Goal: Information Seeking & Learning: Learn about a topic

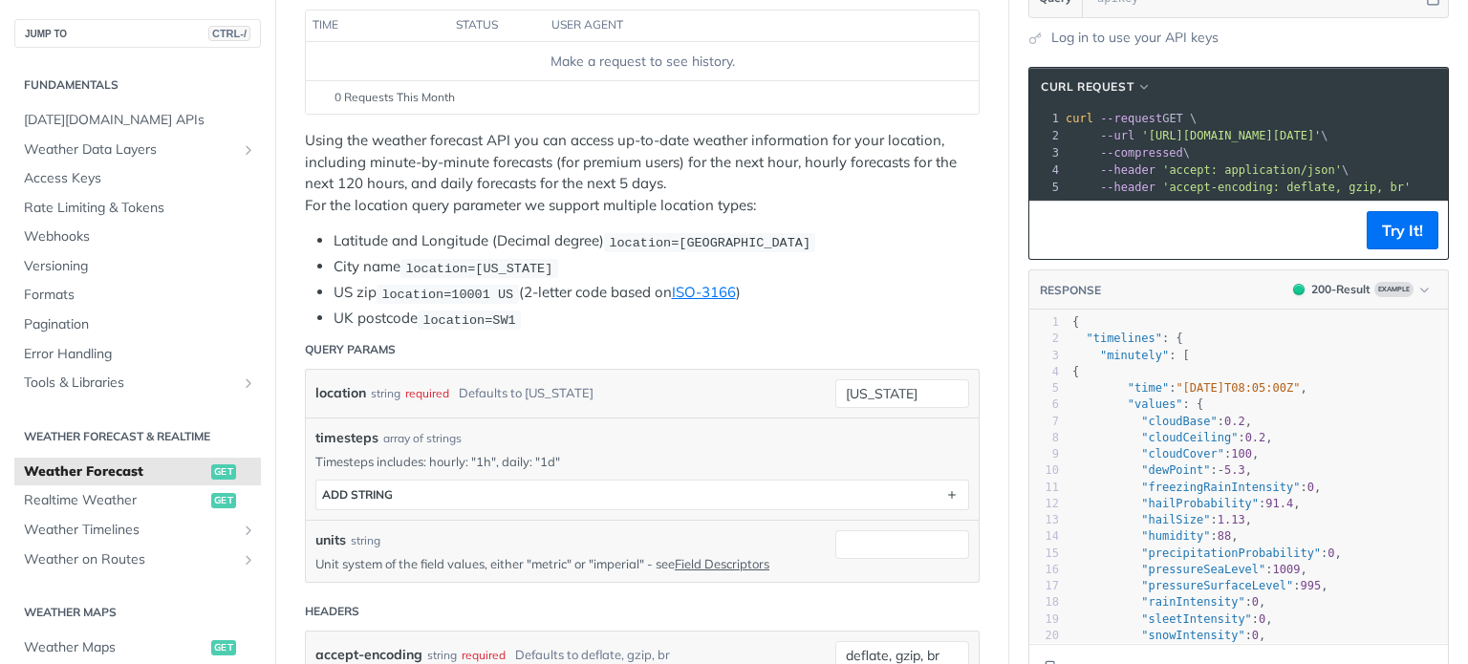
scroll to position [278, 0]
click at [243, 144] on link "Weather Data Layers" at bounding box center [137, 150] width 247 height 29
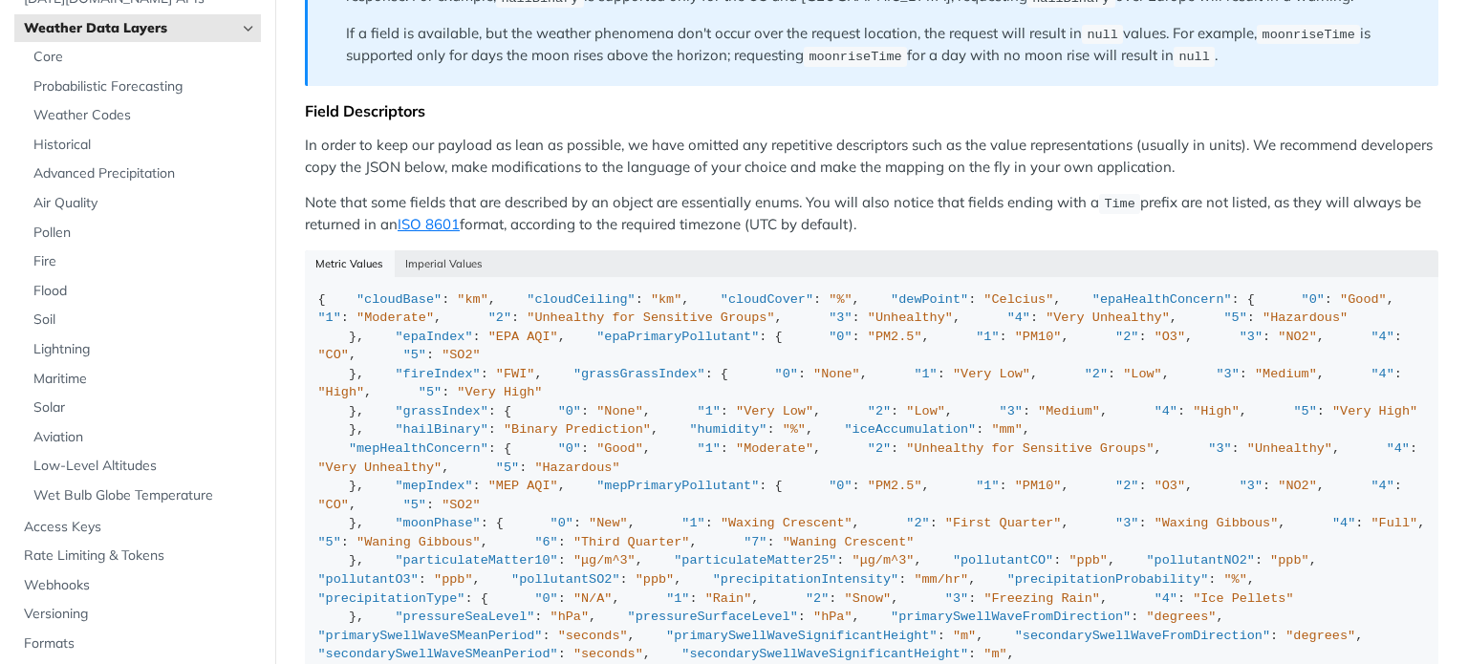
scroll to position [1662, 0]
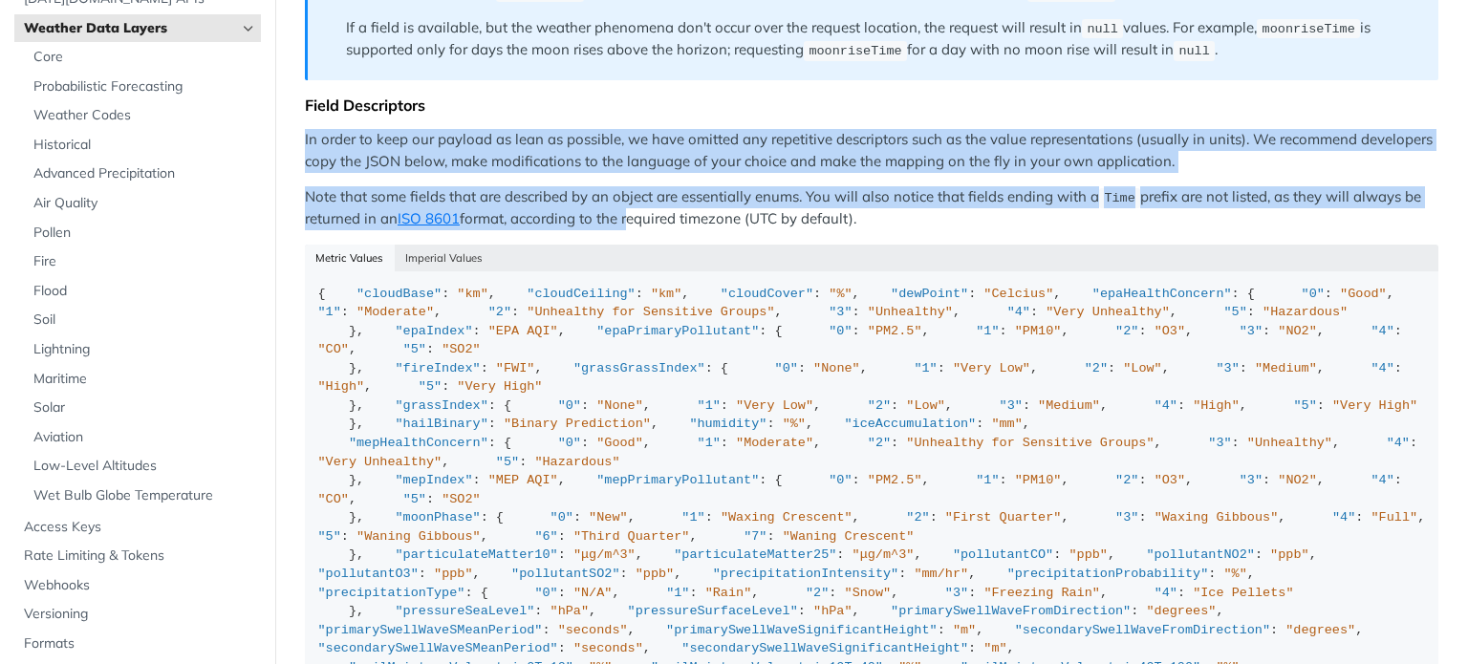
drag, startPoint x: 295, startPoint y: 122, endPoint x: 631, endPoint y: 203, distance: 345.0
click at [689, 193] on p "Note that some fields that are described by an object are essentially enums. Yo…" at bounding box center [872, 208] width 1134 height 44
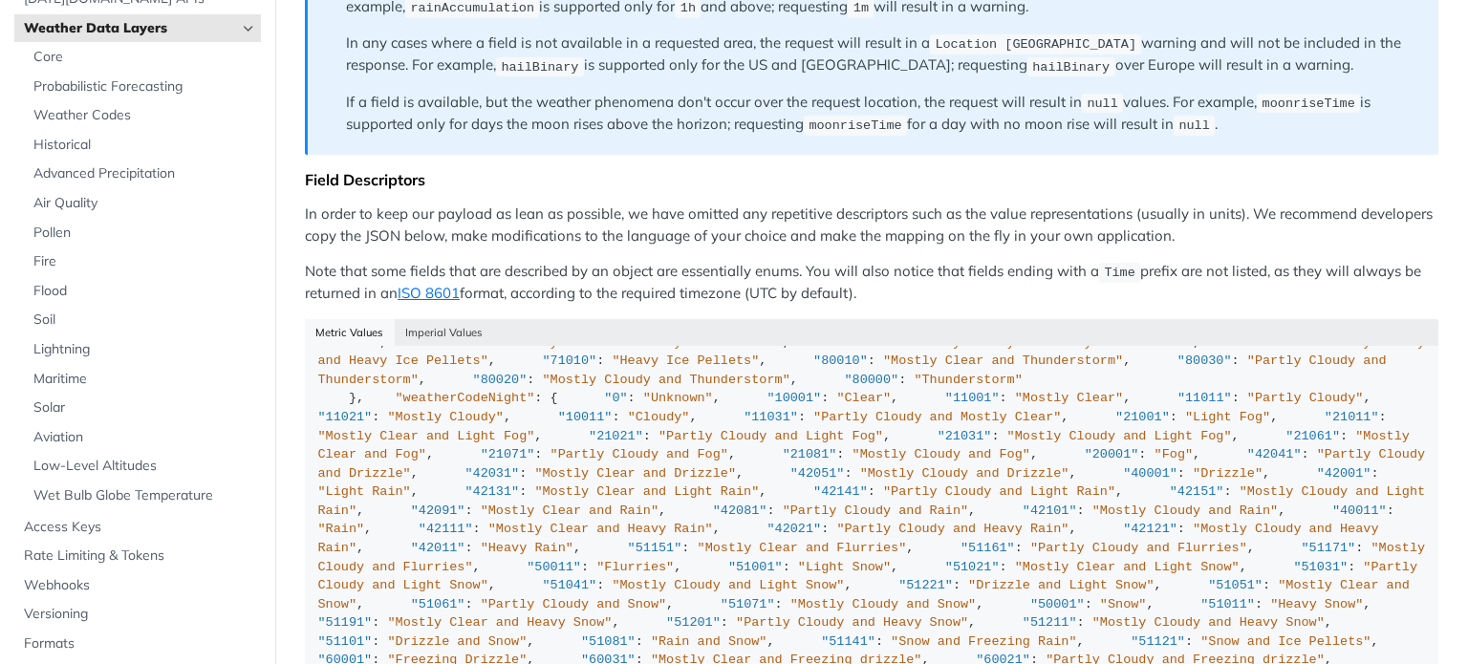
scroll to position [1609, 0]
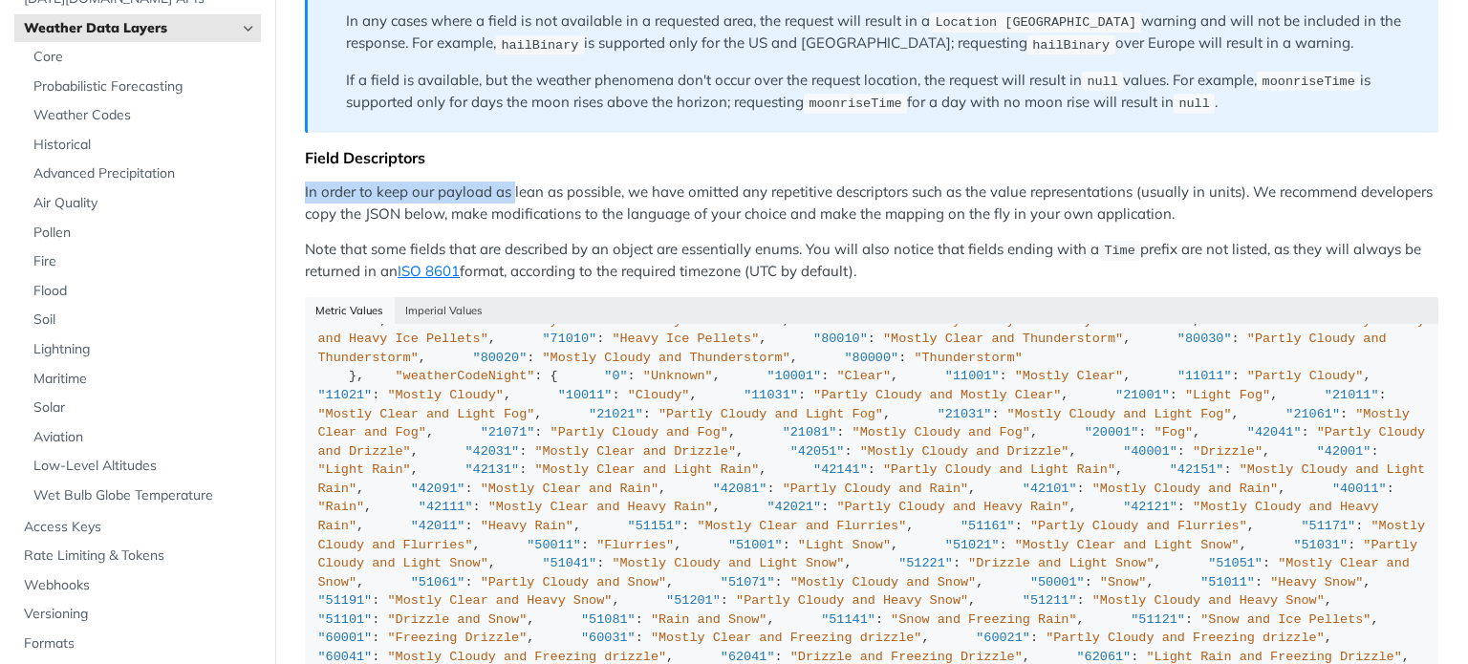
drag, startPoint x: 298, startPoint y: 171, endPoint x: 512, endPoint y: 183, distance: 214.5
click at [512, 183] on p "In order to keep our payload as lean as possible, we have omitted any repetitiv…" at bounding box center [872, 203] width 1134 height 43
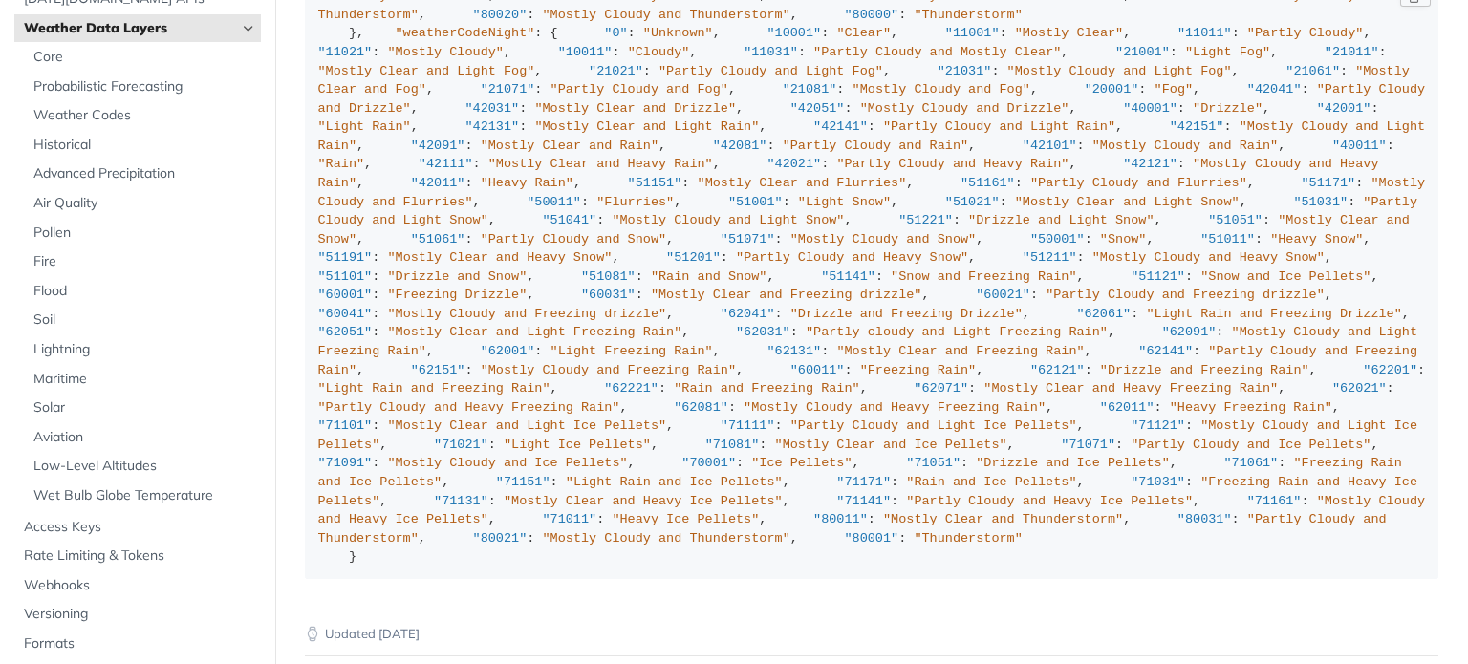
scroll to position [5495, 0]
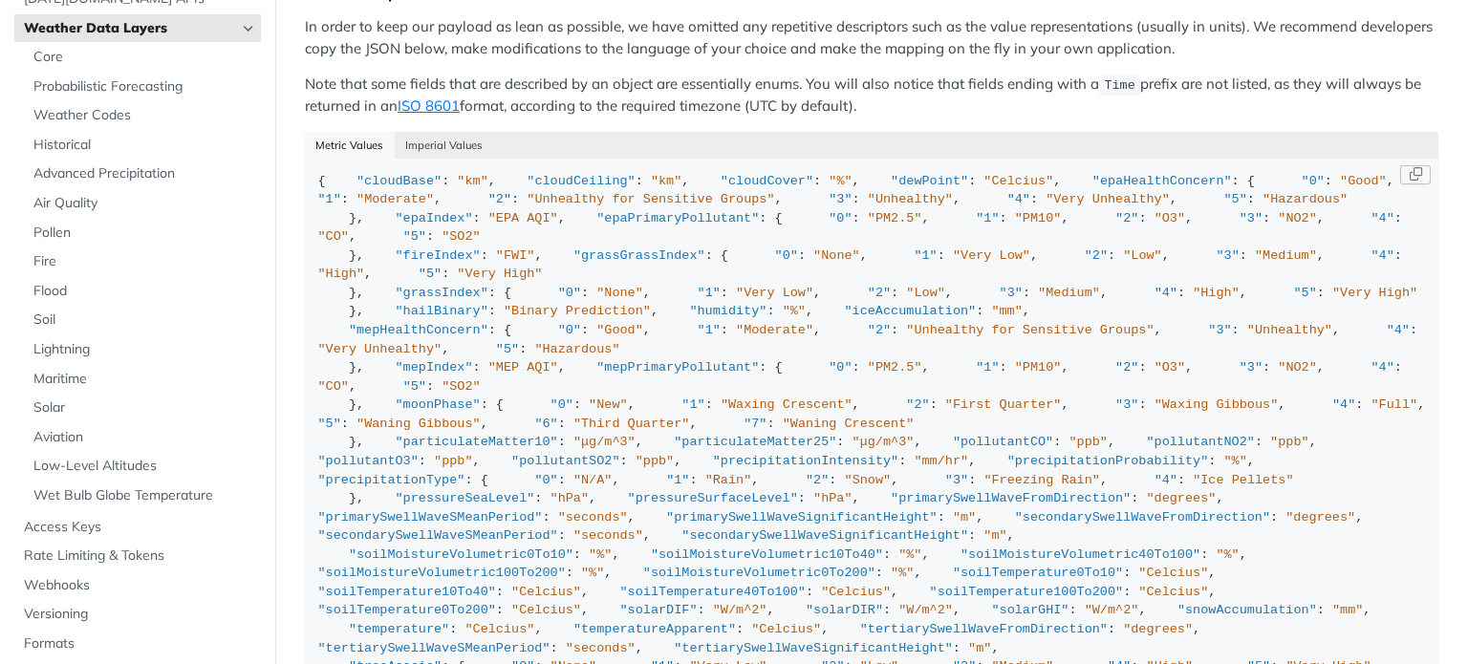
scroll to position [1776, 0]
click at [430, 130] on button "Imperial Values" at bounding box center [444, 143] width 99 height 27
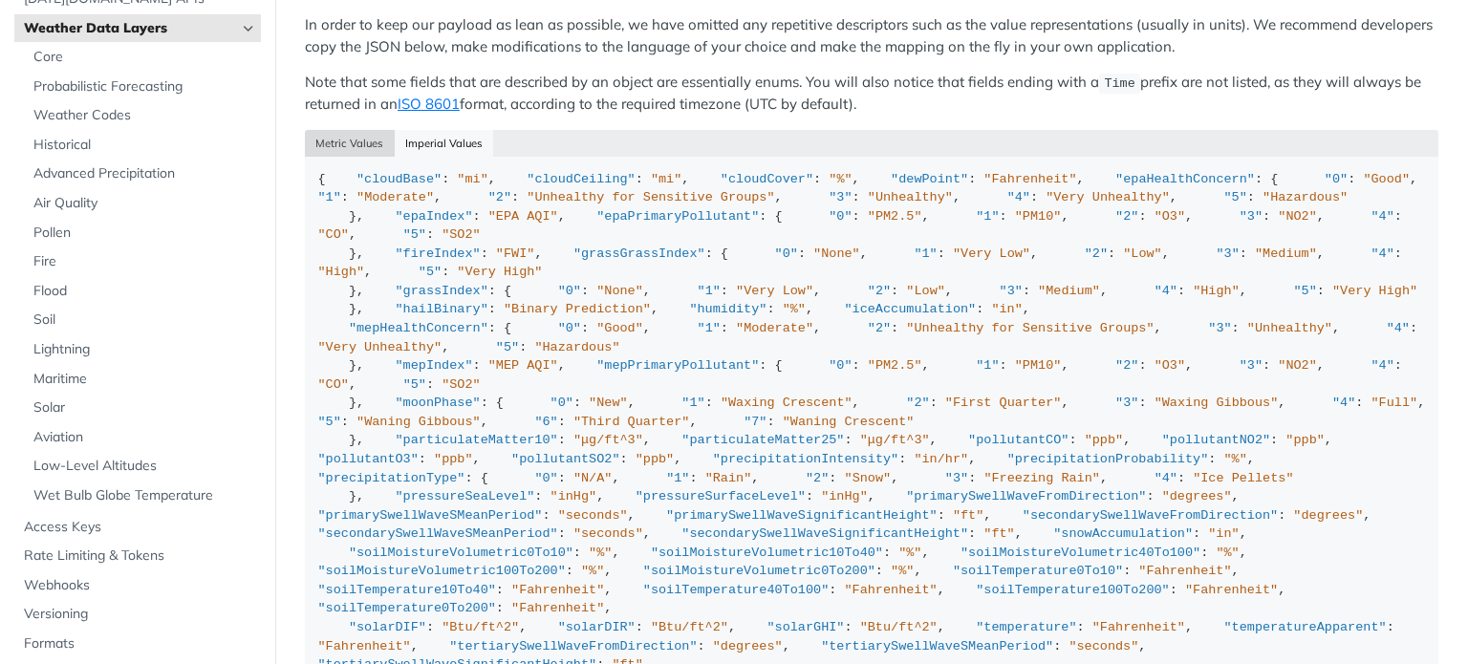
click at [350, 130] on button "Metric Values" at bounding box center [350, 143] width 90 height 27
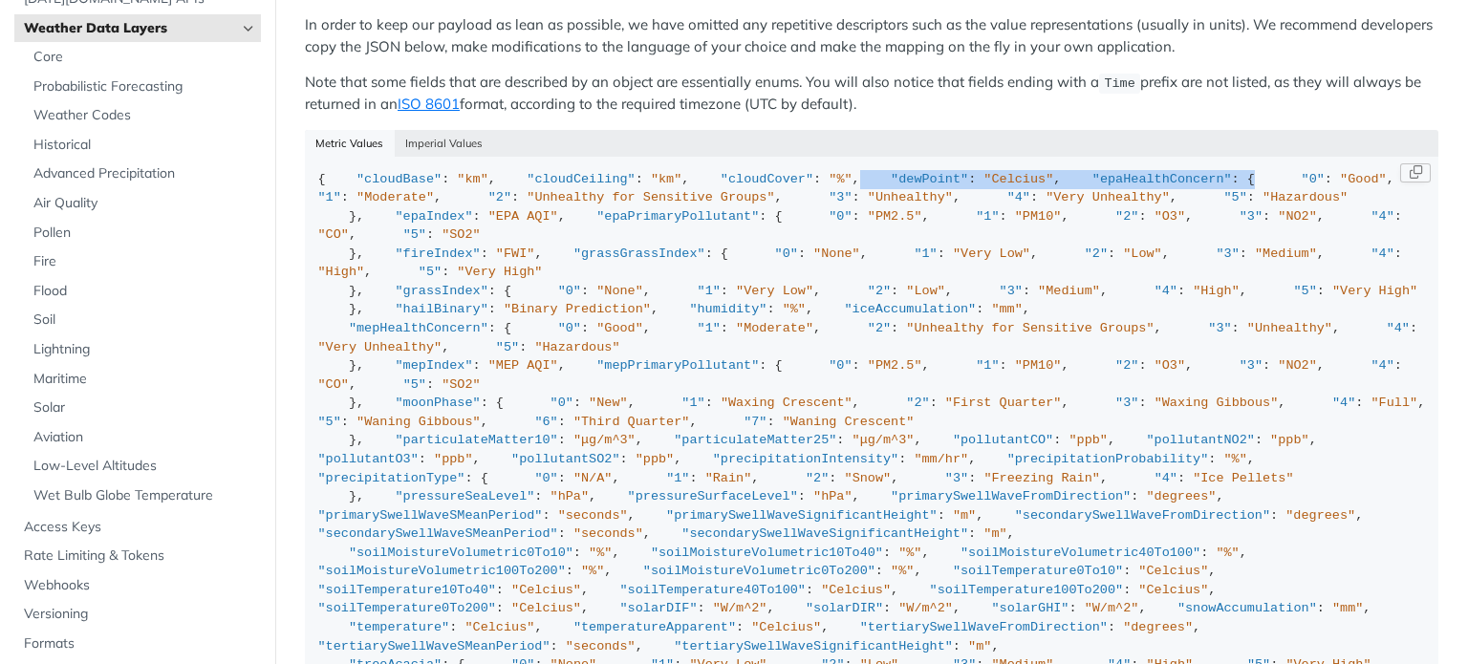
drag, startPoint x: 662, startPoint y: 251, endPoint x: 562, endPoint y: 212, distance: 106.9
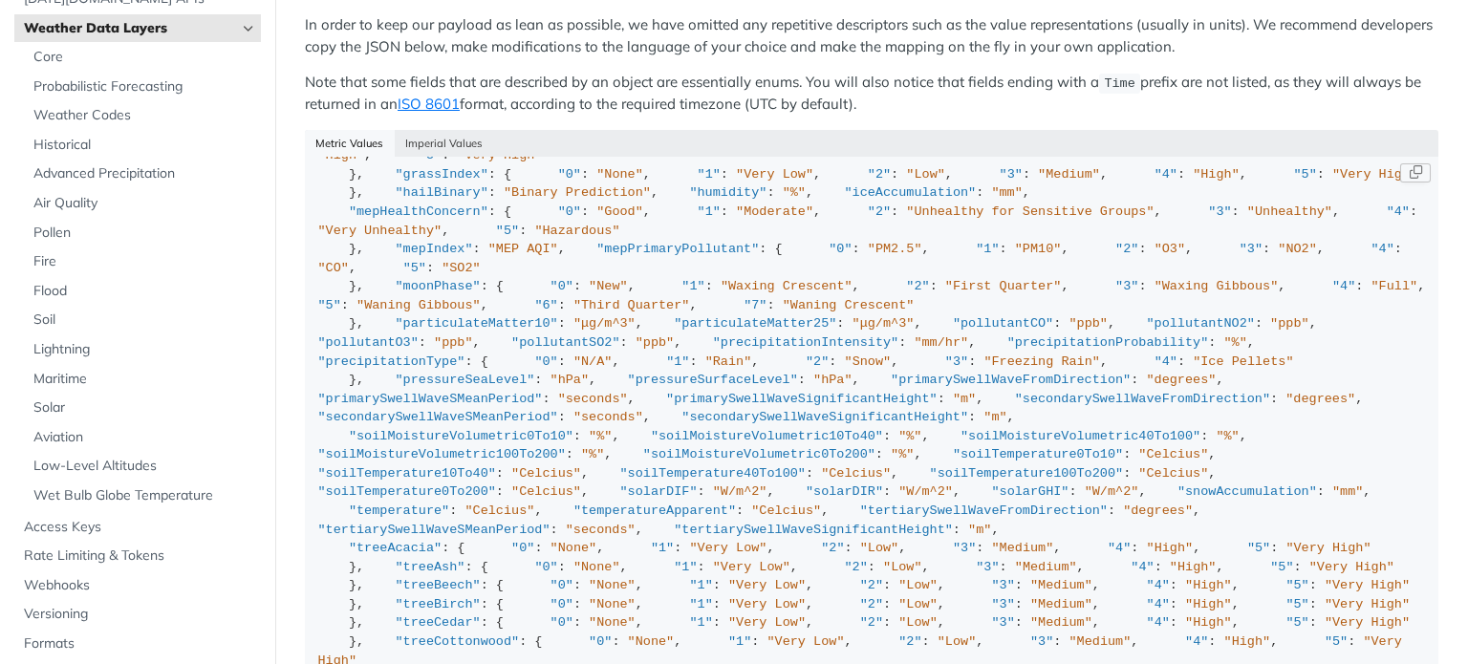
scroll to position [130, 0]
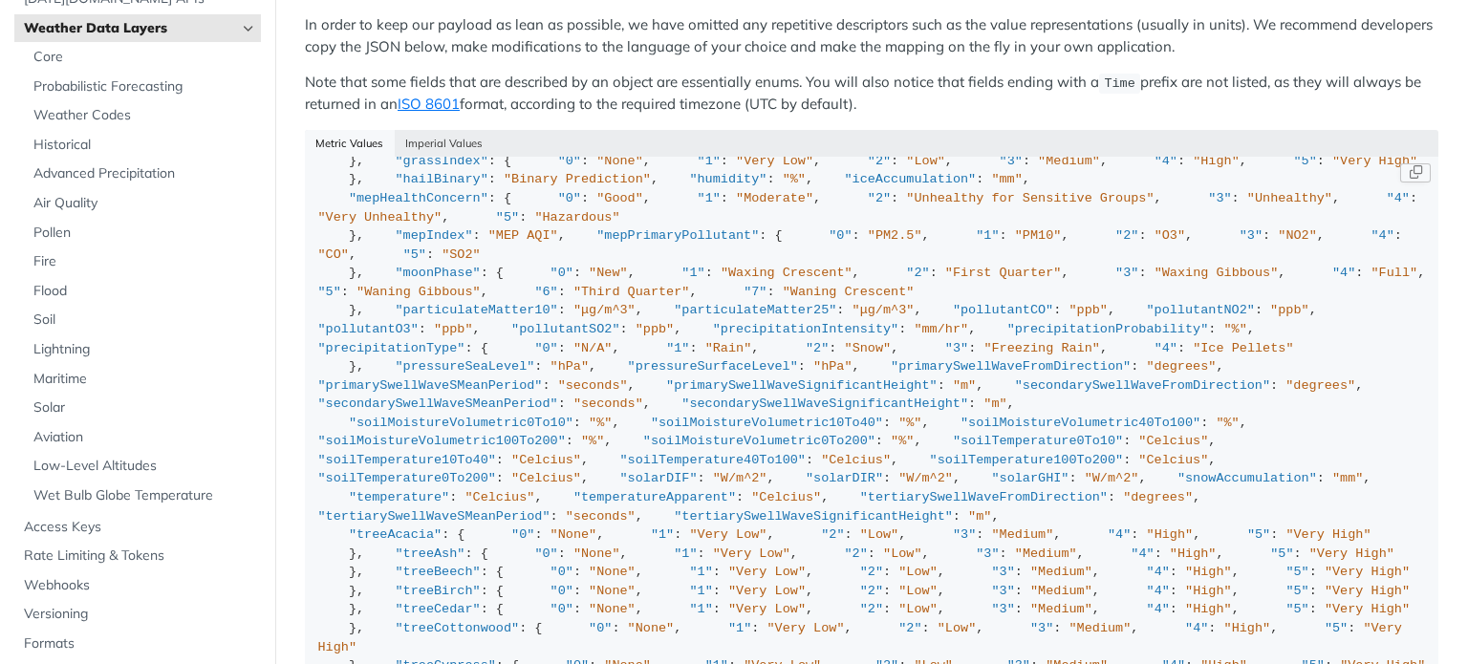
click at [489, 94] on span ""EPA AQI"" at bounding box center [524, 86] width 70 height 14
drag, startPoint x: 344, startPoint y: 272, endPoint x: 570, endPoint y: 279, distance: 225.7
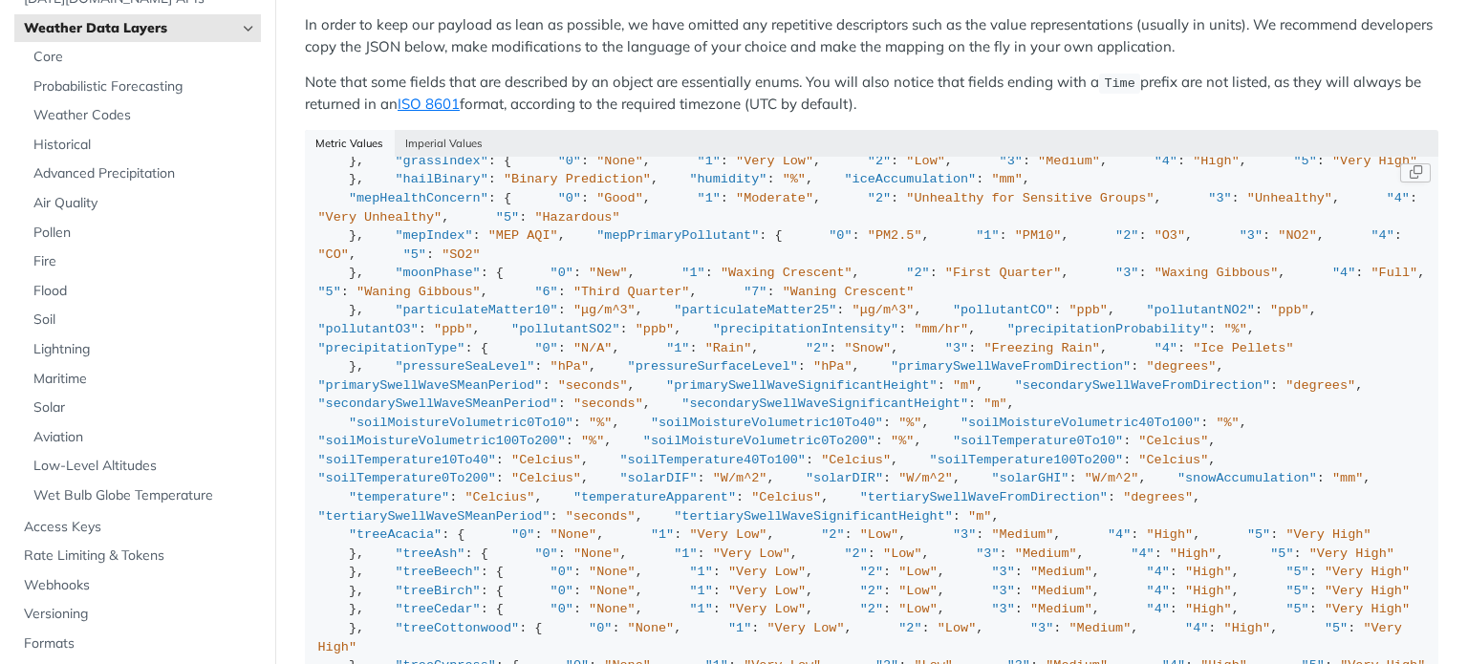
click at [103, 59] on span "Core" at bounding box center [144, 57] width 223 height 19
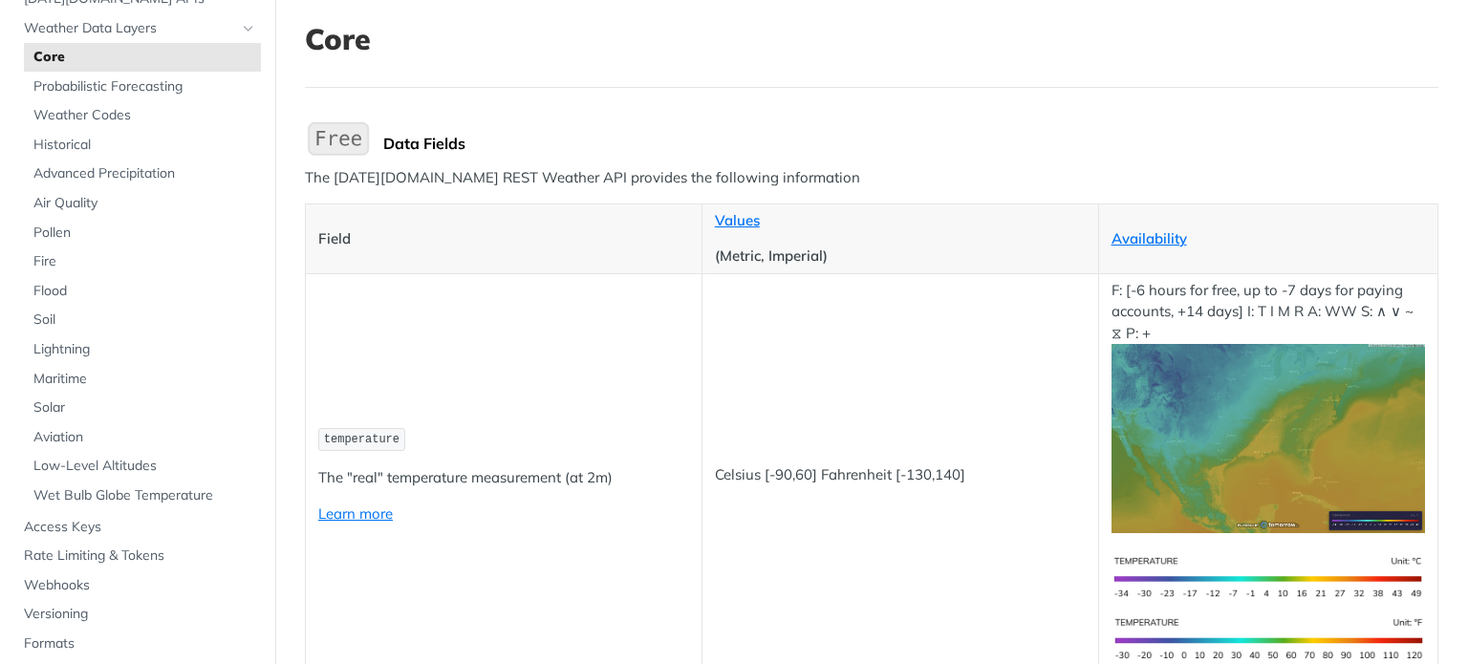
scroll to position [107, 0]
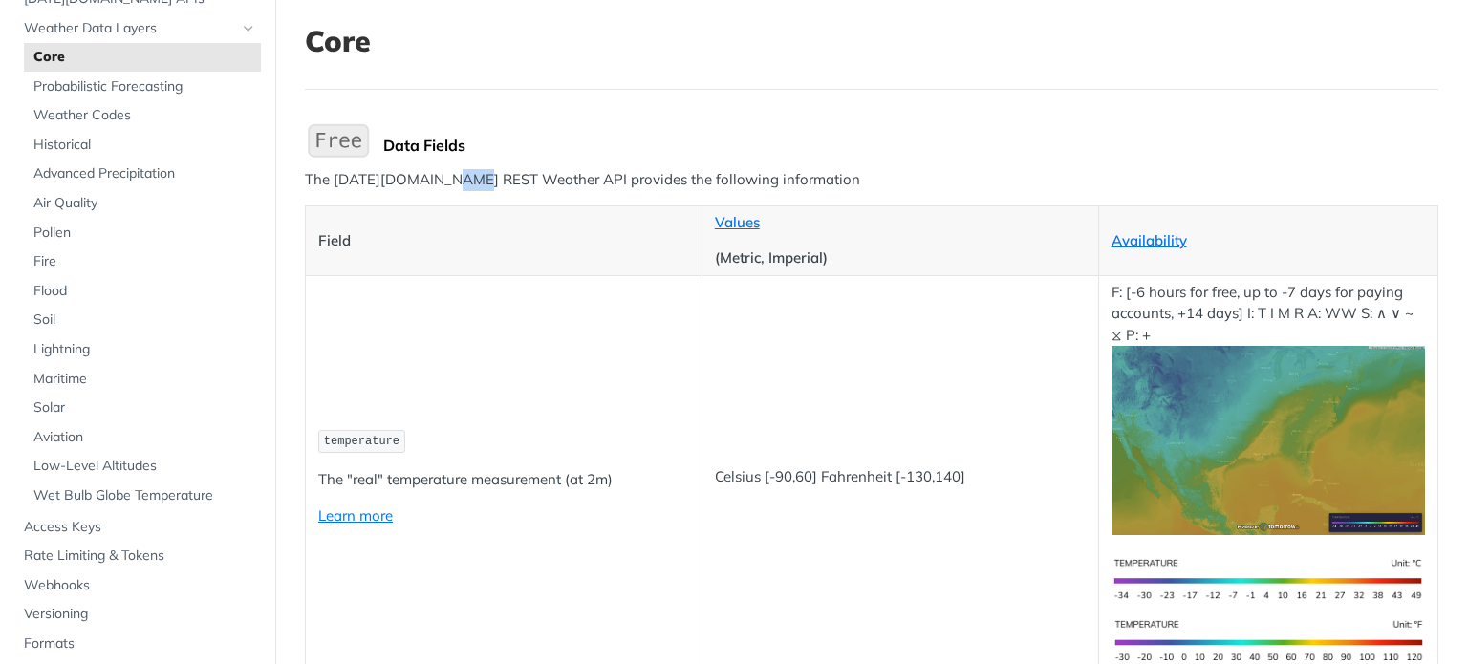
drag, startPoint x: 447, startPoint y: 174, endPoint x: 467, endPoint y: 168, distance: 20.0
click at [467, 169] on p "The [DATE][DOMAIN_NAME] REST Weather API provides the following information" at bounding box center [872, 180] width 1134 height 22
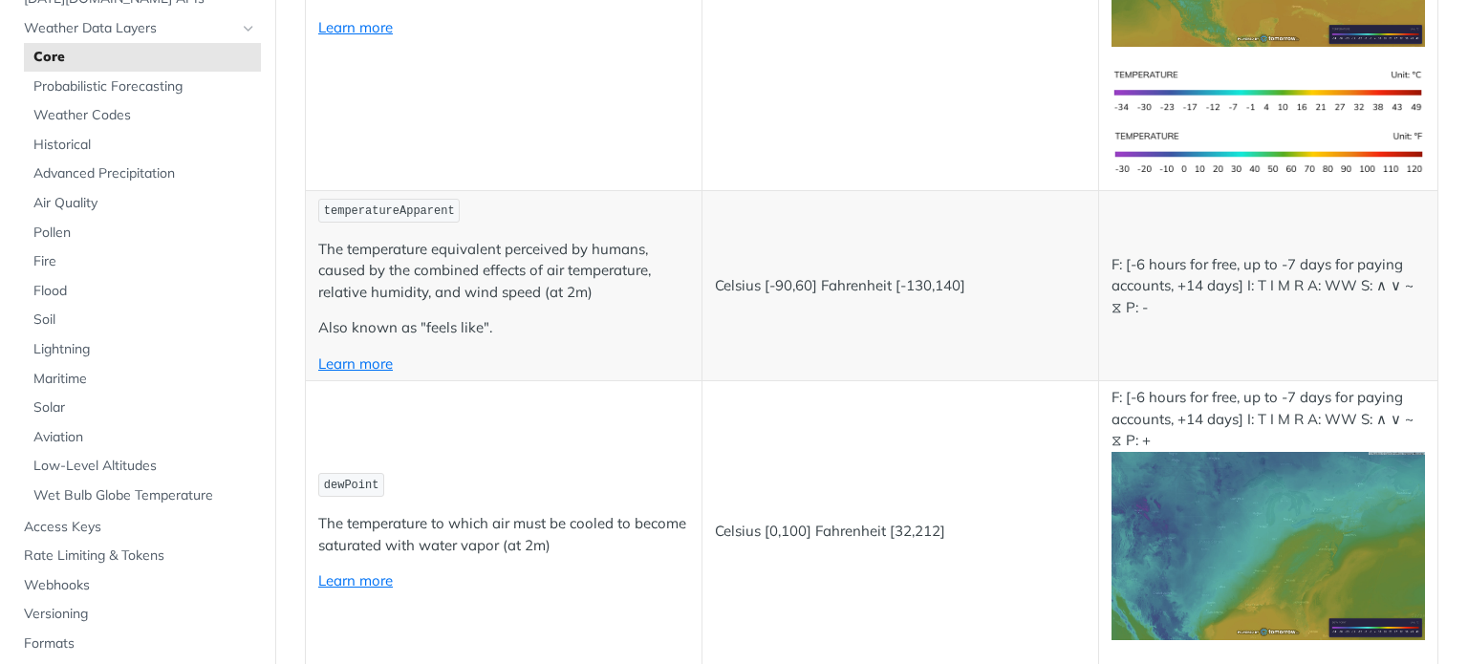
scroll to position [598, 0]
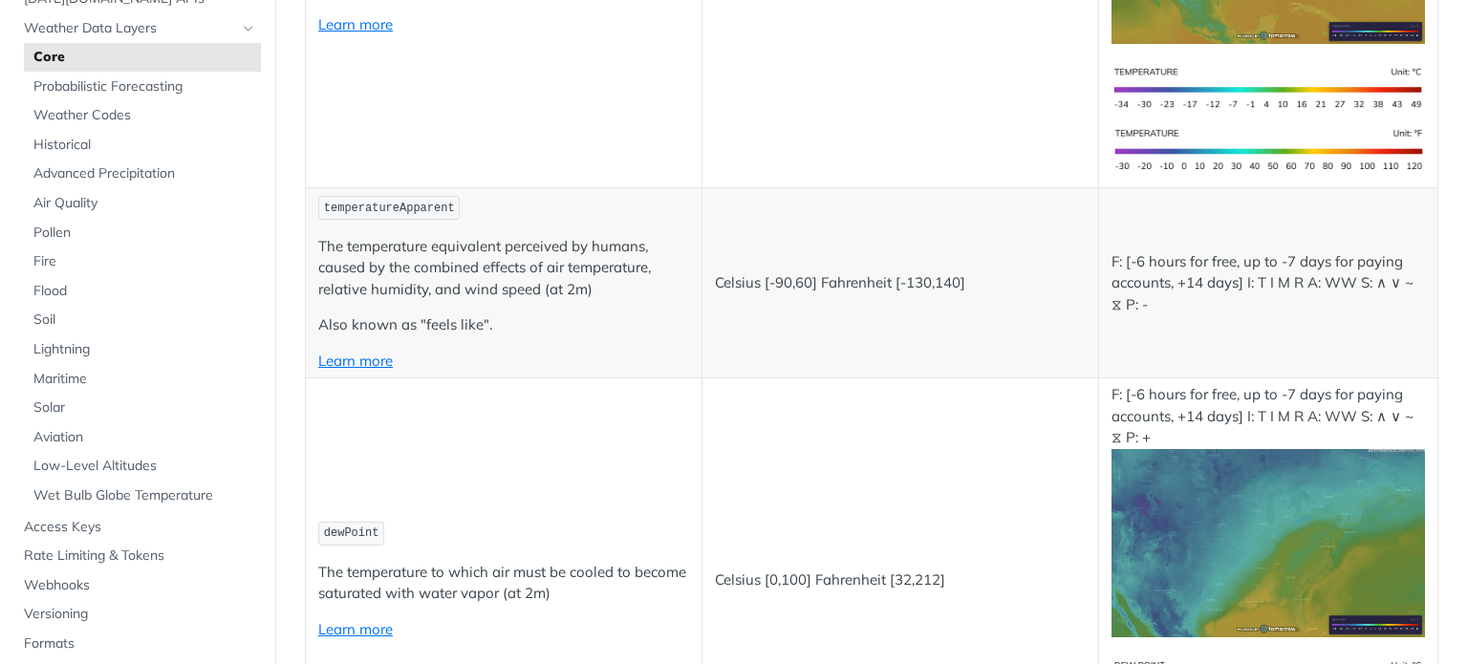
click at [603, 323] on p "Also known as "feels like"." at bounding box center [503, 326] width 371 height 22
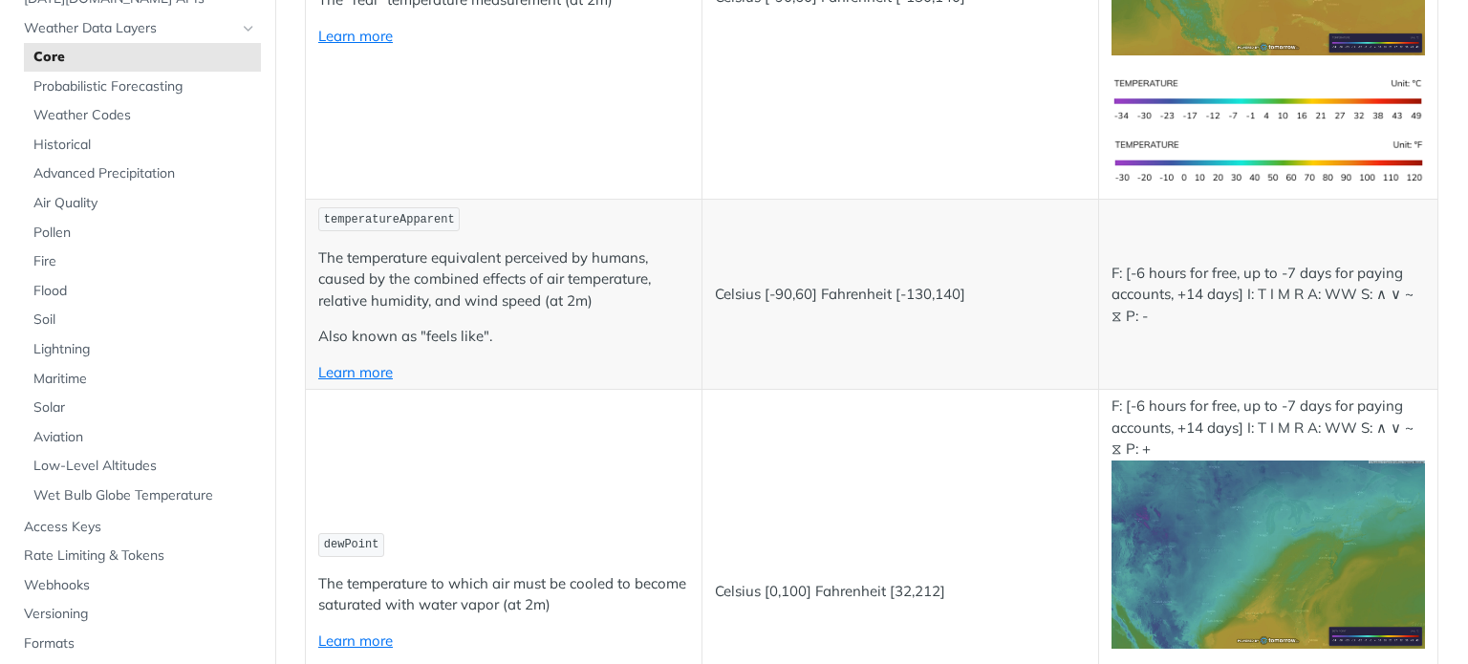
scroll to position [593, 0]
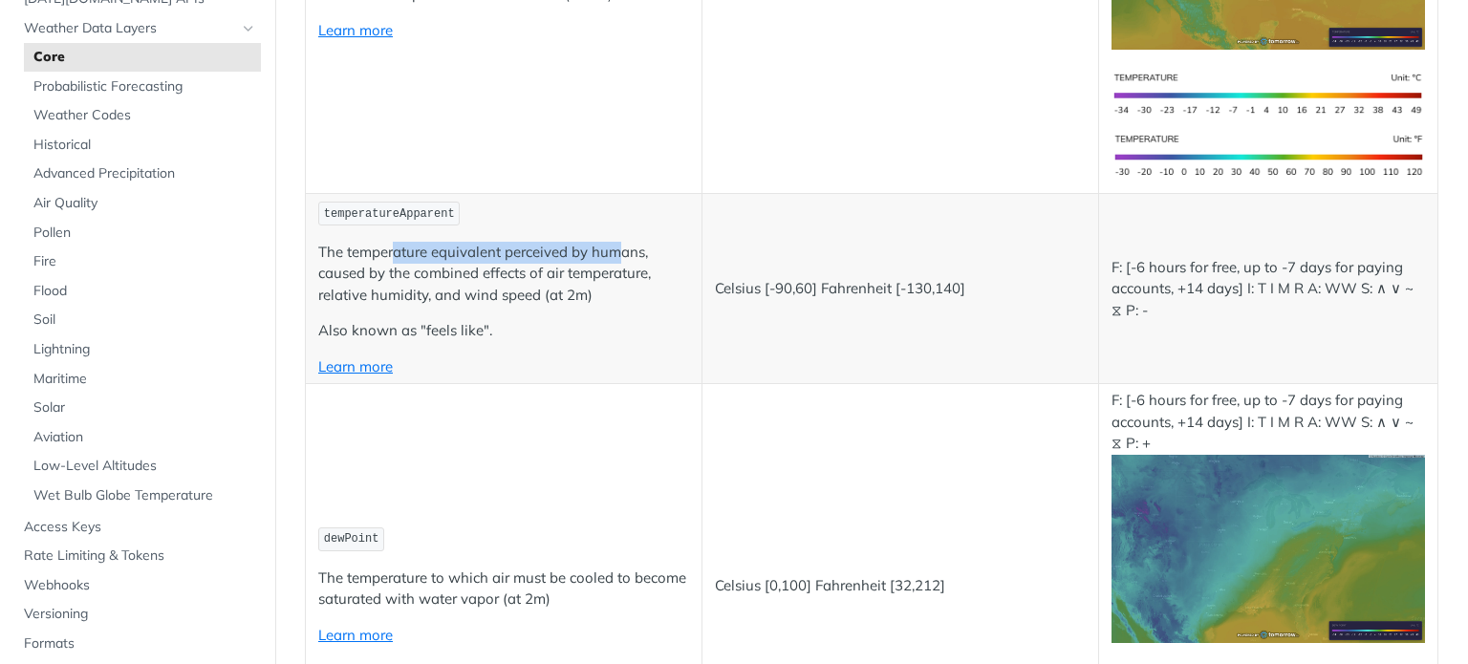
drag, startPoint x: 392, startPoint y: 247, endPoint x: 620, endPoint y: 240, distance: 228.6
click at [620, 242] on p "The temperature equivalent perceived by humans, caused by the combined effects …" at bounding box center [503, 274] width 371 height 65
drag, startPoint x: 403, startPoint y: 269, endPoint x: 548, endPoint y: 277, distance: 144.6
click at [548, 277] on p "The temperature equivalent perceived by humans, caused by the combined effects …" at bounding box center [503, 274] width 371 height 65
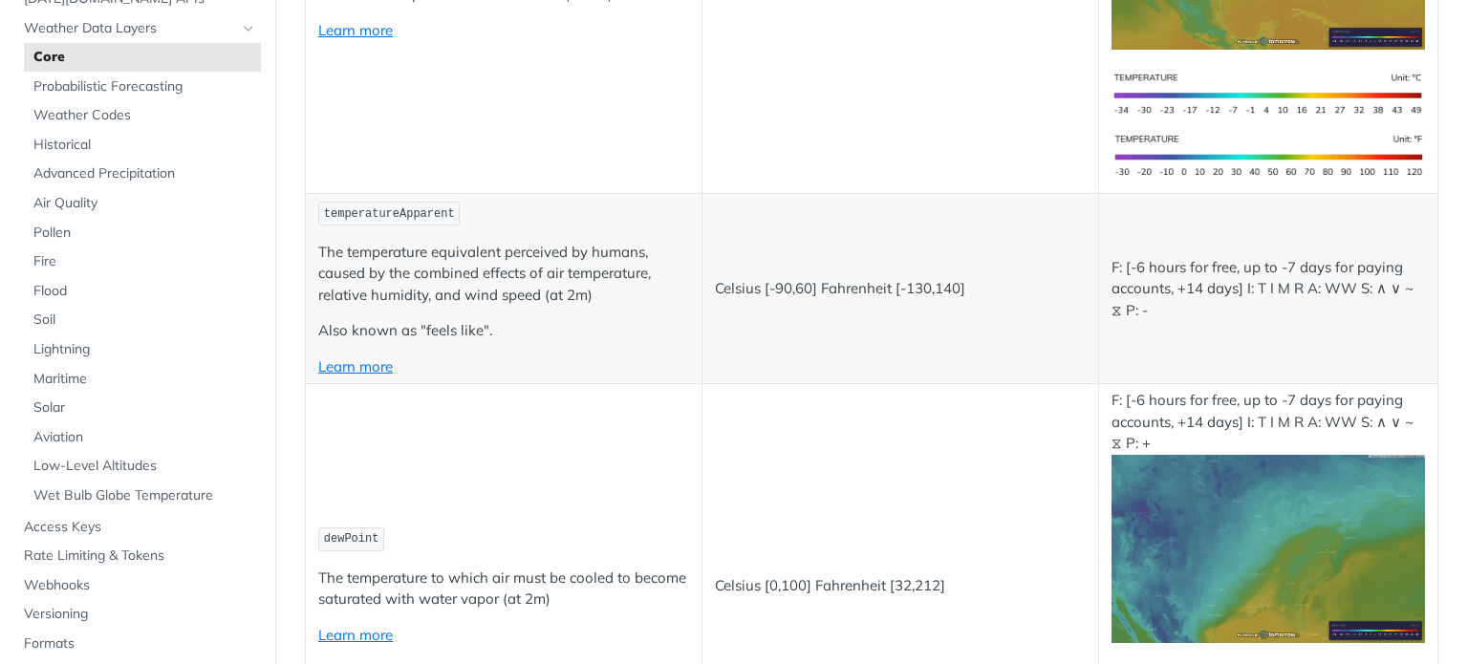
click at [473, 301] on td "temperatureApparent The temperature equivalent perceived by humans, caused by t…" at bounding box center [504, 289] width 397 height 190
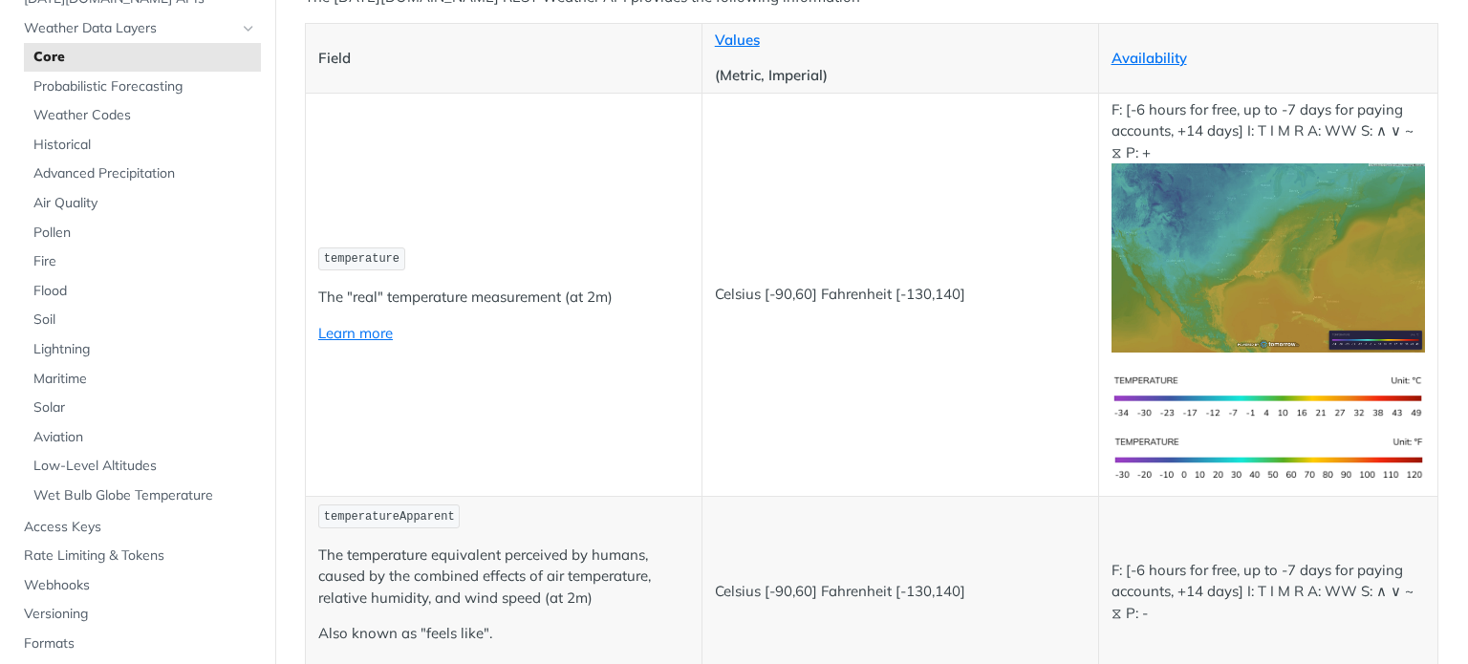
scroll to position [291, 0]
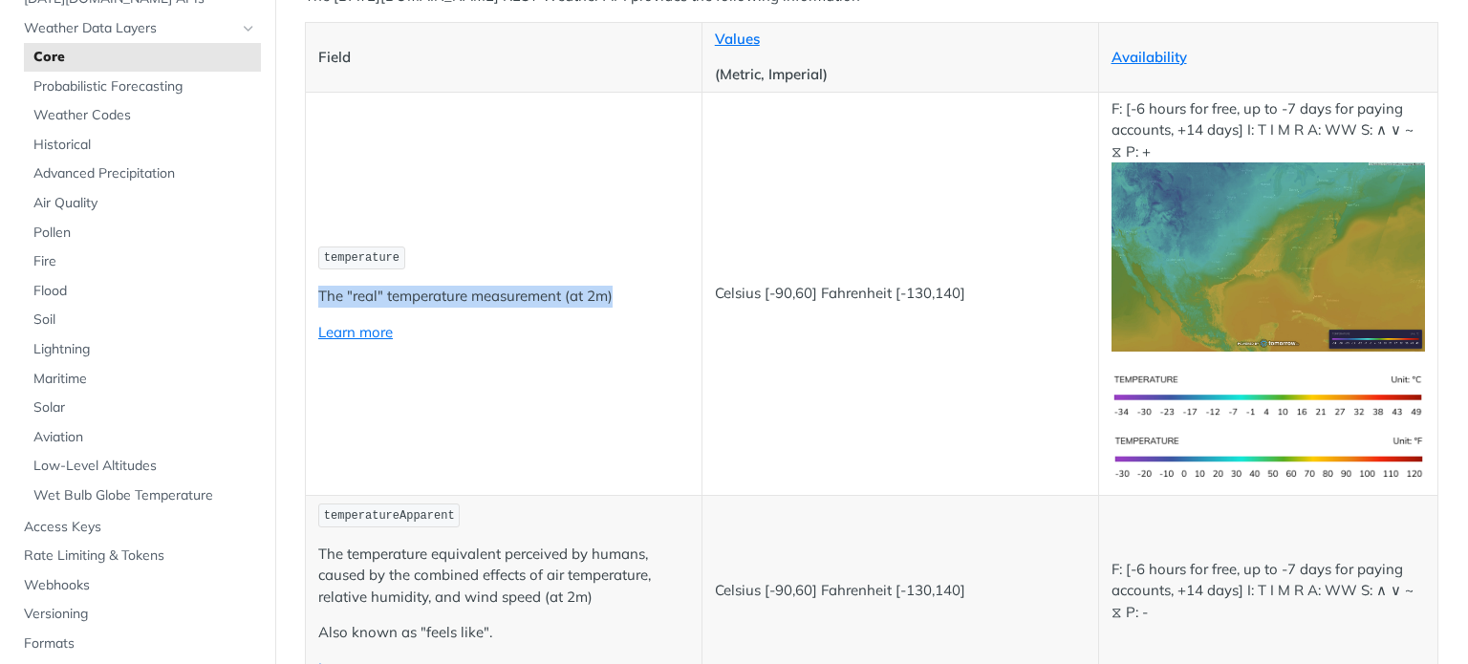
drag, startPoint x: 315, startPoint y: 292, endPoint x: 646, endPoint y: 303, distance: 331.9
click at [646, 303] on td "temperature The "real" temperature measurement (at 2m) Learn more" at bounding box center [504, 293] width 397 height 403
click at [646, 303] on p "The "real" temperature measurement (at 2m)" at bounding box center [503, 297] width 371 height 22
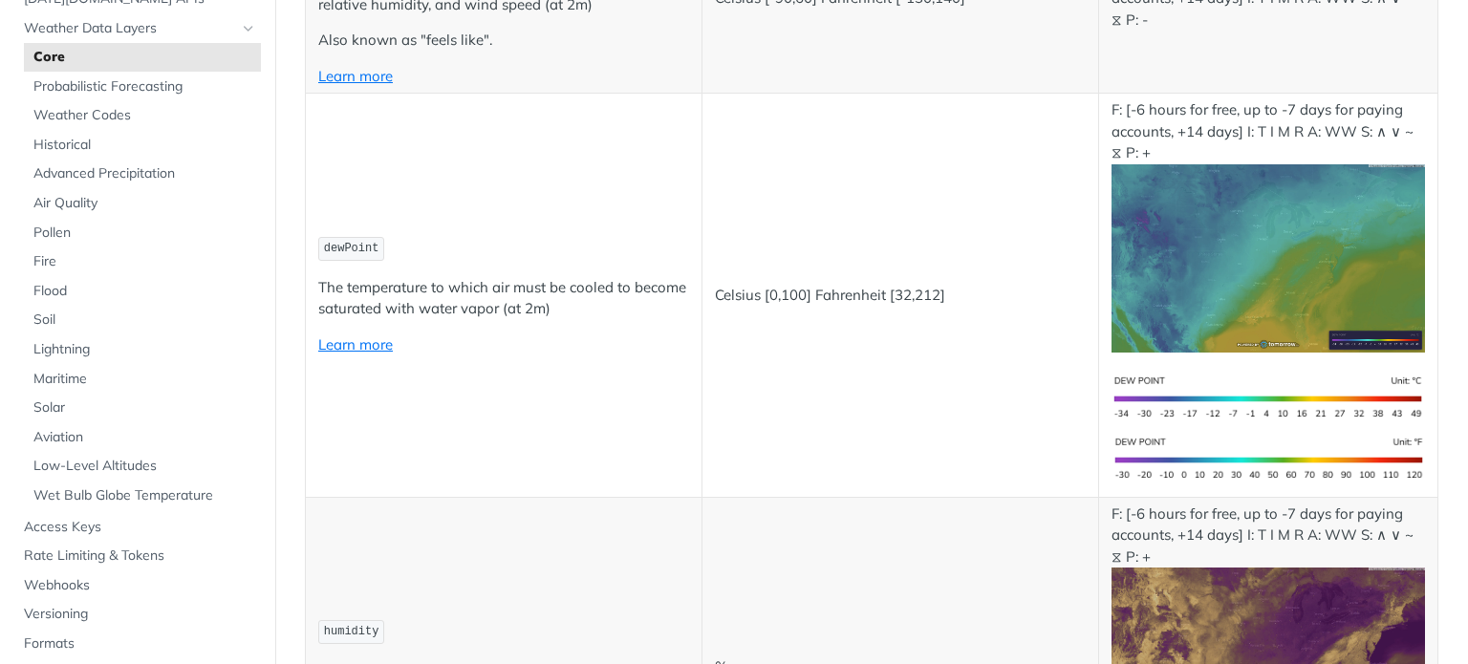
scroll to position [889, 0]
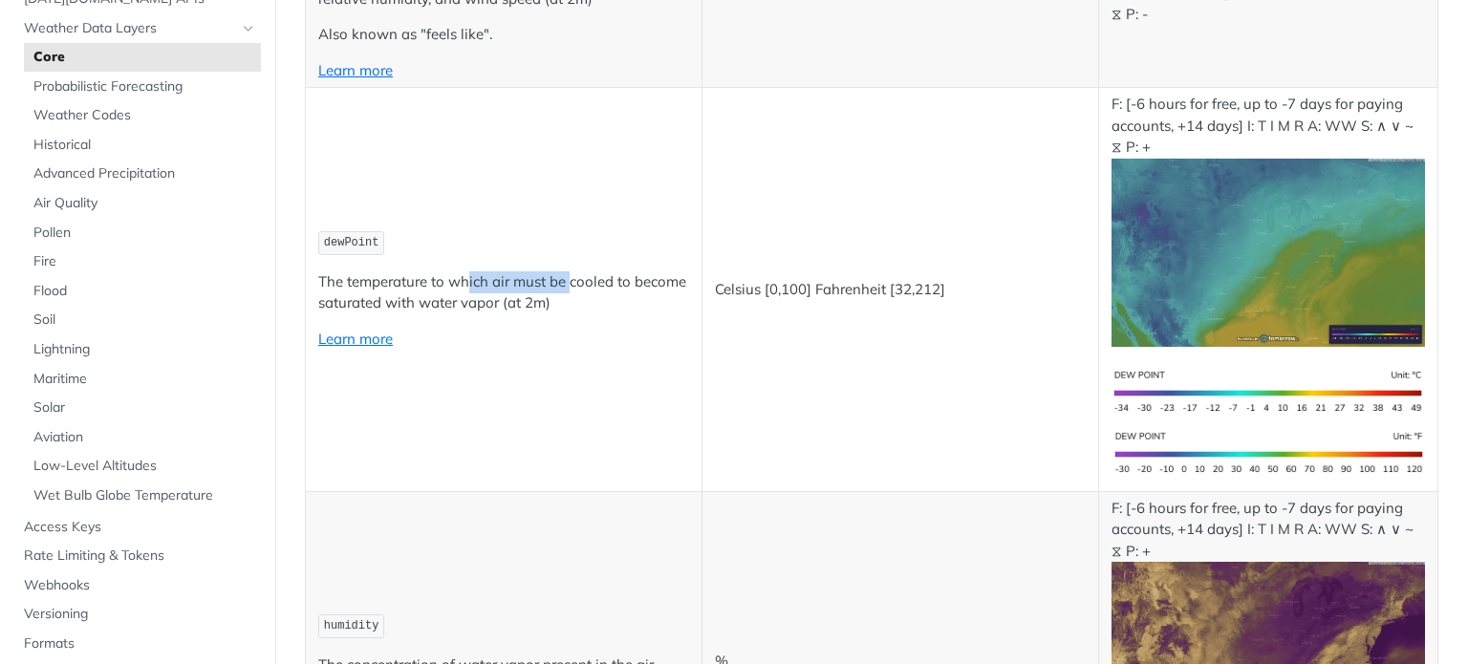
drag, startPoint x: 467, startPoint y: 274, endPoint x: 572, endPoint y: 266, distance: 105.5
click at [572, 272] on p "The temperature to which air must be cooled to become saturated with water vapo…" at bounding box center [503, 293] width 371 height 43
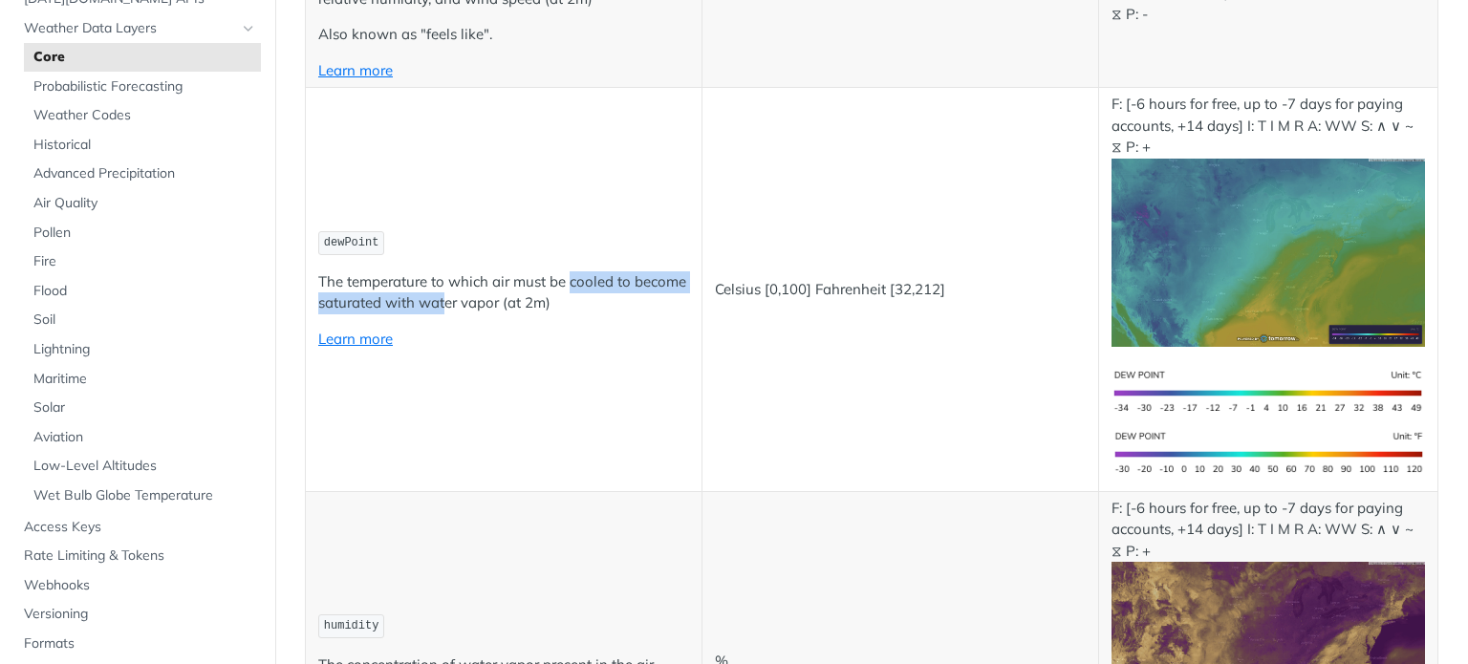
drag, startPoint x: 572, startPoint y: 266, endPoint x: 504, endPoint y: 296, distance: 74.5
click at [504, 296] on p "The temperature to which air must be cooled to become saturated with water vapo…" at bounding box center [503, 293] width 371 height 43
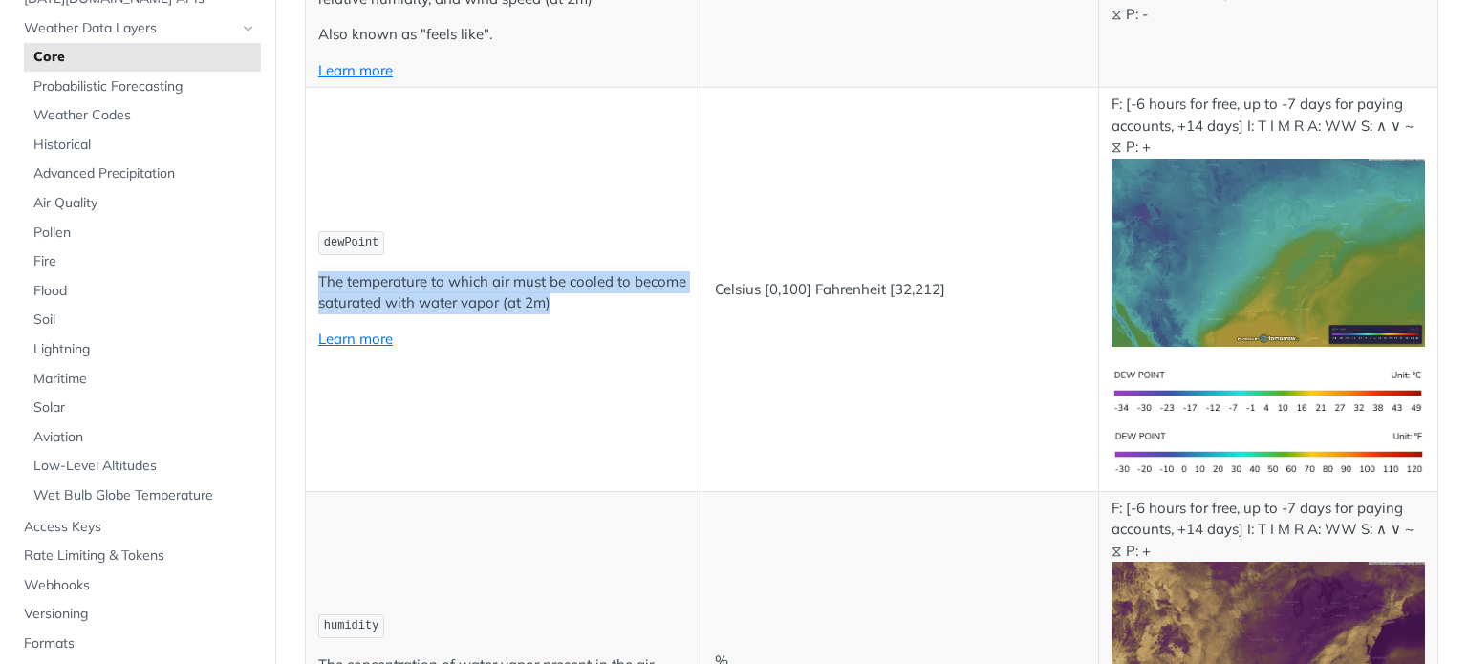
click at [504, 296] on p "The temperature to which air must be cooled to become saturated with water vapo…" at bounding box center [503, 293] width 371 height 43
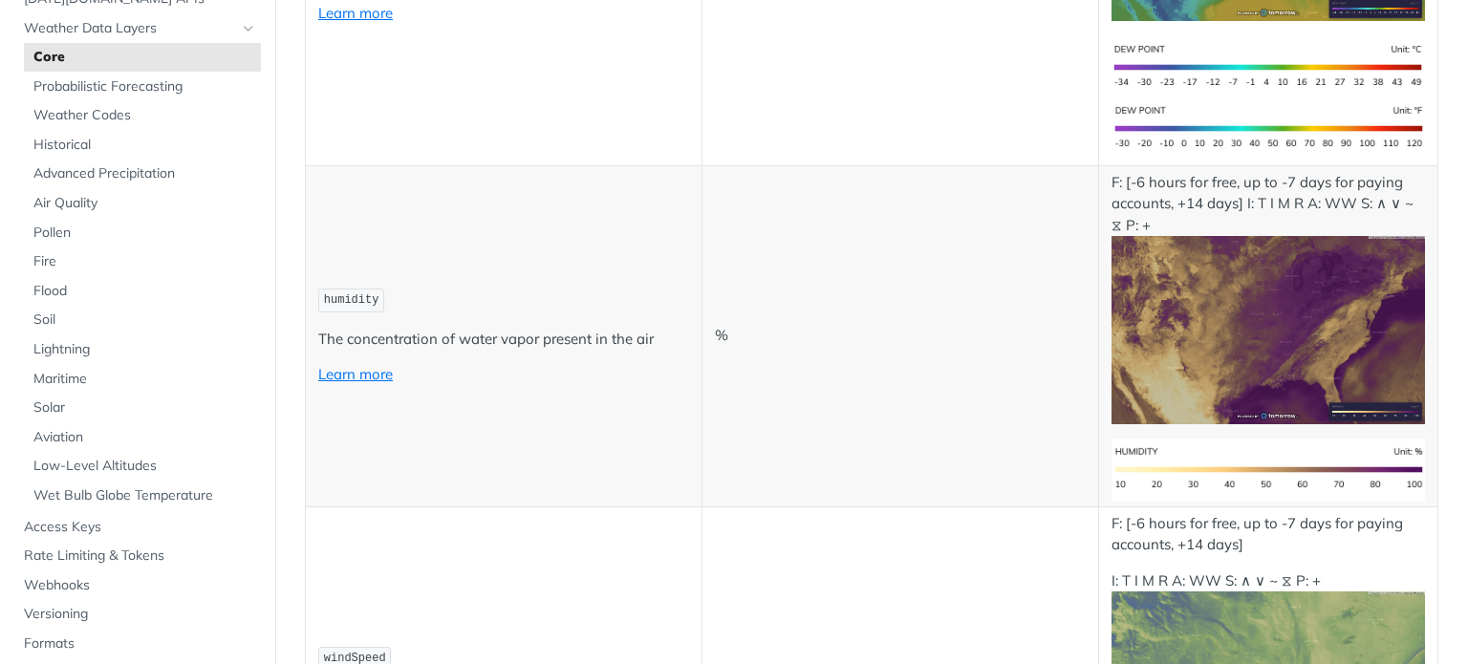
scroll to position [1379, 0]
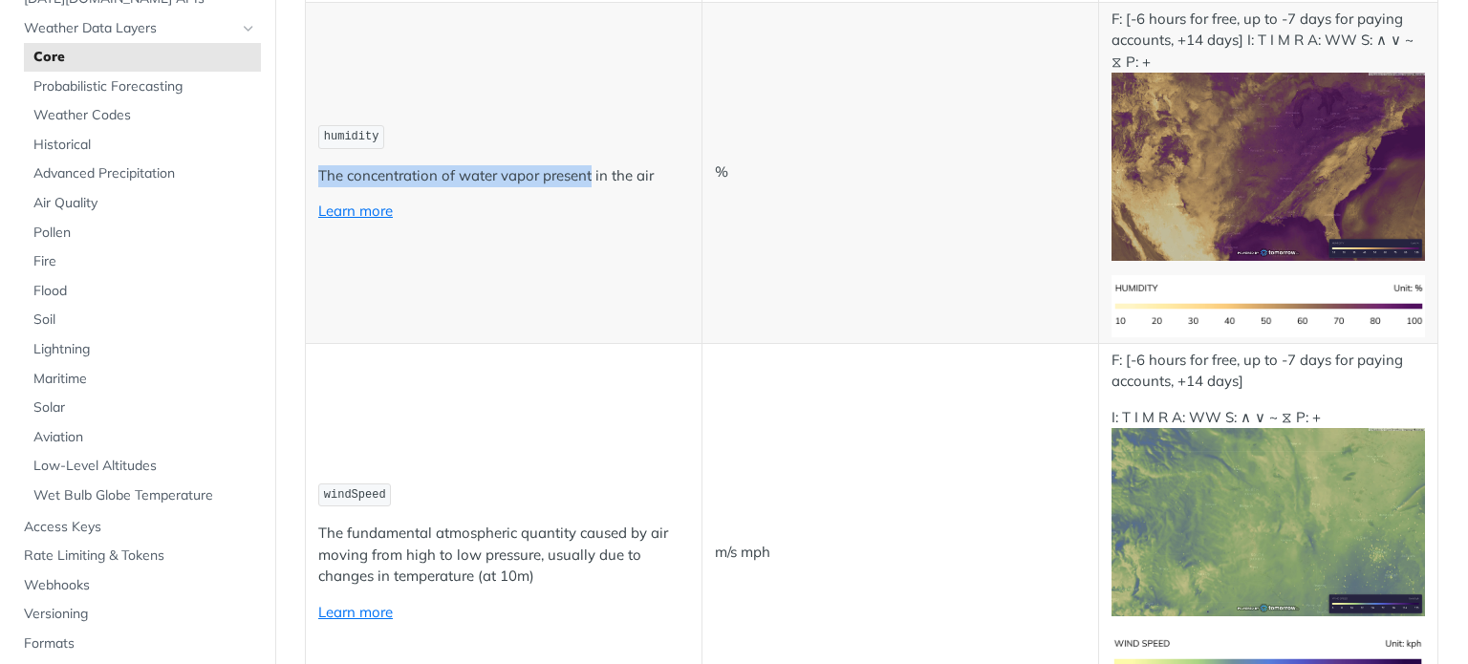
drag, startPoint x: 316, startPoint y: 172, endPoint x: 592, endPoint y: 148, distance: 276.4
click at [592, 148] on td "humidity The concentration of water vapor present in the air Learn more" at bounding box center [504, 172] width 397 height 341
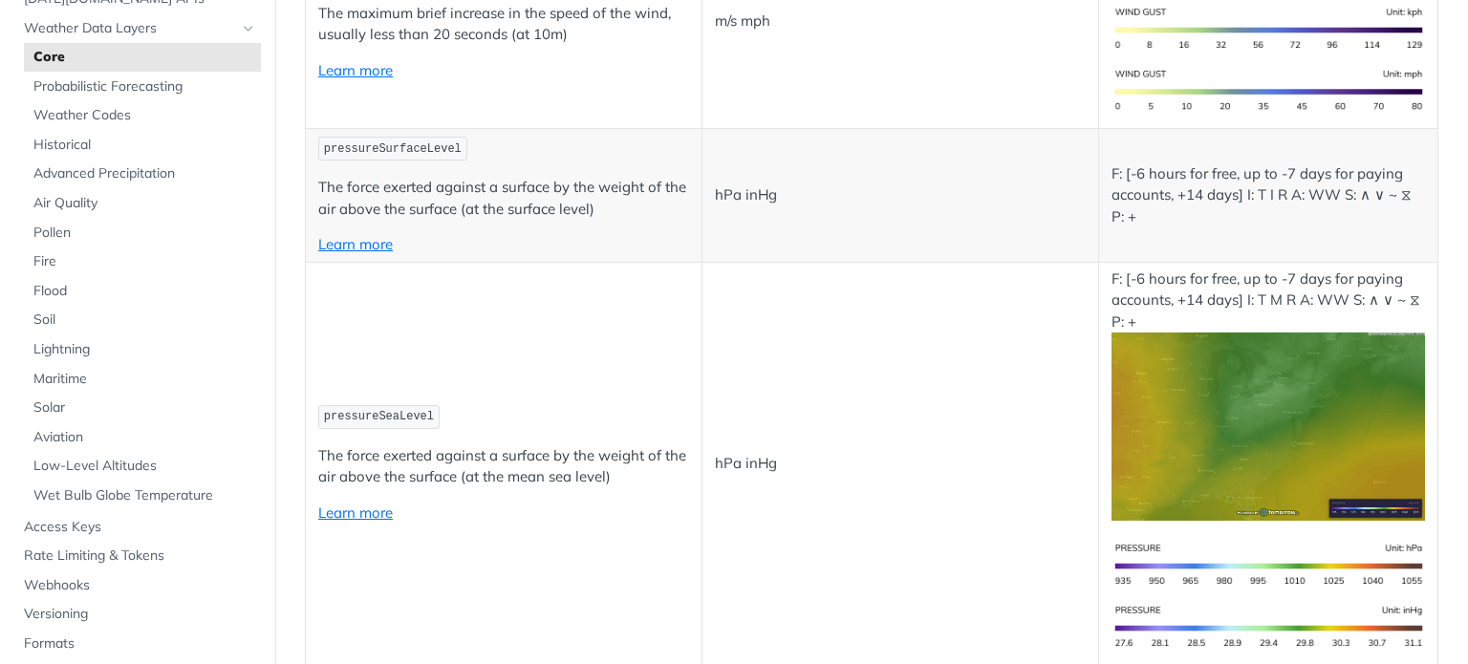
scroll to position [2393, 0]
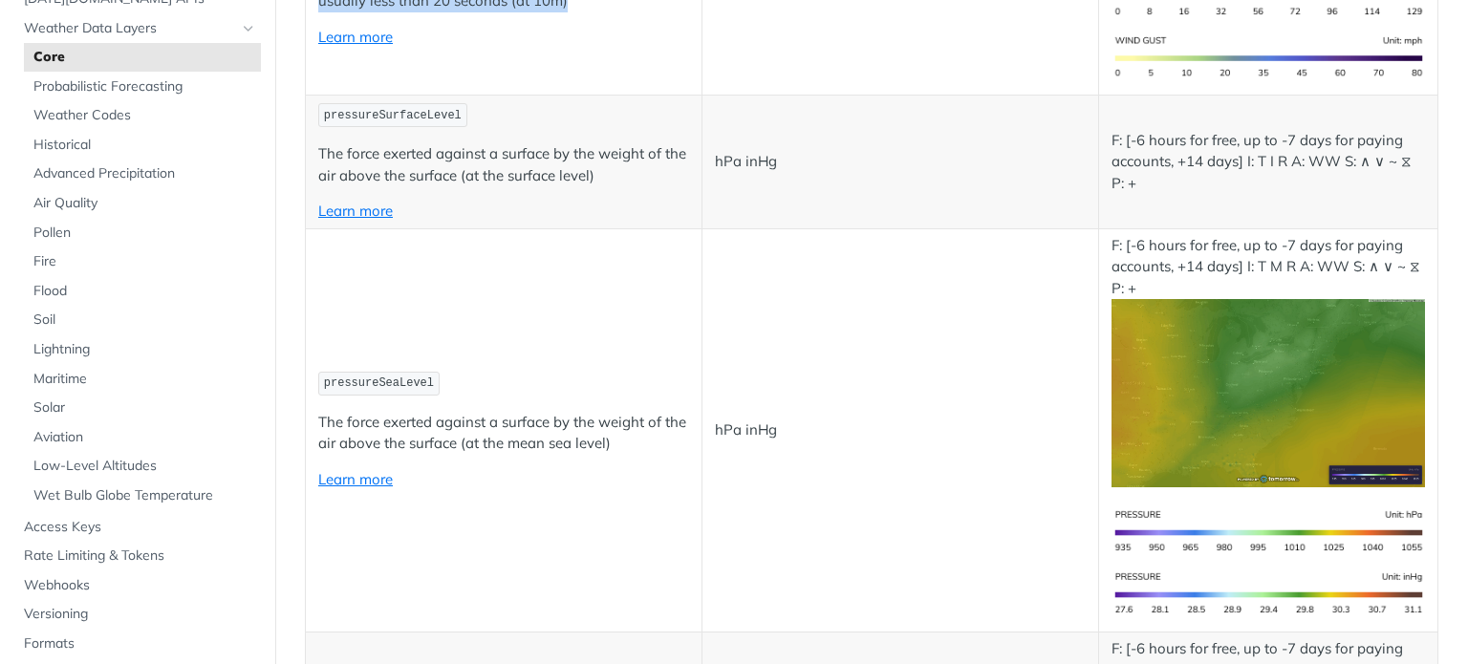
drag, startPoint x: 313, startPoint y: 234, endPoint x: 665, endPoint y: 255, distance: 353.4
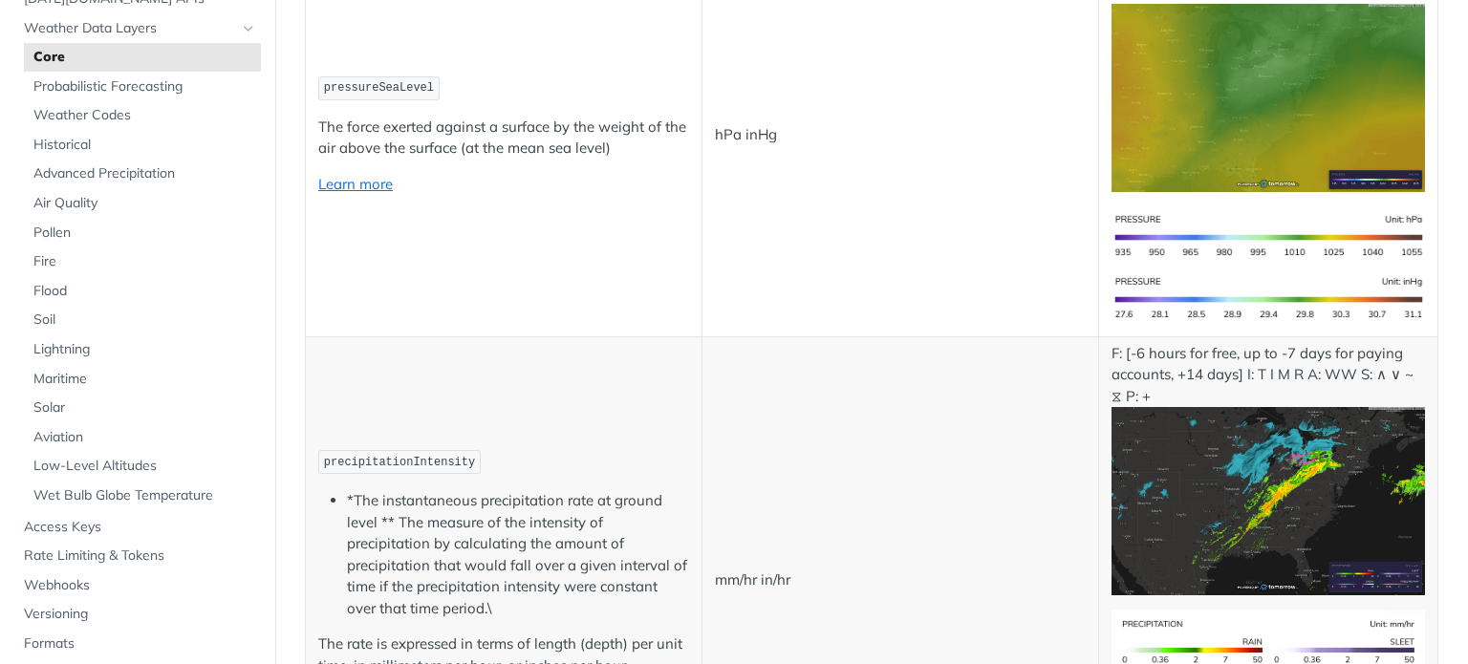
drag, startPoint x: 304, startPoint y: 200, endPoint x: 646, endPoint y: 229, distance: 343.5
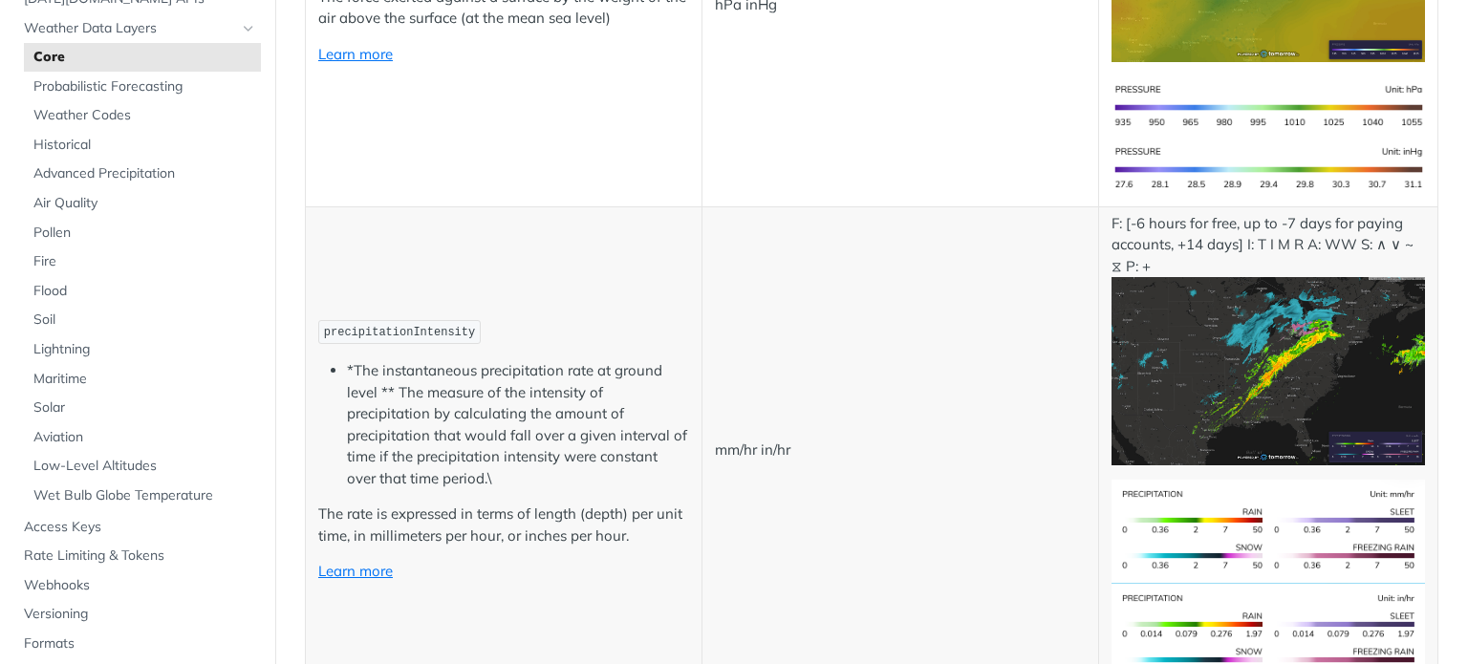
scroll to position [2838, 0]
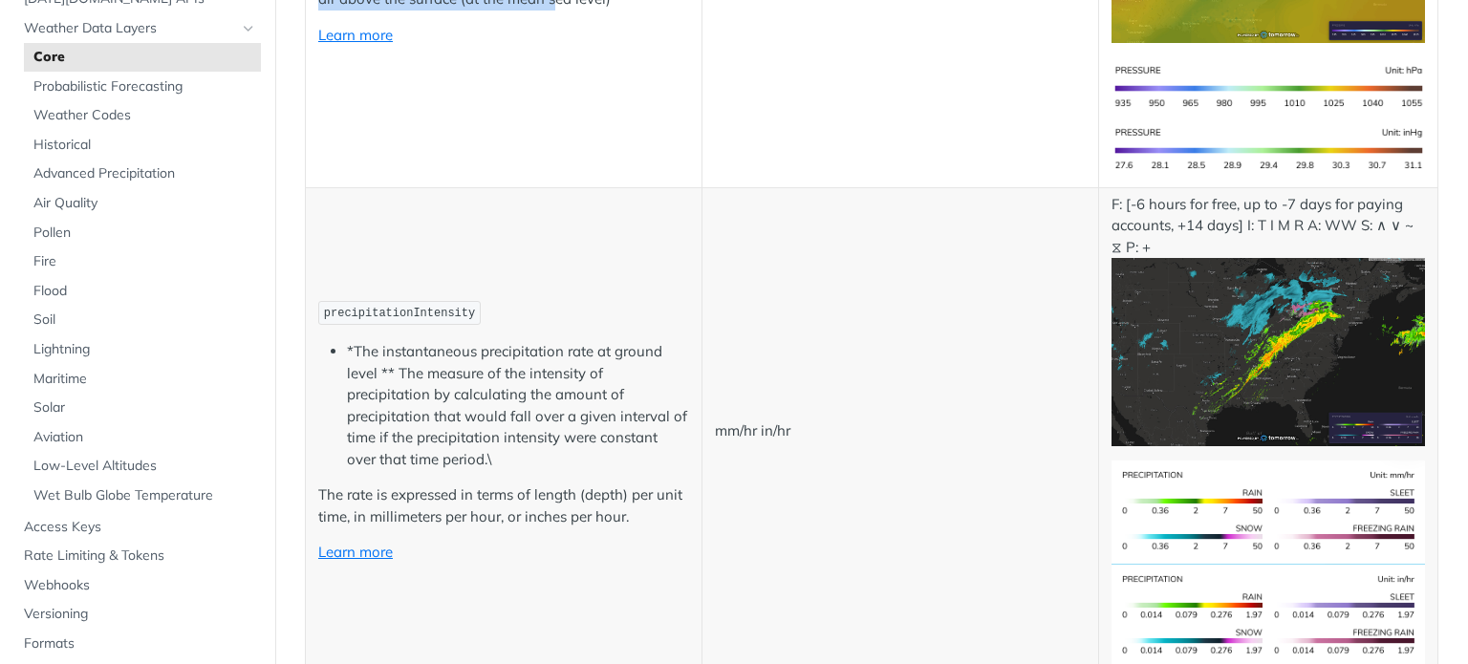
drag, startPoint x: 474, startPoint y: 325, endPoint x: 579, endPoint y: 337, distance: 105.8
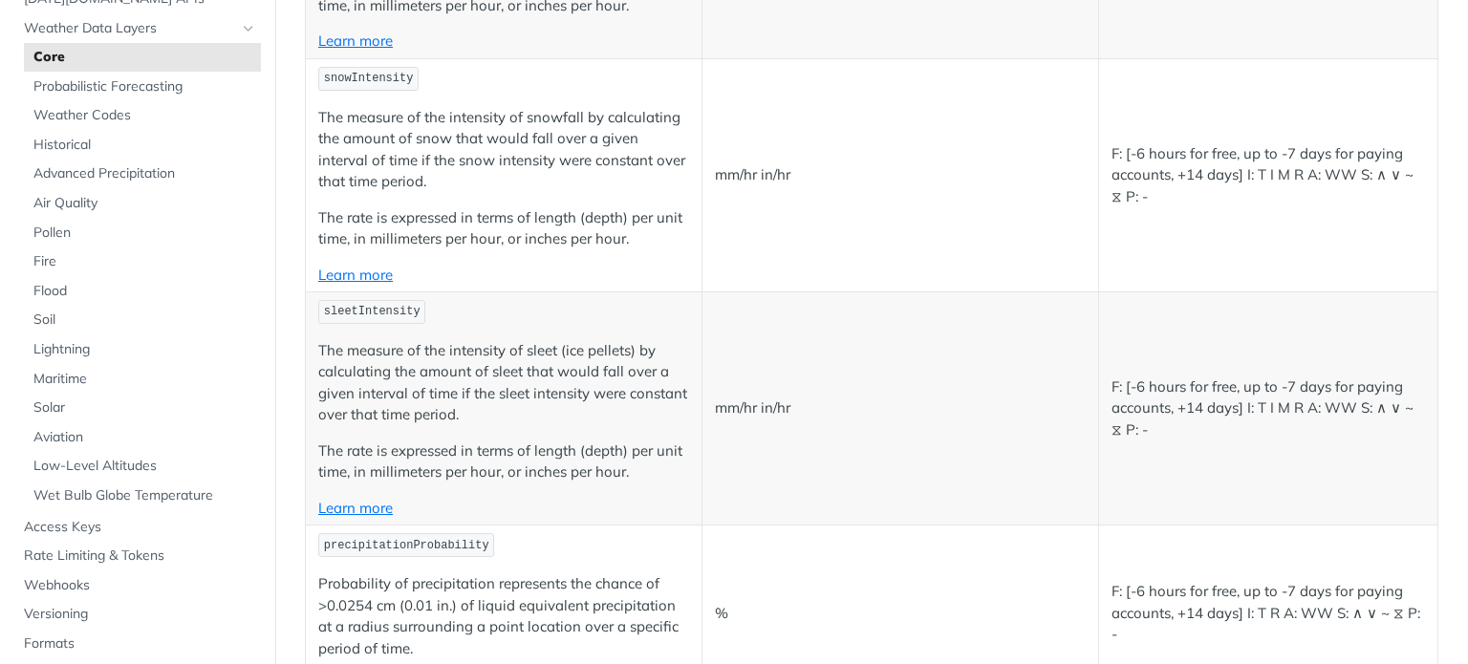
scroll to position [3919, 0]
drag, startPoint x: 380, startPoint y: 224, endPoint x: 536, endPoint y: 237, distance: 157.4
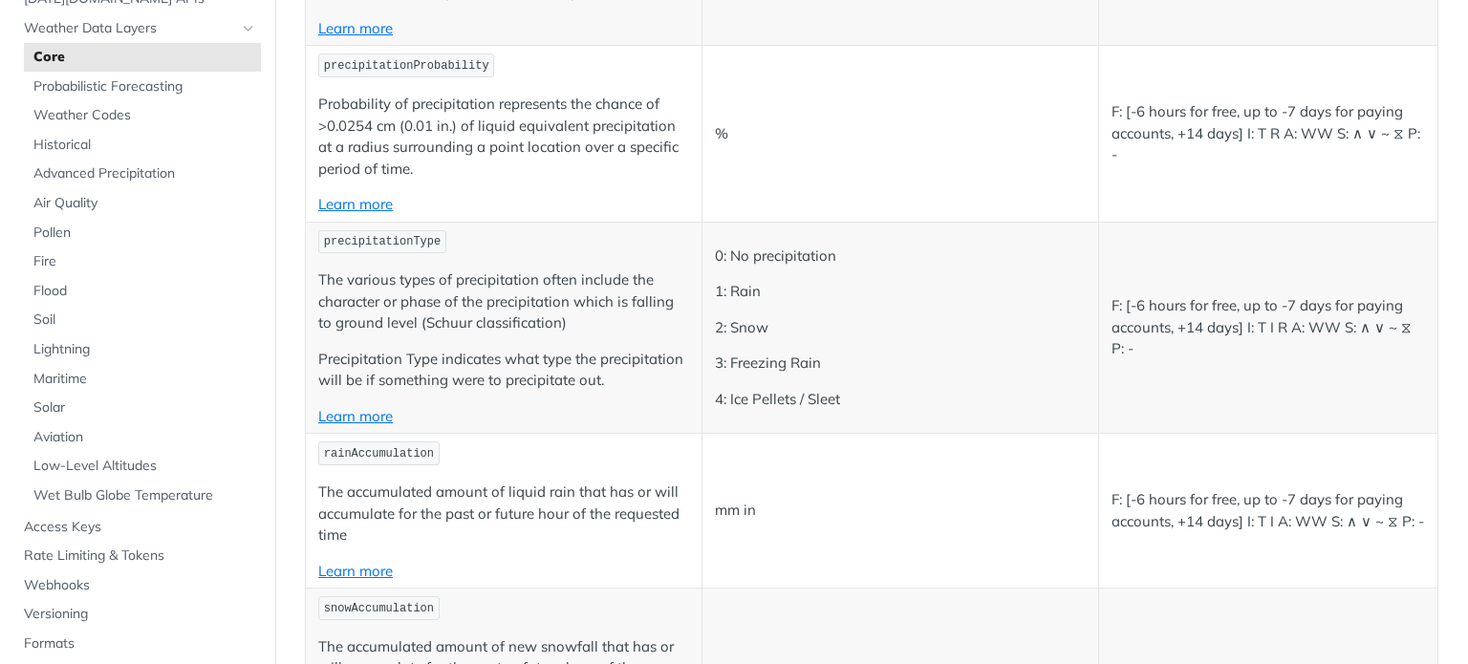
scroll to position [4416, 0]
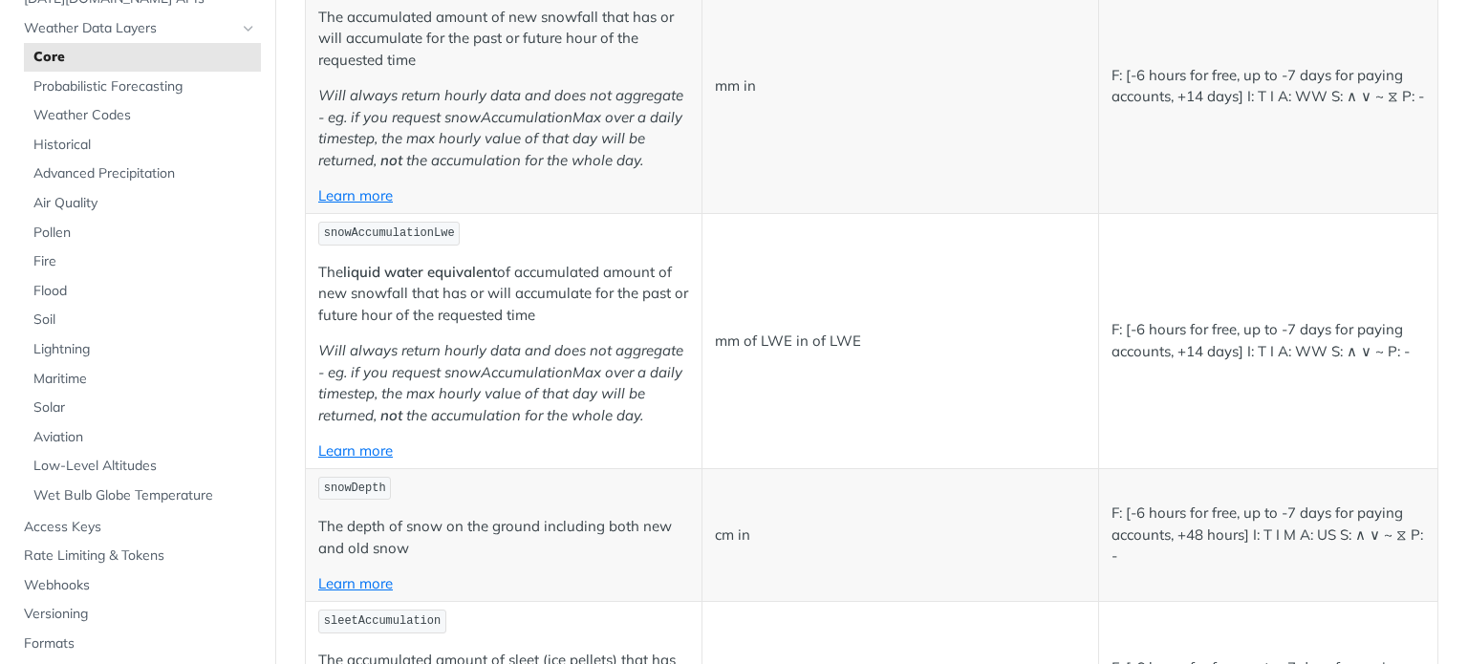
scroll to position [5031, 0]
click at [353, 215] on td "snowAccumulation The accumulated amount of new snowfall that has or will accumu…" at bounding box center [504, 87] width 397 height 255
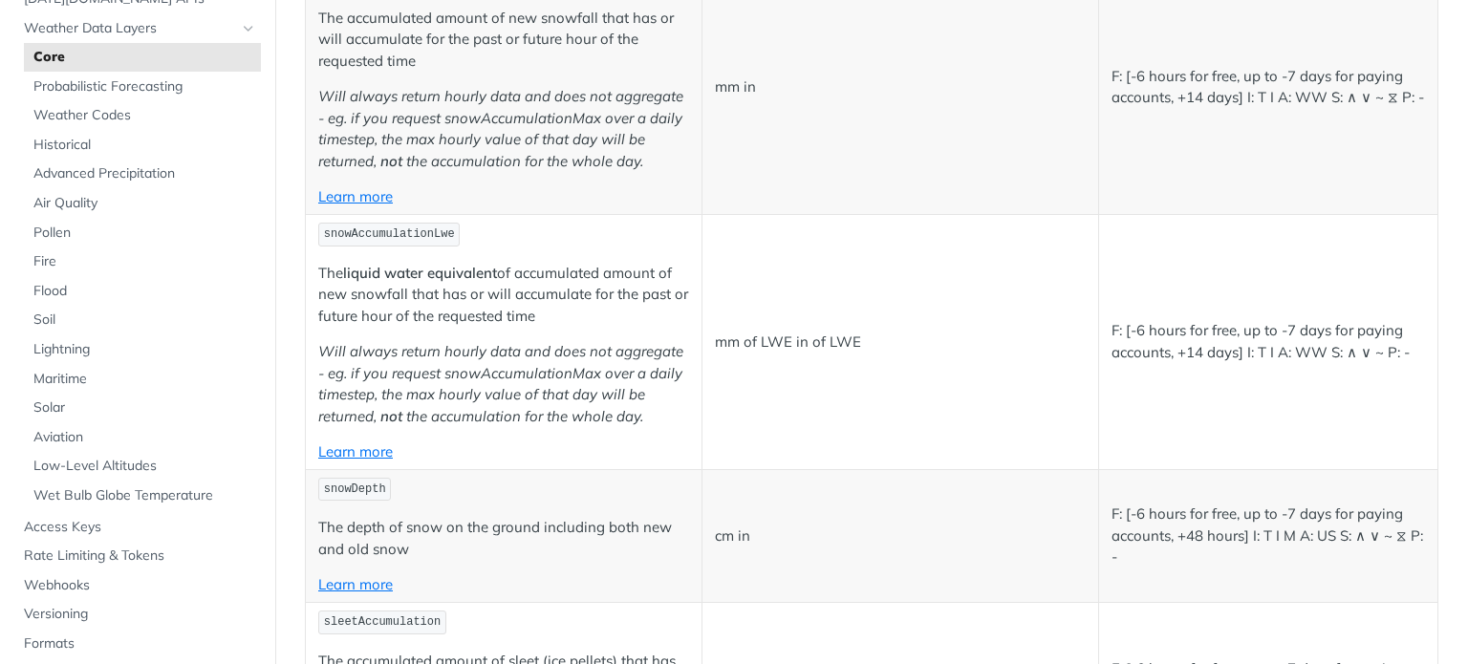
click at [538, 170] on em "Will always return hourly data and does not aggregate - eg. if you request snow…" at bounding box center [500, 128] width 365 height 83
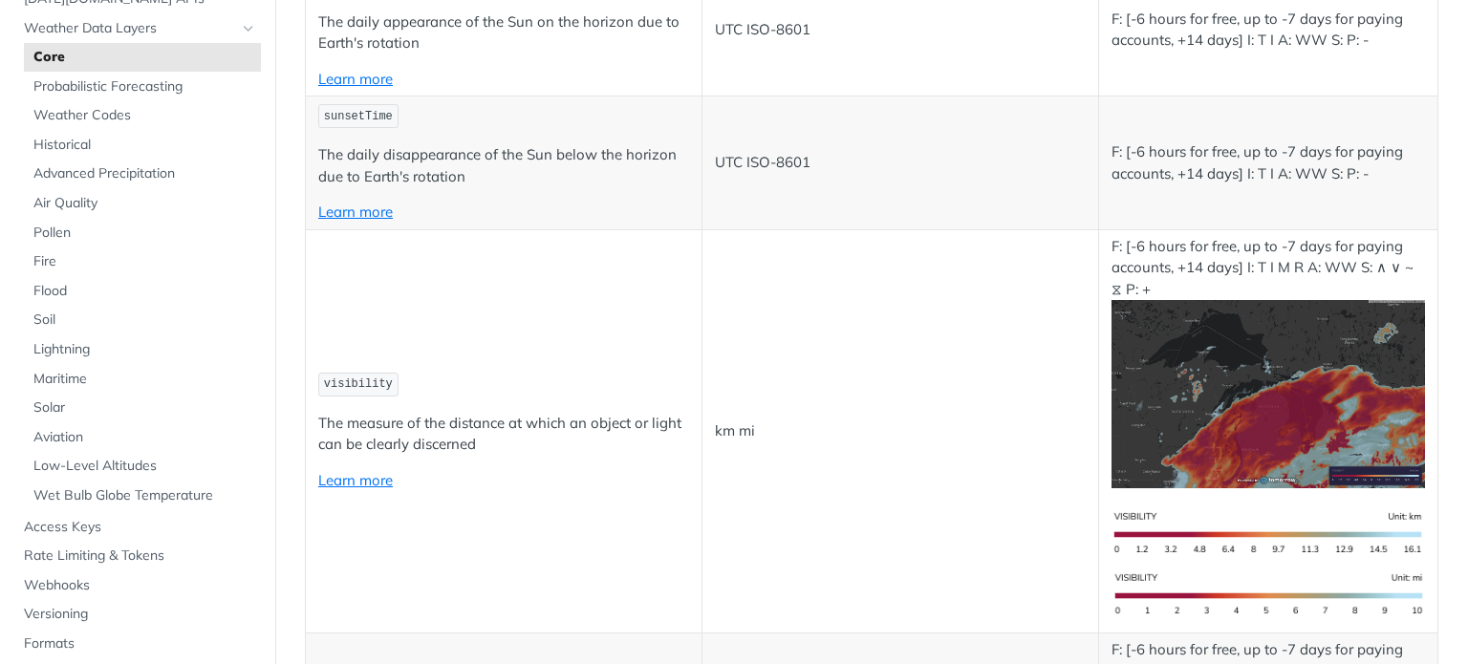
scroll to position [6226, 0]
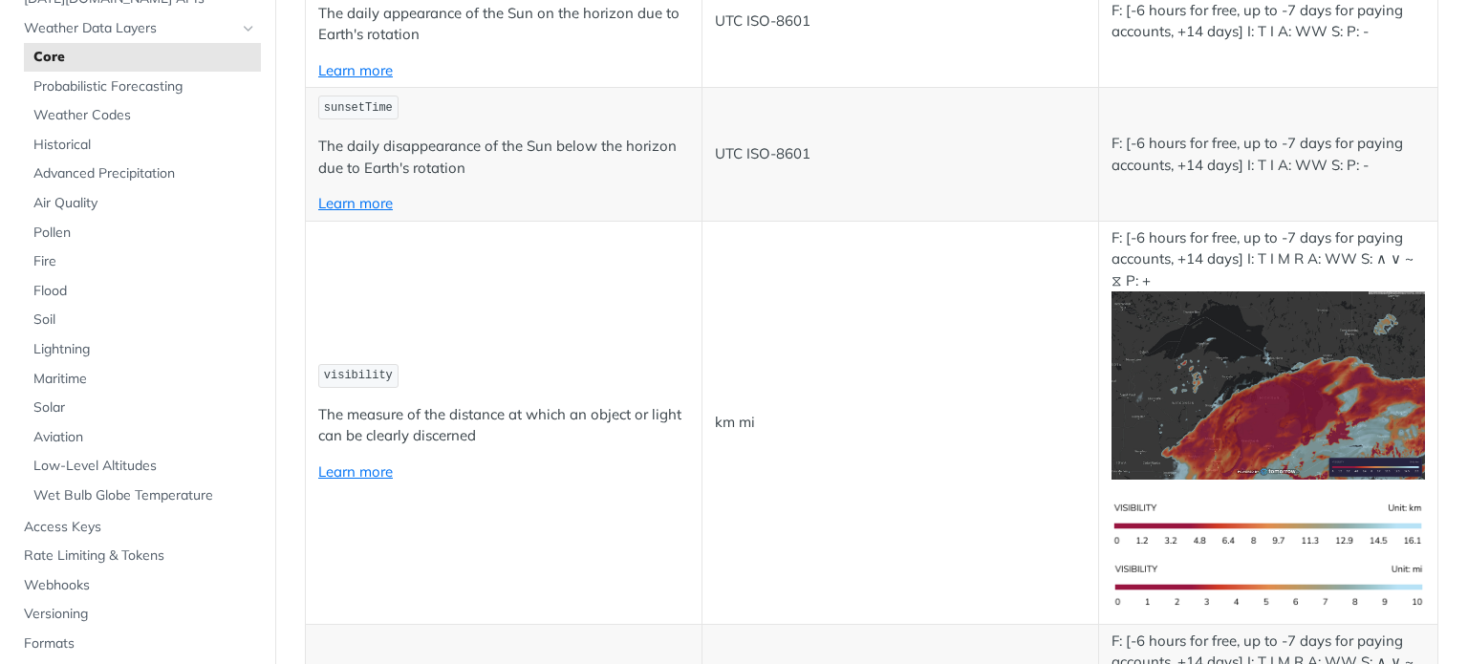
drag, startPoint x: 315, startPoint y: 343, endPoint x: 688, endPoint y: 349, distance: 372.9
click at [688, 88] on td "sunriseTime The daily appearance of the Sun on the horizon due to Earth's rotat…" at bounding box center [504, 21] width 397 height 133
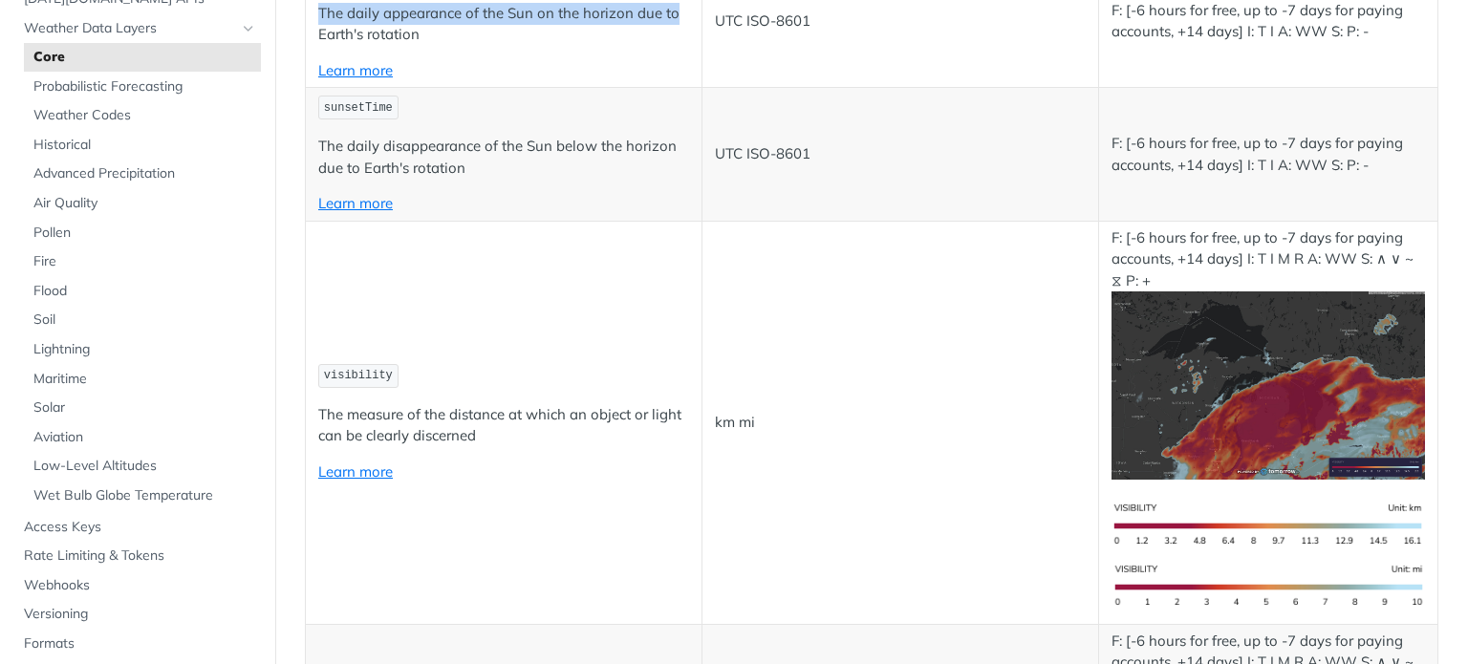
click at [688, 88] on td "sunriseTime The daily appearance of the Sun on the horizon due to Earth's rotat…" at bounding box center [504, 21] width 397 height 133
click at [376, 79] on link "Learn more" at bounding box center [355, 70] width 75 height 18
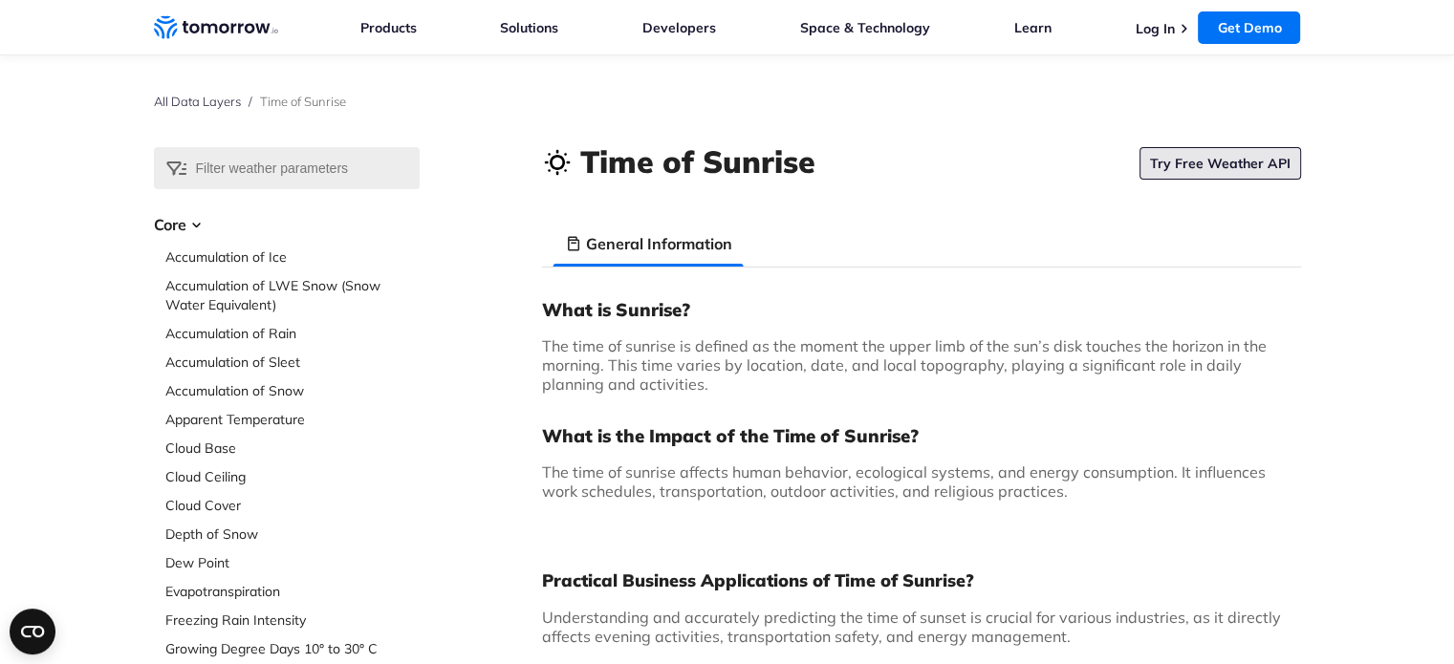
click at [1258, 163] on link "Try Free Weather API" at bounding box center [1221, 163] width 162 height 33
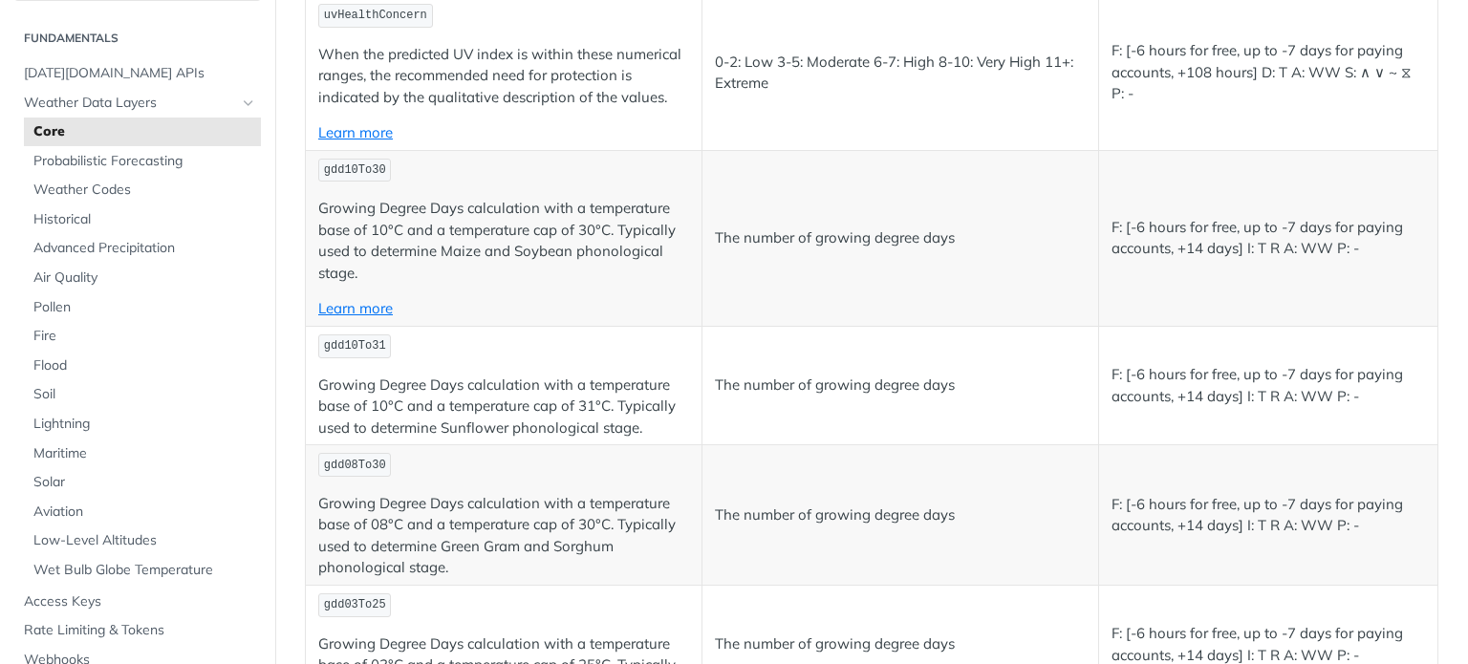
scroll to position [8675, 0]
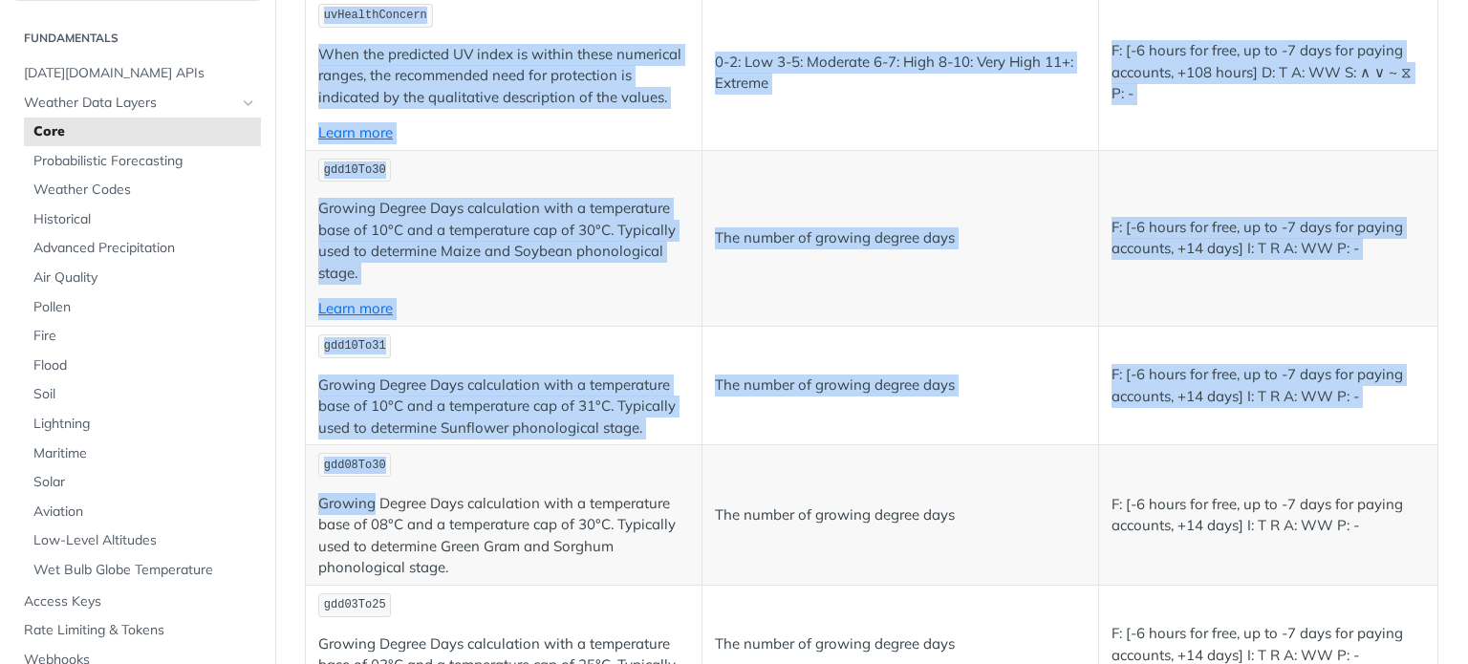
drag, startPoint x: 298, startPoint y: 411, endPoint x: 372, endPoint y: 412, distance: 73.6
click at [375, 493] on p "Growing Degree Days calculation with a temperature base of 08°C and a temperatu…" at bounding box center [503, 536] width 371 height 86
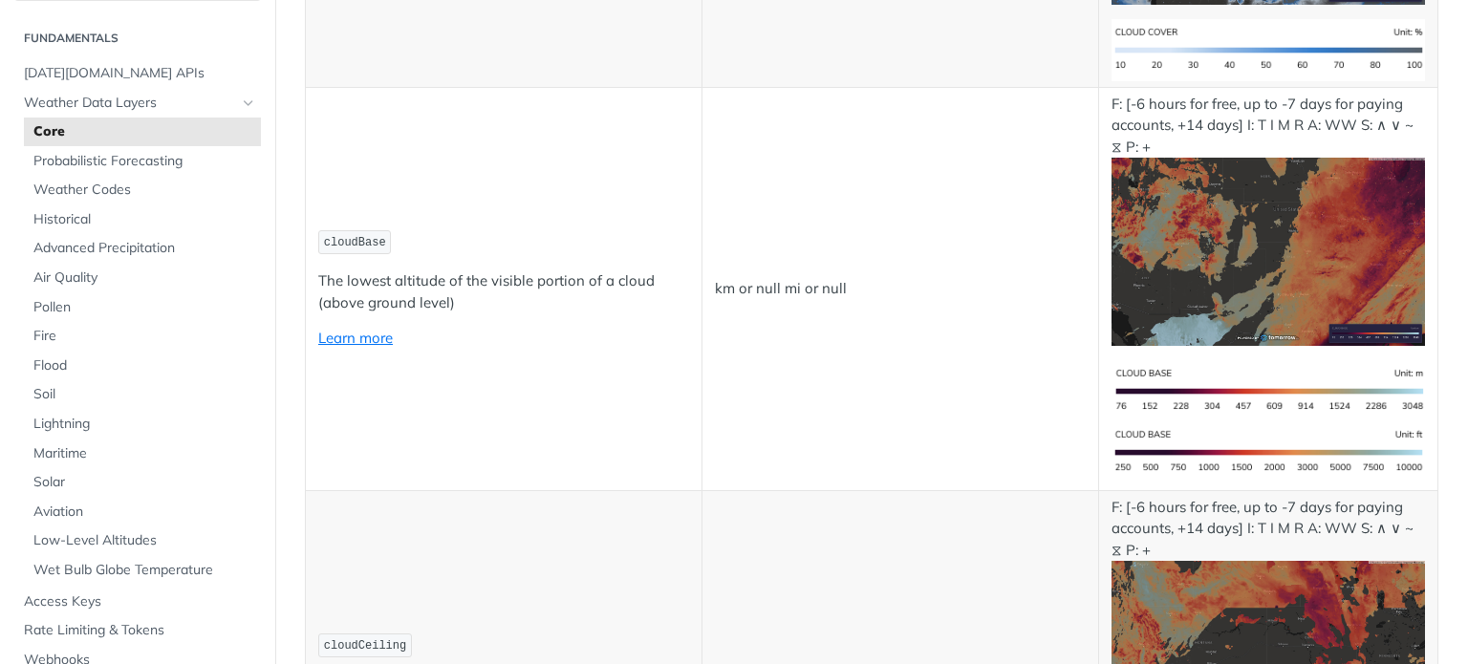
scroll to position [7436, 0]
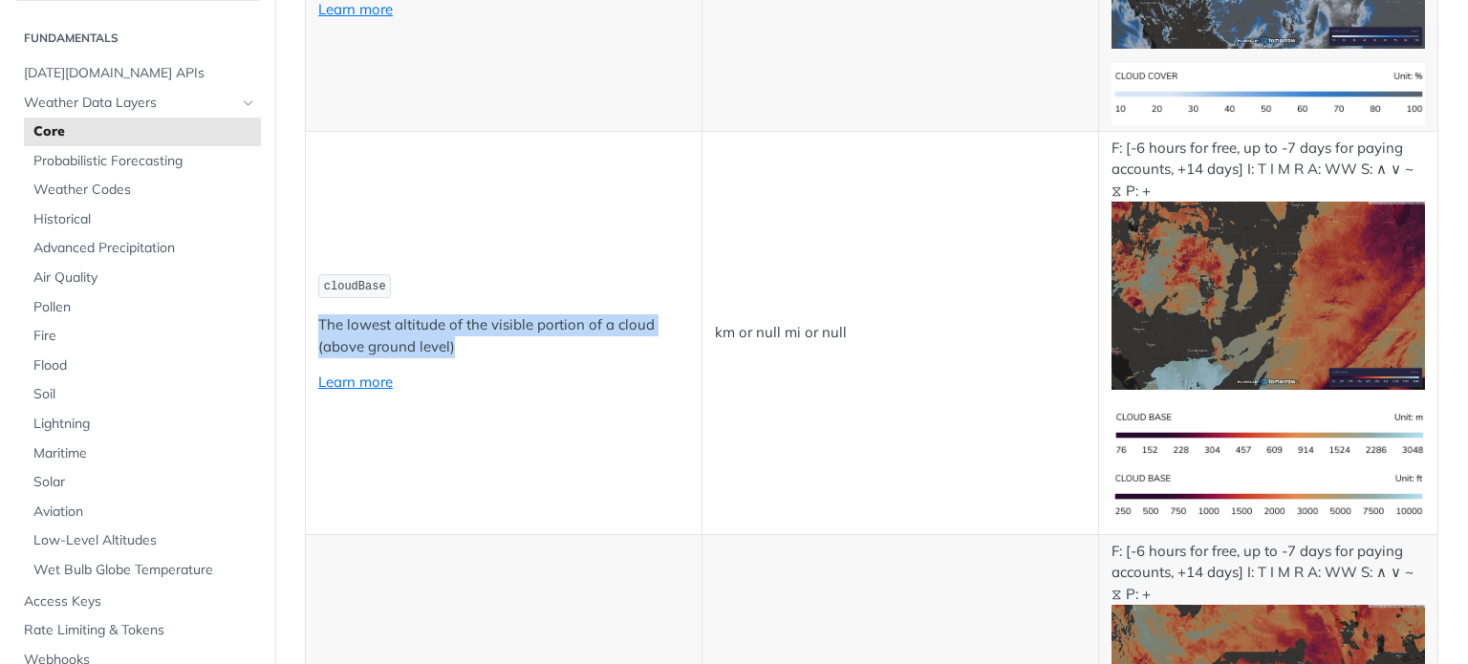
drag, startPoint x: 305, startPoint y: 250, endPoint x: 451, endPoint y: 290, distance: 151.7
click at [451, 290] on td "cloudBase The lowest altitude of the visible portion of a cloud (above ground l…" at bounding box center [504, 332] width 397 height 403
click at [451, 315] on p "The lowest altitude of the visible portion of a cloud (above ground level)" at bounding box center [503, 336] width 371 height 43
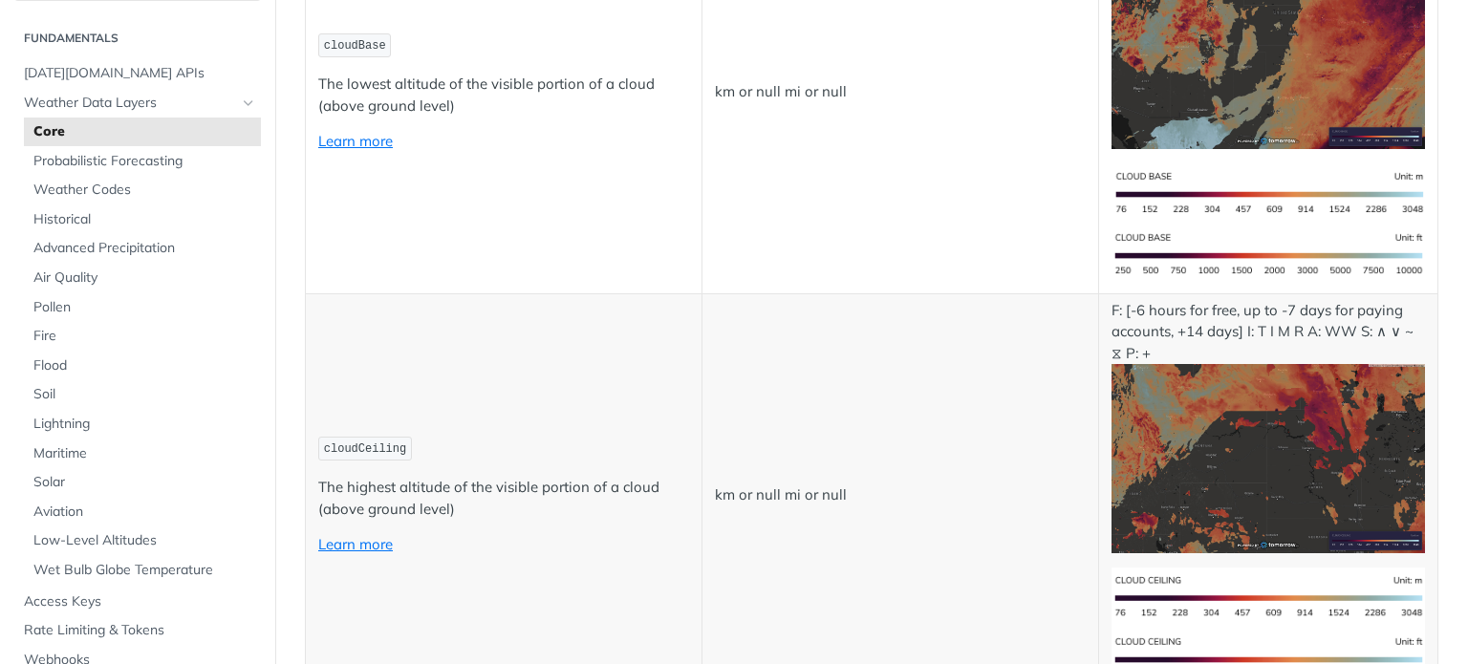
scroll to position [7737, 0]
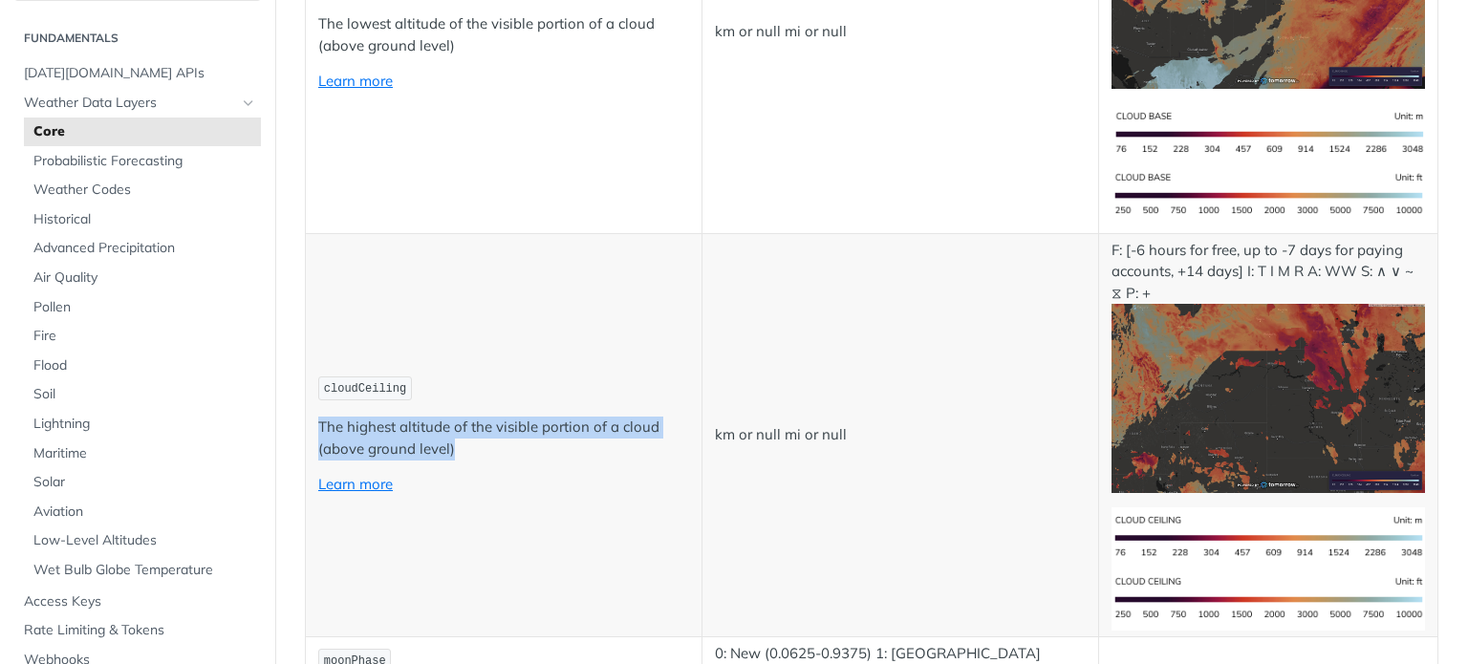
drag, startPoint x: 312, startPoint y: 355, endPoint x: 666, endPoint y: 393, distance: 356.7
click at [666, 393] on td "cloudCeiling The highest altitude of the visible portion of a cloud (above grou…" at bounding box center [504, 434] width 397 height 403
click at [666, 417] on p "The highest altitude of the visible portion of a cloud (above ground level)" at bounding box center [503, 438] width 371 height 43
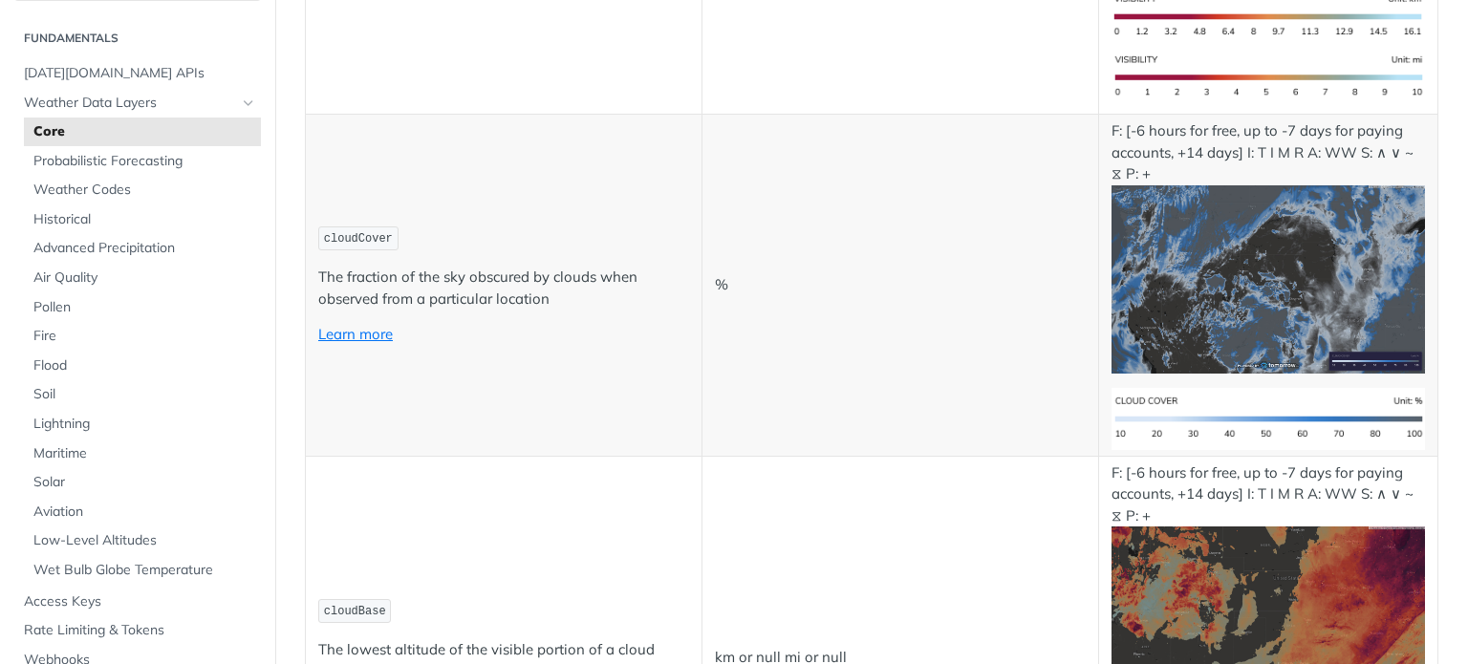
scroll to position [7110, 0]
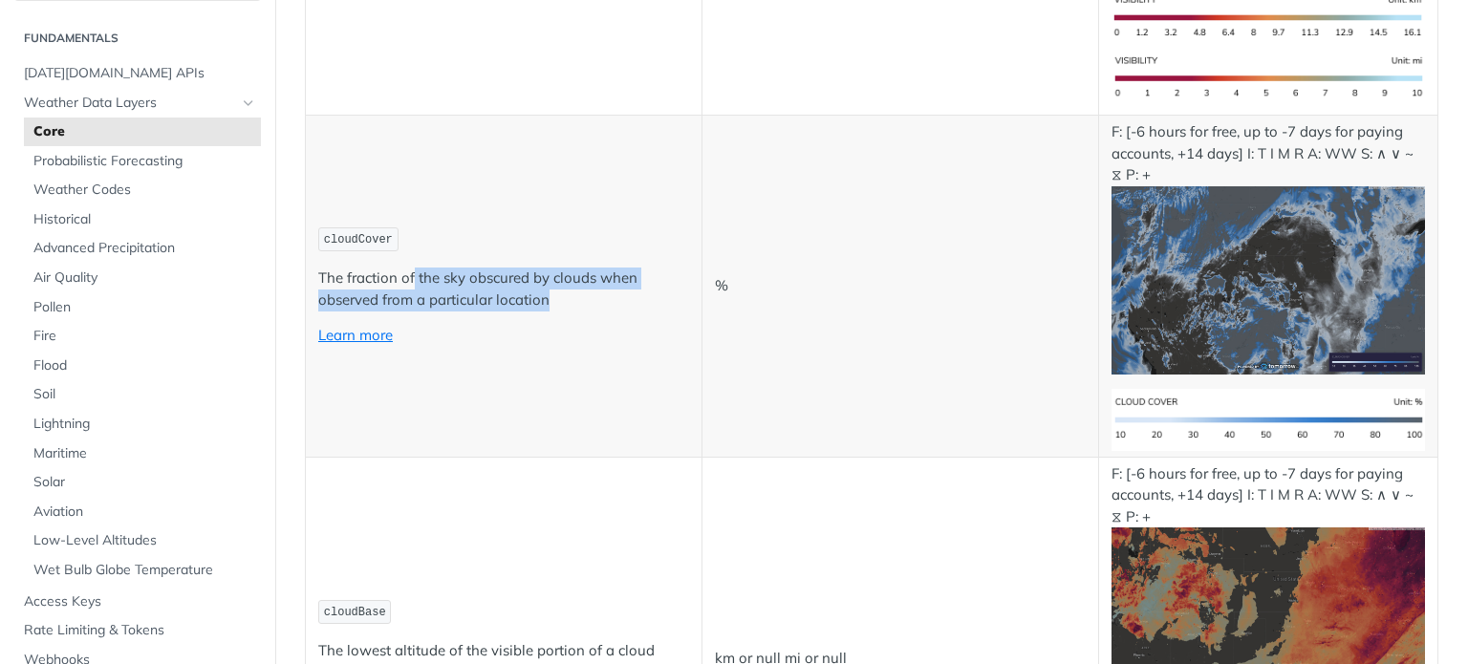
drag, startPoint x: 416, startPoint y: 222, endPoint x: 549, endPoint y: 243, distance: 134.5
click at [549, 268] on p "The fraction of the sky obscured by clouds when observed from a particular loca…" at bounding box center [503, 289] width 371 height 43
drag, startPoint x: 549, startPoint y: 243, endPoint x: 313, endPoint y: 221, distance: 237.2
click at [313, 221] on td "cloudCover The fraction of the sky obscured by clouds when observed from a part…" at bounding box center [504, 286] width 397 height 341
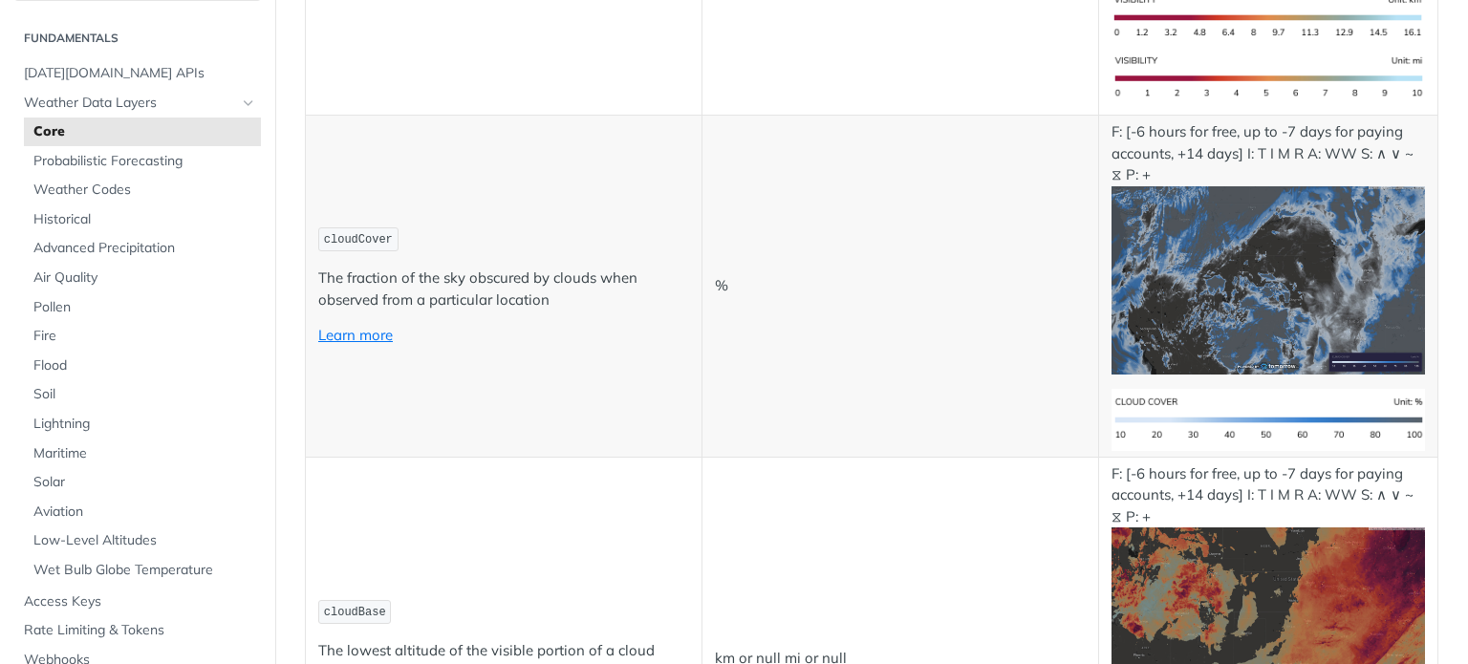
click at [513, 457] on td "cloudBase The lowest altitude of the visible portion of a cloud (above ground l…" at bounding box center [504, 658] width 397 height 403
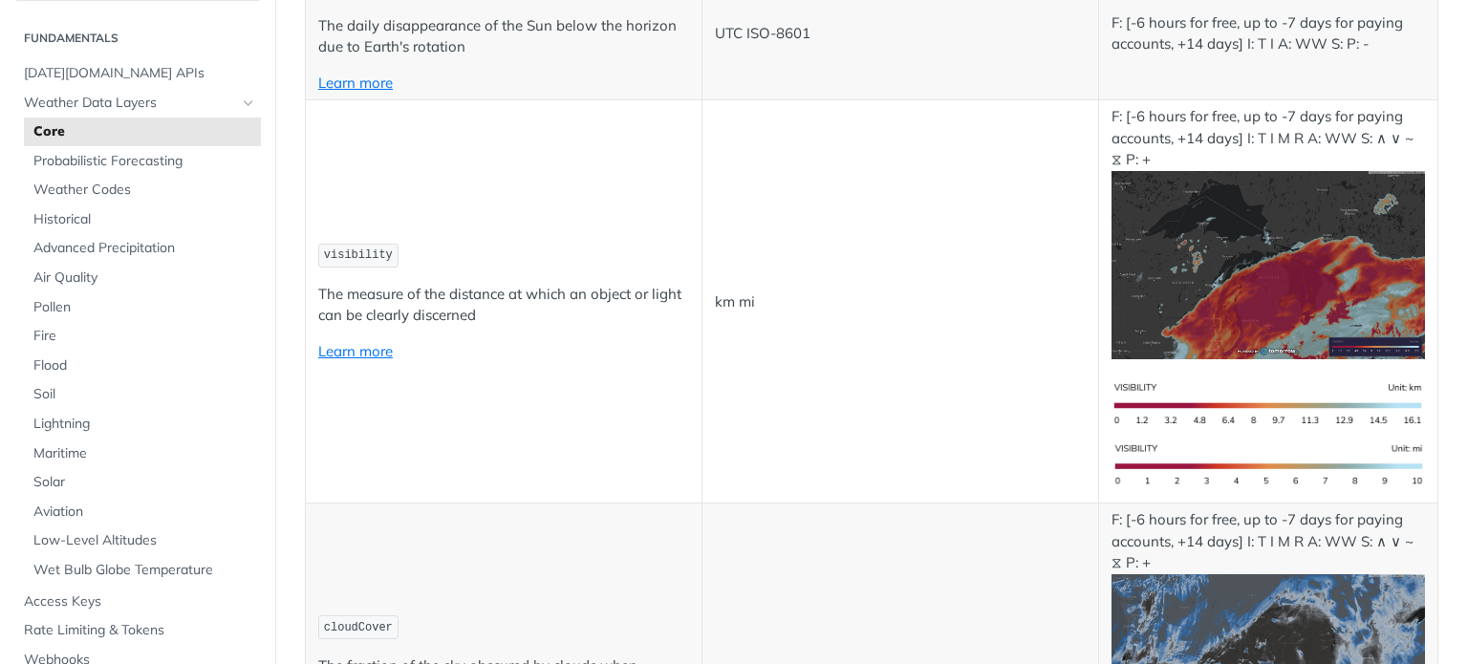
scroll to position [6719, 0]
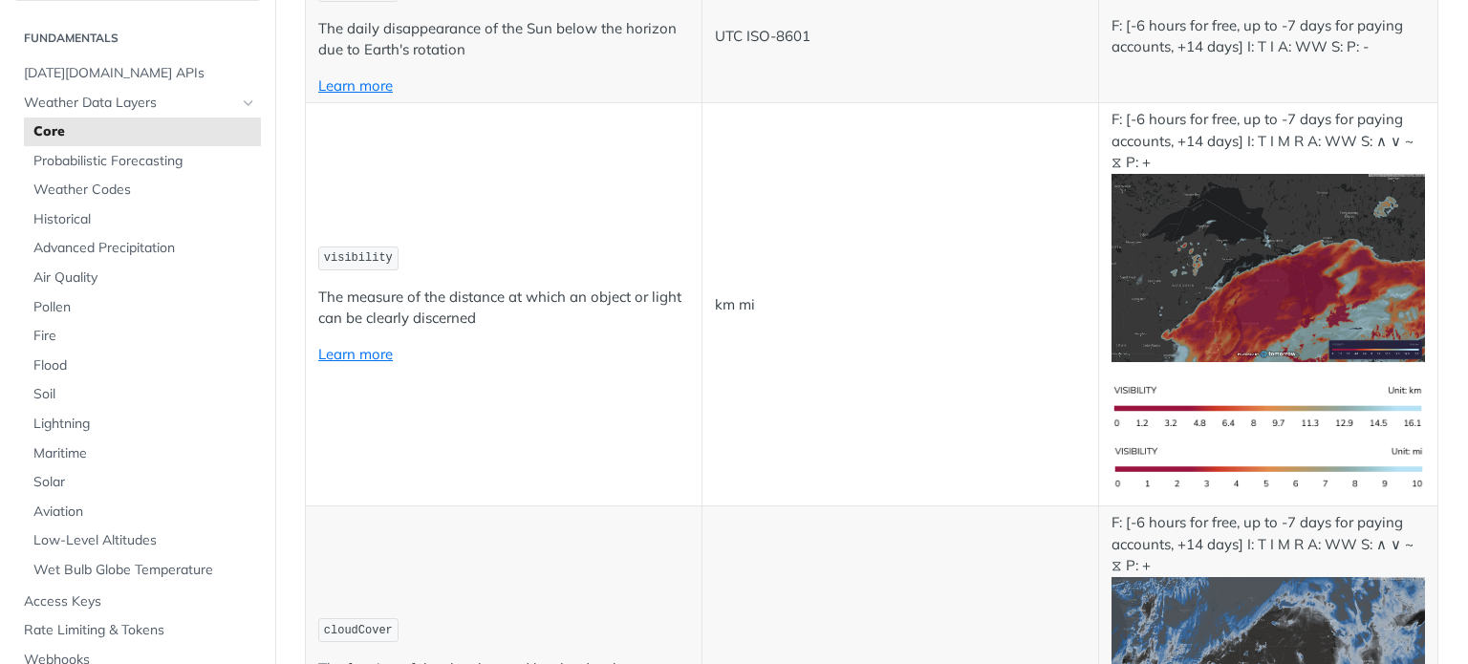
click at [337, 251] on span "visibility" at bounding box center [358, 257] width 69 height 13
click at [359, 287] on p "The measure of the distance at which an object or light can be clearly discerned" at bounding box center [503, 308] width 371 height 43
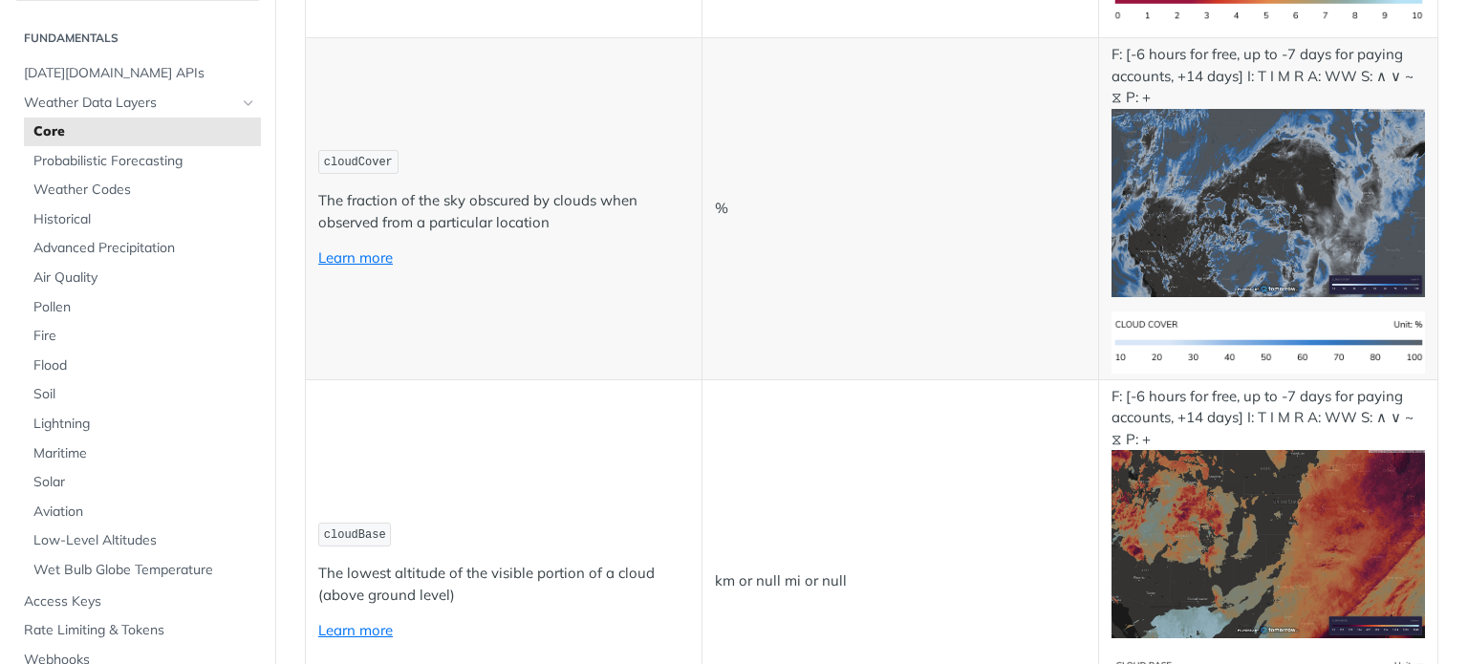
scroll to position [7188, 0]
click at [362, 248] on link "Learn more" at bounding box center [355, 257] width 75 height 18
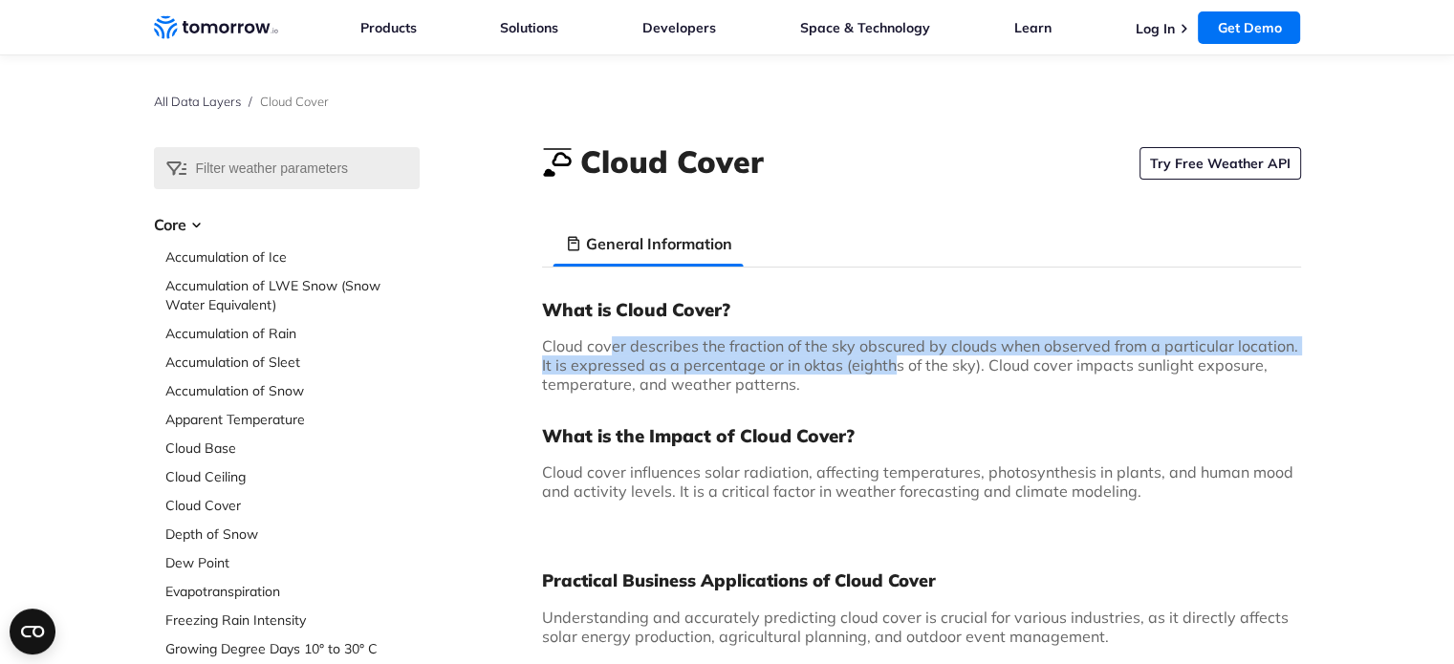
click at [884, 360] on span "Cloud cover describes the fraction of the sky obscured by clouds when observed …" at bounding box center [920, 365] width 756 height 57
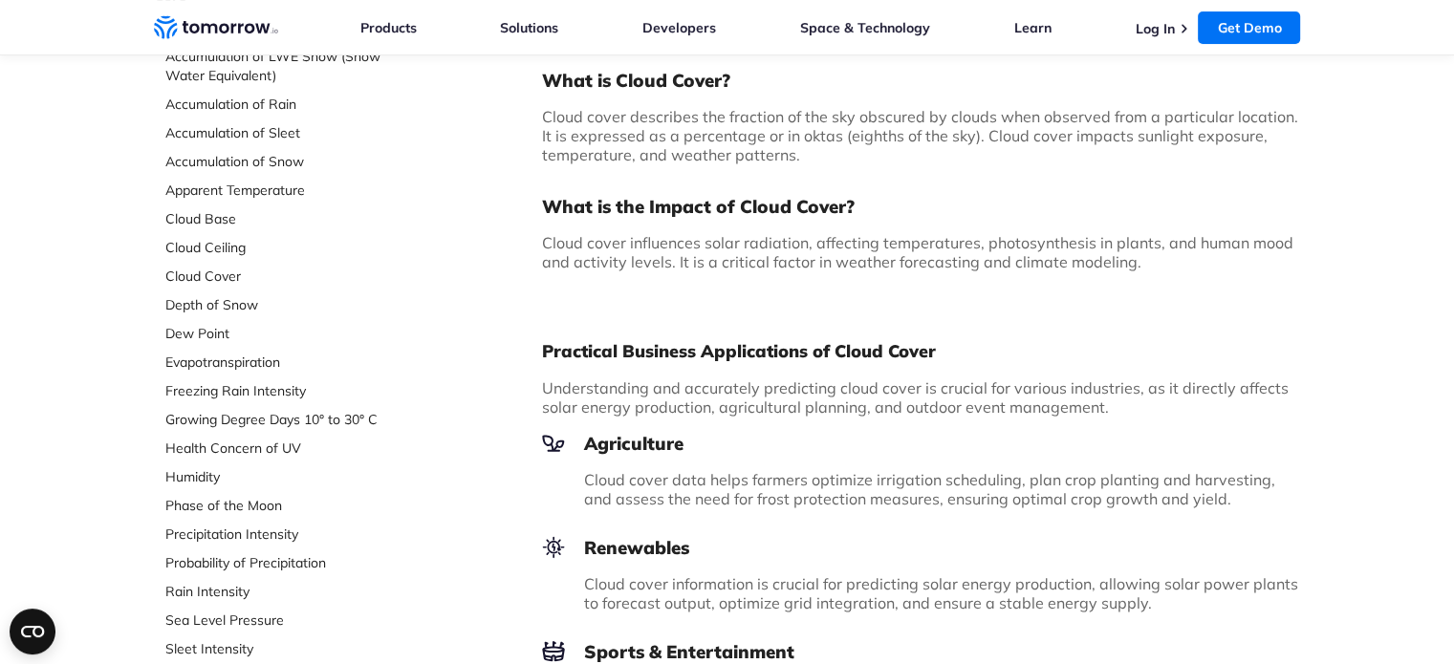
scroll to position [228, 0]
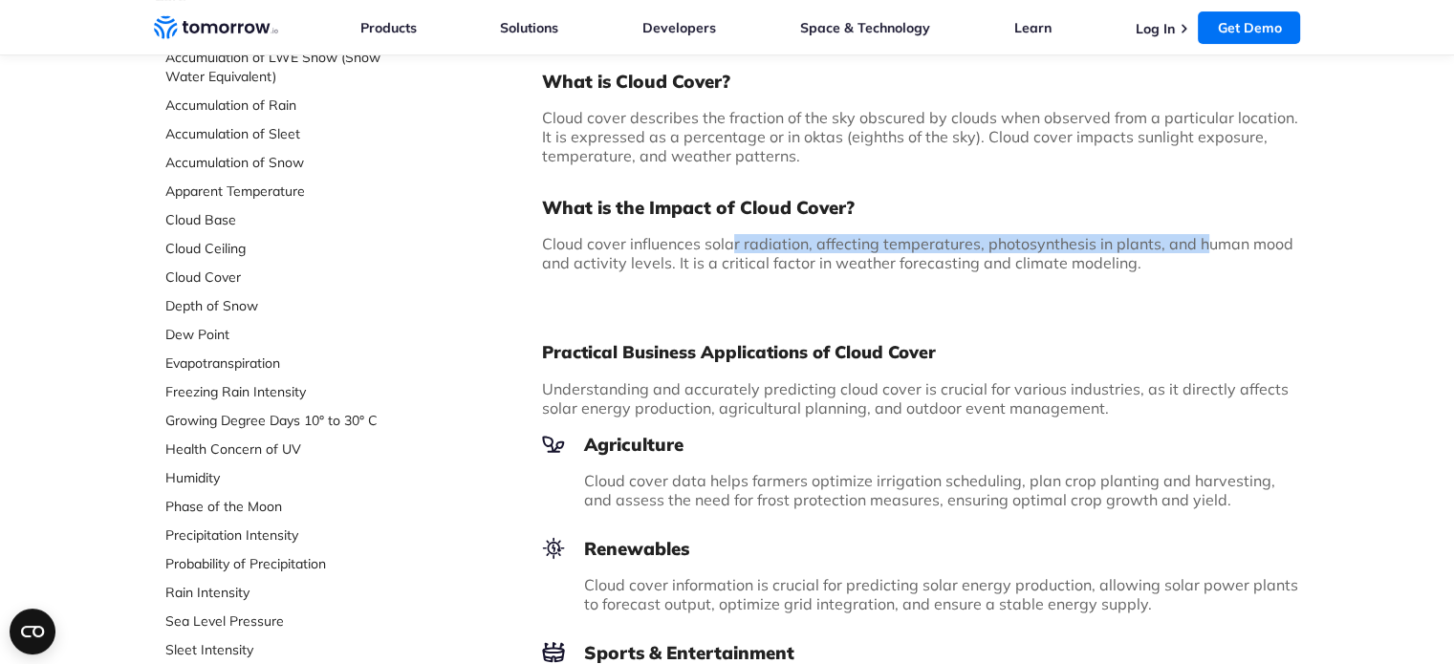
drag, startPoint x: 730, startPoint y: 243, endPoint x: 1199, endPoint y: 248, distance: 468.5
click at [1199, 248] on span "Cloud cover influences solar radiation, affecting temperatures, photosynthesis …" at bounding box center [917, 253] width 751 height 38
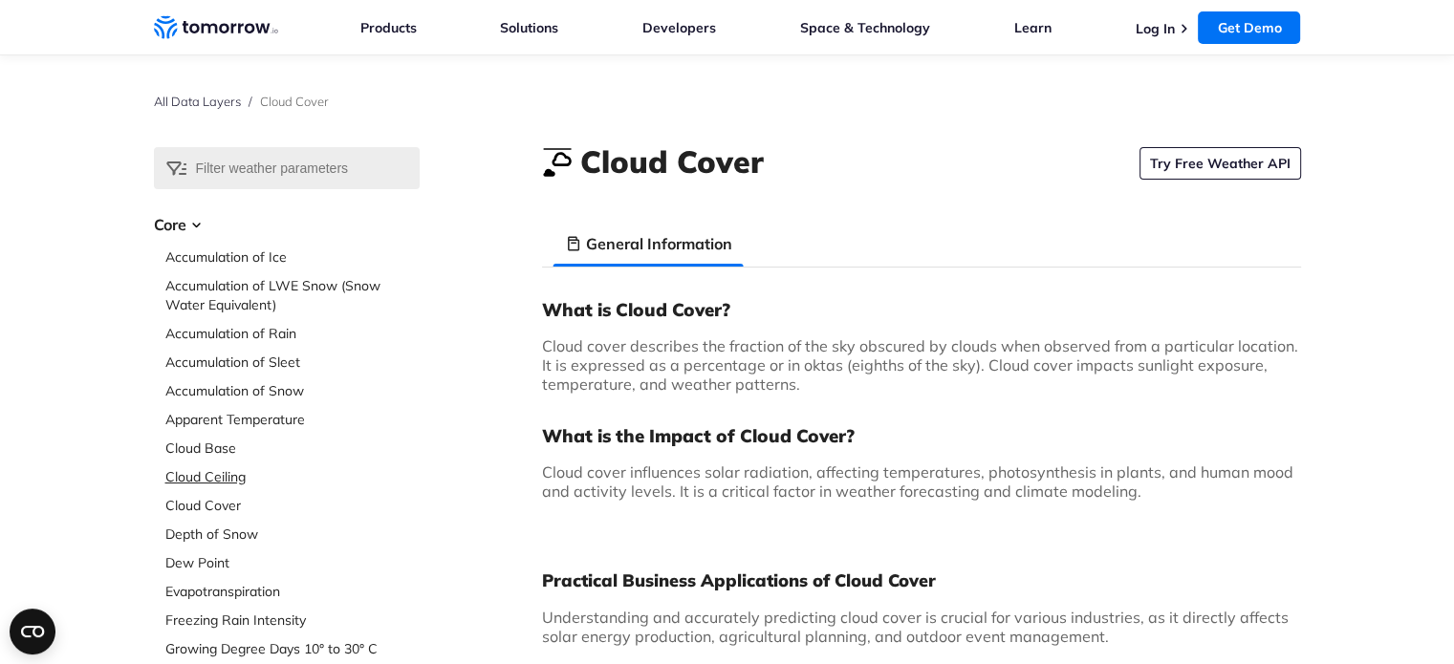
scroll to position [27, 0]
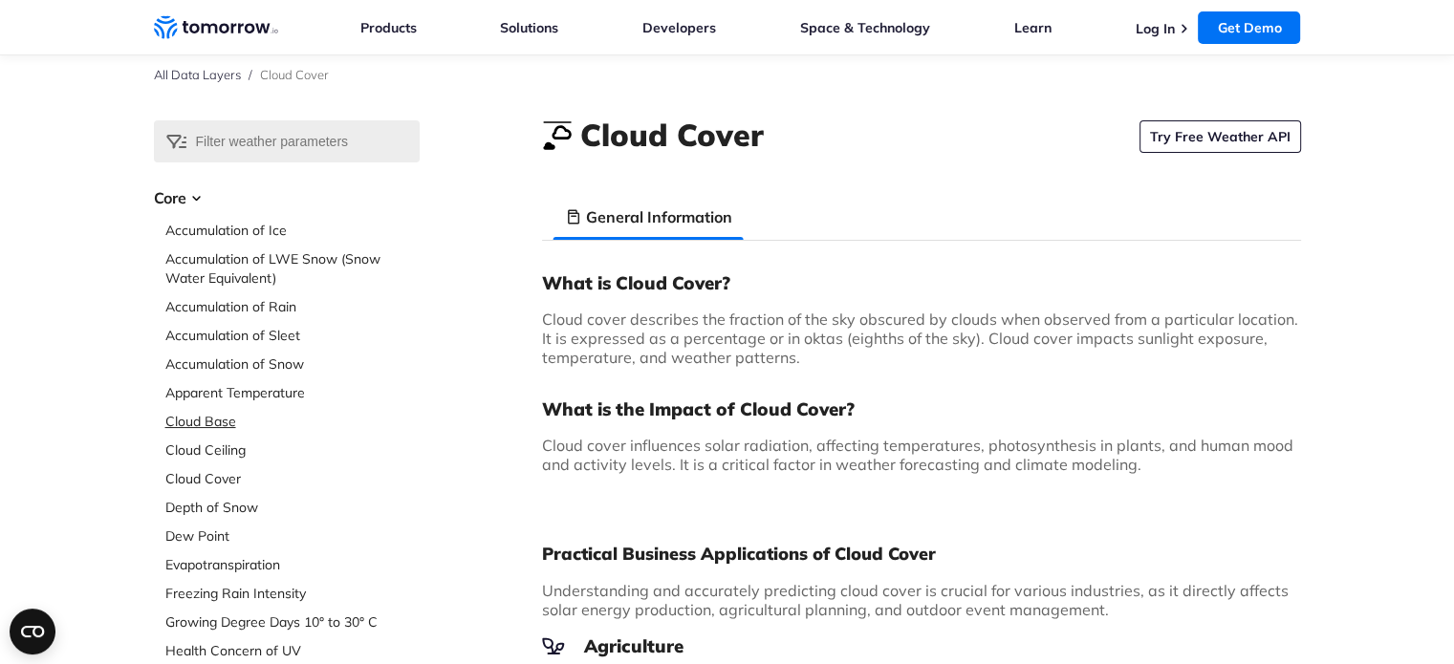
click at [183, 416] on link "Cloud Base" at bounding box center [292, 421] width 254 height 19
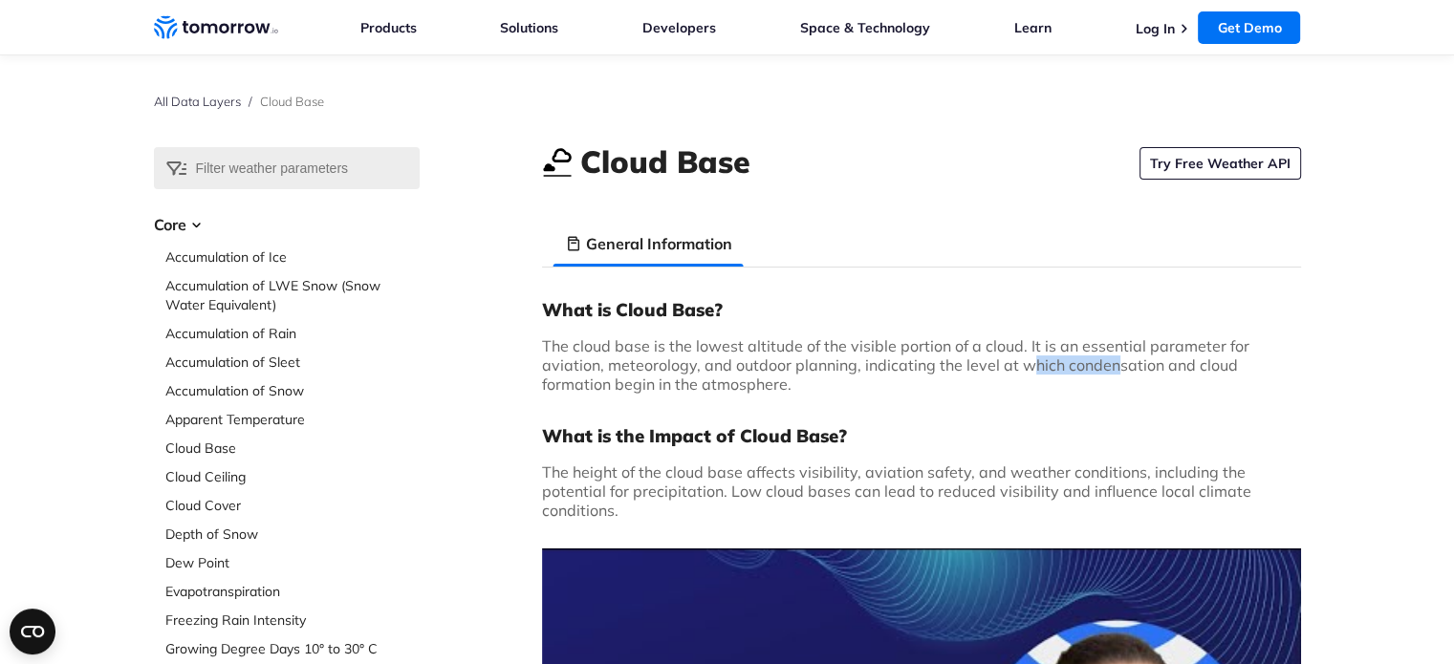
drag, startPoint x: 1032, startPoint y: 363, endPoint x: 1108, endPoint y: 374, distance: 77.2
click at [1108, 374] on span "The cloud base is the lowest altitude of the visible portion of a cloud. It is …" at bounding box center [895, 365] width 707 height 57
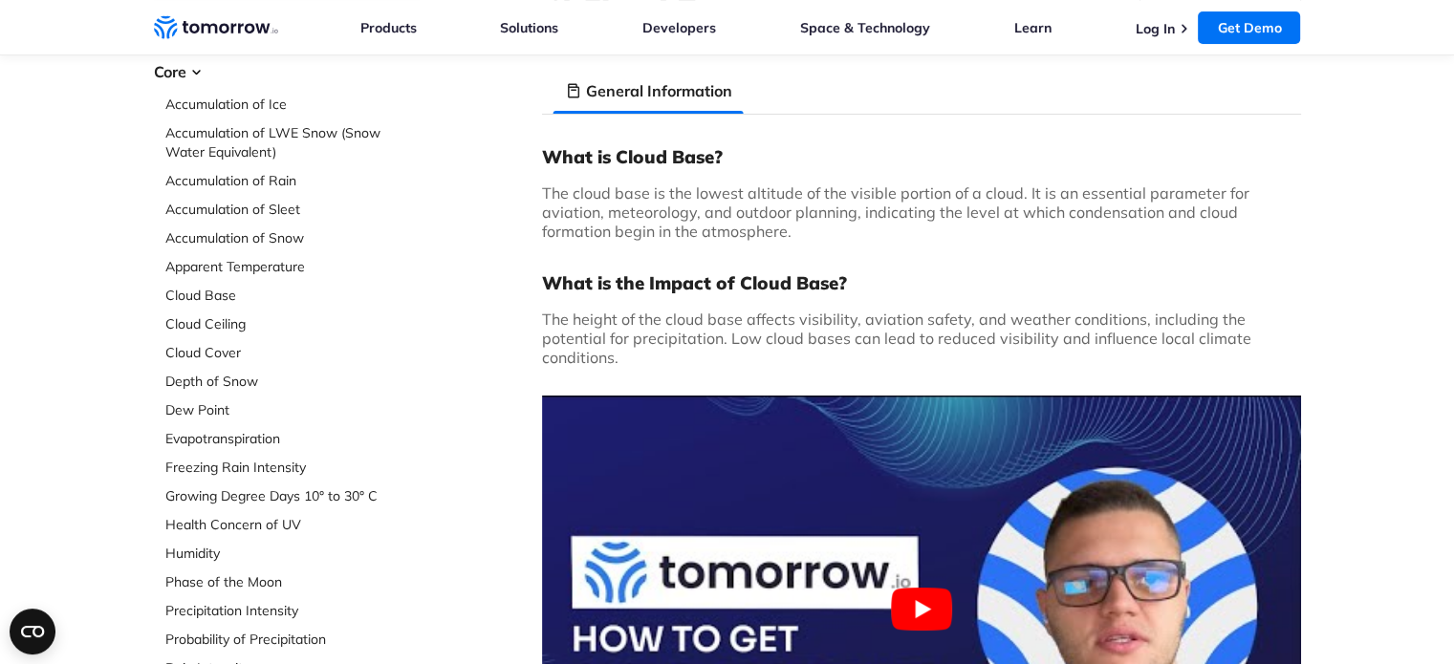
scroll to position [191, 0]
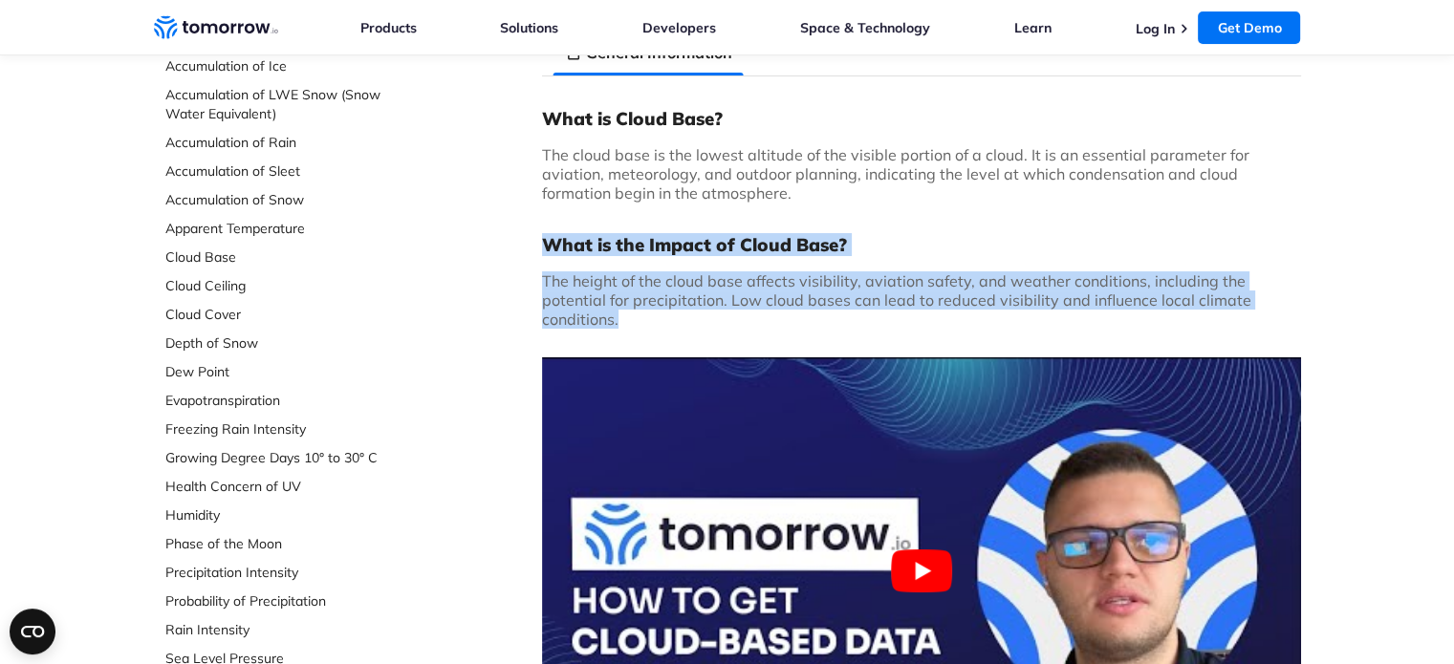
drag, startPoint x: 538, startPoint y: 240, endPoint x: 806, endPoint y: 324, distance: 280.6
click at [806, 324] on p "The height of the cloud base affects visibility, aviation safety, and weather c…" at bounding box center [921, 300] width 759 height 57
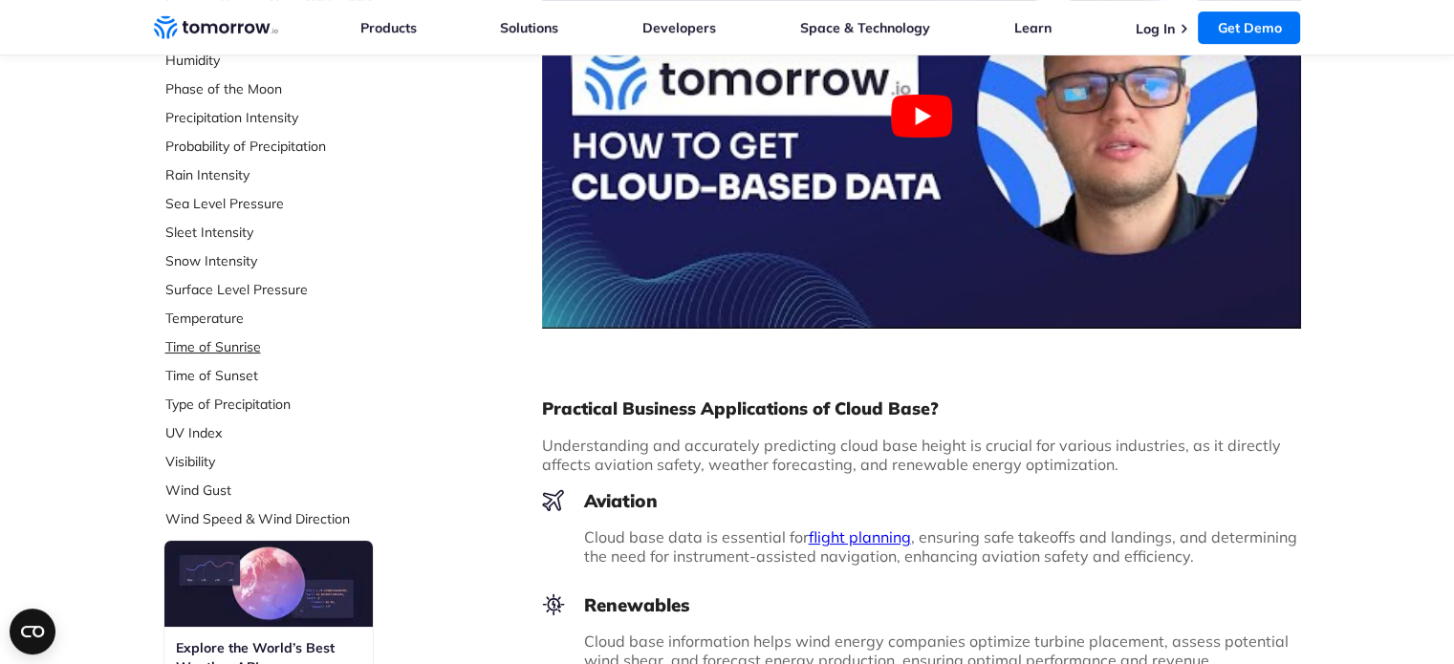
scroll to position [673, 0]
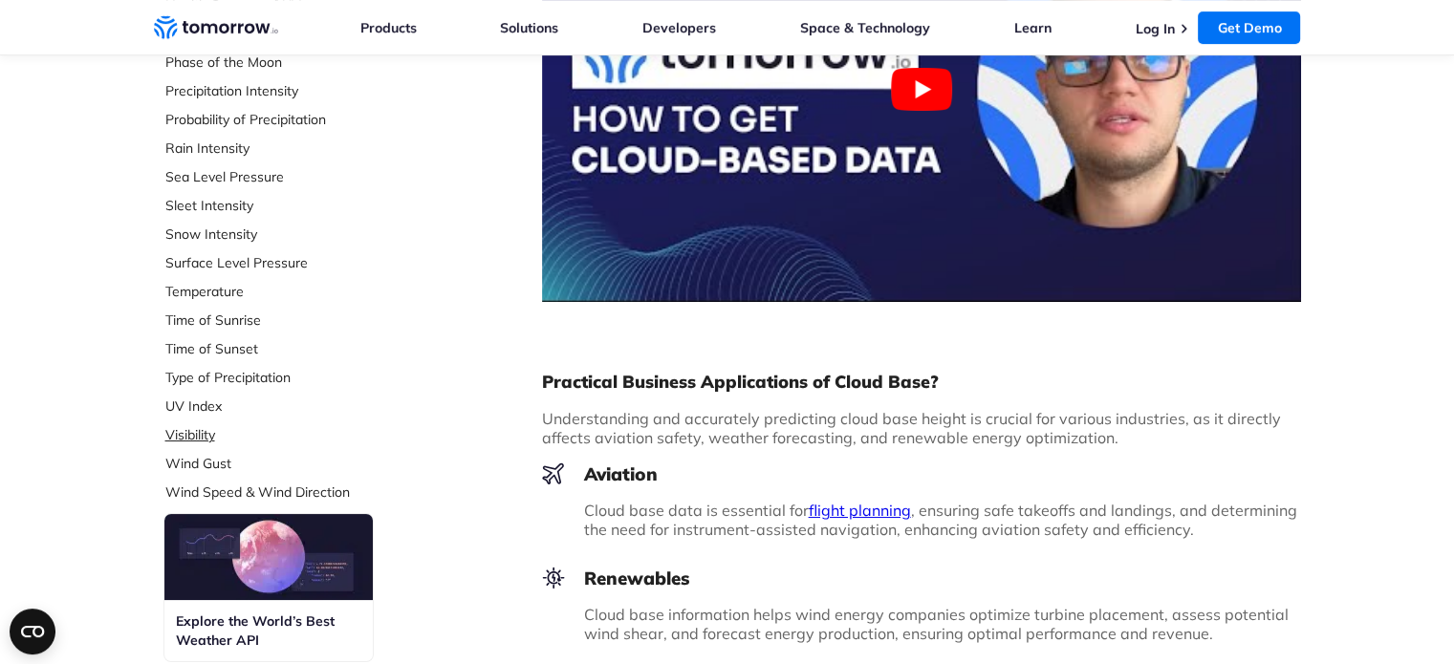
click at [191, 432] on link "Visibility" at bounding box center [292, 434] width 254 height 19
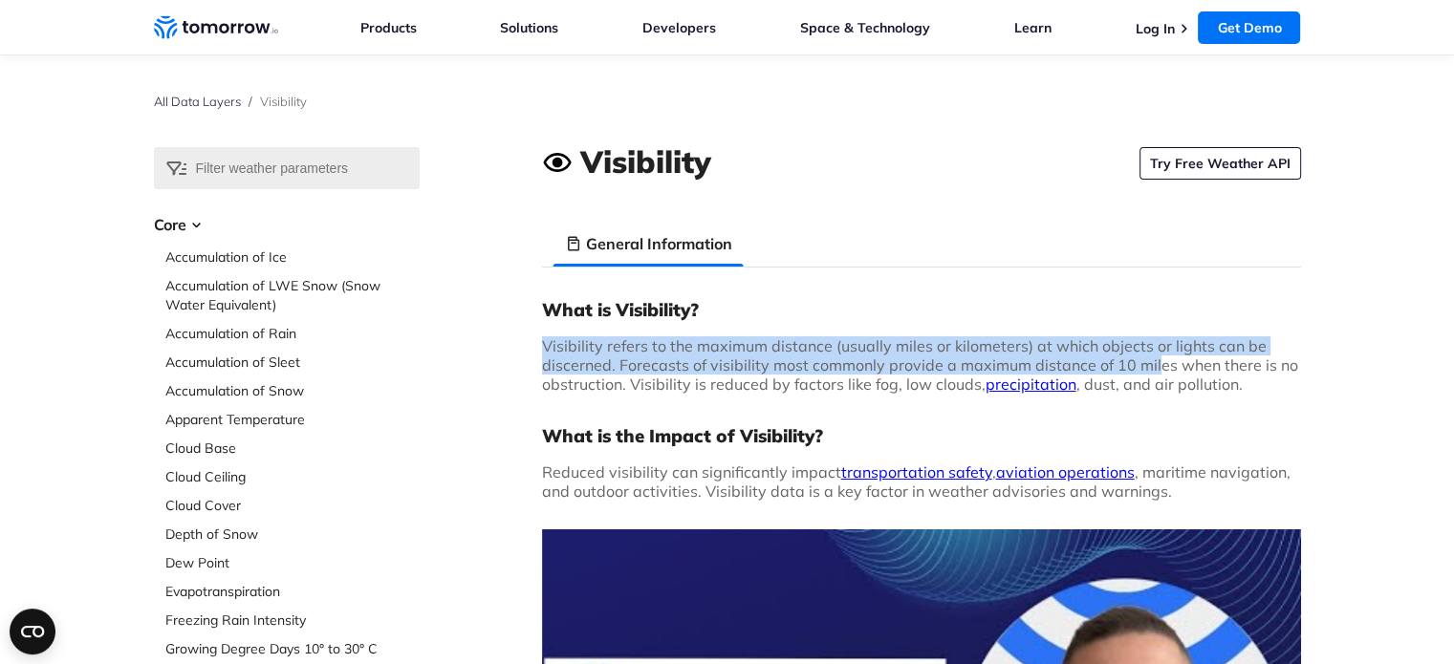
click at [1154, 368] on span "Visibility refers to the maximum distance (usually miles or kilometers) at whic…" at bounding box center [920, 365] width 756 height 57
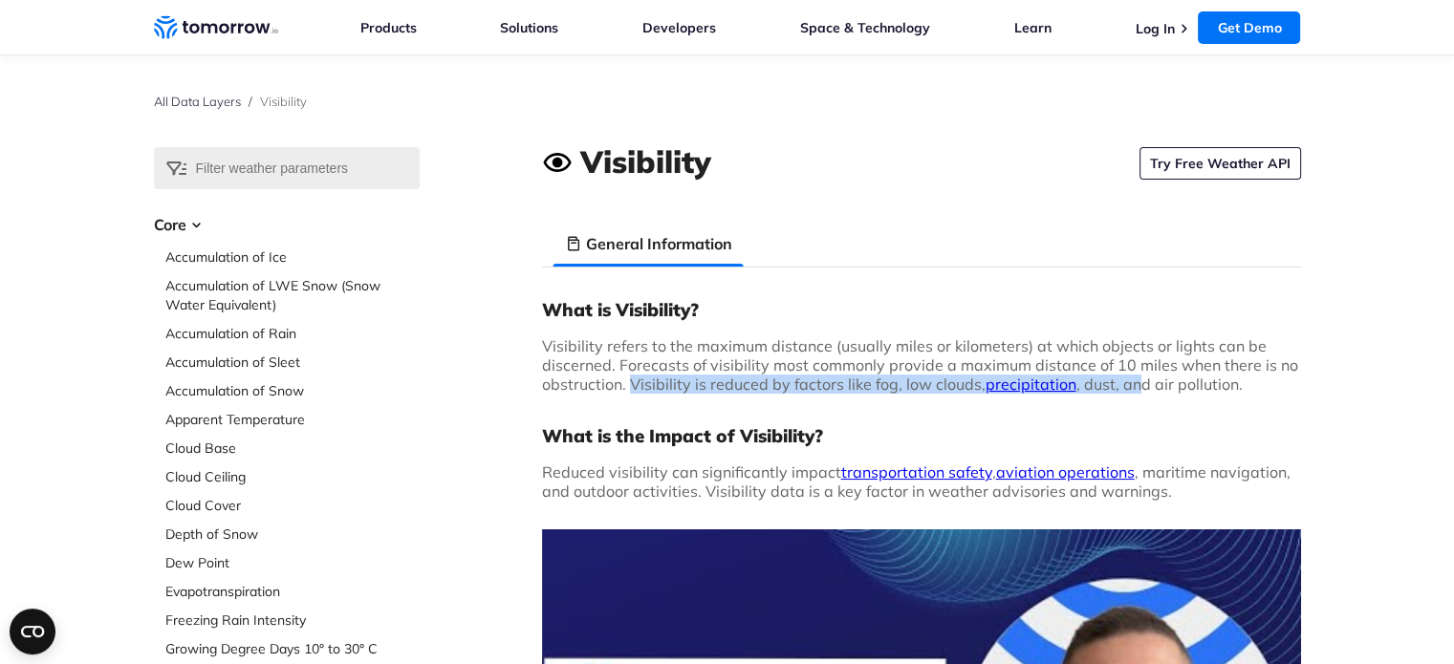
drag, startPoint x: 627, startPoint y: 384, endPoint x: 1135, endPoint y: 385, distance: 507.7
click at [1135, 385] on span "Visibility refers to the maximum distance (usually miles or kilometers) at whic…" at bounding box center [920, 365] width 756 height 57
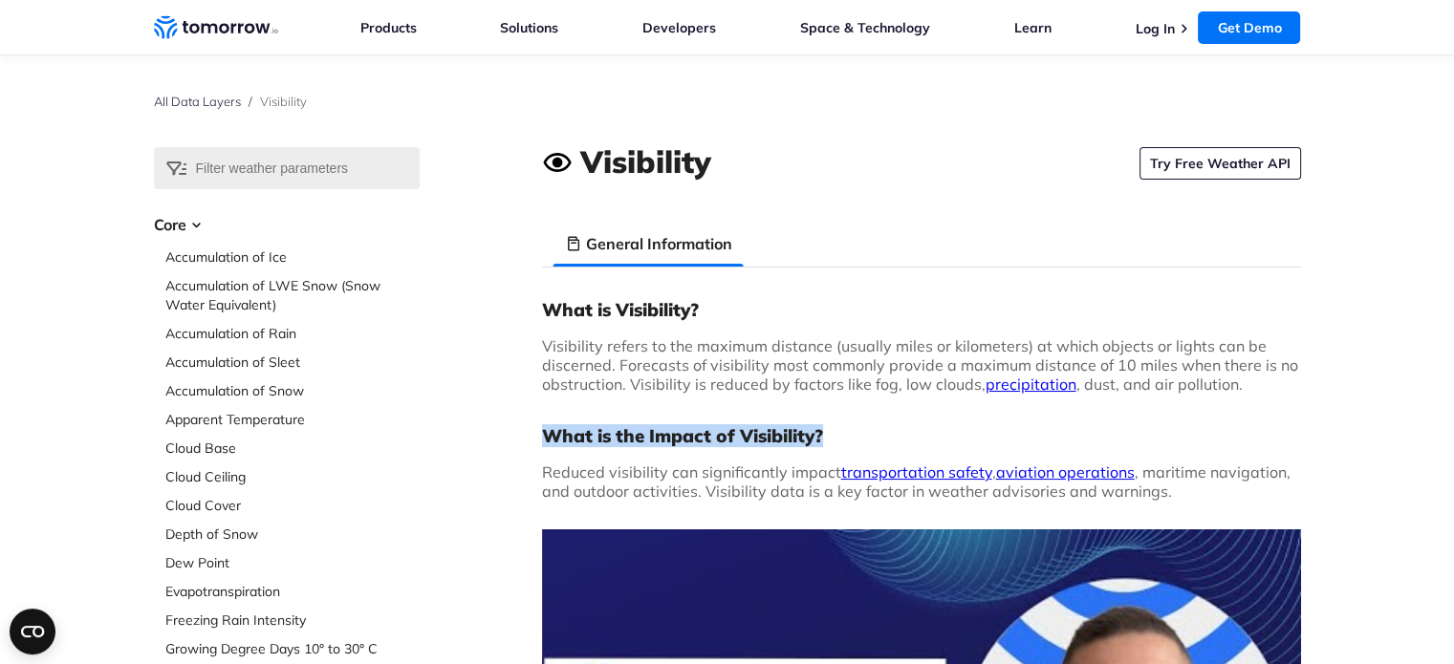
drag, startPoint x: 534, startPoint y: 442, endPoint x: 859, endPoint y: 444, distance: 325.1
click at [859, 444] on h3 "What is the Impact of Visibility?" at bounding box center [921, 435] width 759 height 23
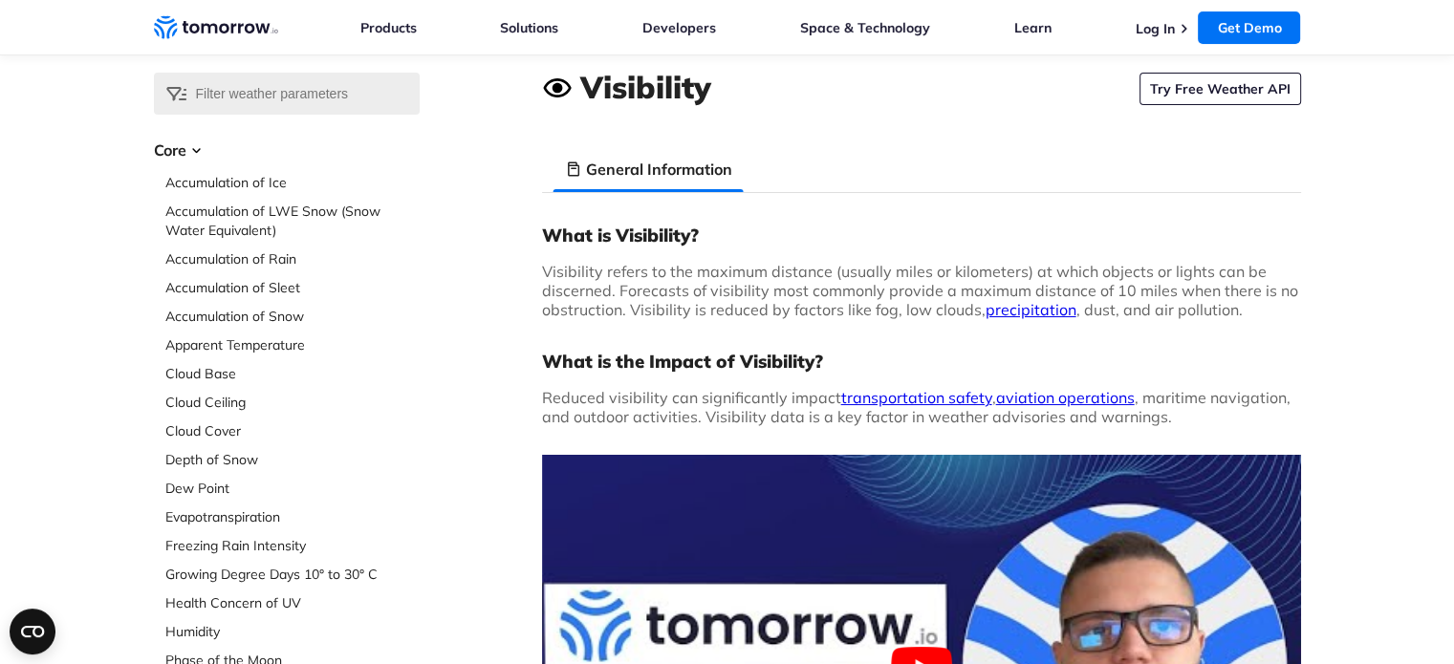
scroll to position [79, 0]
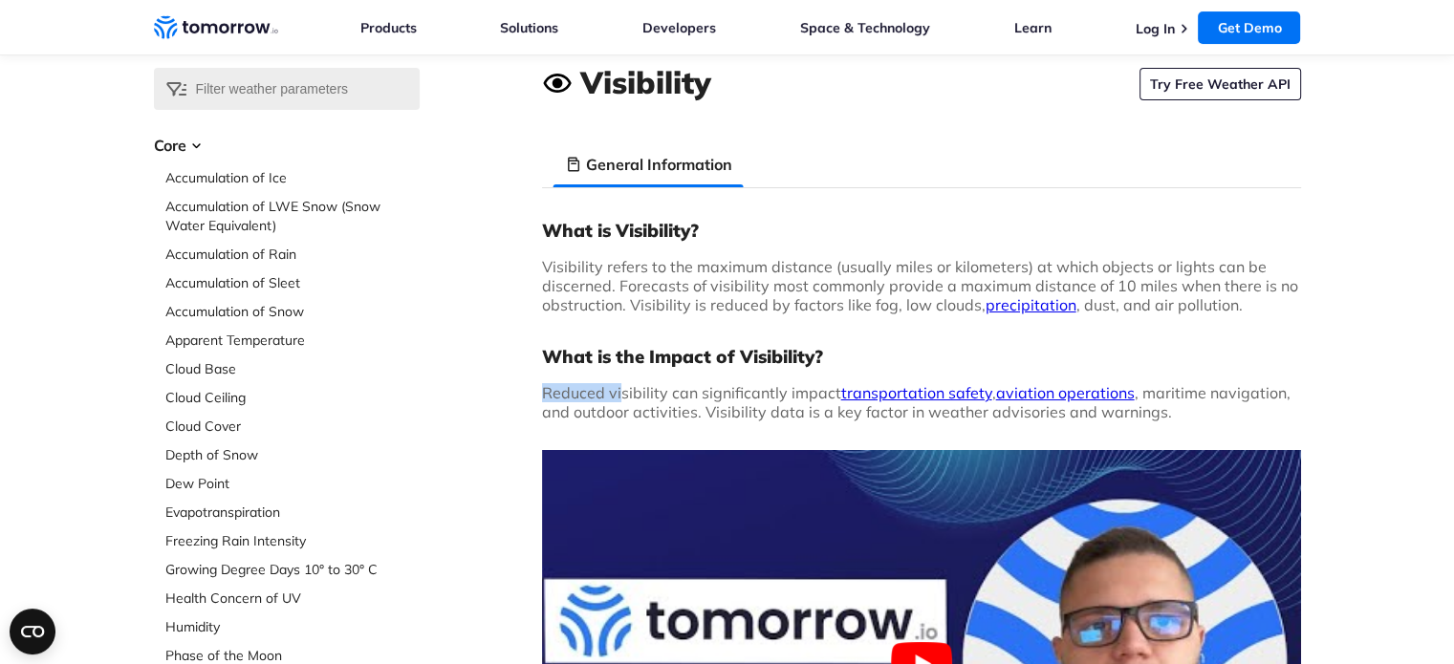
drag, startPoint x: 543, startPoint y: 390, endPoint x: 620, endPoint y: 397, distance: 76.8
click at [620, 397] on span "Reduced visibility can significantly impact transportation safety , aviation op…" at bounding box center [916, 402] width 749 height 38
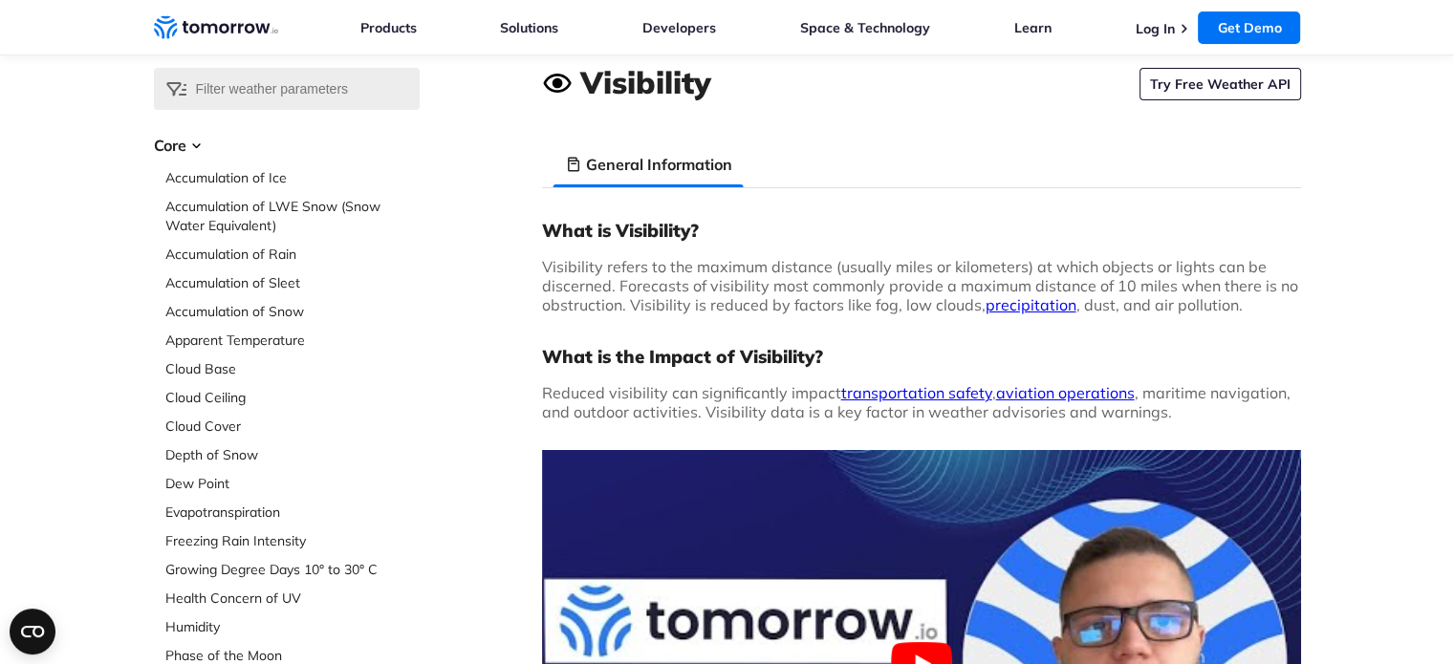
drag, startPoint x: 710, startPoint y: 402, endPoint x: 1159, endPoint y: 385, distance: 448.7
click at [1159, 385] on span "Reduced visibility can significantly impact transportation safety , aviation op…" at bounding box center [916, 402] width 749 height 38
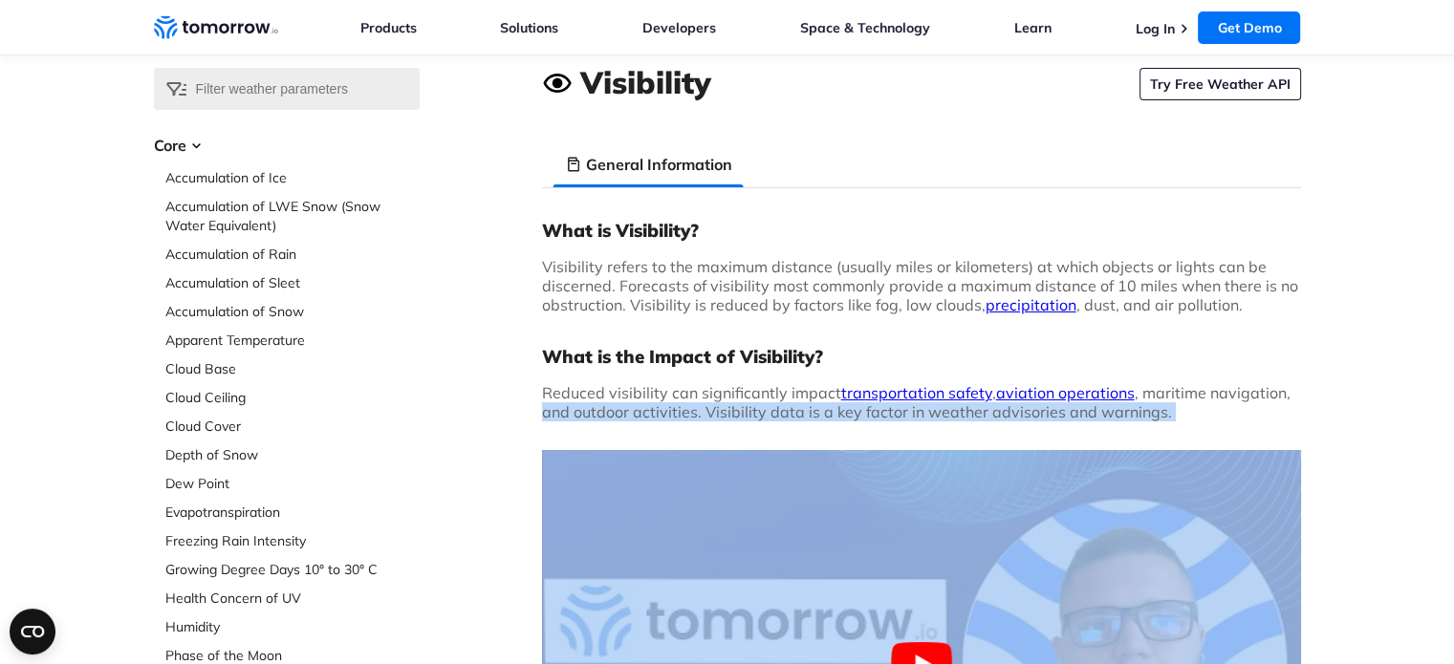
drag, startPoint x: 526, startPoint y: 408, endPoint x: 1141, endPoint y: 424, distance: 614.9
click at [1141, 424] on div "What is Visibility? Visibility refers to the maximum distance (usually miles or…" at bounding box center [921, 555] width 759 height 673
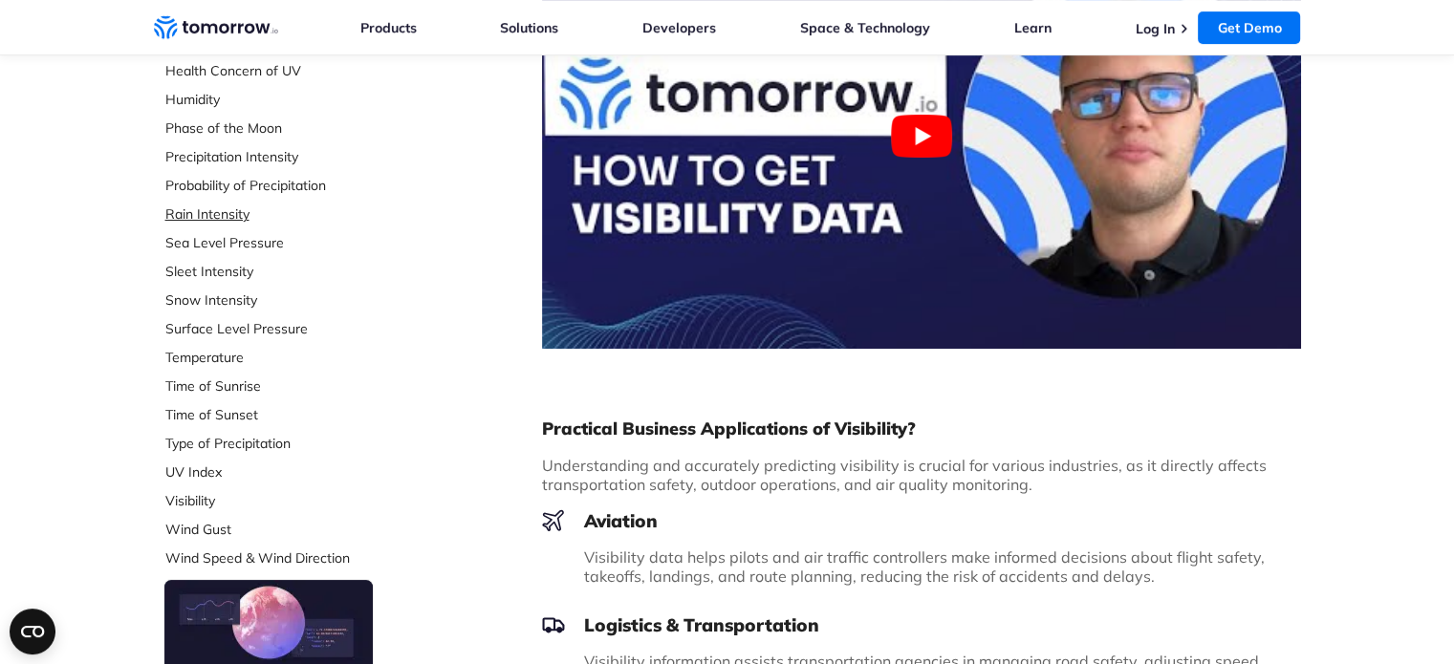
scroll to position [608, 0]
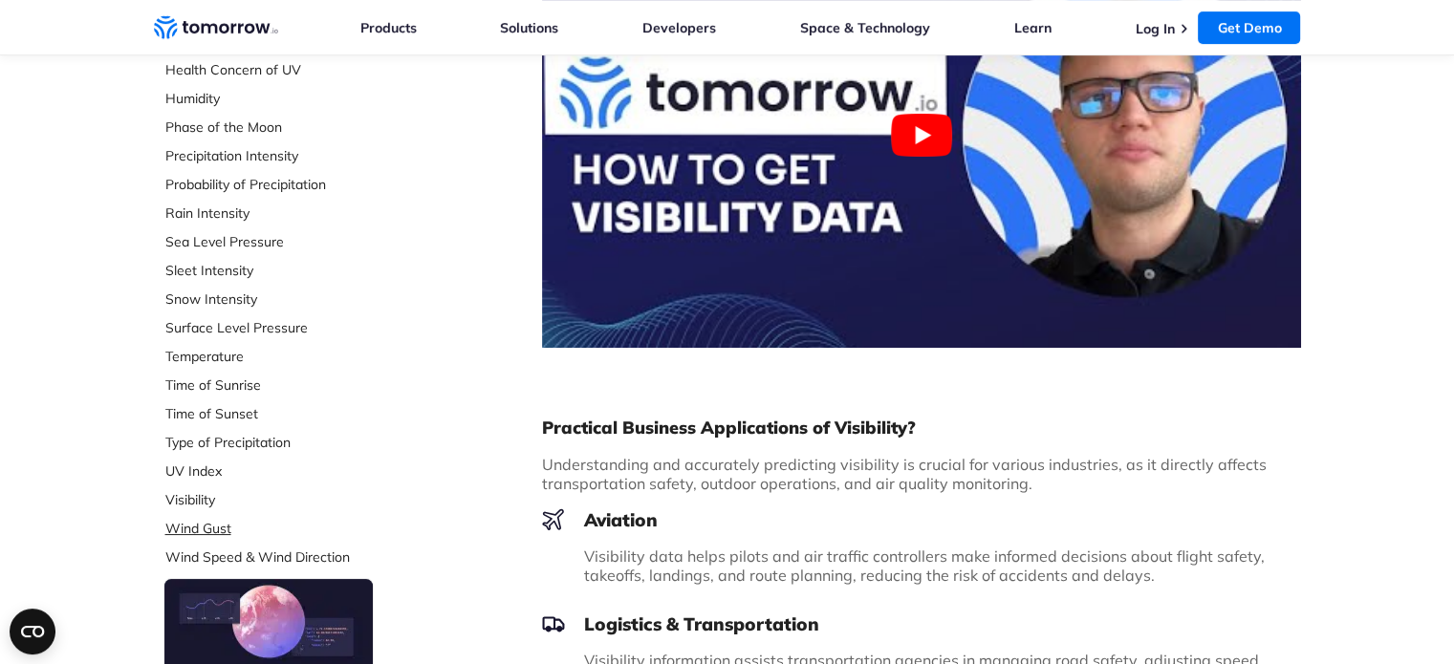
click at [180, 532] on link "Wind Gust" at bounding box center [292, 528] width 254 height 19
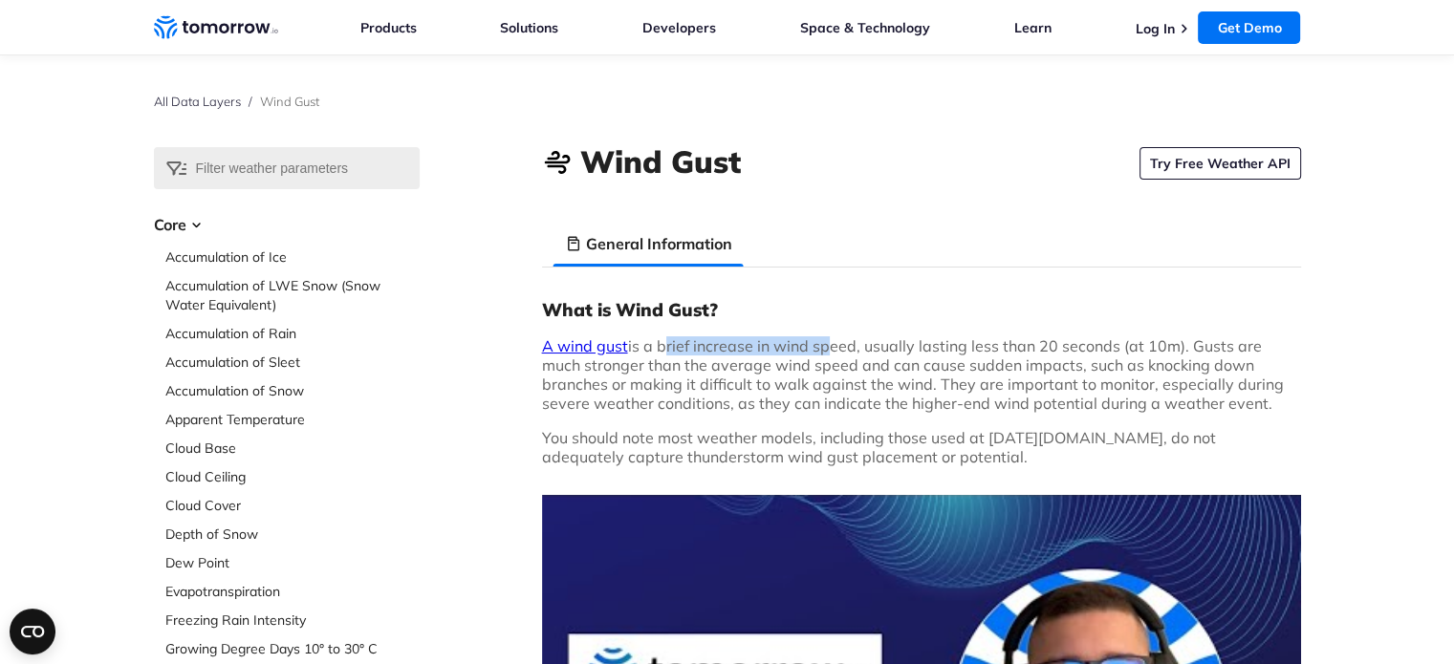
click at [819, 341] on p "A wind gust is a brief increase in wind speed, usually lasting less than 20 sec…" at bounding box center [921, 375] width 759 height 76
drag, startPoint x: 1106, startPoint y: 357, endPoint x: 1280, endPoint y: 361, distance: 174.1
click at [1280, 361] on p "A wind gust is a brief increase in wind speed, usually lasting less than 20 sec…" at bounding box center [921, 375] width 759 height 76
drag, startPoint x: 753, startPoint y: 356, endPoint x: 1036, endPoint y: 374, distance: 283.6
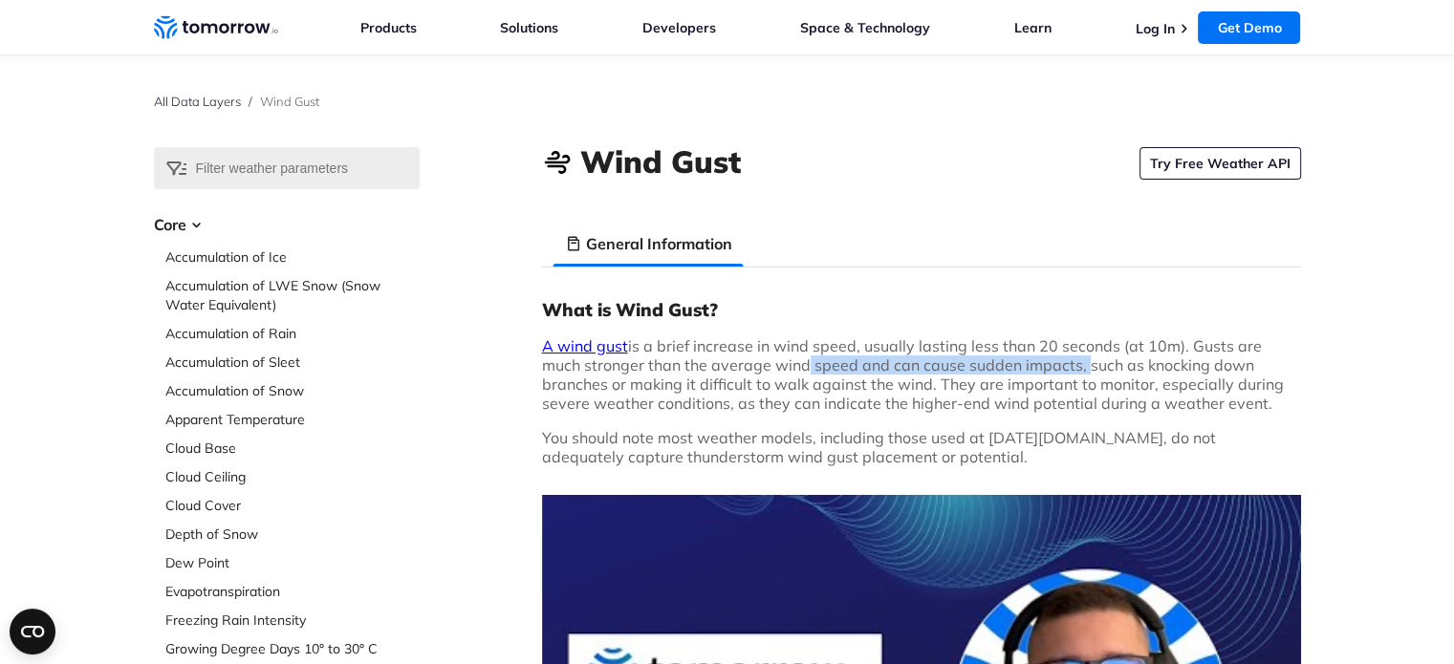
click at [1036, 374] on p "A wind gust is a brief increase in wind speed, usually lasting less than 20 sec…" at bounding box center [921, 375] width 759 height 76
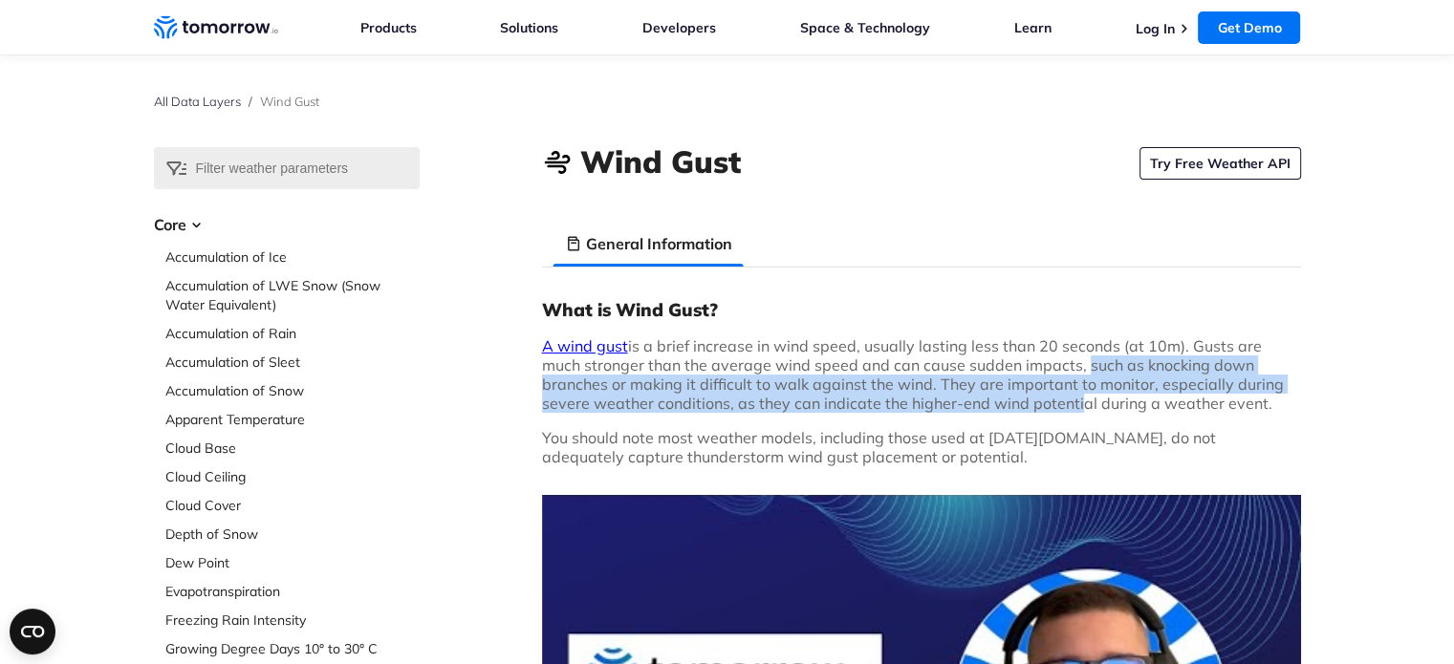
drag, startPoint x: 1036, startPoint y: 374, endPoint x: 959, endPoint y: 411, distance: 85.9
click at [959, 411] on p "A wind gust is a brief increase in wind speed, usually lasting less than 20 sec…" at bounding box center [921, 375] width 759 height 76
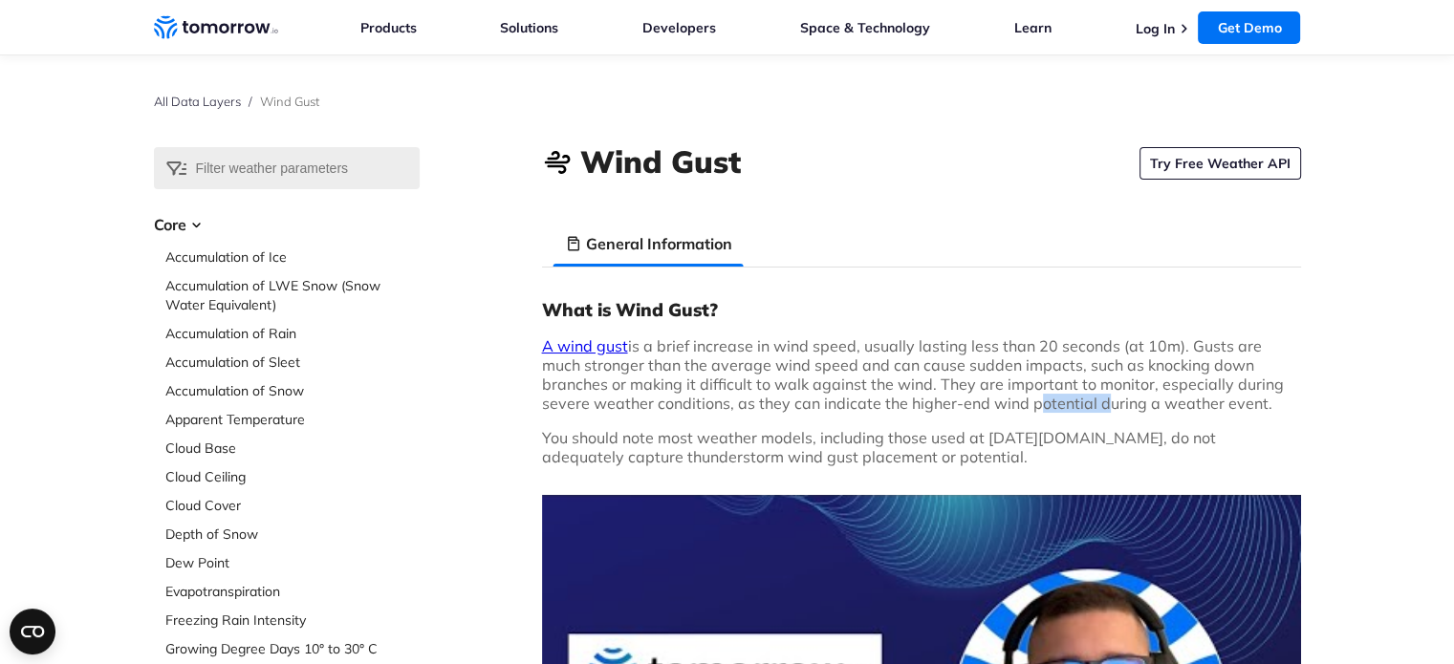
click at [959, 411] on p "A wind gust is a brief increase in wind speed, usually lasting less than 20 sec…" at bounding box center [921, 375] width 759 height 76
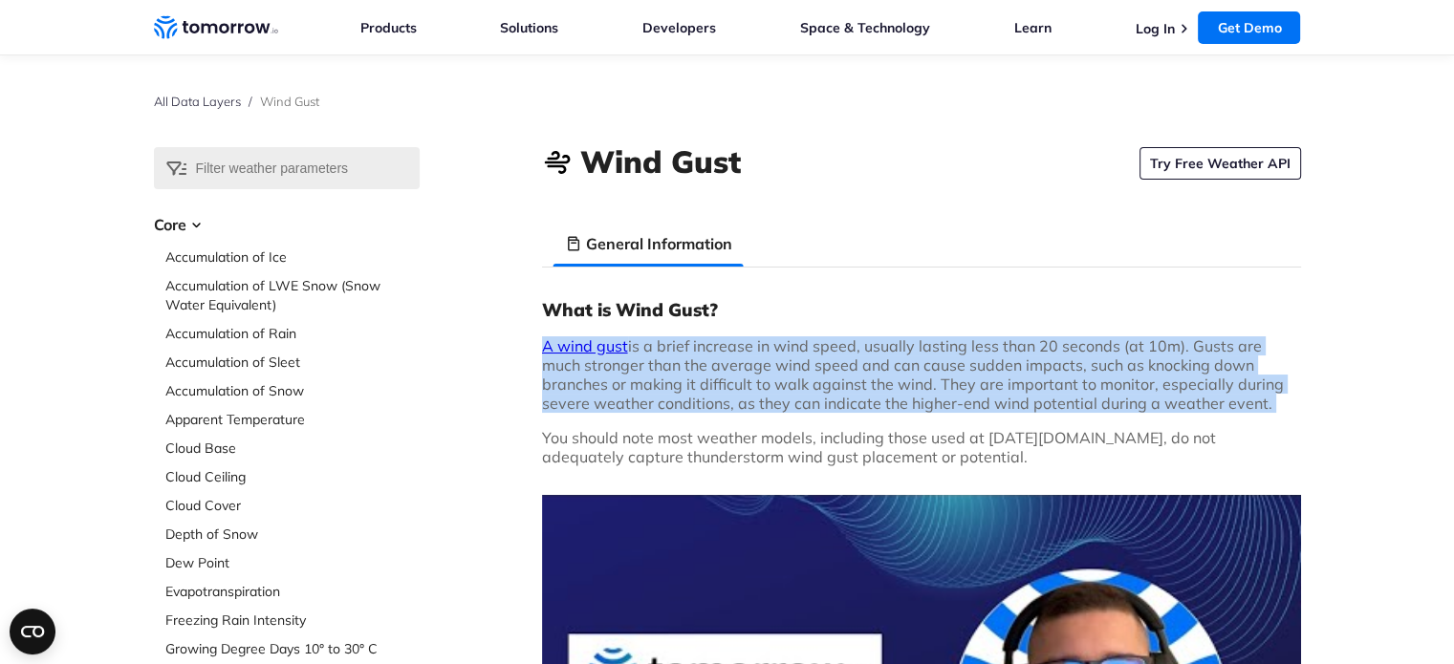
click at [959, 411] on p "A wind gust is a brief increase in wind speed, usually lasting less than 20 sec…" at bounding box center [921, 375] width 759 height 76
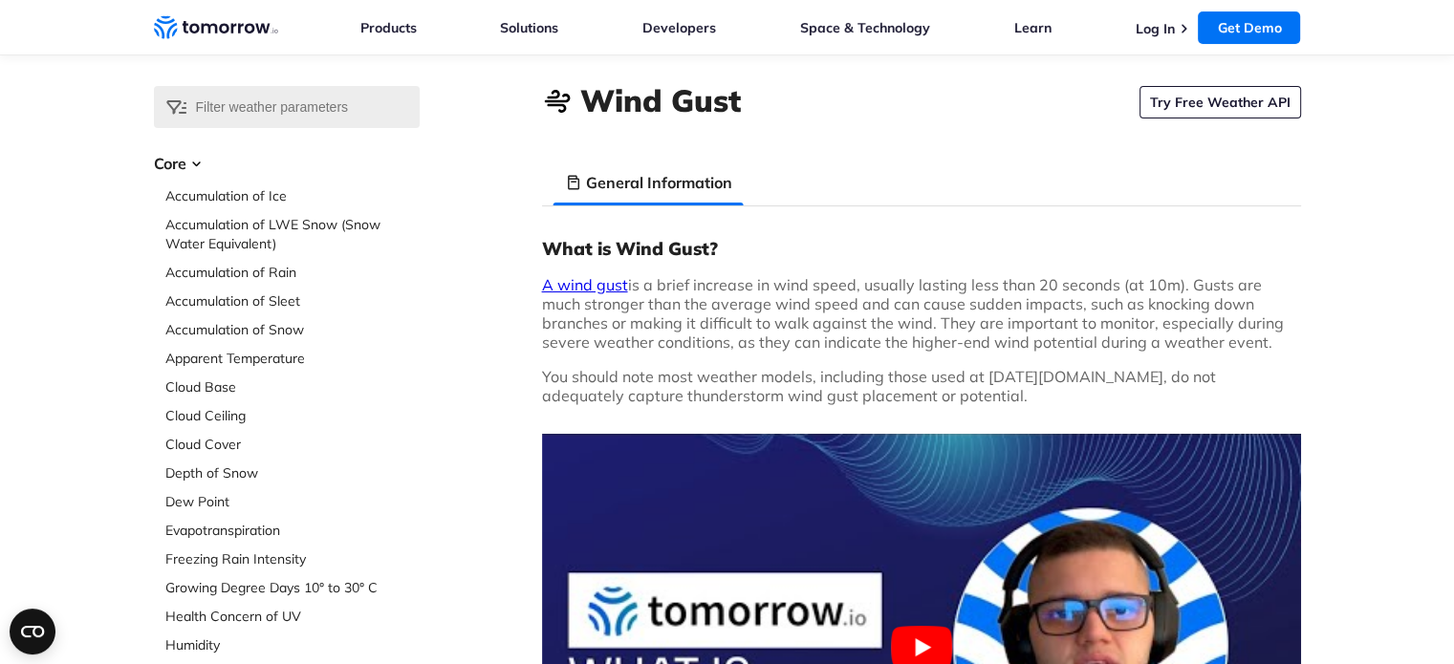
scroll to position [71, 0]
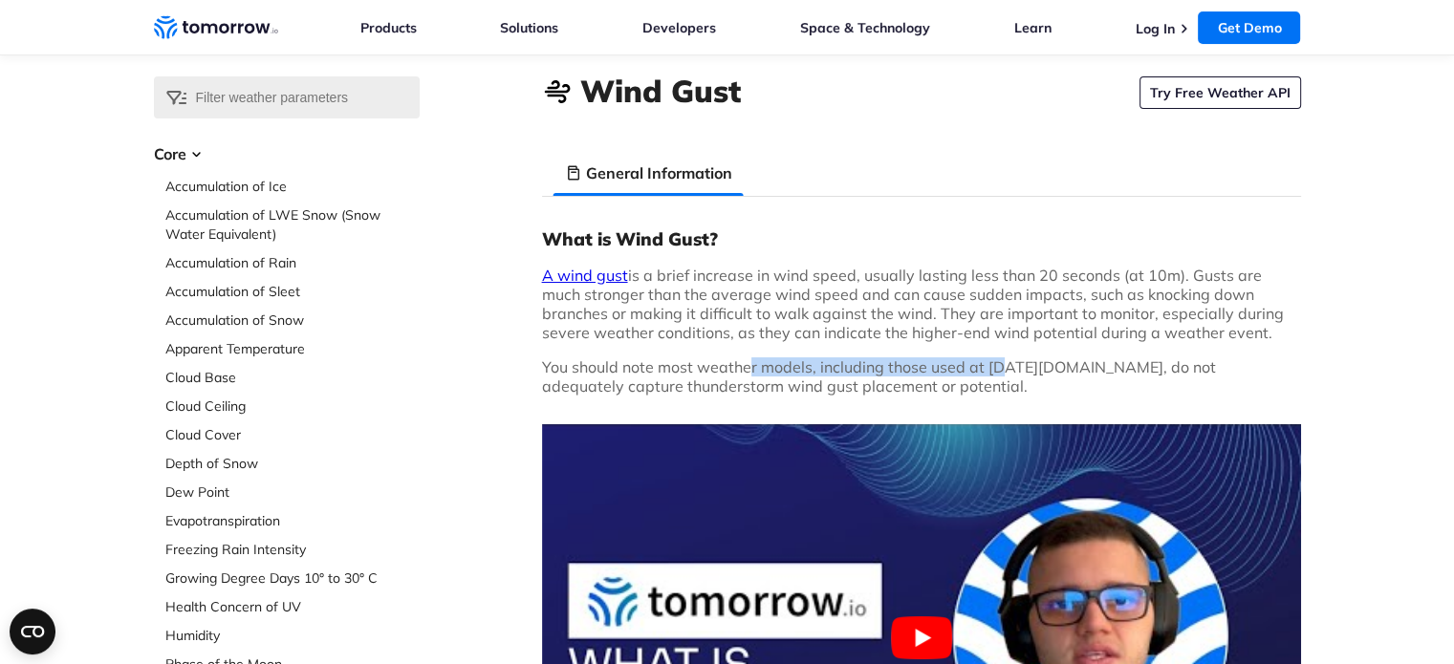
drag, startPoint x: 749, startPoint y: 362, endPoint x: 1002, endPoint y: 376, distance: 253.7
click at [1002, 376] on p "You should note most weather models, including those used at Tomorrow.io, do no…" at bounding box center [921, 377] width 759 height 38
drag, startPoint x: 1002, startPoint y: 376, endPoint x: 1194, endPoint y: 376, distance: 192.2
click at [1194, 376] on p "You should note most weather models, including those used at Tomorrow.io, do no…" at bounding box center [921, 377] width 759 height 38
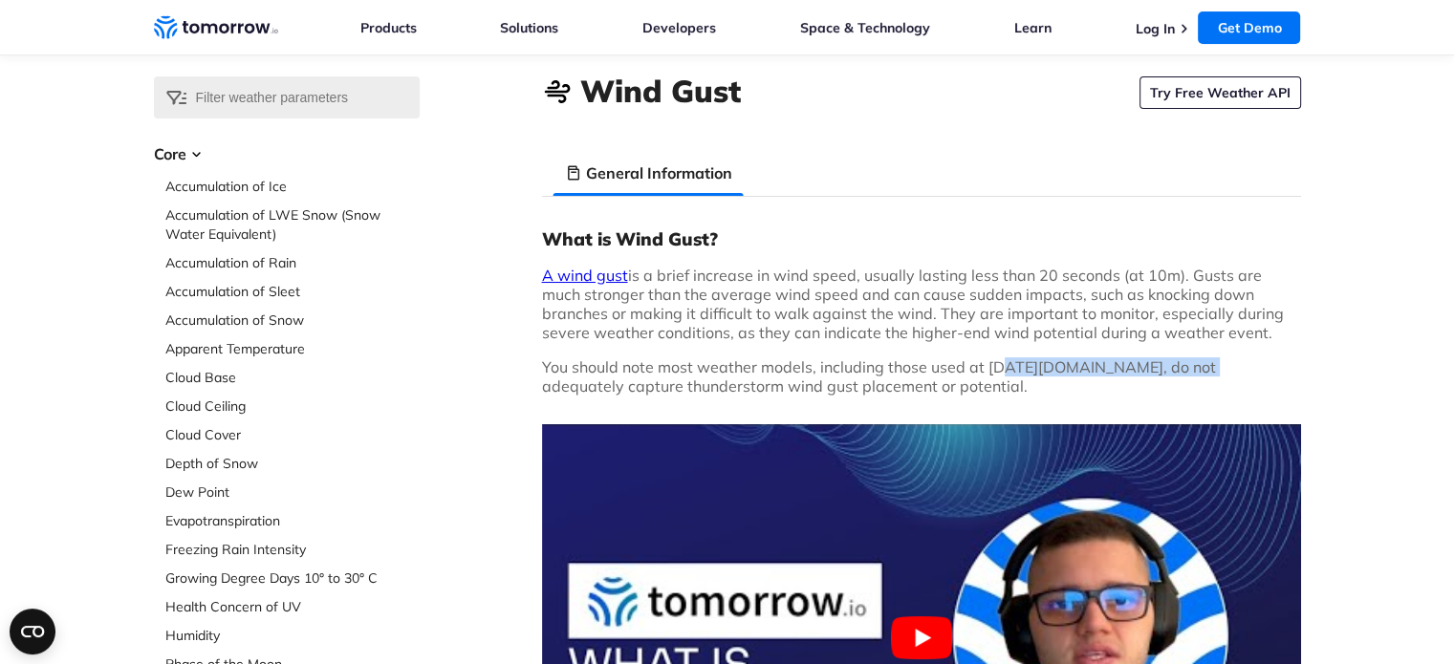
click at [1194, 376] on p "You should note most weather models, including those used at Tomorrow.io, do no…" at bounding box center [921, 377] width 759 height 38
click at [850, 395] on div "What is Wind Gust? A wind gust is a brief increase in wind speed, usually lasti…" at bounding box center [921, 610] width 759 height 765
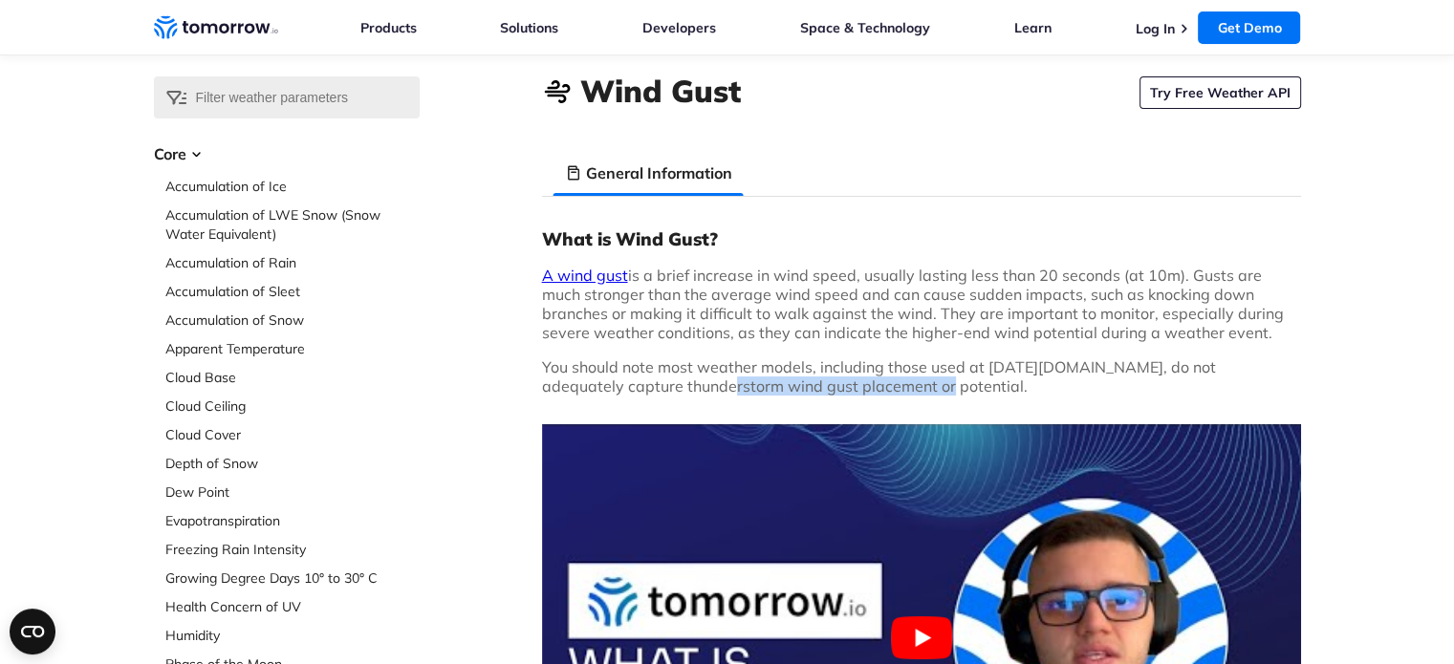
drag, startPoint x: 651, startPoint y: 386, endPoint x: 860, endPoint y: 384, distance: 209.4
click at [860, 384] on p "You should note most weather models, including those used at Tomorrow.io, do no…" at bounding box center [921, 377] width 759 height 38
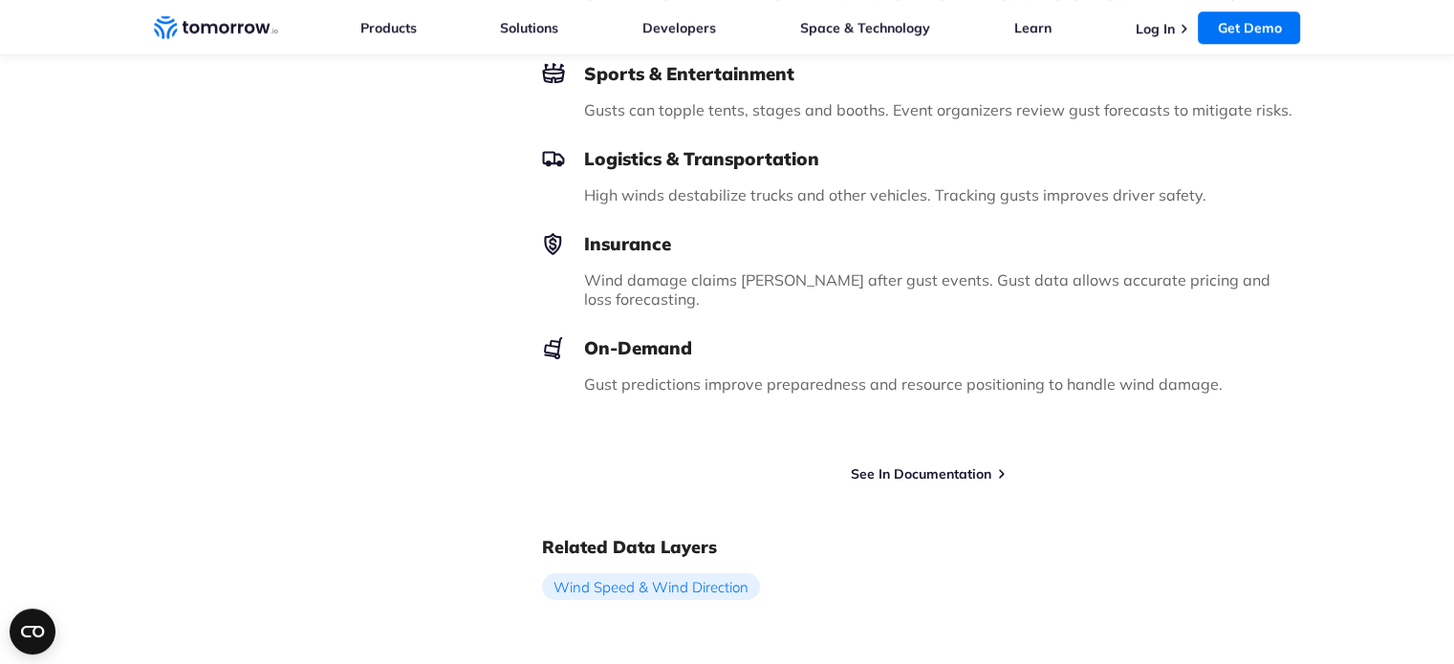
scroll to position [1717, 0]
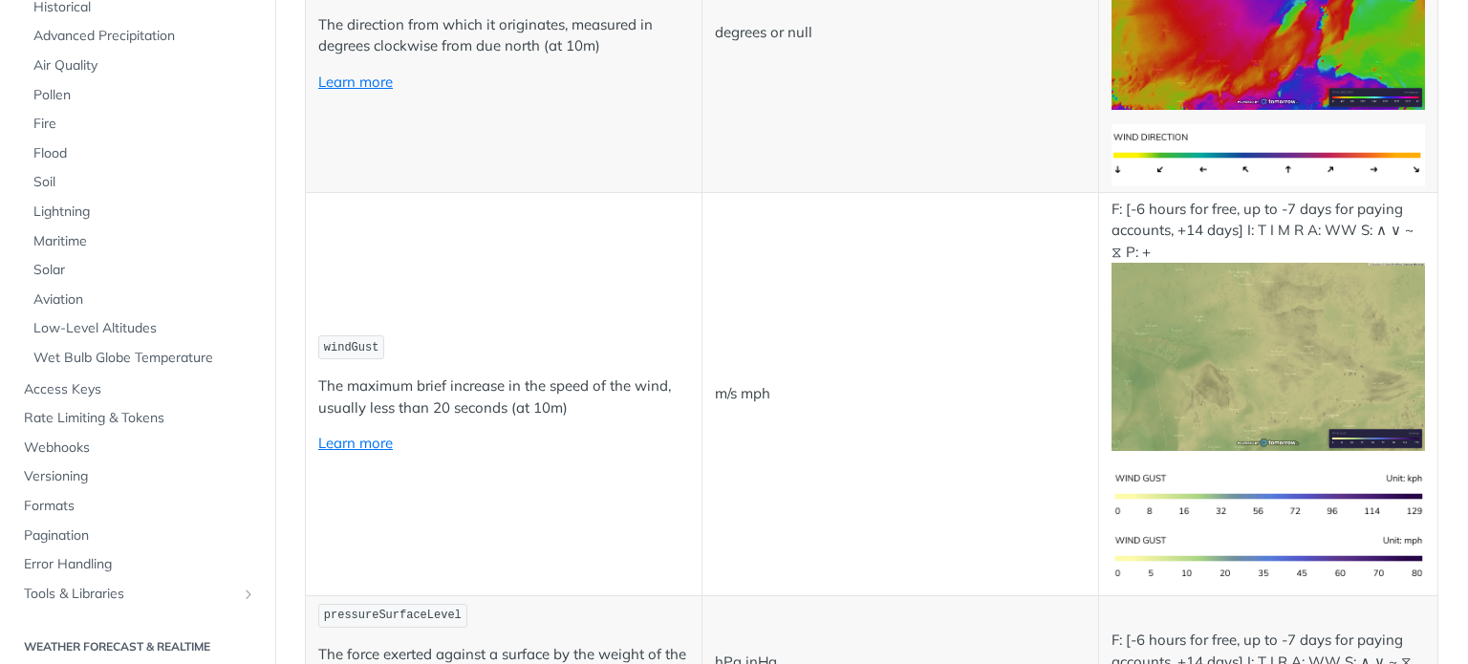
scroll to position [2347, 0]
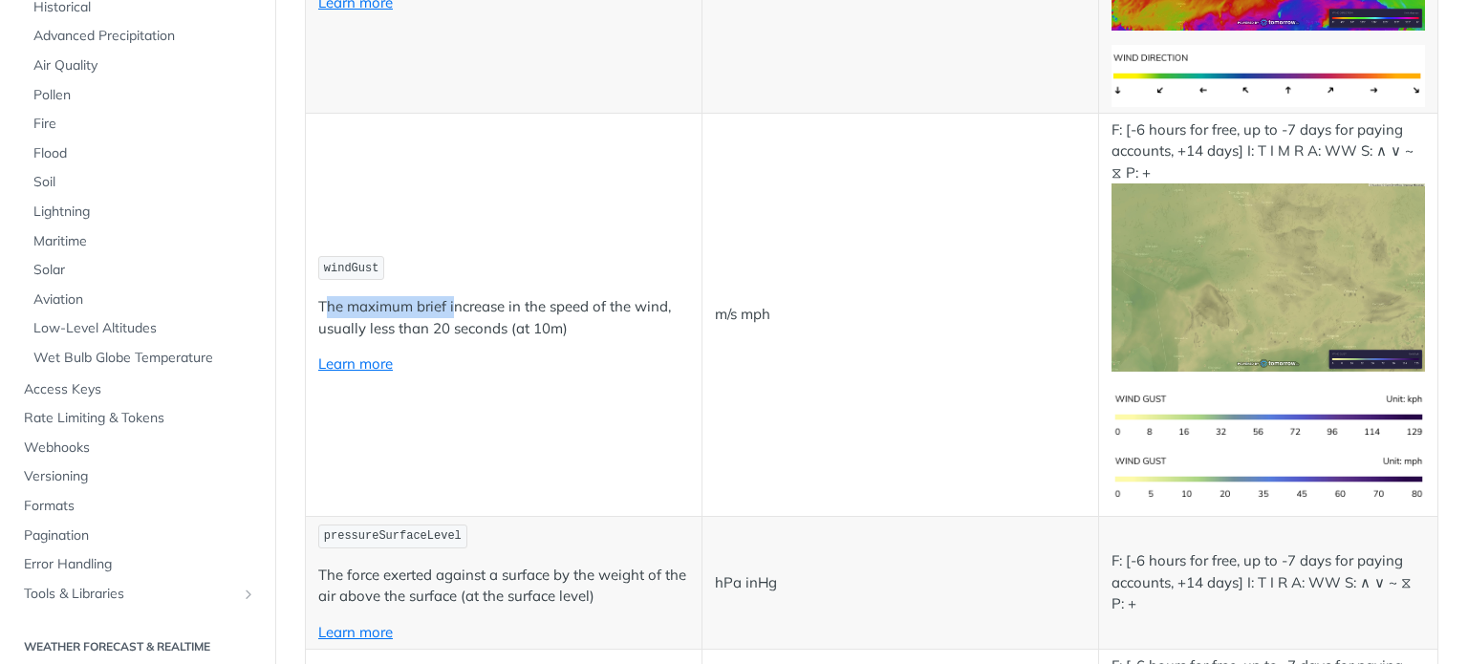
drag, startPoint x: 327, startPoint y: 290, endPoint x: 457, endPoint y: 290, distance: 130.0
click at [457, 296] on p "The maximum brief increase in the speed of the wind, usually less than 20 secon…" at bounding box center [503, 317] width 371 height 43
drag, startPoint x: 457, startPoint y: 290, endPoint x: 549, endPoint y: 286, distance: 91.9
click at [549, 296] on p "The maximum brief increase in the speed of the wind, usually less than 20 secon…" at bounding box center [503, 317] width 371 height 43
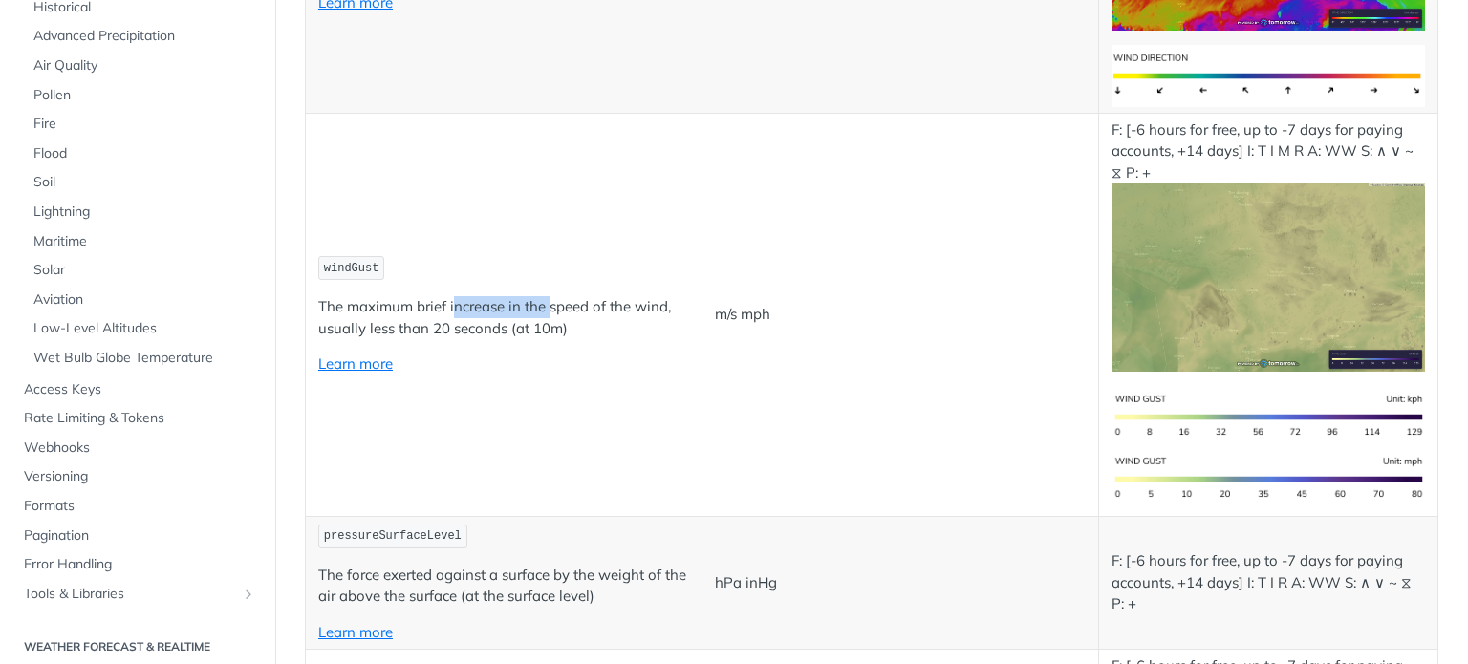
click at [549, 296] on p "The maximum brief increase in the speed of the wind, usually less than 20 secon…" at bounding box center [503, 317] width 371 height 43
drag, startPoint x: 549, startPoint y: 286, endPoint x: 612, endPoint y: 289, distance: 63.2
click at [612, 296] on p "The maximum brief increase in the speed of the wind, usually less than 20 secon…" at bounding box center [503, 317] width 371 height 43
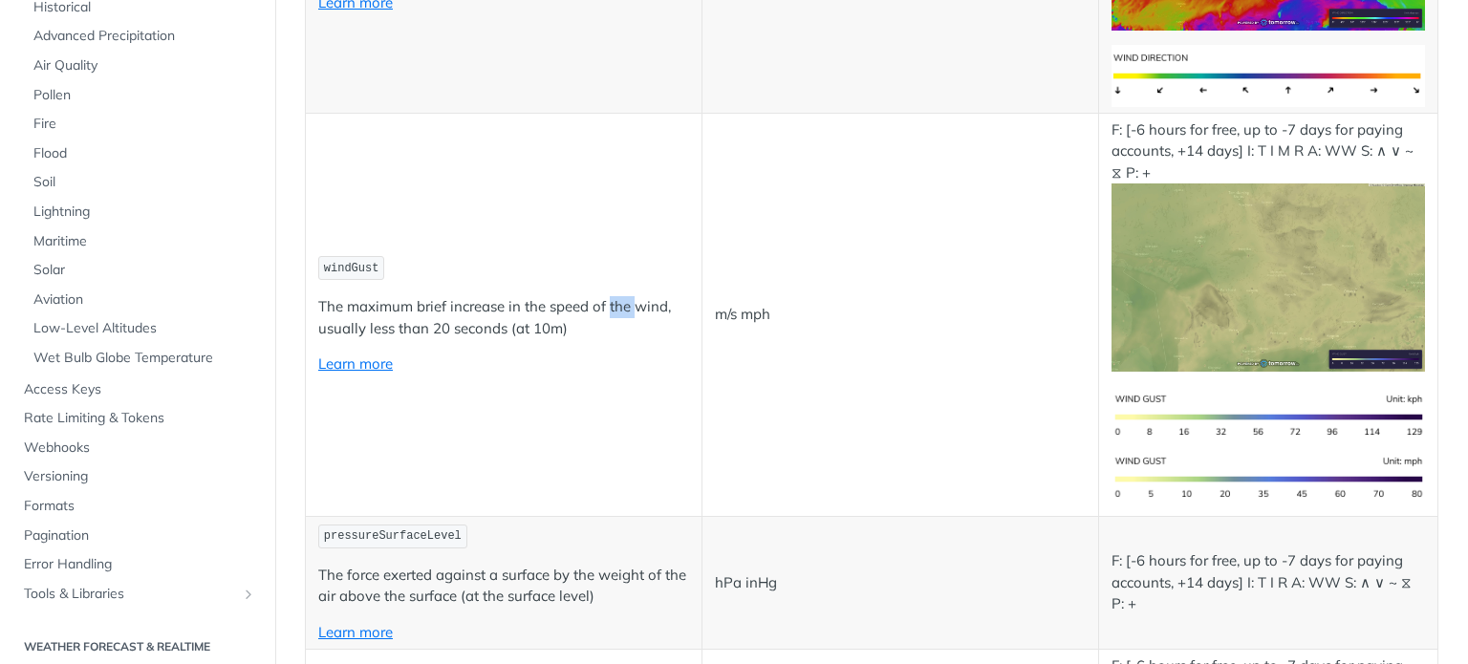
click at [612, 296] on p "The maximum brief increase in the speed of the wind, usually less than 20 secon…" at bounding box center [503, 317] width 371 height 43
click at [398, 298] on p "The maximum brief increase in the speed of the wind, usually less than 20 secon…" at bounding box center [503, 317] width 371 height 43
click at [556, 306] on p "The maximum brief increase in the speed of the wind, usually less than 20 secon…" at bounding box center [503, 317] width 371 height 43
click at [340, 262] on span "windGust" at bounding box center [351, 268] width 55 height 13
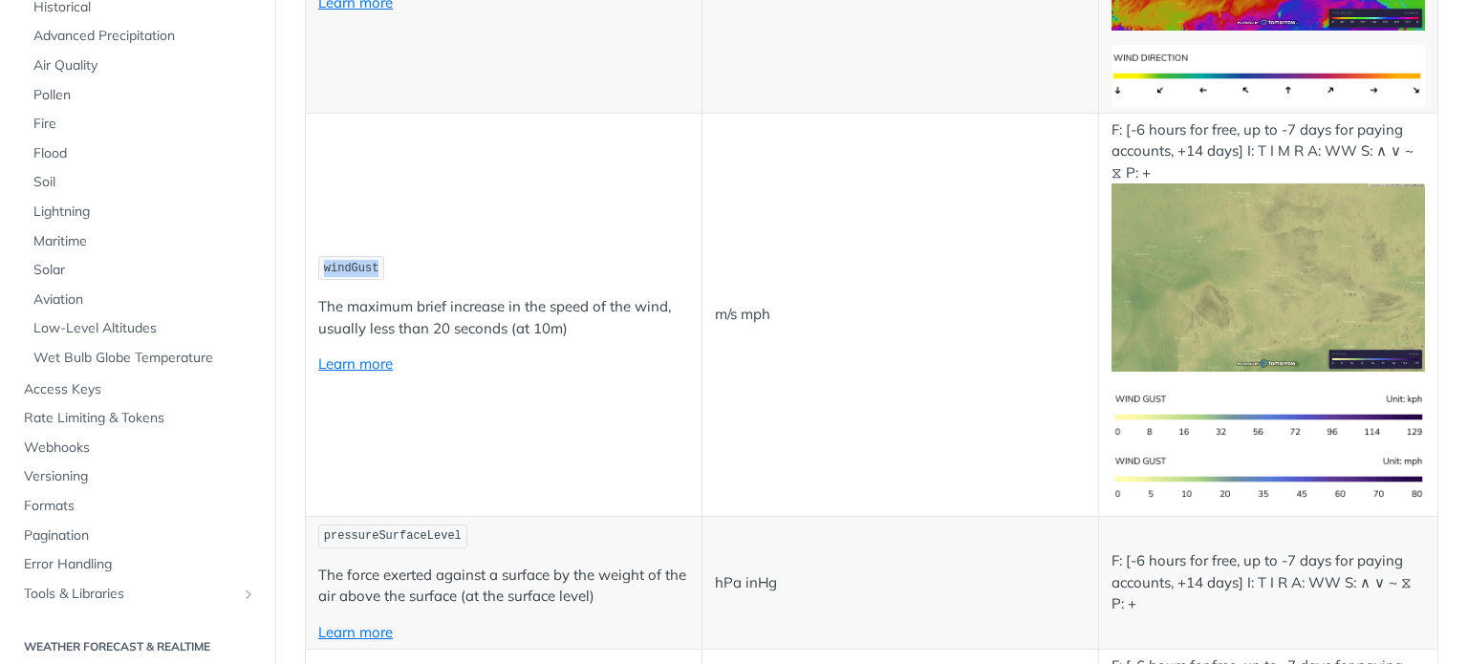
click at [340, 262] on span "windGust" at bounding box center [351, 268] width 55 height 13
copy span "windGust"
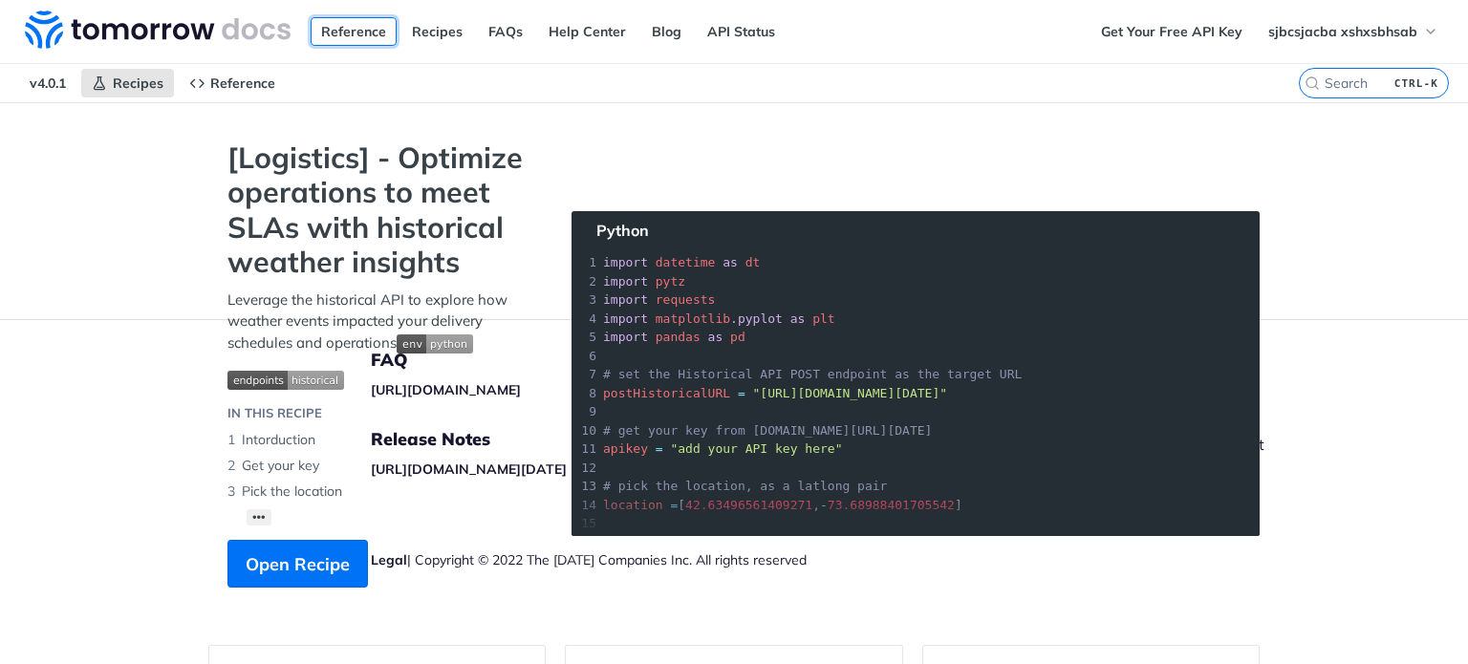
click at [324, 31] on link "Reference" at bounding box center [354, 31] width 86 height 29
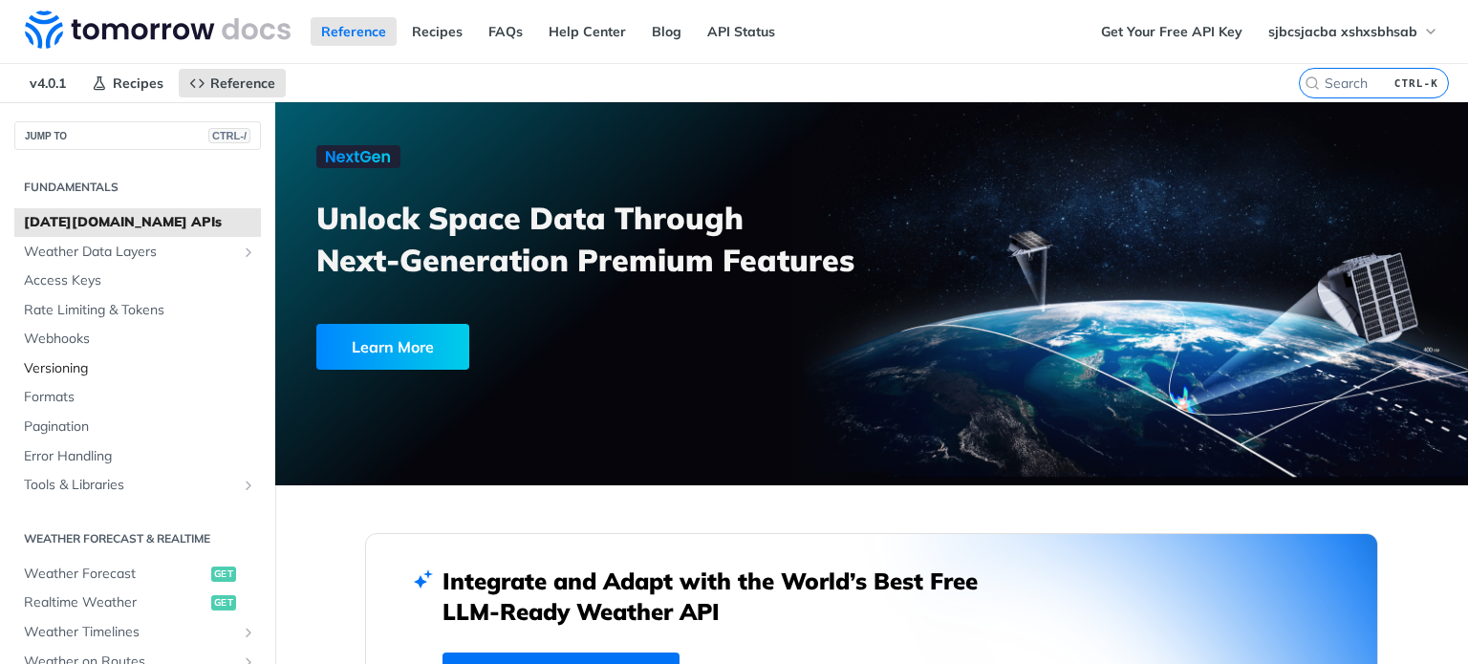
click at [71, 373] on span "Versioning" at bounding box center [140, 368] width 232 height 19
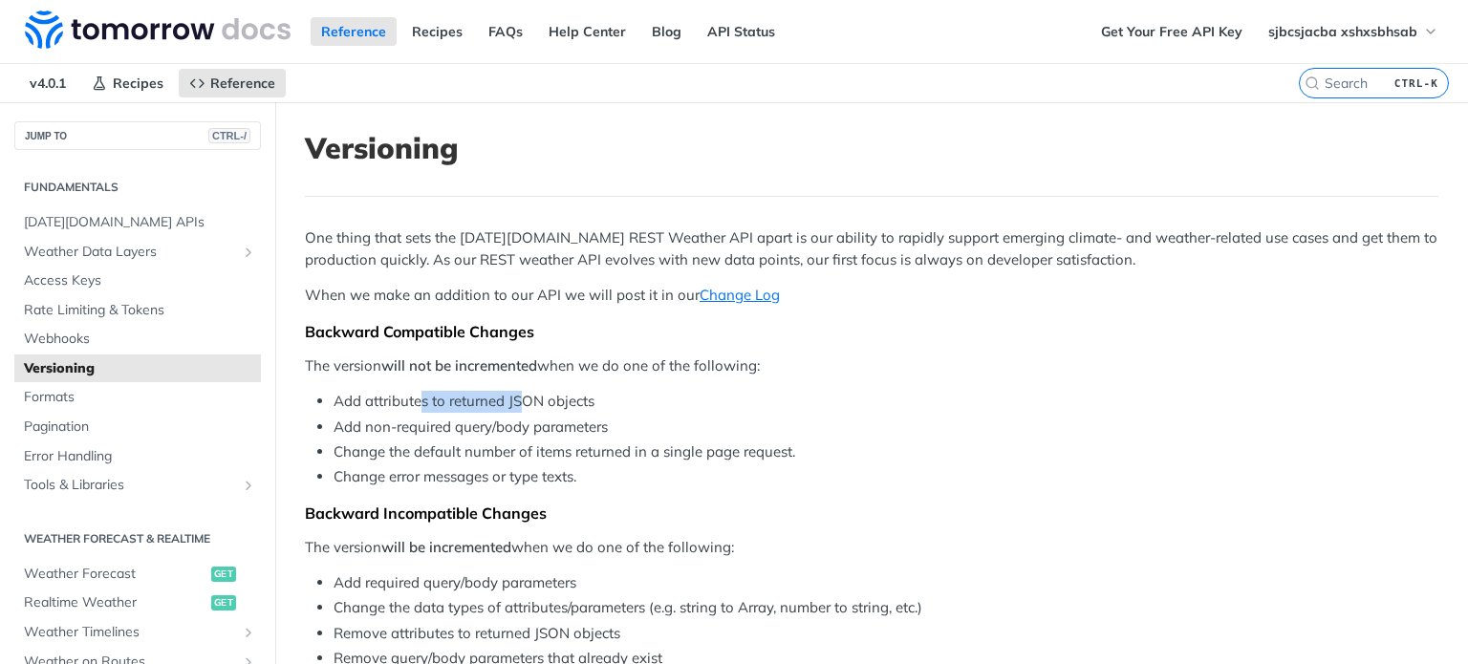
drag, startPoint x: 421, startPoint y: 390, endPoint x: 524, endPoint y: 385, distance: 103.4
click at [524, 385] on div "One thing that sets the Tomorrow.io REST Weather API apart is our ability to ra…" at bounding box center [872, 552] width 1134 height 648
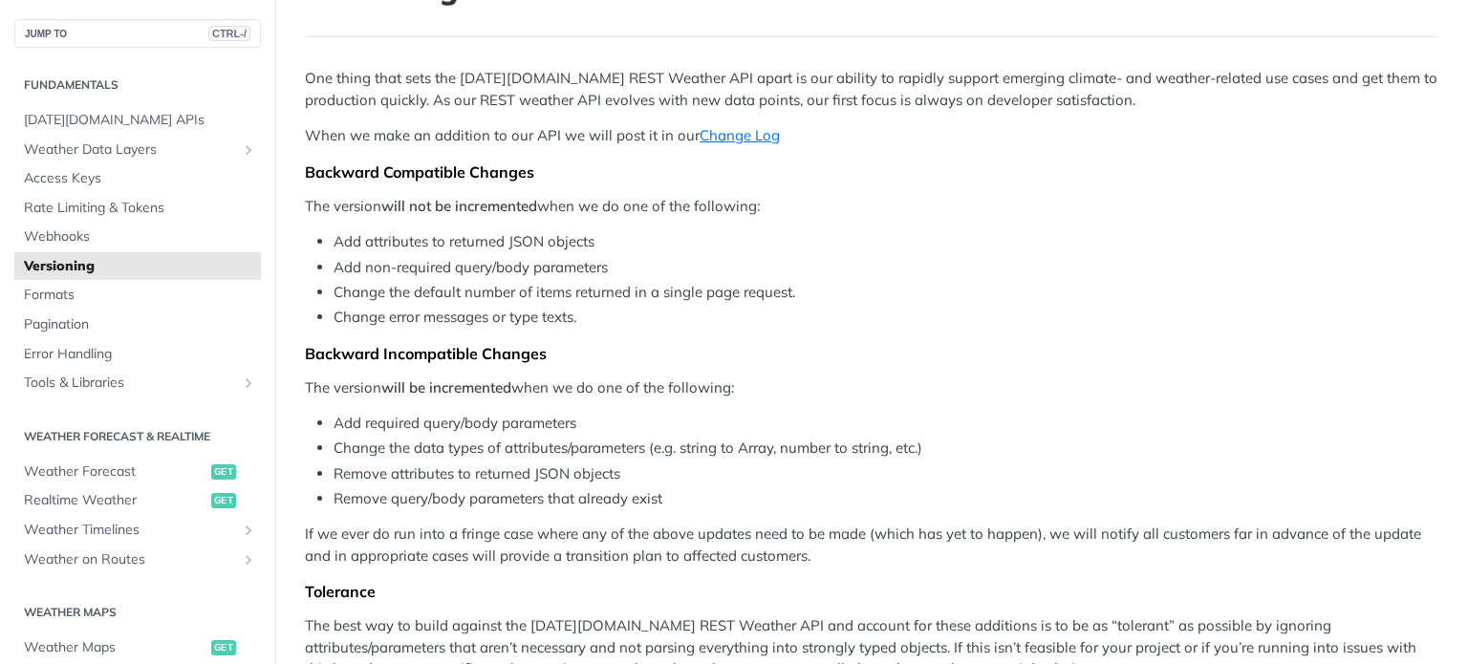
scroll to position [163, 0]
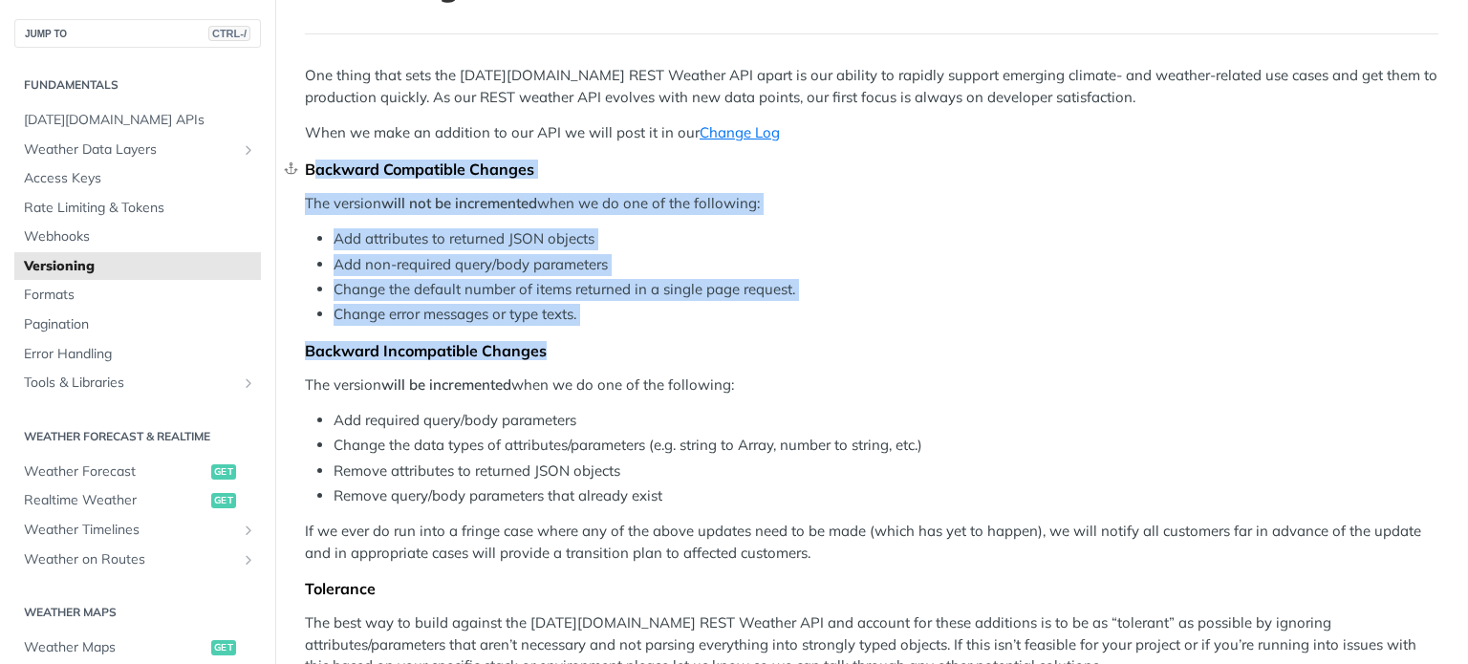
drag, startPoint x: 554, startPoint y: 350, endPoint x: 314, endPoint y: 163, distance: 305.2
click at [314, 163] on div "One thing that sets the Tomorrow.io REST Weather API apart is our ability to ra…" at bounding box center [872, 389] width 1134 height 648
click at [314, 163] on div "Backward Compatible Changes" at bounding box center [872, 169] width 1134 height 19
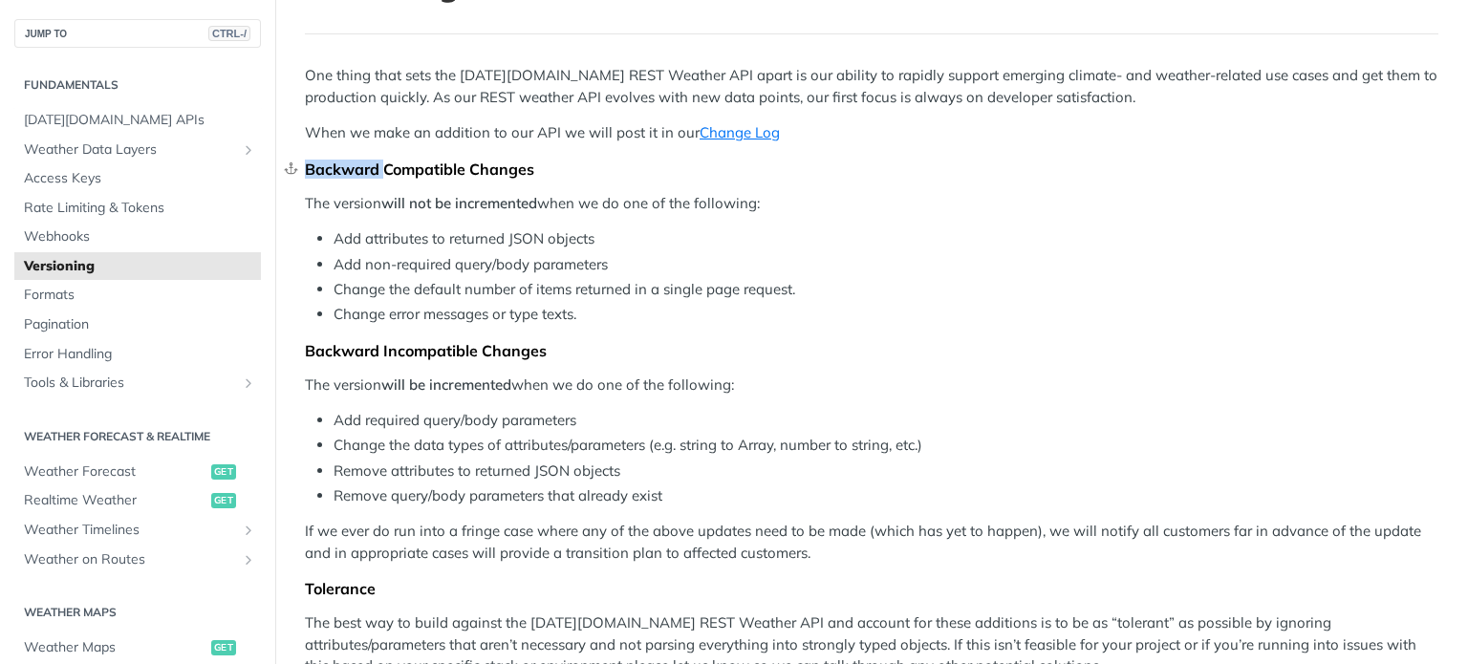
click at [314, 163] on div "Backward Compatible Changes" at bounding box center [872, 169] width 1134 height 19
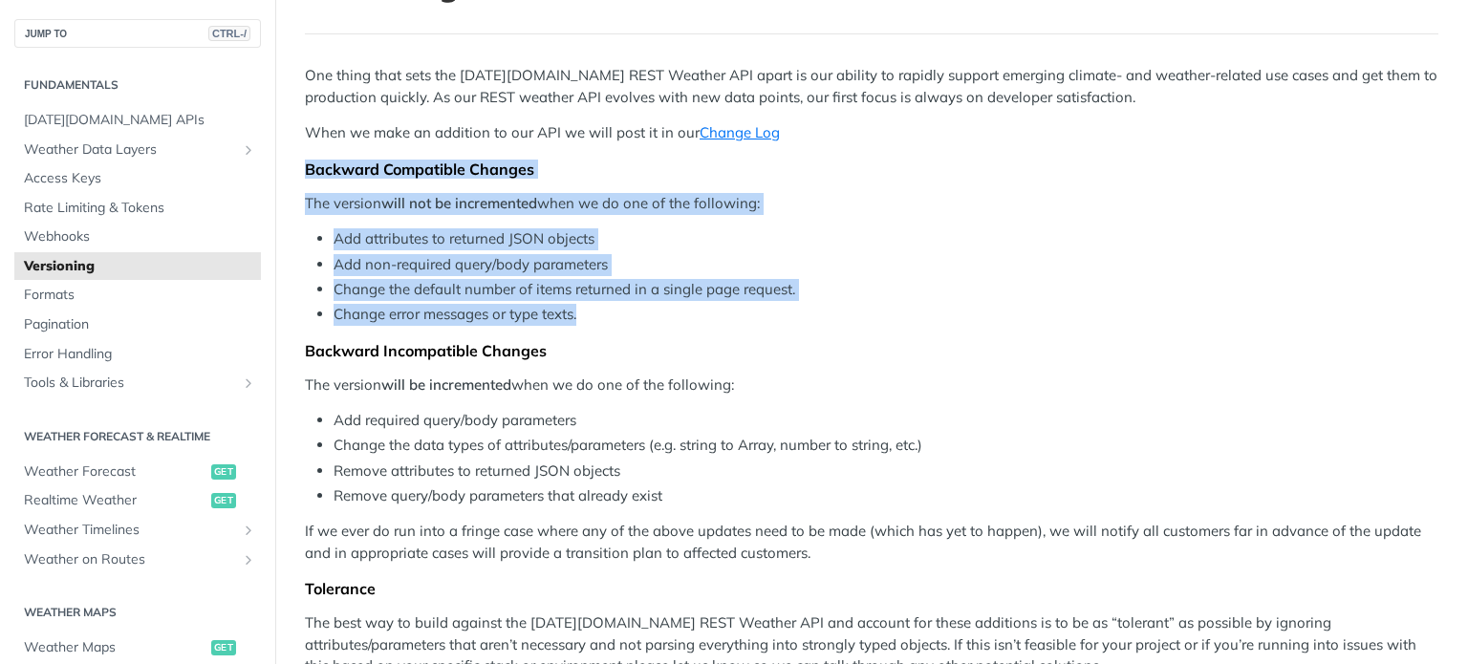
drag, startPoint x: 609, startPoint y: 319, endPoint x: 281, endPoint y: 149, distance: 369.4
click at [281, 149] on article "Versioning One thing that sets the Tomorrow.io REST Weather API apart is our ab…" at bounding box center [871, 463] width 1193 height 1047
click at [504, 162] on div "Backward Compatible Changes" at bounding box center [872, 169] width 1134 height 19
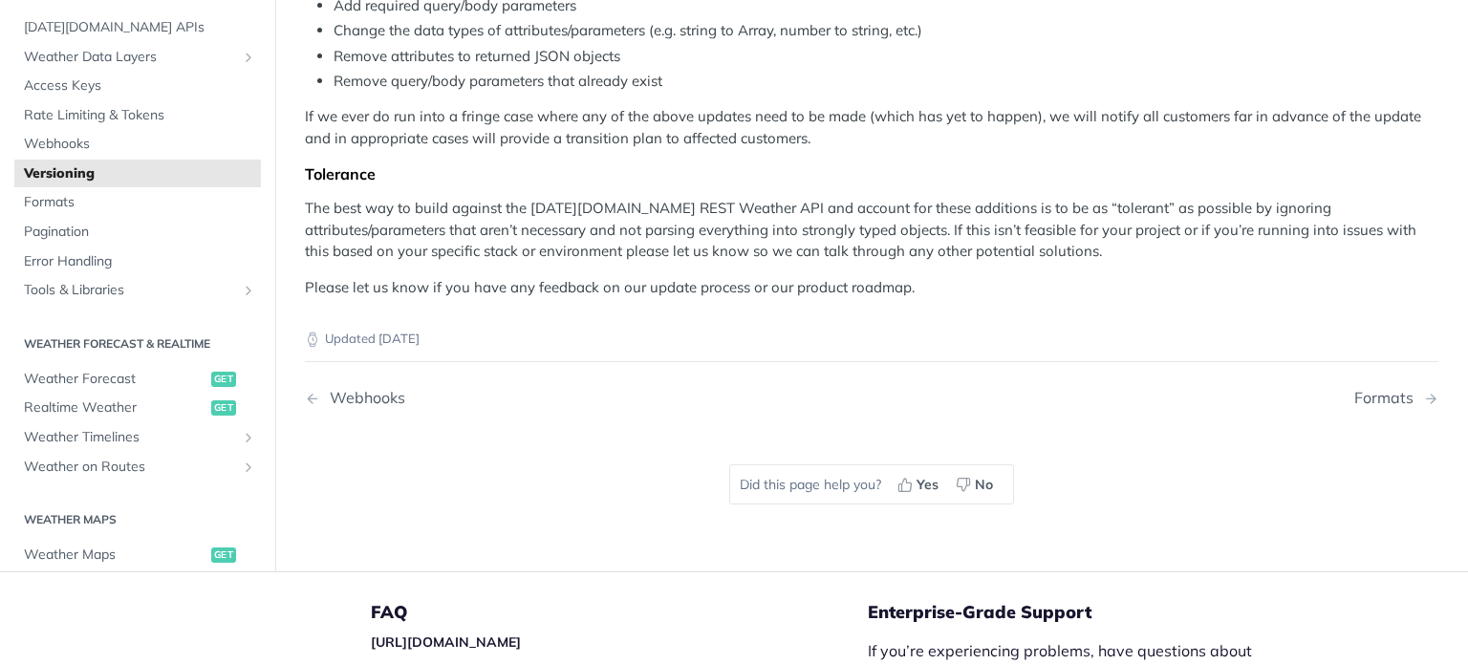
scroll to position [603, 0]
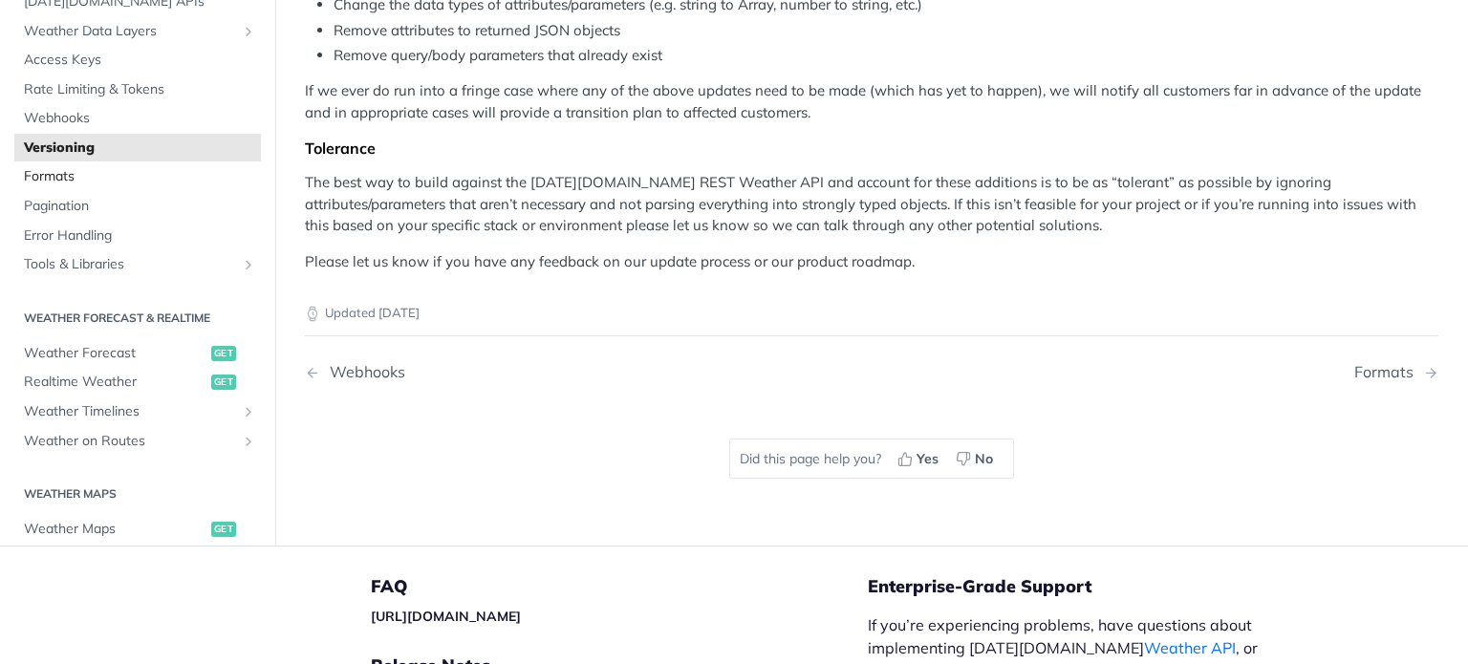
click at [87, 175] on span "Formats" at bounding box center [140, 177] width 232 height 19
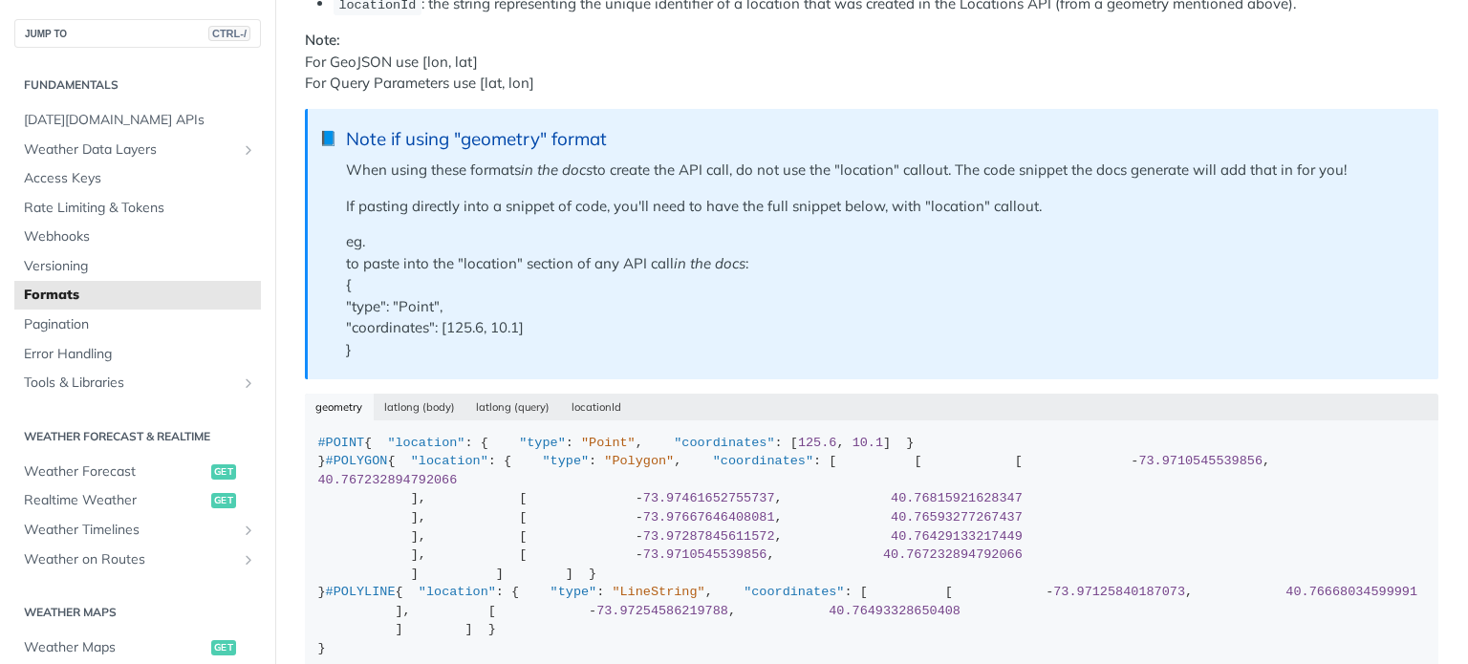
scroll to position [413, 0]
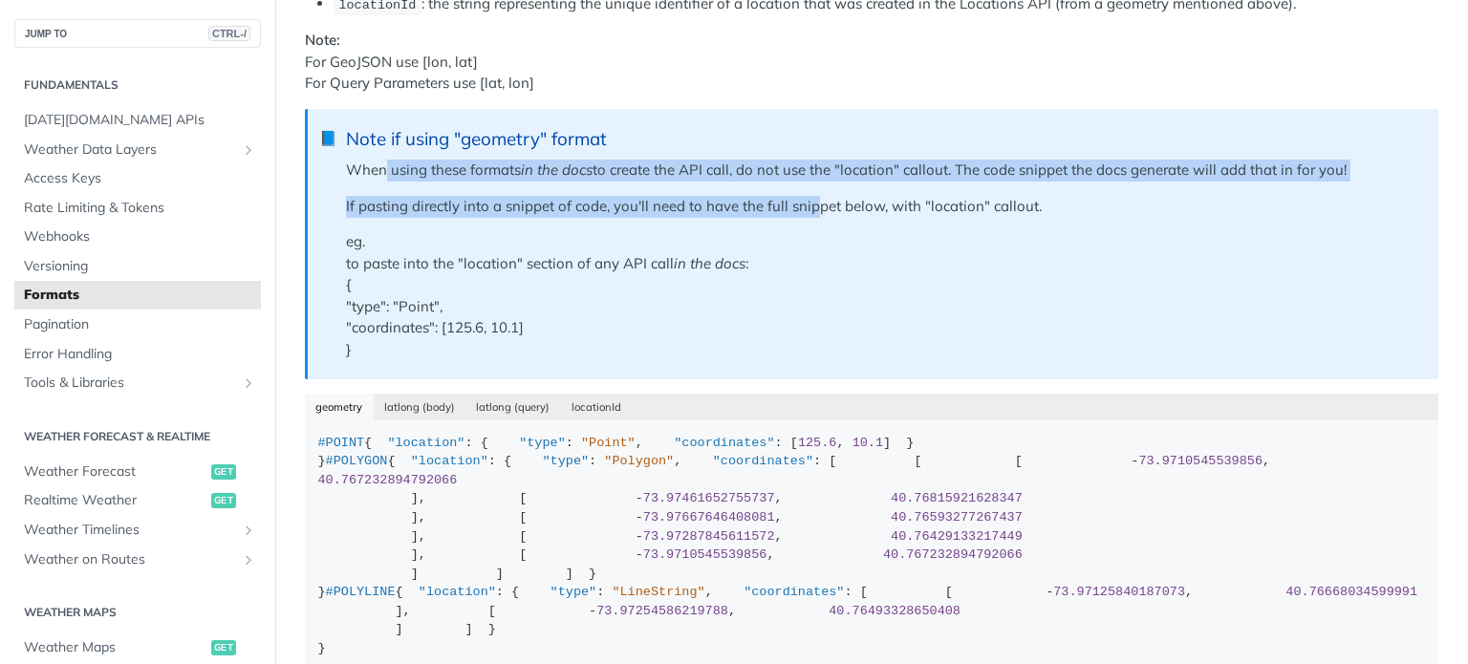
drag, startPoint x: 388, startPoint y: 178, endPoint x: 818, endPoint y: 200, distance: 430.8
click at [818, 200] on blockquote "📘 Note if using "geometry" format When using these formats in the docs to creat…" at bounding box center [872, 244] width 1134 height 271
click at [818, 200] on p "If pasting directly into a snippet of code, you'll need to have the full snippe…" at bounding box center [883, 207] width 1074 height 22
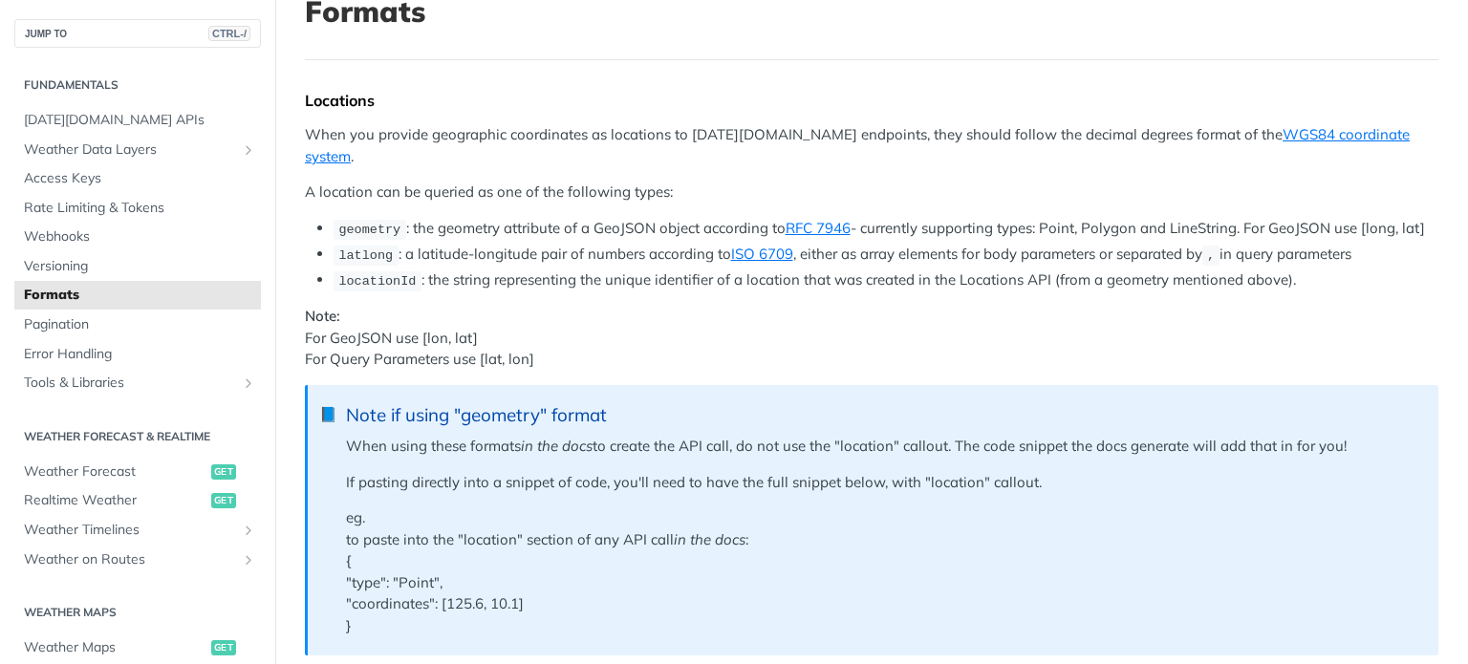
scroll to position [0, 0]
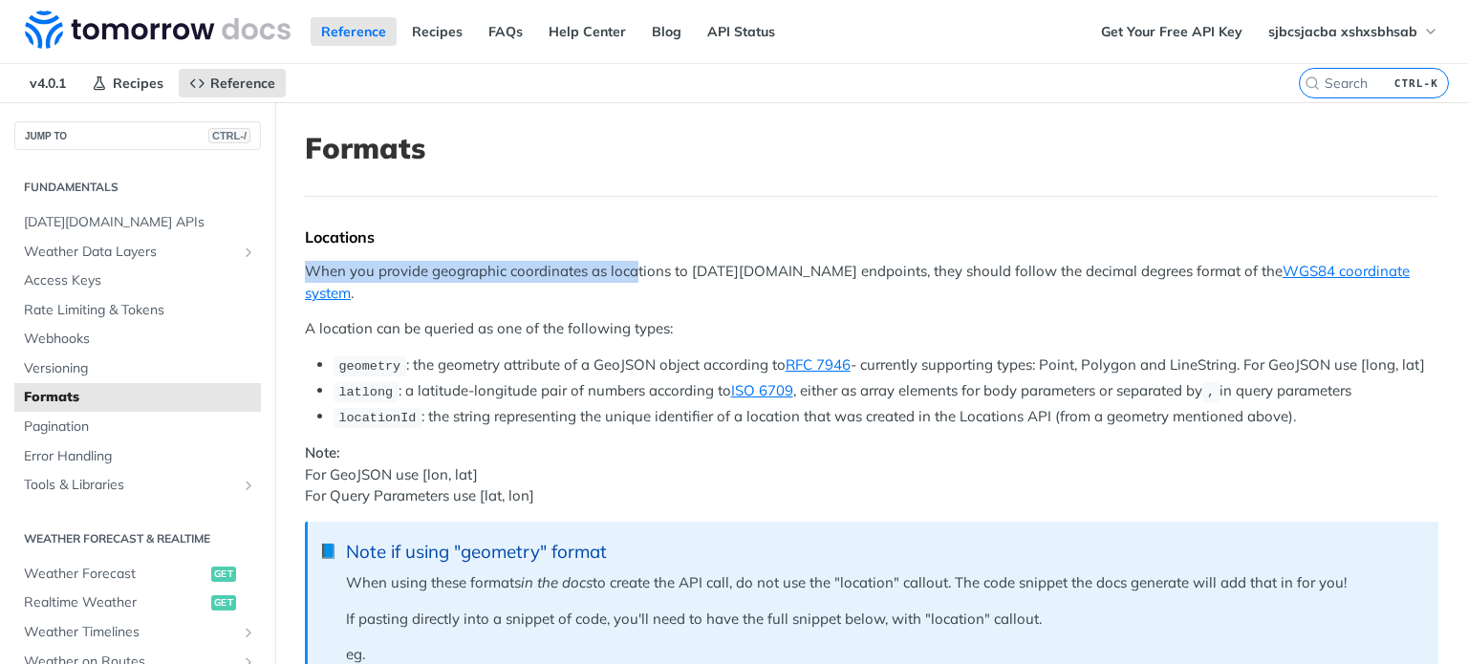
drag, startPoint x: 298, startPoint y: 275, endPoint x: 631, endPoint y: 253, distance: 333.4
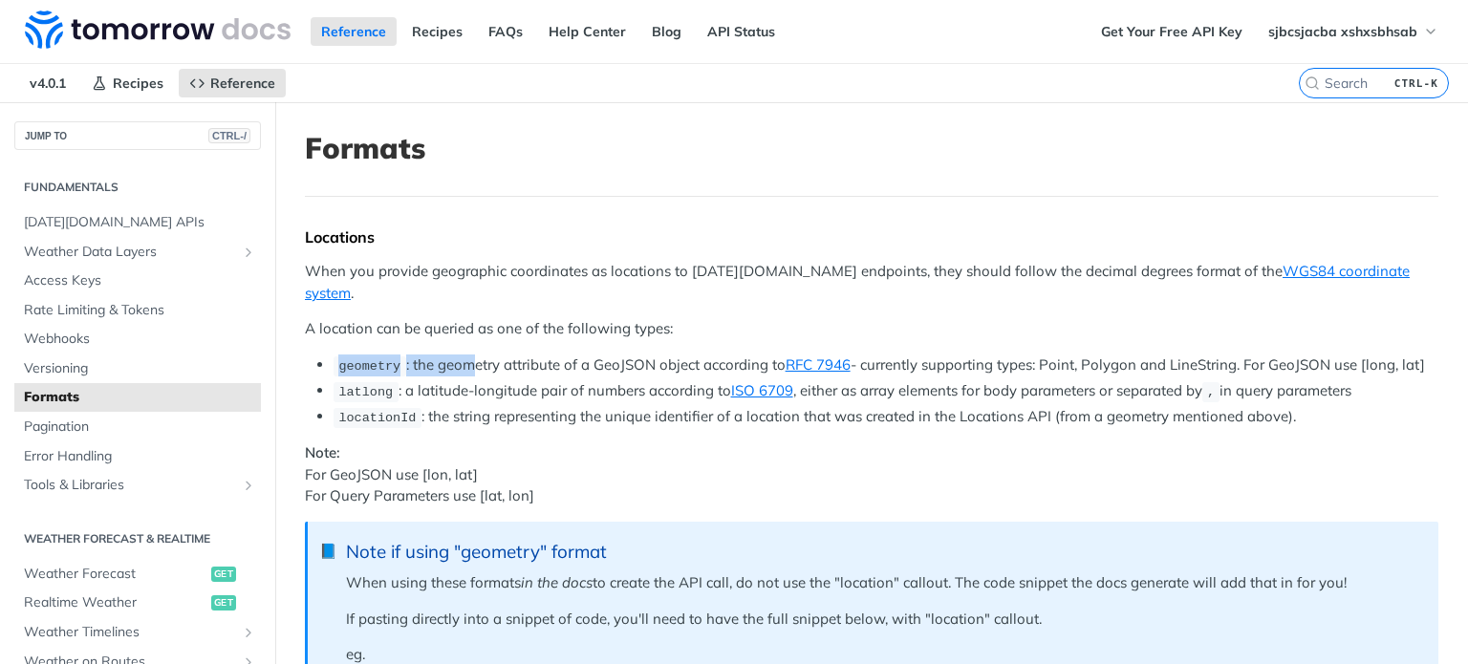
drag, startPoint x: 327, startPoint y: 341, endPoint x: 470, endPoint y: 332, distance: 143.7
click at [470, 355] on ul "geometry : the geometry attribute of a GeoJSON object according to RFC 7946 - c…" at bounding box center [872, 392] width 1134 height 74
click at [470, 355] on li "geometry : the geometry attribute of a GeoJSON object according to RFC 7946 - c…" at bounding box center [886, 366] width 1105 height 22
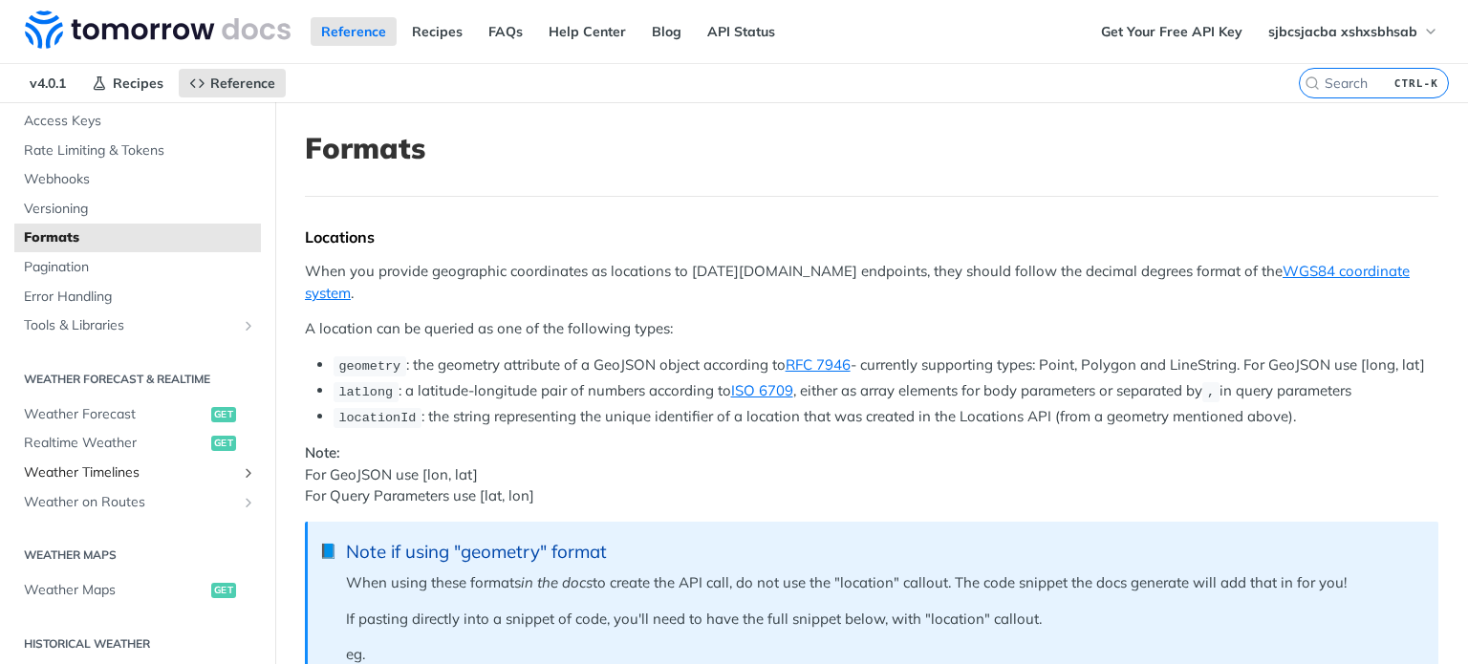
click at [101, 466] on span "Weather Timelines" at bounding box center [130, 473] width 212 height 19
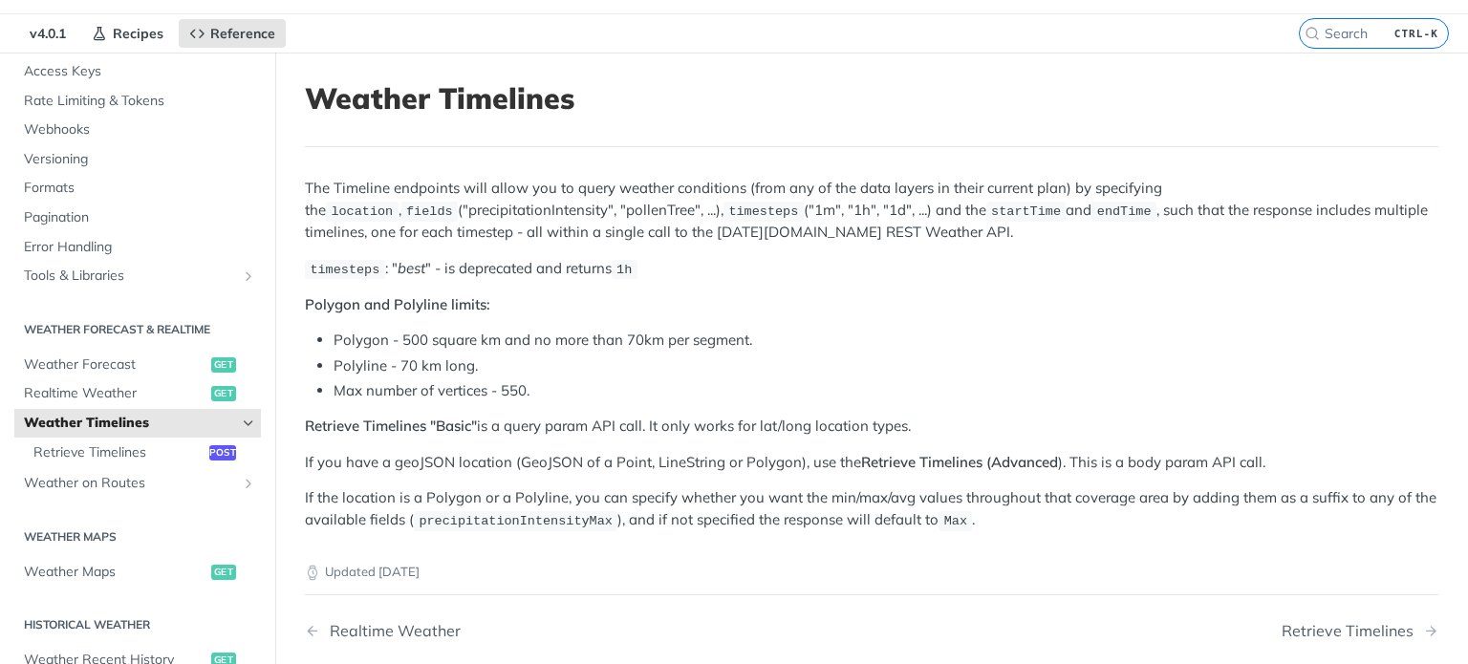
scroll to position [49, 0]
click at [119, 489] on span "Weather on Routes" at bounding box center [130, 484] width 212 height 19
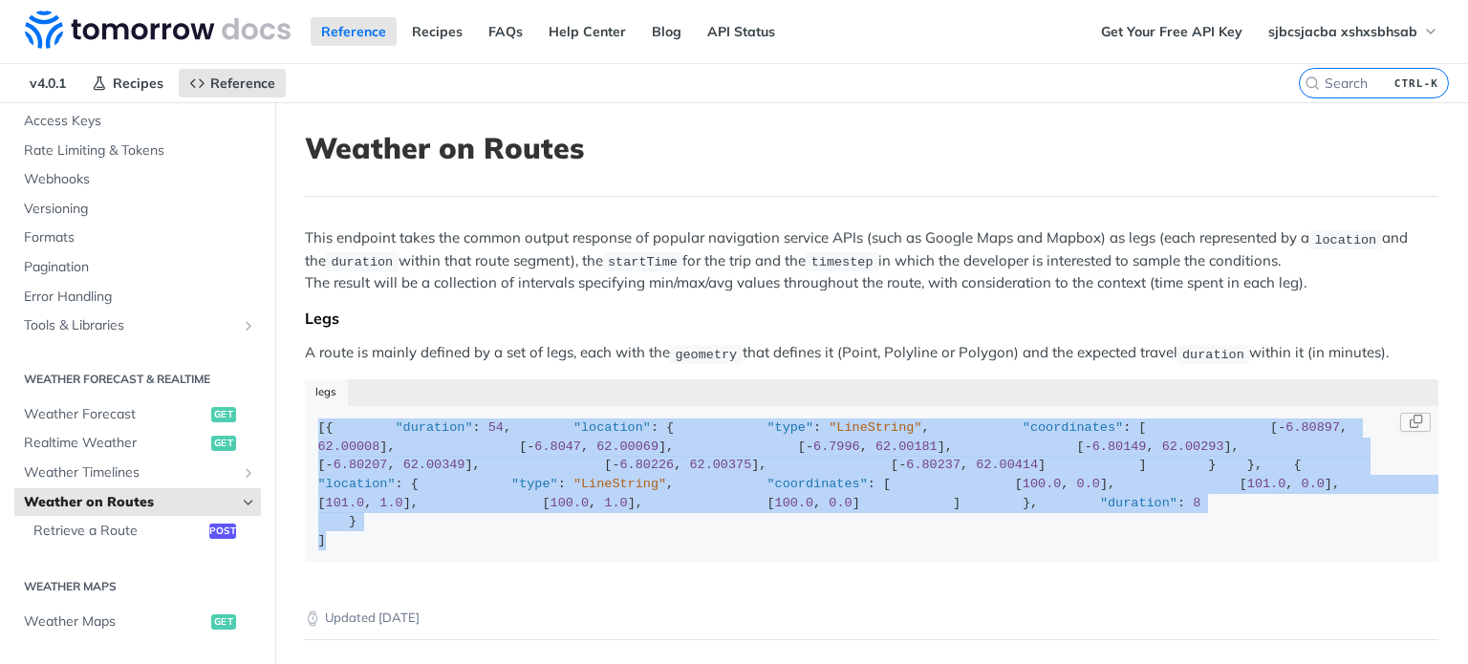
drag, startPoint x: 409, startPoint y: 201, endPoint x: 307, endPoint y: 424, distance: 245.1
click at [307, 424] on code "[{ "duration" : 54 , "location" : { "type" : "LineString" , "coordinates" : [ […" at bounding box center [872, 484] width 1134 height 157
click at [678, 533] on div "[{ "duration" : 54 , "location" : { "type" : "LineString" , "coordinates" : [ […" at bounding box center [872, 484] width 1108 height 131
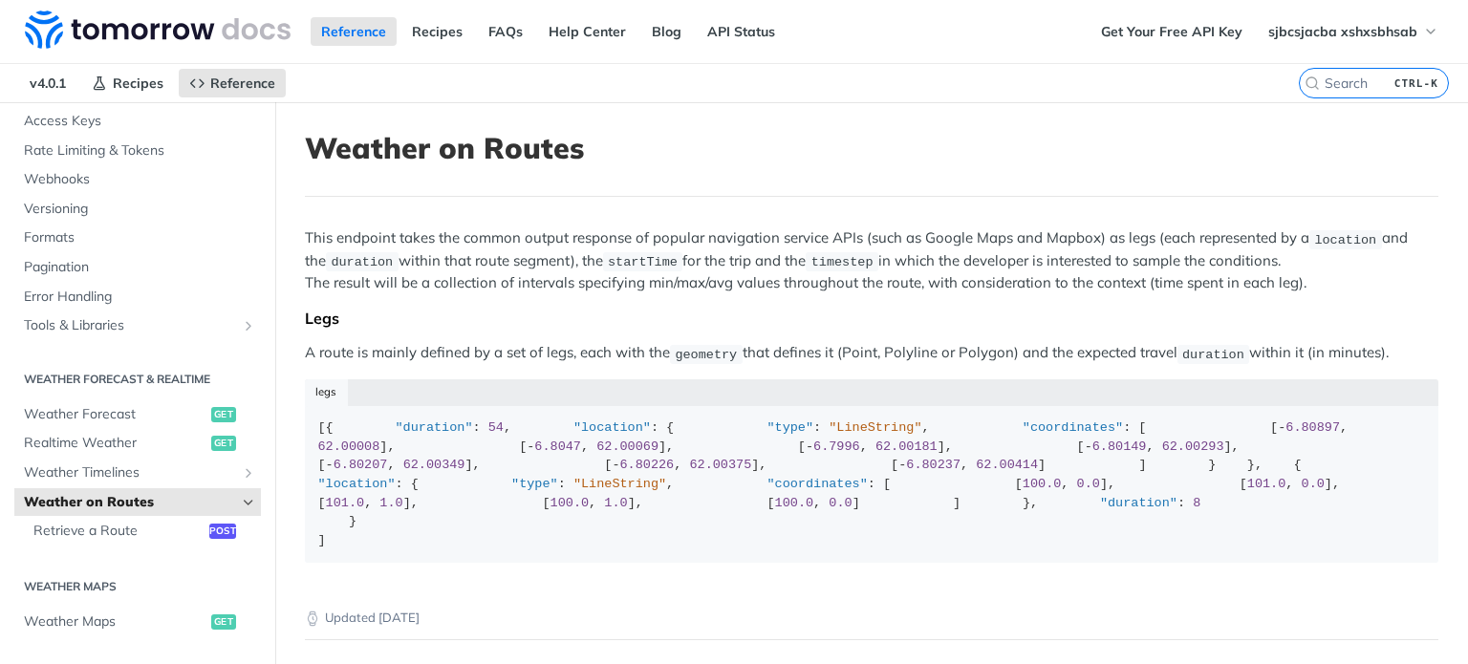
click at [793, 238] on p "This endpoint takes the common output response of popular navigation service AP…" at bounding box center [872, 261] width 1134 height 66
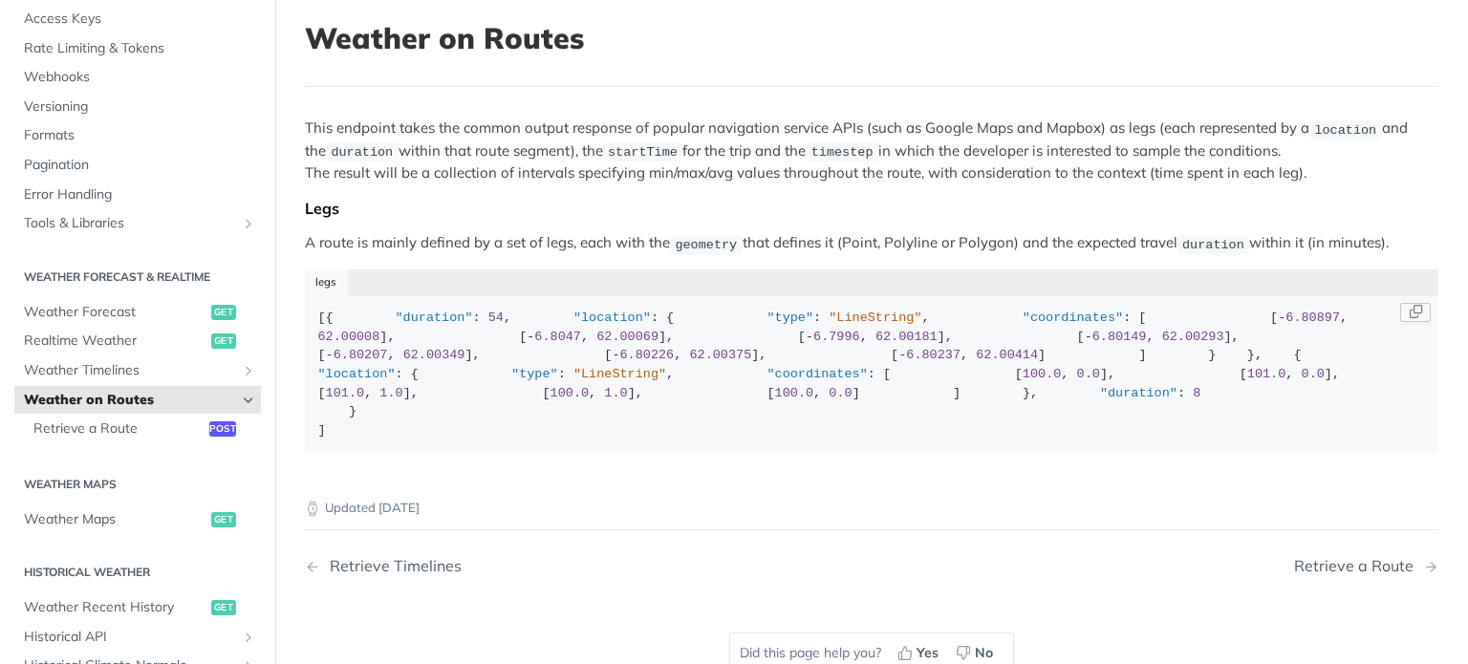
scroll to position [109, 0]
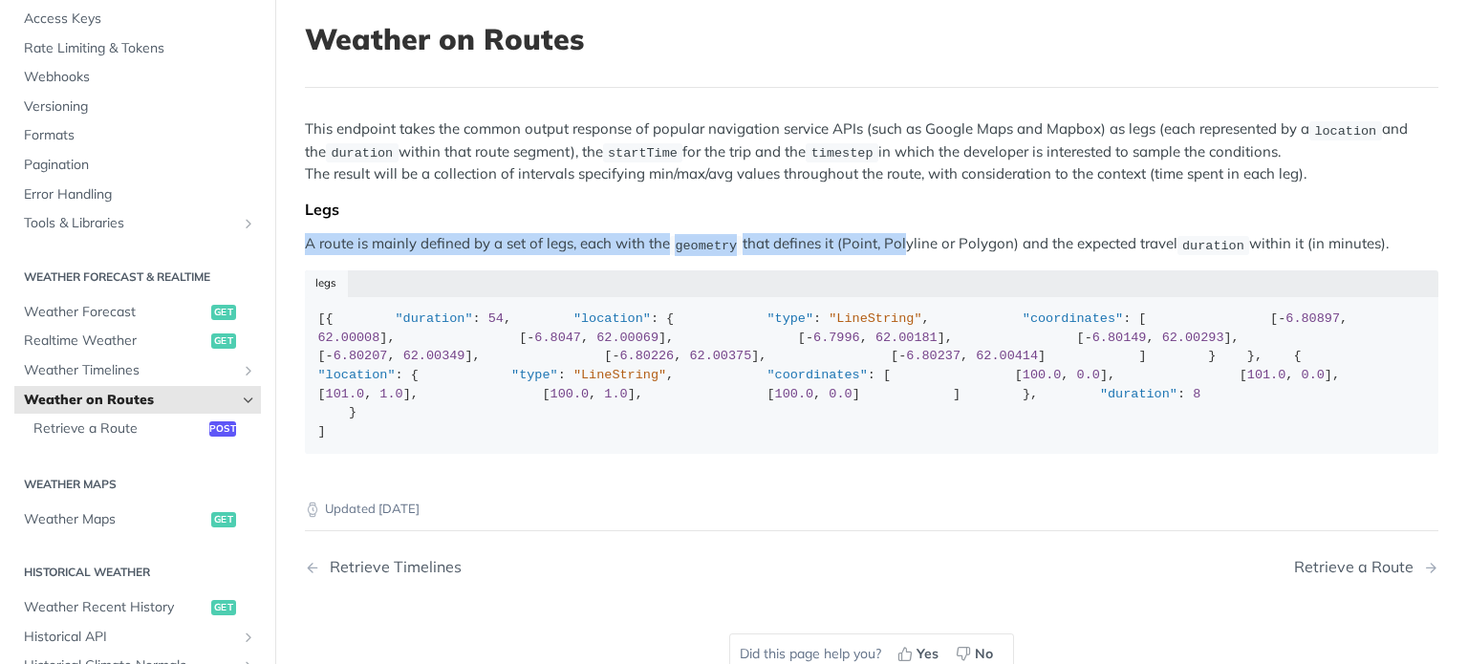
drag, startPoint x: 298, startPoint y: 246, endPoint x: 901, endPoint y: 242, distance: 602.3
click at [901, 242] on article "Weather on Routes This endpoint takes the common output response of popular nav…" at bounding box center [871, 367] width 1193 height 748
click at [901, 242] on p "A route is mainly defined by a set of legs, each with the geometry that defines…" at bounding box center [872, 244] width 1134 height 22
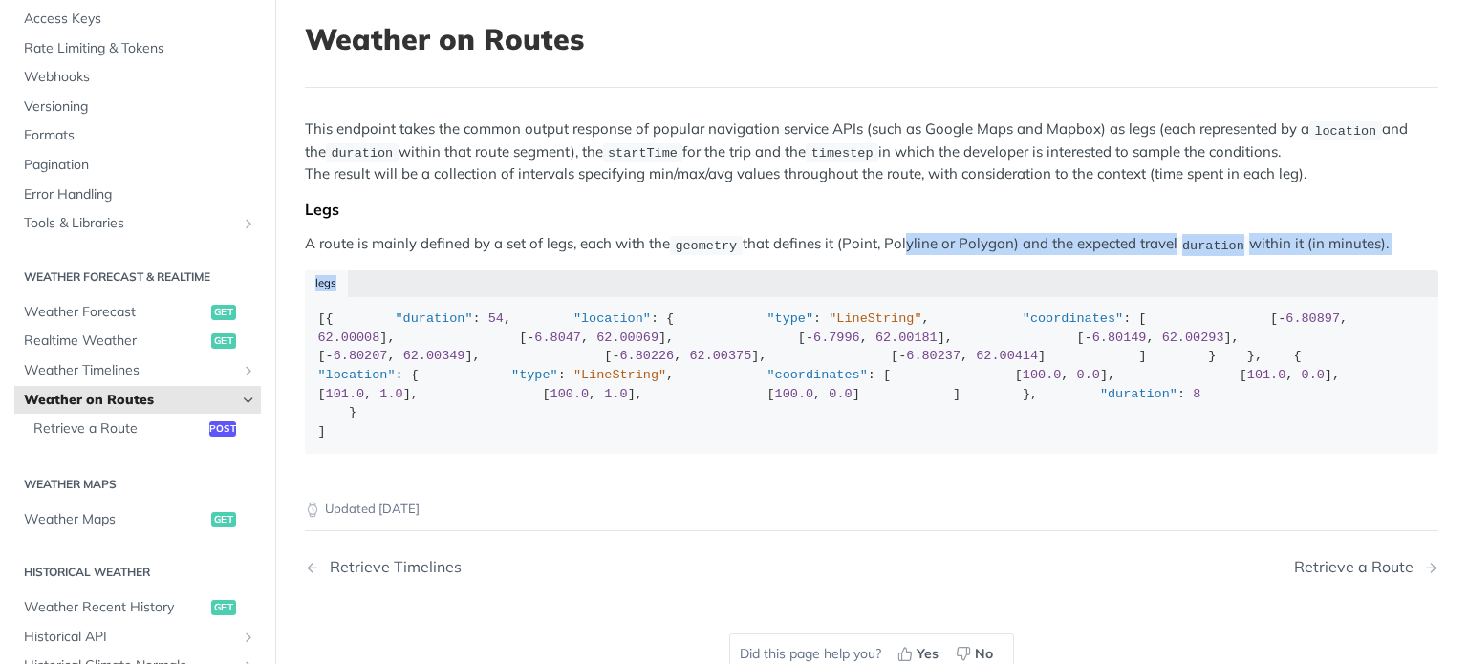
drag, startPoint x: 901, startPoint y: 242, endPoint x: 1122, endPoint y: 261, distance: 222.6
click at [1122, 261] on div "This endpoint takes the common output response of popular navigation service AP…" at bounding box center [872, 293] width 1134 height 349
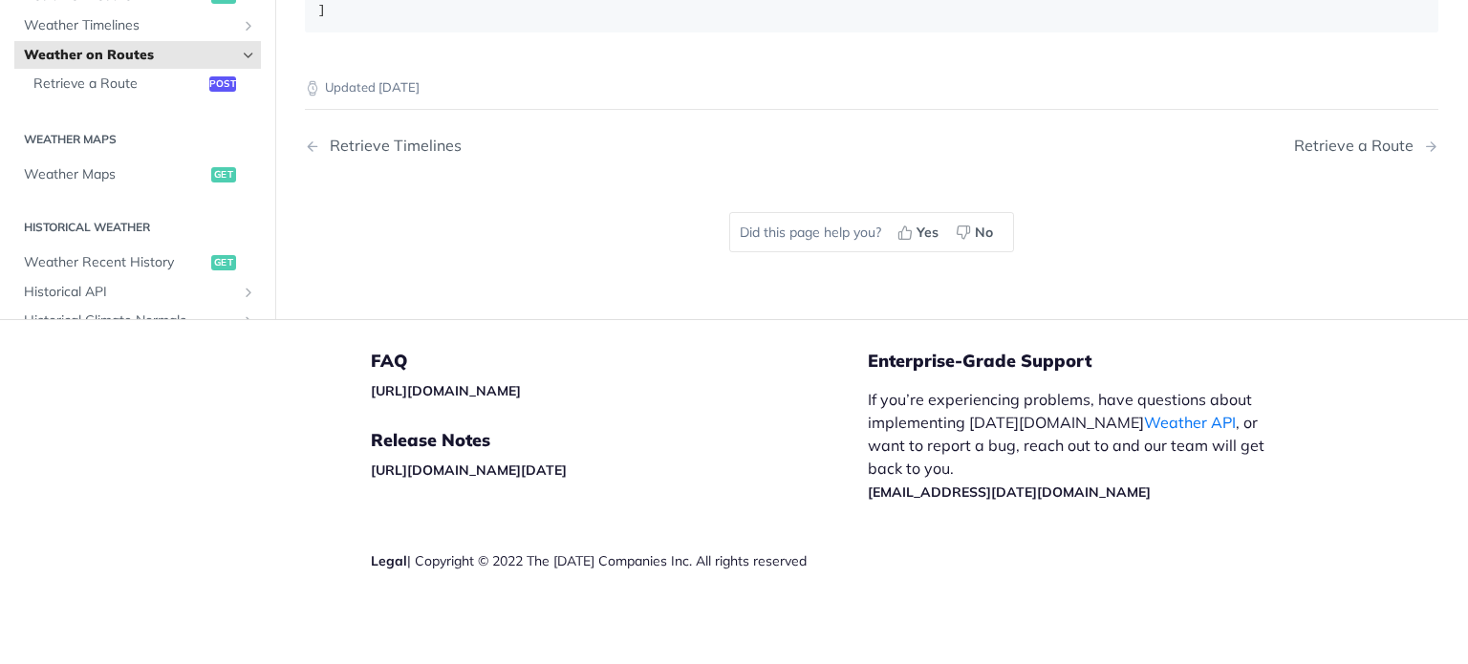
scroll to position [794, 0]
click at [1350, 155] on div "Retrieve a Route" at bounding box center [1358, 146] width 129 height 18
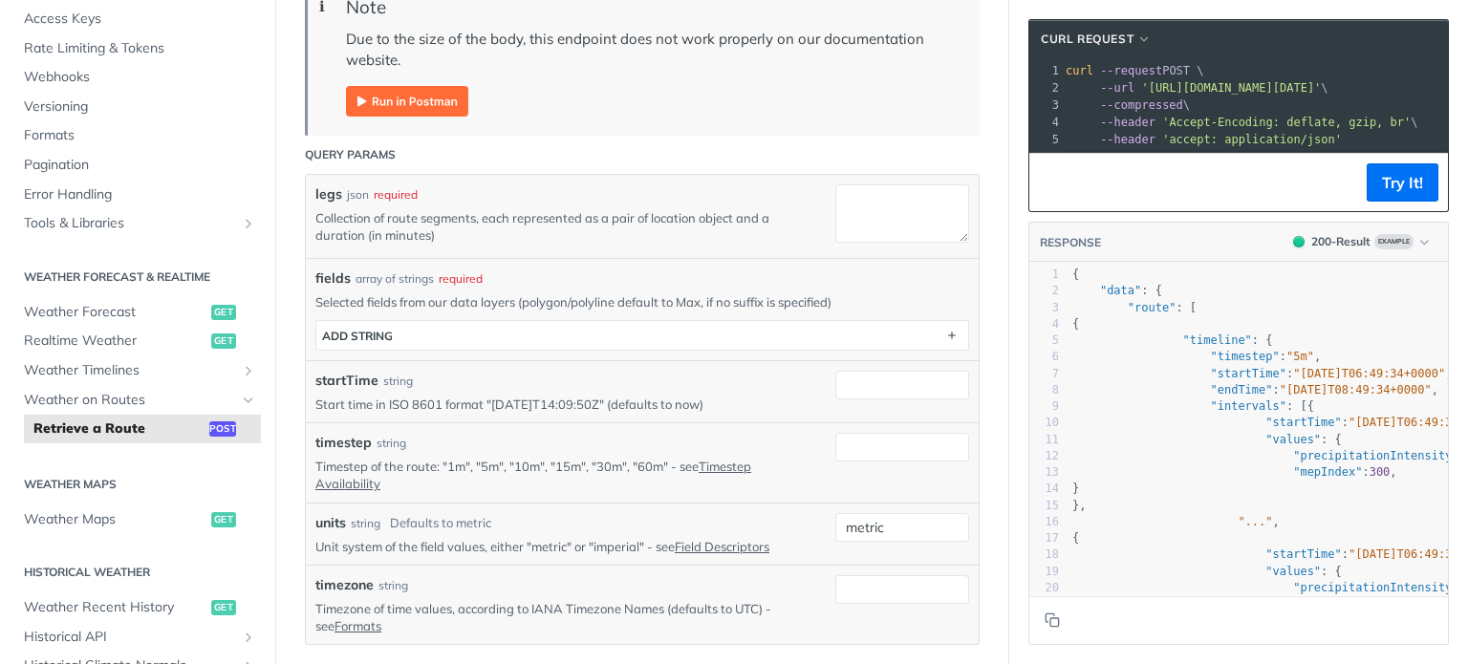
scroll to position [432, 0]
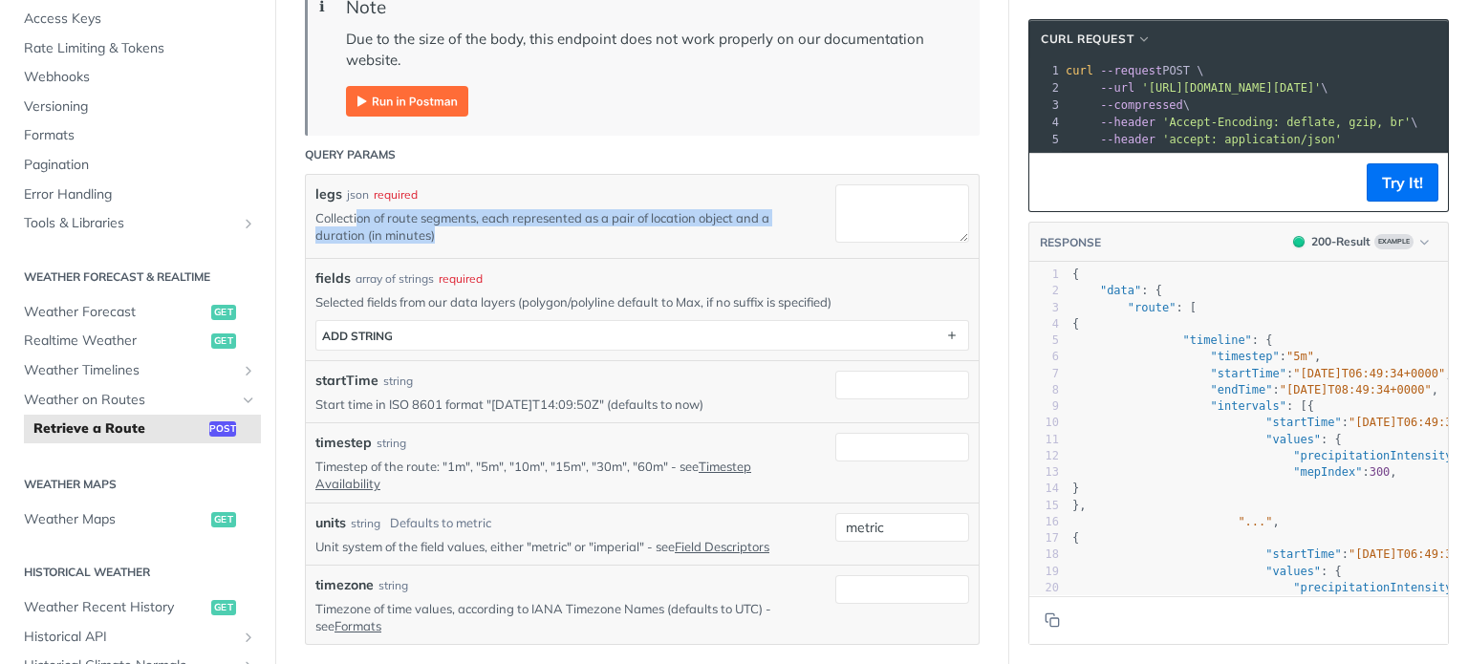
drag, startPoint x: 356, startPoint y: 221, endPoint x: 467, endPoint y: 225, distance: 111.0
click at [467, 225] on p "Collection of route segments, each represented as a pair of location object and…" at bounding box center [560, 226] width 491 height 34
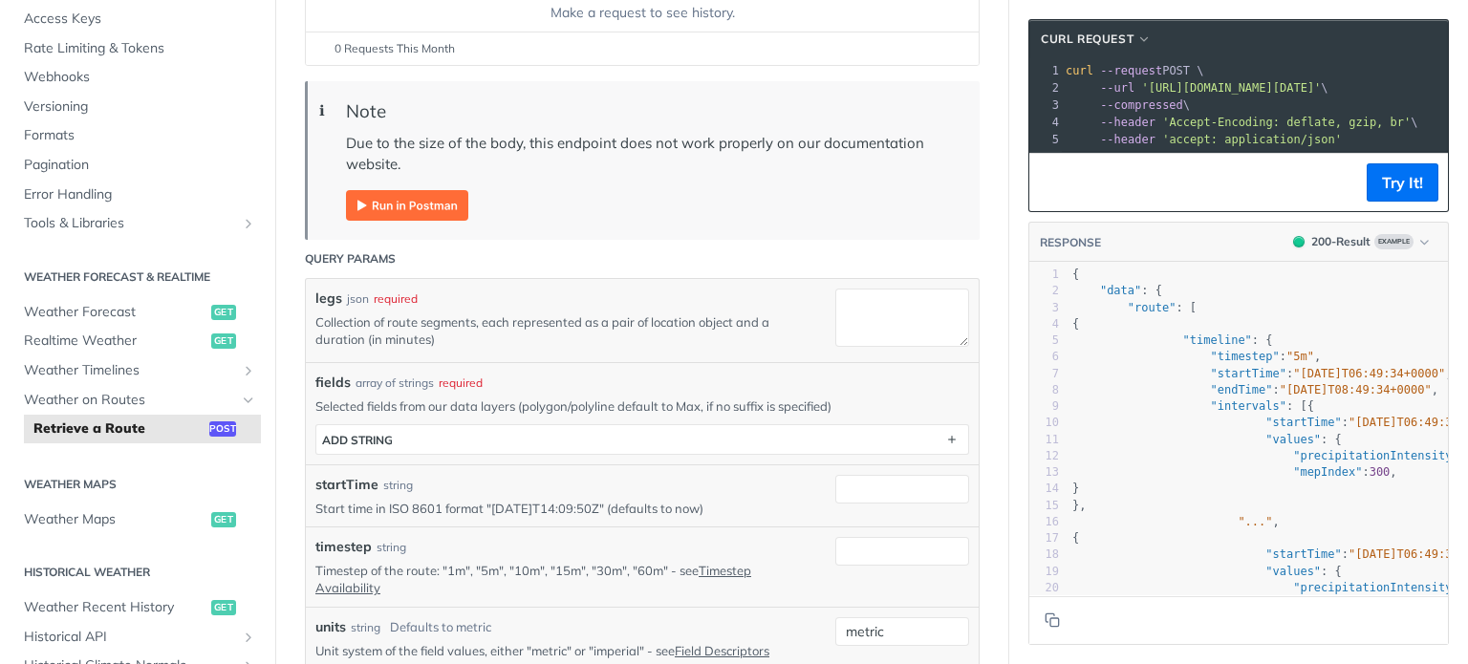
scroll to position [0, 0]
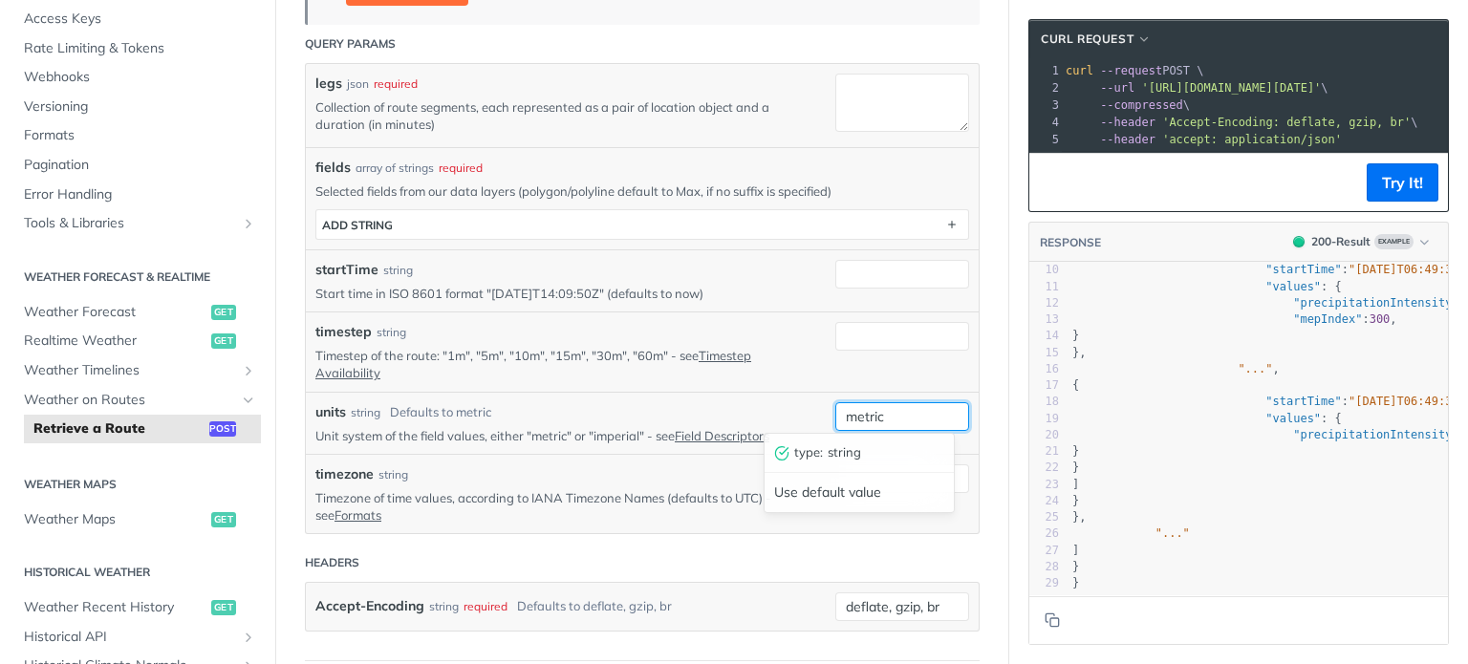
click at [906, 419] on input "metric" at bounding box center [903, 416] width 134 height 29
click at [818, 500] on div "Use default value" at bounding box center [859, 493] width 189 height 30
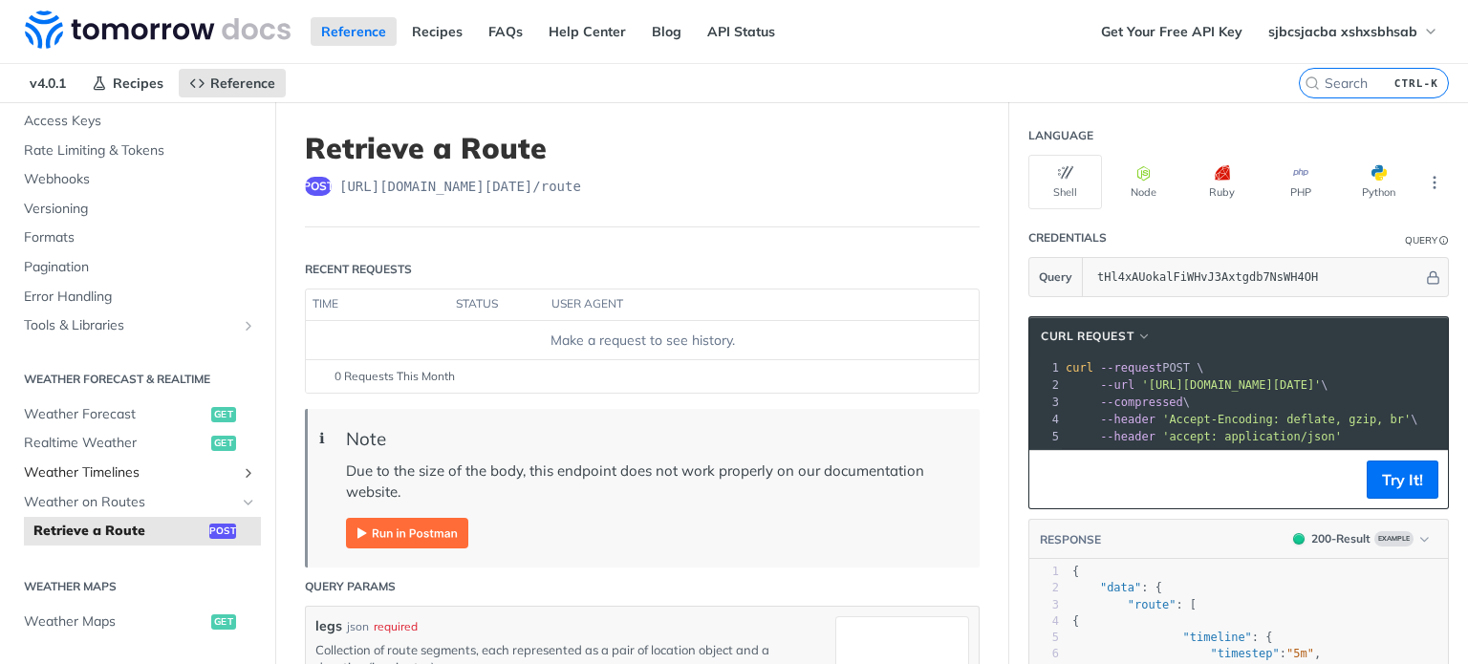
click at [115, 468] on span "Weather Timelines" at bounding box center [130, 473] width 212 height 19
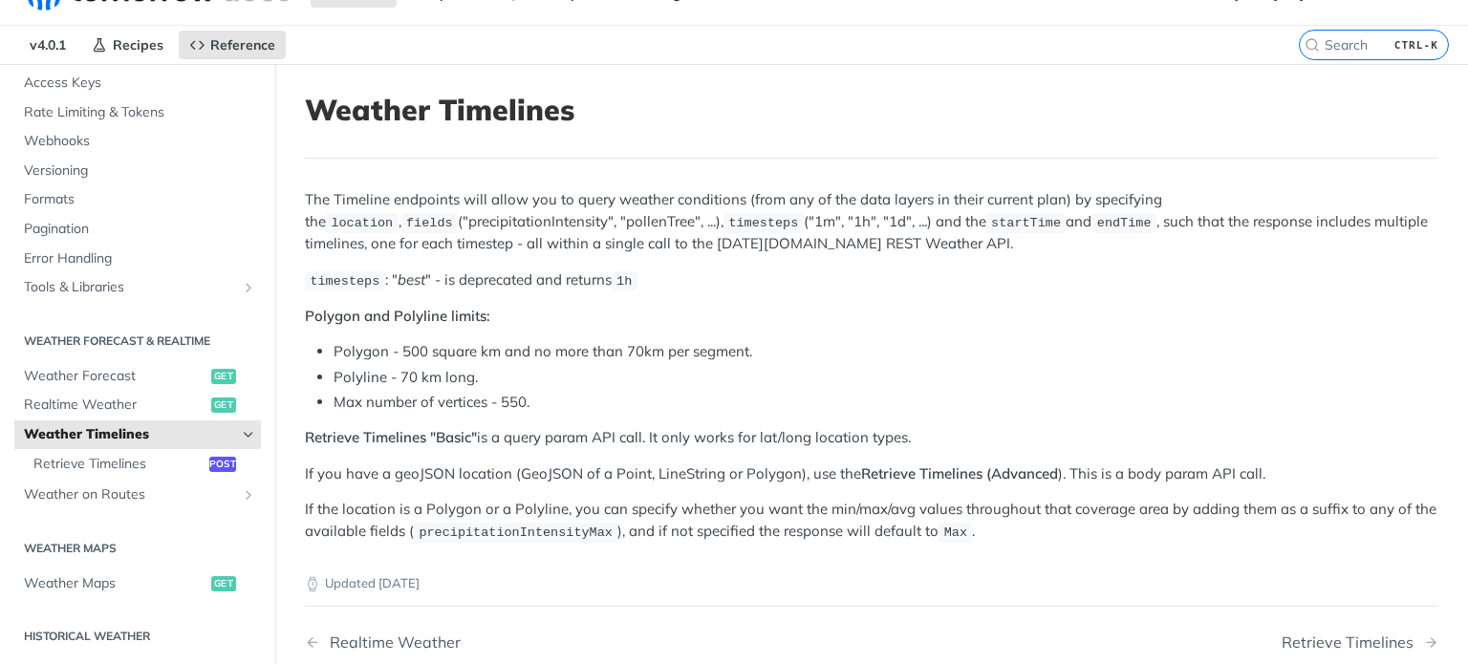
click at [124, 427] on span "Weather Timelines" at bounding box center [130, 434] width 212 height 19
click at [241, 435] on icon "Hide subpages for Weather Timelines" at bounding box center [248, 434] width 15 height 15
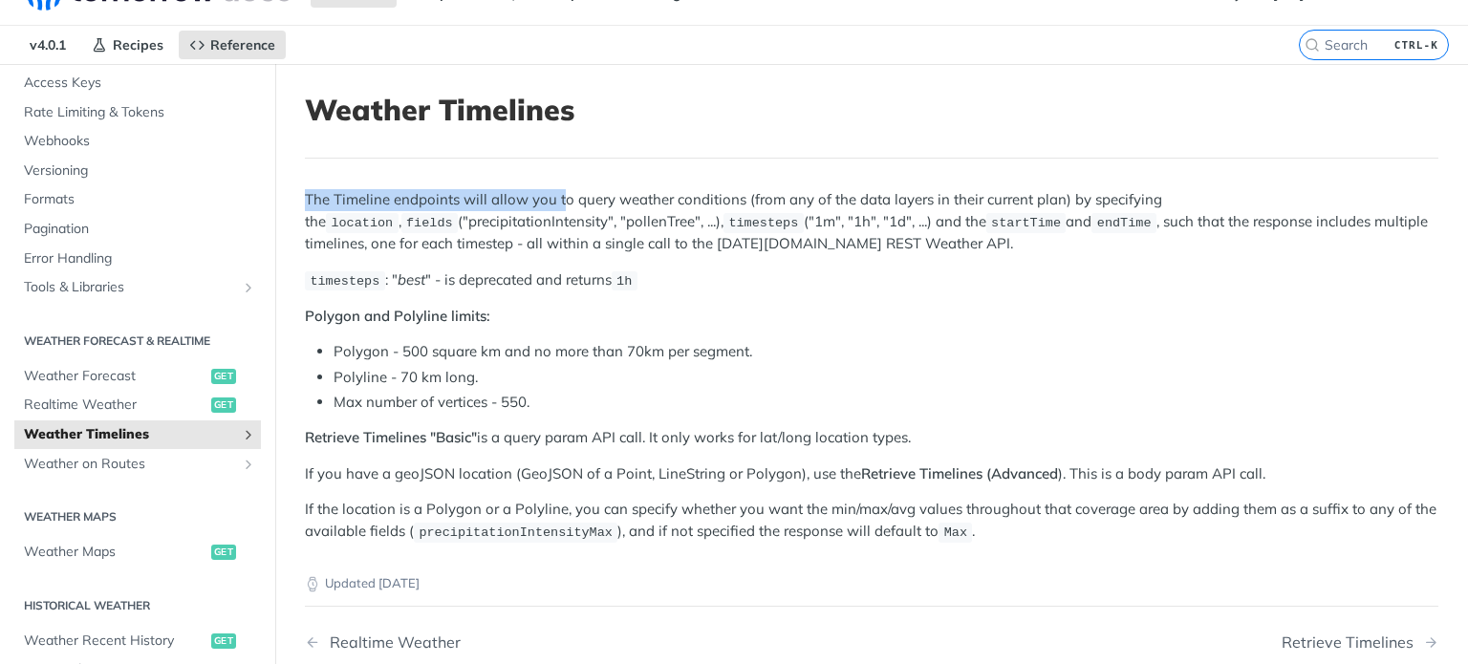
drag, startPoint x: 302, startPoint y: 195, endPoint x: 564, endPoint y: 203, distance: 262.1
click at [564, 203] on article "Weather Timelines The Timeline endpoints will allow you to query weather condit…" at bounding box center [871, 440] width 1193 height 752
click at [564, 203] on p "The Timeline endpoints will allow you to query weather conditions (from any of …" at bounding box center [872, 221] width 1134 height 65
drag, startPoint x: 294, startPoint y: 202, endPoint x: 432, endPoint y: 184, distance: 139.8
click at [432, 184] on article "Weather Timelines The Timeline endpoints will allow you to query weather condit…" at bounding box center [871, 440] width 1193 height 752
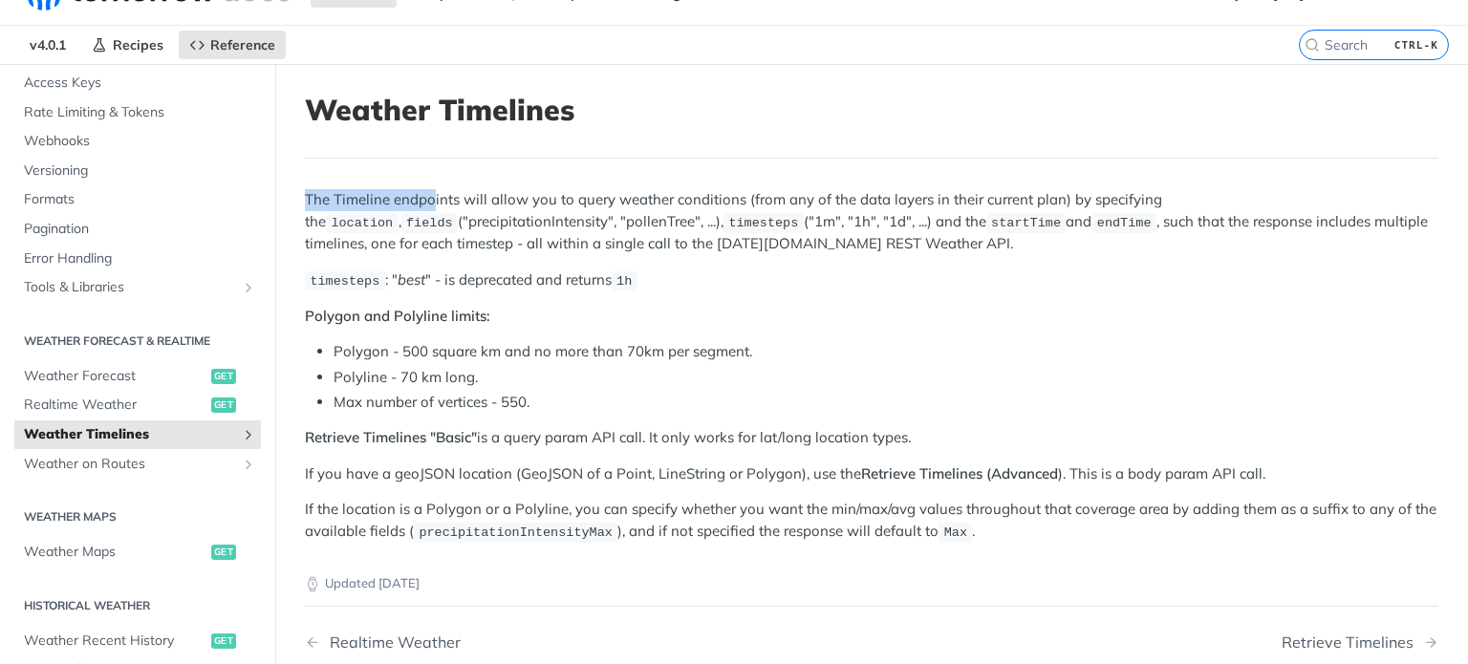
click at [432, 184] on article "Weather Timelines The Timeline endpoints will allow you to query weather condit…" at bounding box center [871, 440] width 1193 height 752
drag, startPoint x: 295, startPoint y: 198, endPoint x: 425, endPoint y: 197, distance: 130.0
click at [425, 197] on article "Weather Timelines The Timeline endpoints will allow you to query weather condit…" at bounding box center [871, 440] width 1193 height 752
click at [425, 197] on p "The Timeline endpoints will allow you to query weather conditions (from any of …" at bounding box center [872, 221] width 1134 height 65
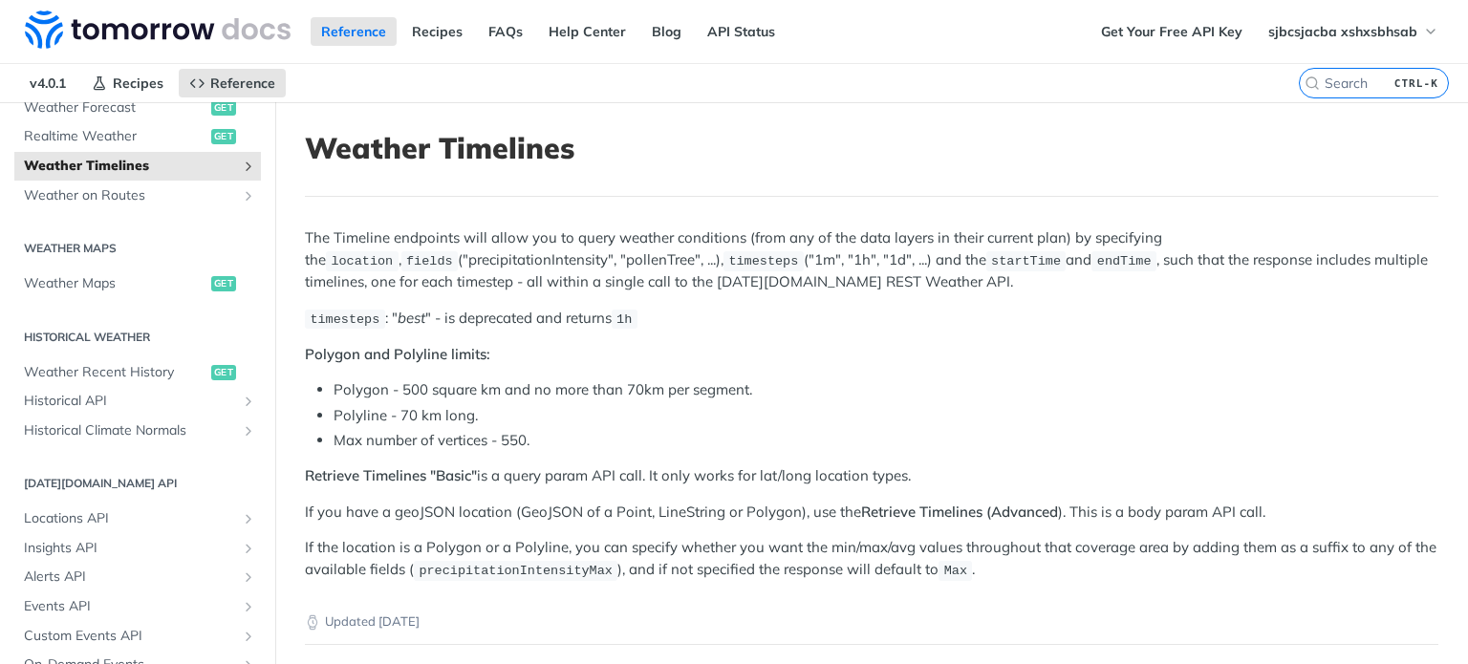
scroll to position [508, 0]
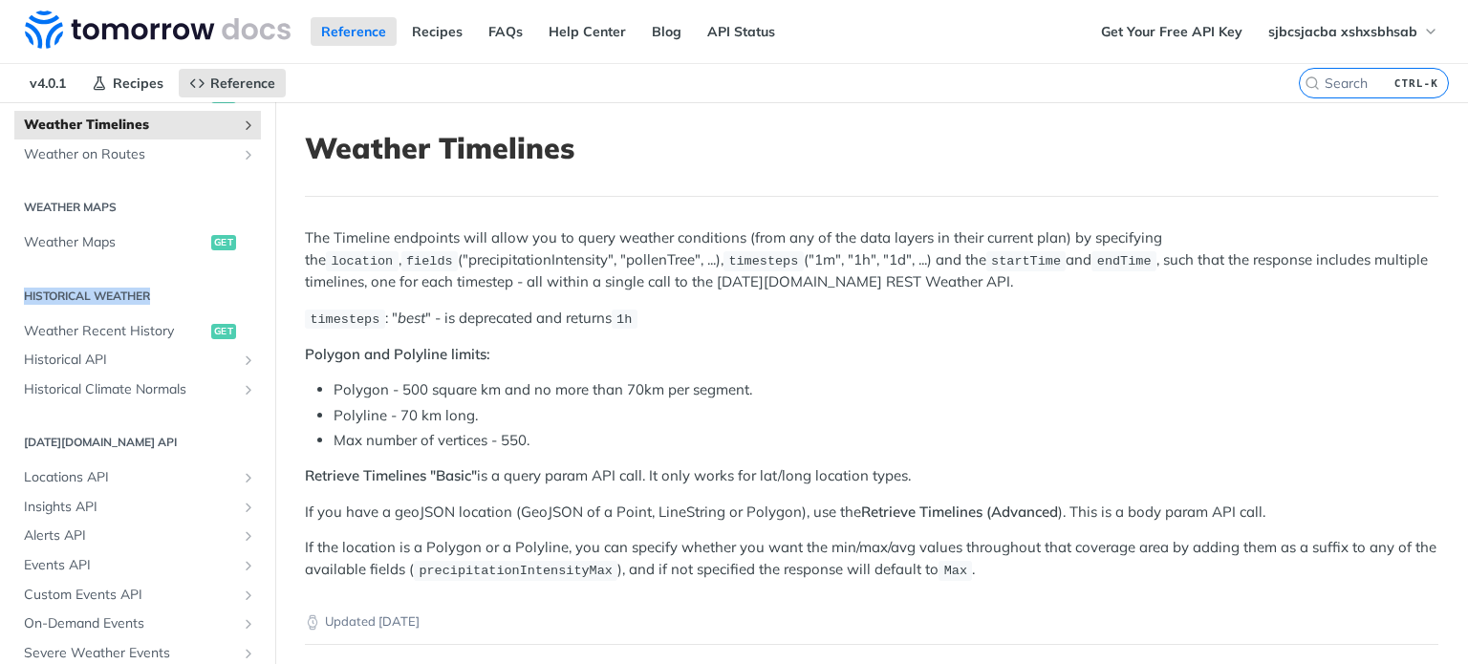
drag, startPoint x: 156, startPoint y: 290, endPoint x: 1, endPoint y: 307, distance: 155.8
click at [1, 307] on div "Fundamentals Tomorrow.io APIs Weather Data Layers Core Probabilistic Forecastin…" at bounding box center [137, 253] width 275 height 1223
click at [241, 389] on icon "Show subpages for Historical Climate Normals" at bounding box center [248, 389] width 15 height 15
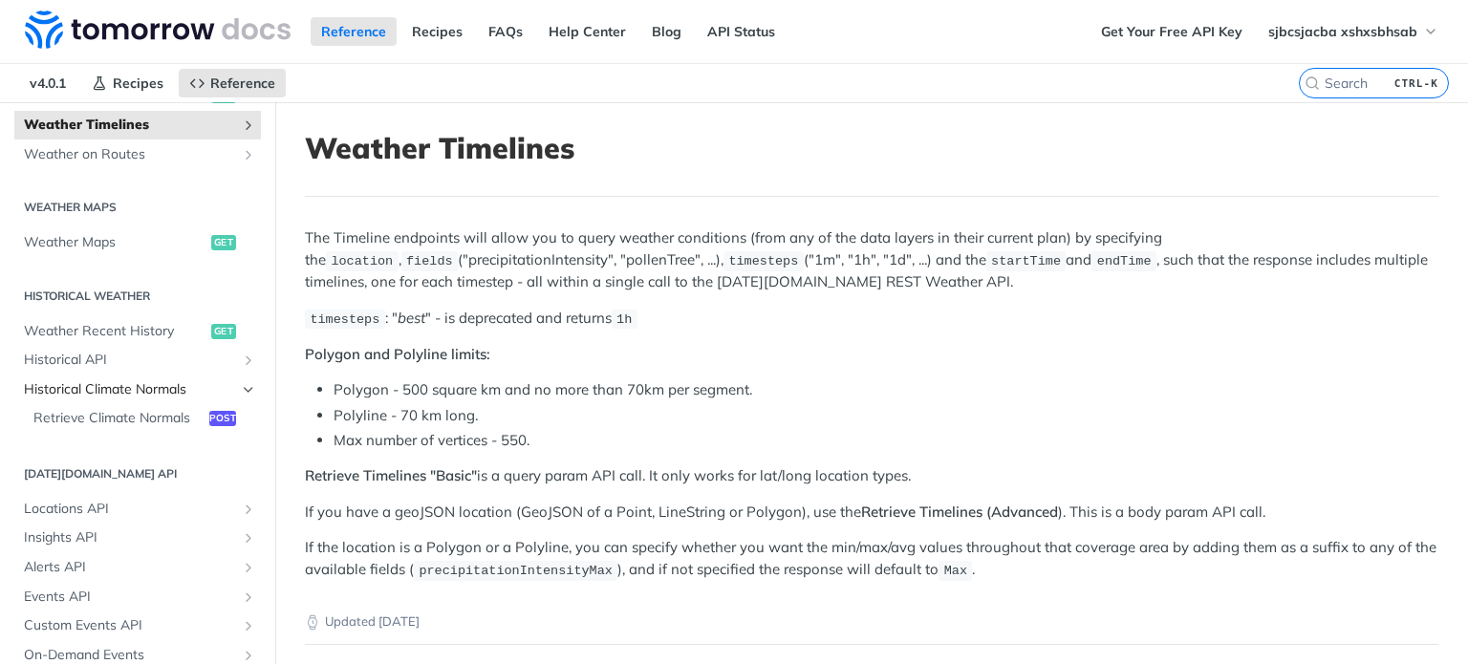
click at [241, 389] on icon "Hide subpages for Historical Climate Normals" at bounding box center [248, 389] width 15 height 15
click at [241, 389] on icon "Show subpages for Historical Climate Normals" at bounding box center [248, 389] width 15 height 15
click at [241, 389] on icon "Hide subpages for Historical Climate Normals" at bounding box center [248, 389] width 15 height 15
click at [241, 355] on icon "Show subpages for Historical API" at bounding box center [248, 360] width 15 height 15
click at [241, 355] on icon "Hide subpages for Historical API" at bounding box center [248, 360] width 15 height 15
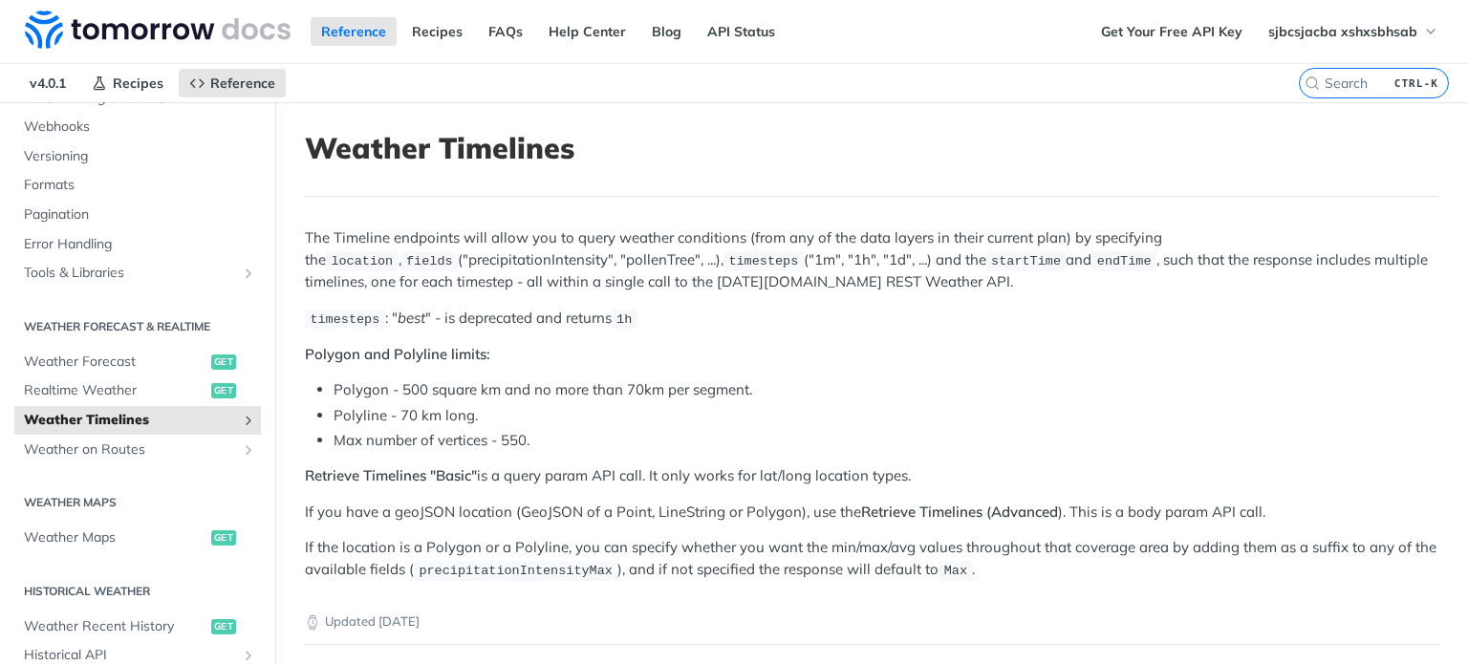
scroll to position [210, 0]
click at [110, 447] on span "Weather on Routes" at bounding box center [130, 452] width 212 height 19
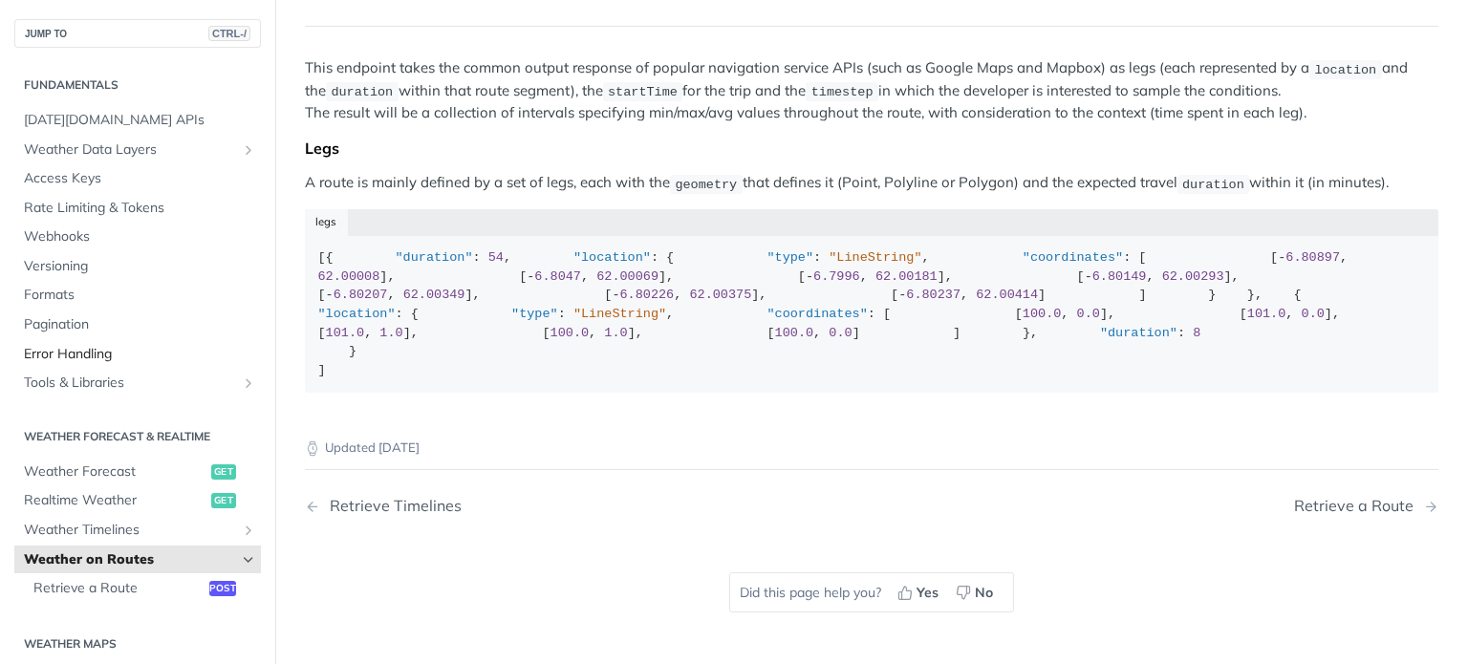
scroll to position [2, 0]
click at [88, 154] on span "Weather Data Layers" at bounding box center [130, 148] width 212 height 19
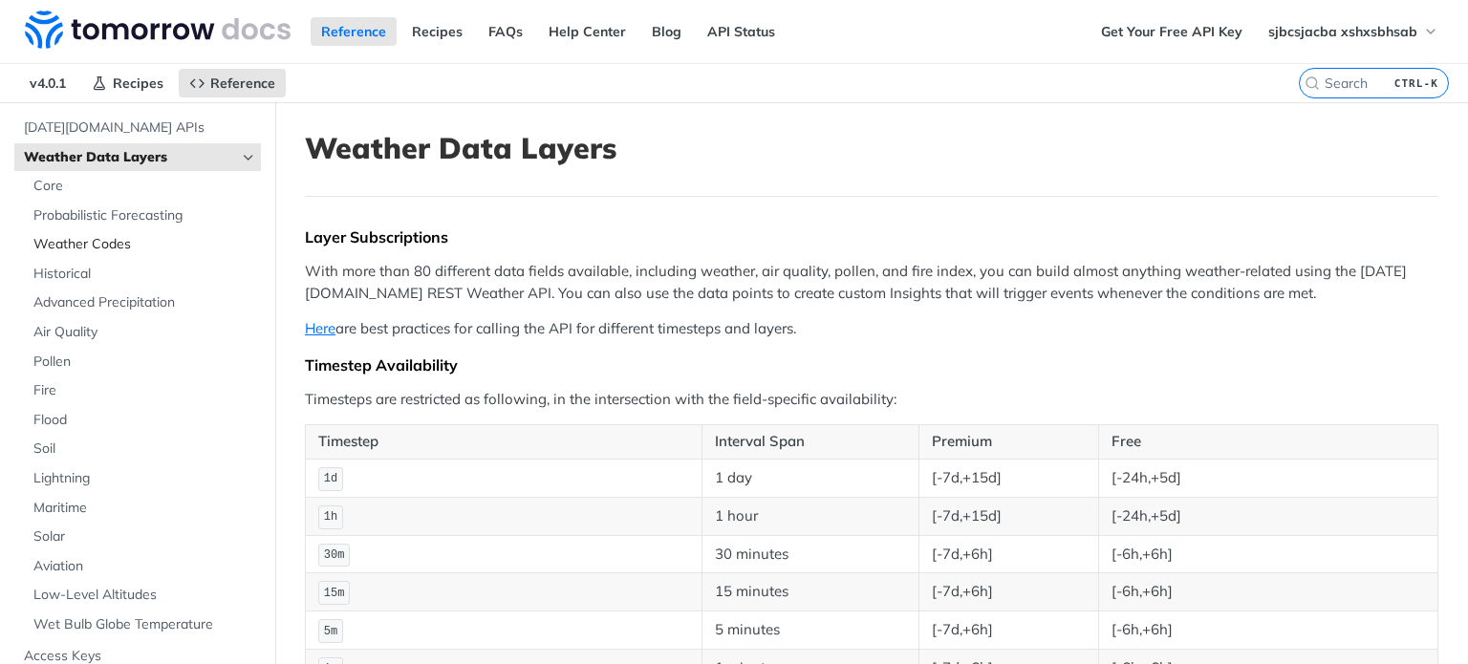
scroll to position [126, 0]
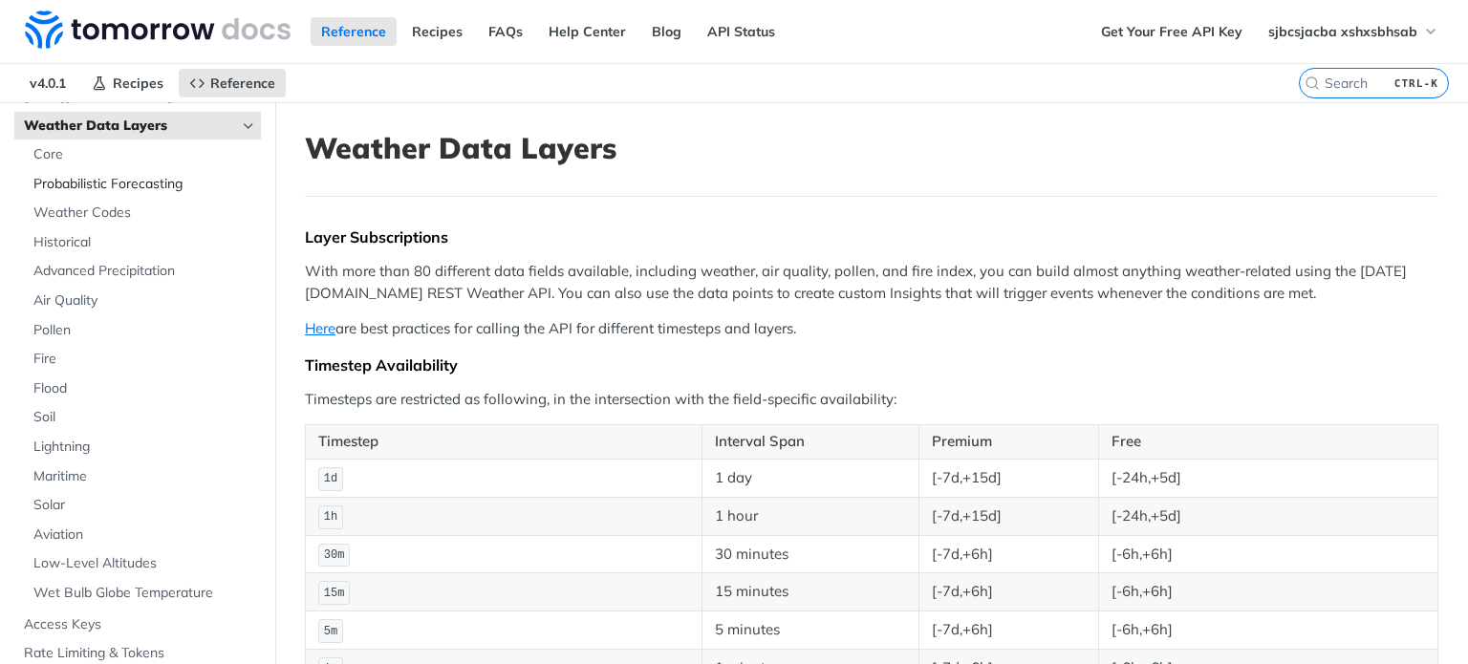
click at [118, 186] on span "Probabilistic Forecasting" at bounding box center [144, 184] width 223 height 19
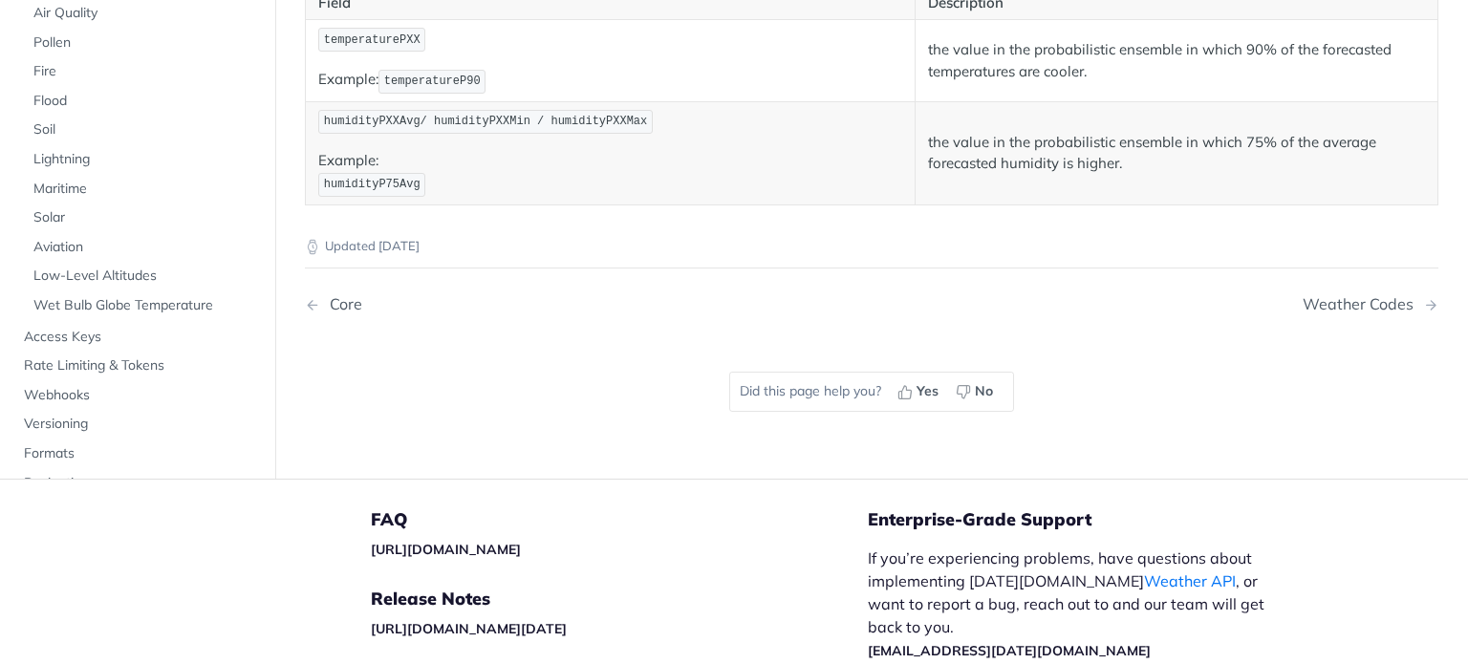
scroll to position [990, 0]
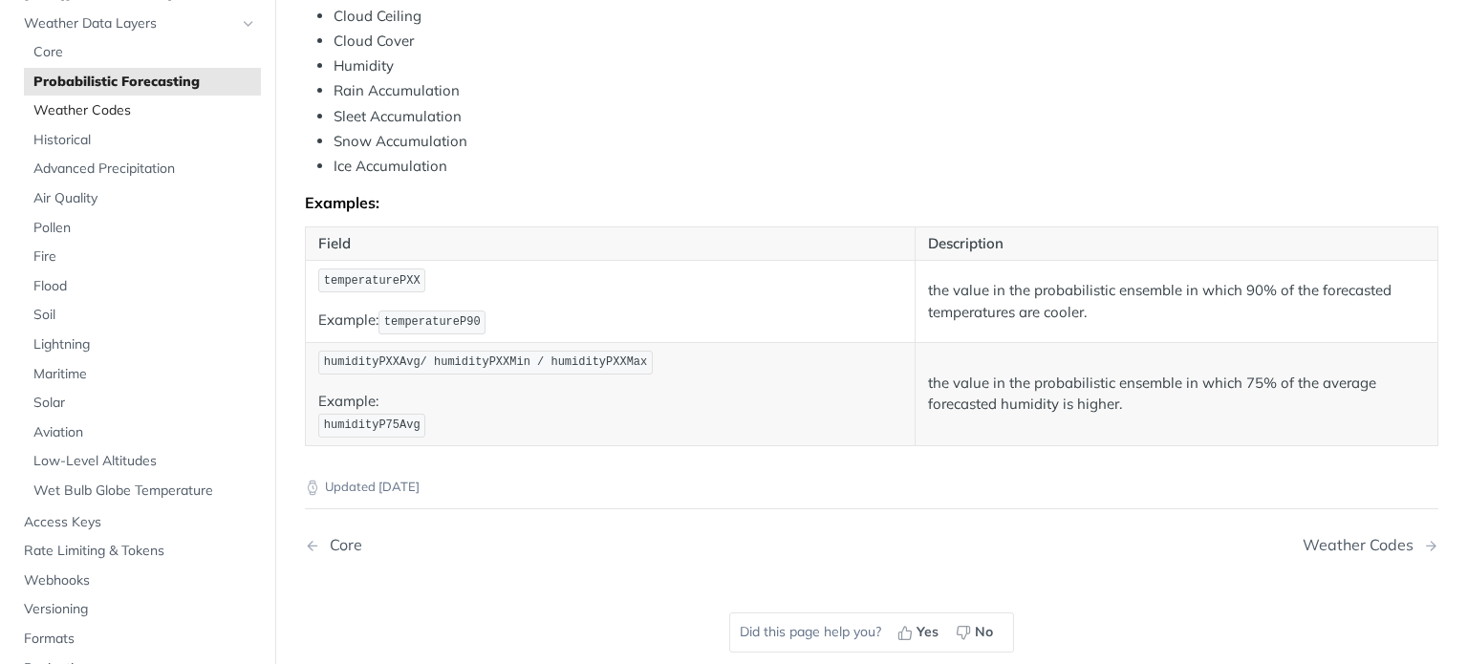
click at [98, 120] on link "Weather Codes" at bounding box center [142, 111] width 237 height 29
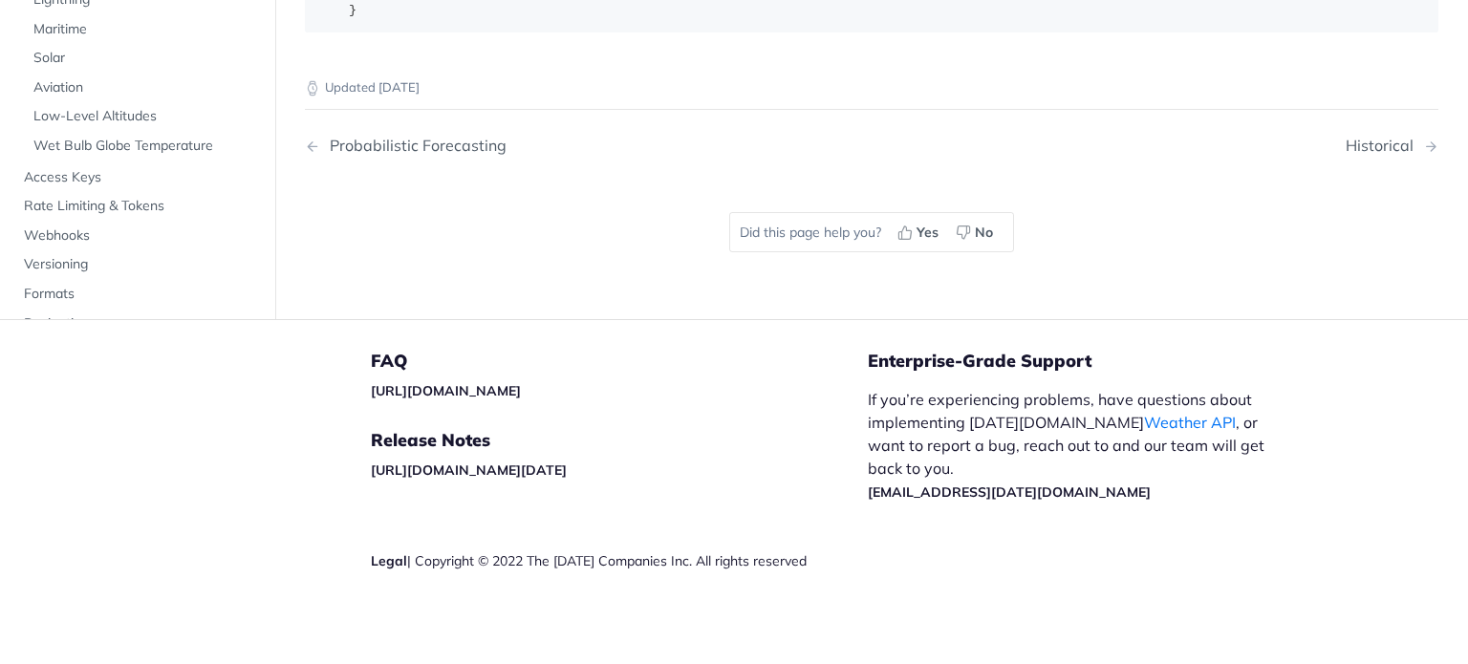
scroll to position [14173, 0]
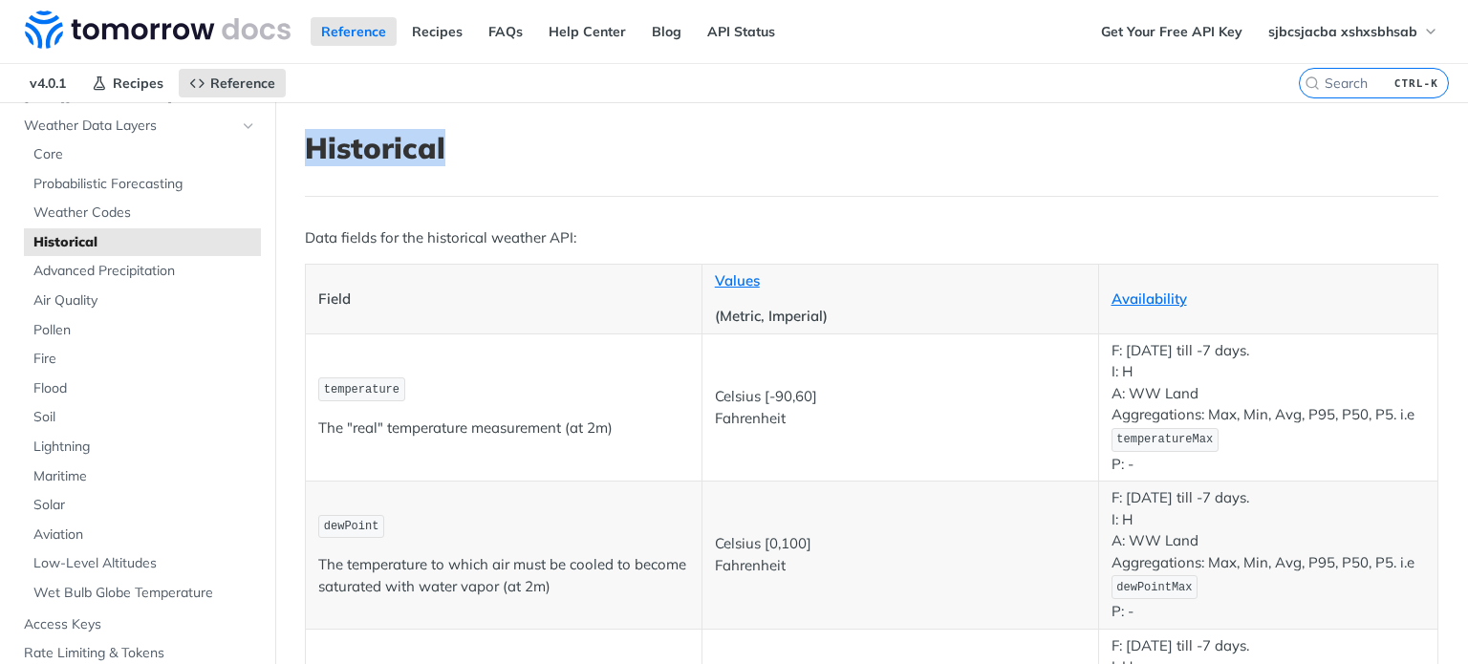
drag, startPoint x: 301, startPoint y: 148, endPoint x: 462, endPoint y: 156, distance: 160.8
click at [462, 156] on h1 "Historical" at bounding box center [872, 148] width 1134 height 34
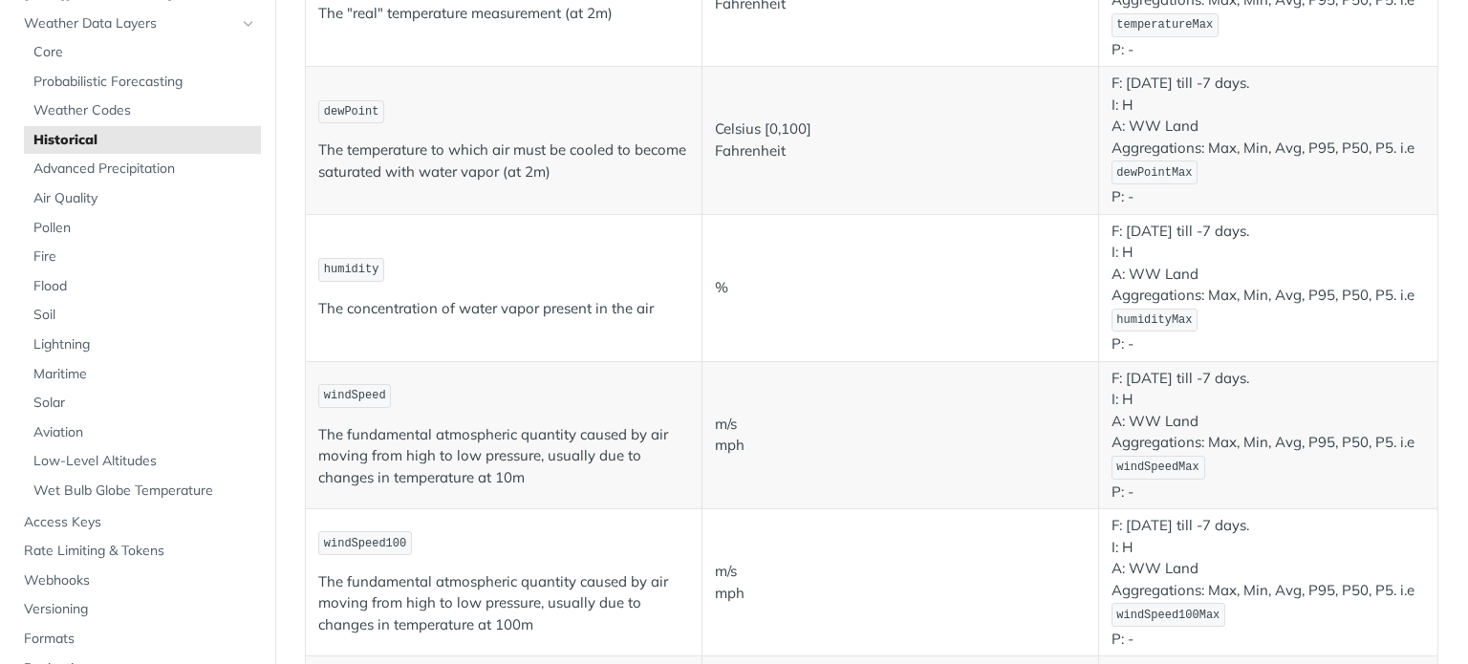
scroll to position [413, 0]
drag, startPoint x: 502, startPoint y: 148, endPoint x: 618, endPoint y: 151, distance: 115.7
click at [618, 151] on p "The temperature to which air must be cooled to become saturated with water vapo…" at bounding box center [503, 162] width 371 height 43
click at [114, 176] on span "Advanced Precipitation" at bounding box center [144, 169] width 223 height 19
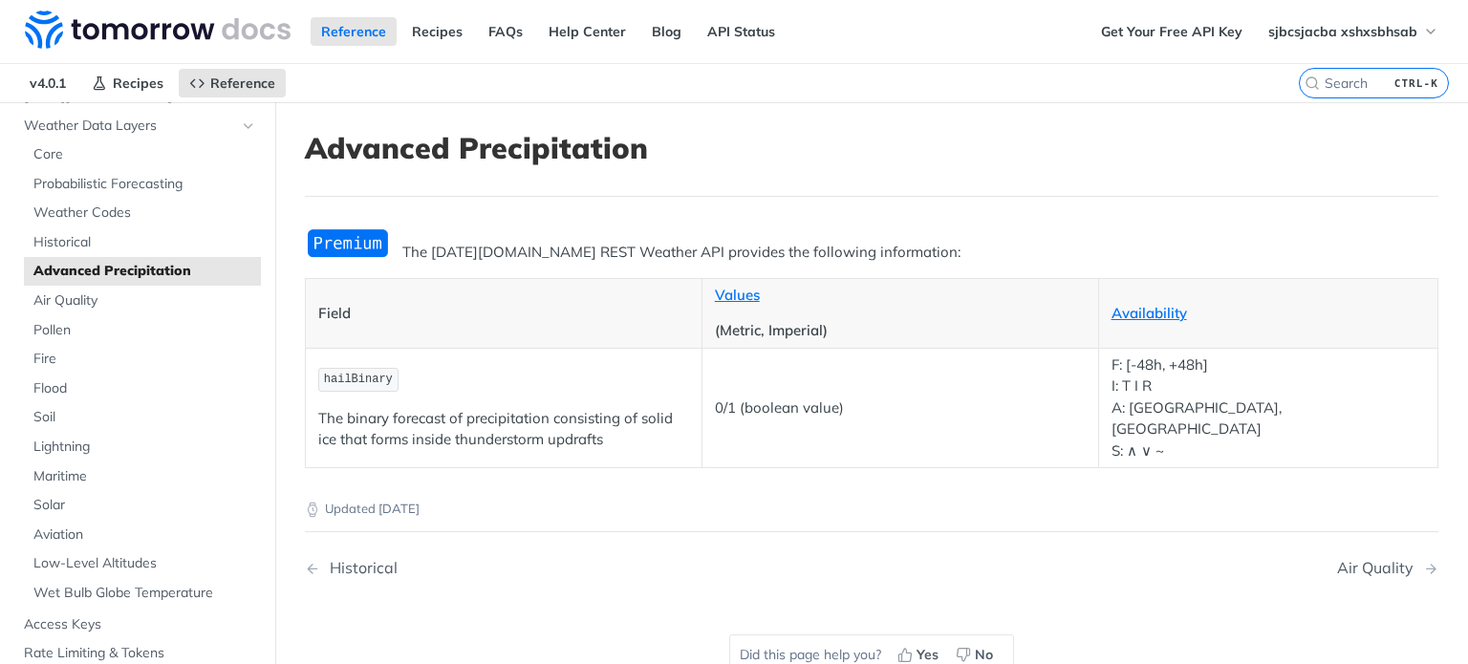
scroll to position [34, 0]
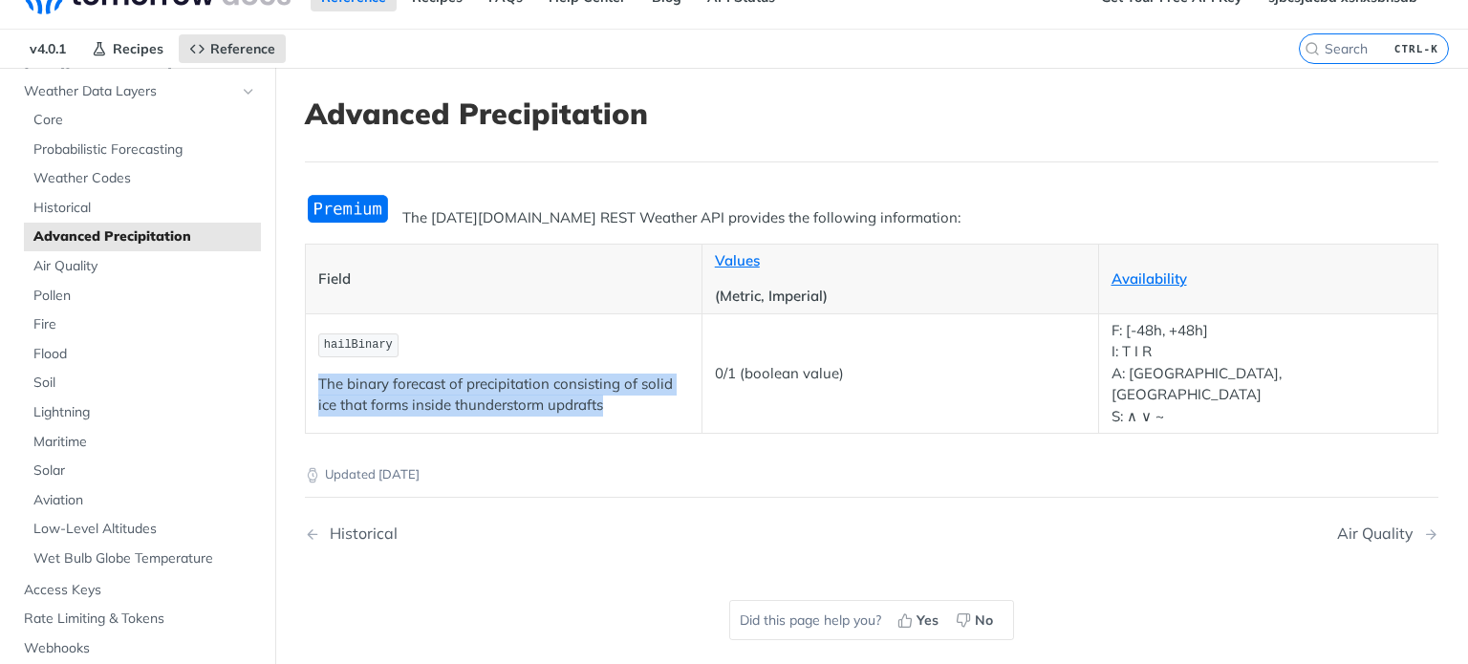
drag, startPoint x: 315, startPoint y: 373, endPoint x: 638, endPoint y: 393, distance: 322.8
click at [638, 393] on td "hailBinary The binary forecast of precipitation consisting of solid ice that fo…" at bounding box center [504, 374] width 397 height 120
click at [638, 393] on p "The binary forecast of precipitation consisting of solid ice that forms inside …" at bounding box center [503, 395] width 371 height 43
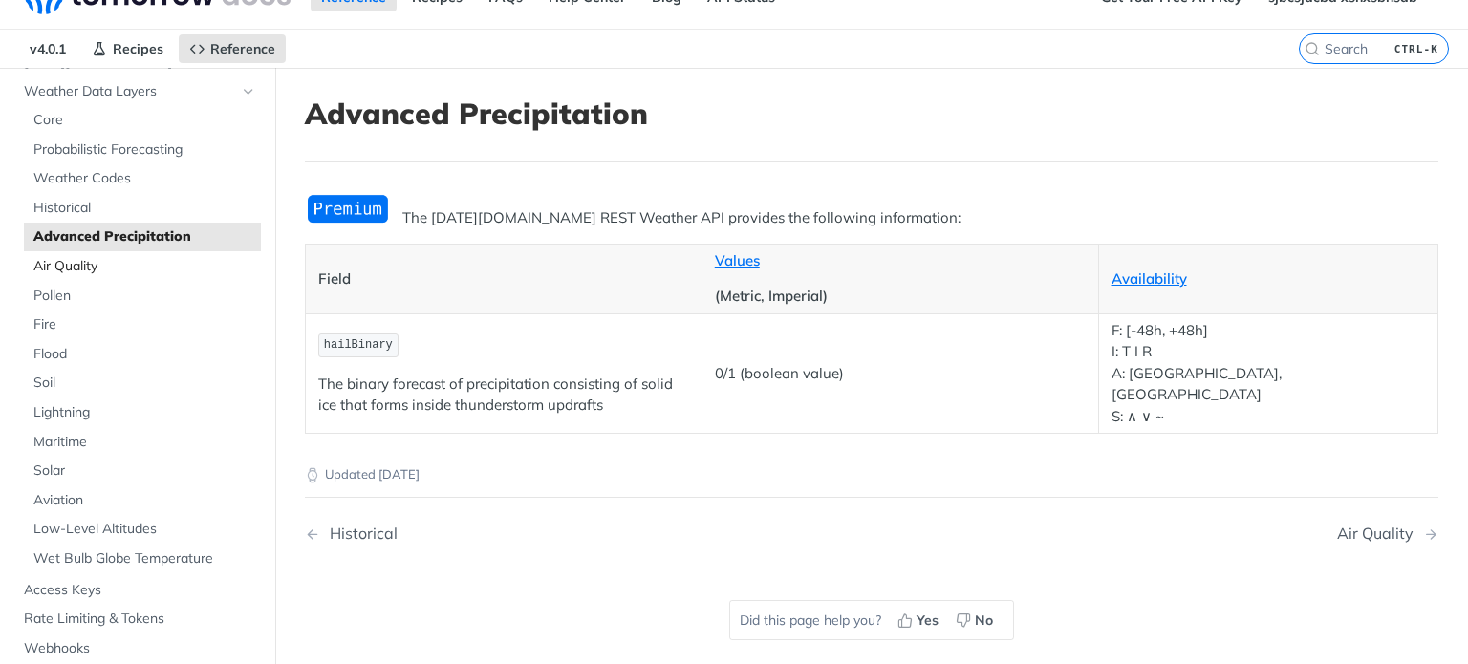
click at [95, 263] on span "Air Quality" at bounding box center [144, 266] width 223 height 19
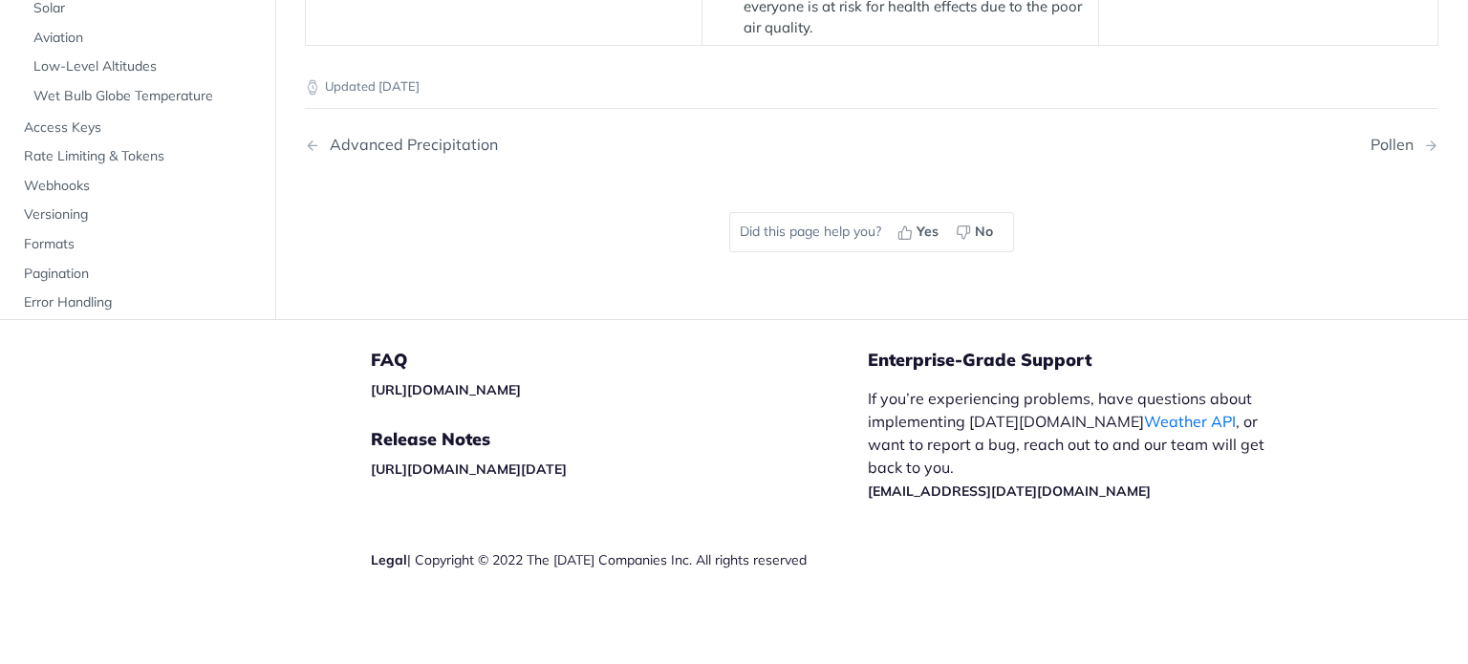
scroll to position [3634, 0]
click at [97, 76] on span "Low-Level Altitudes" at bounding box center [144, 66] width 223 height 19
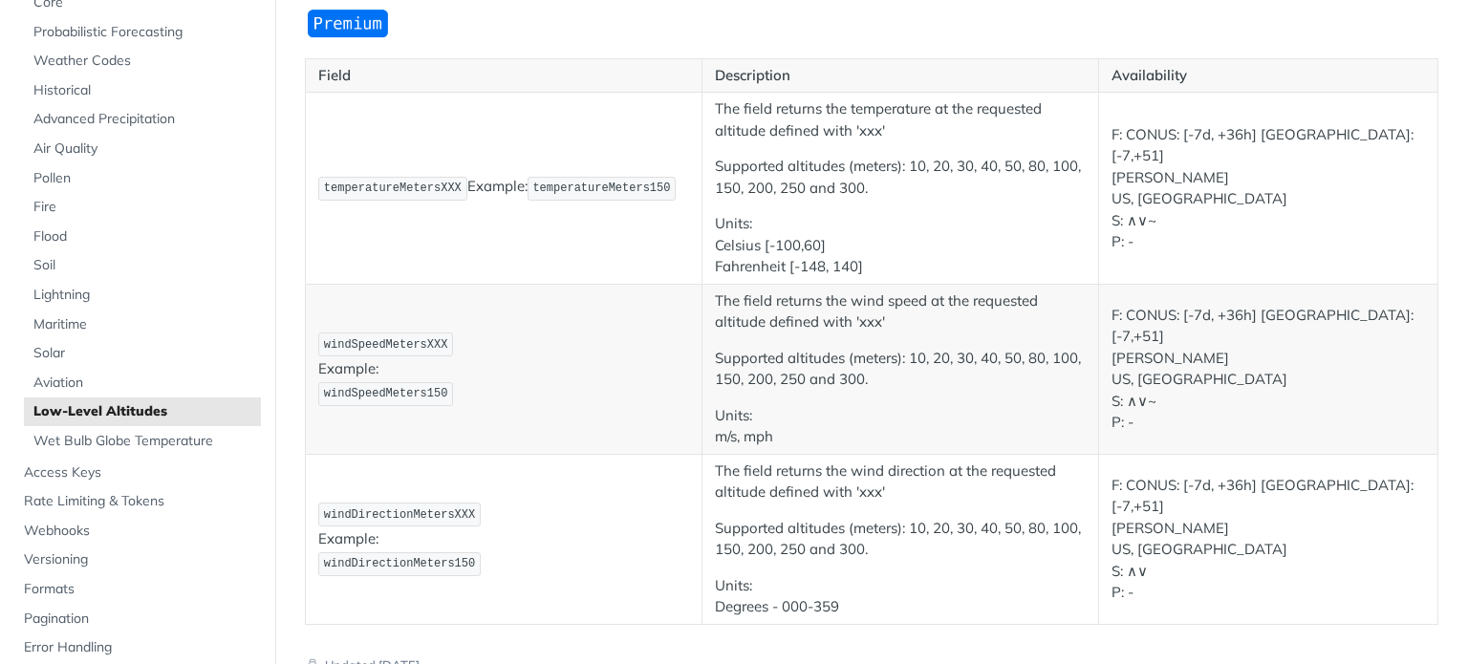
scroll to position [221, 0]
drag, startPoint x: 894, startPoint y: 476, endPoint x: 837, endPoint y: 491, distance: 59.4
click at [837, 491] on p "The field returns the wind direction at the requested altitude defined with 'xx…" at bounding box center [900, 481] width 371 height 43
drag, startPoint x: 745, startPoint y: 524, endPoint x: 788, endPoint y: 530, distance: 43.4
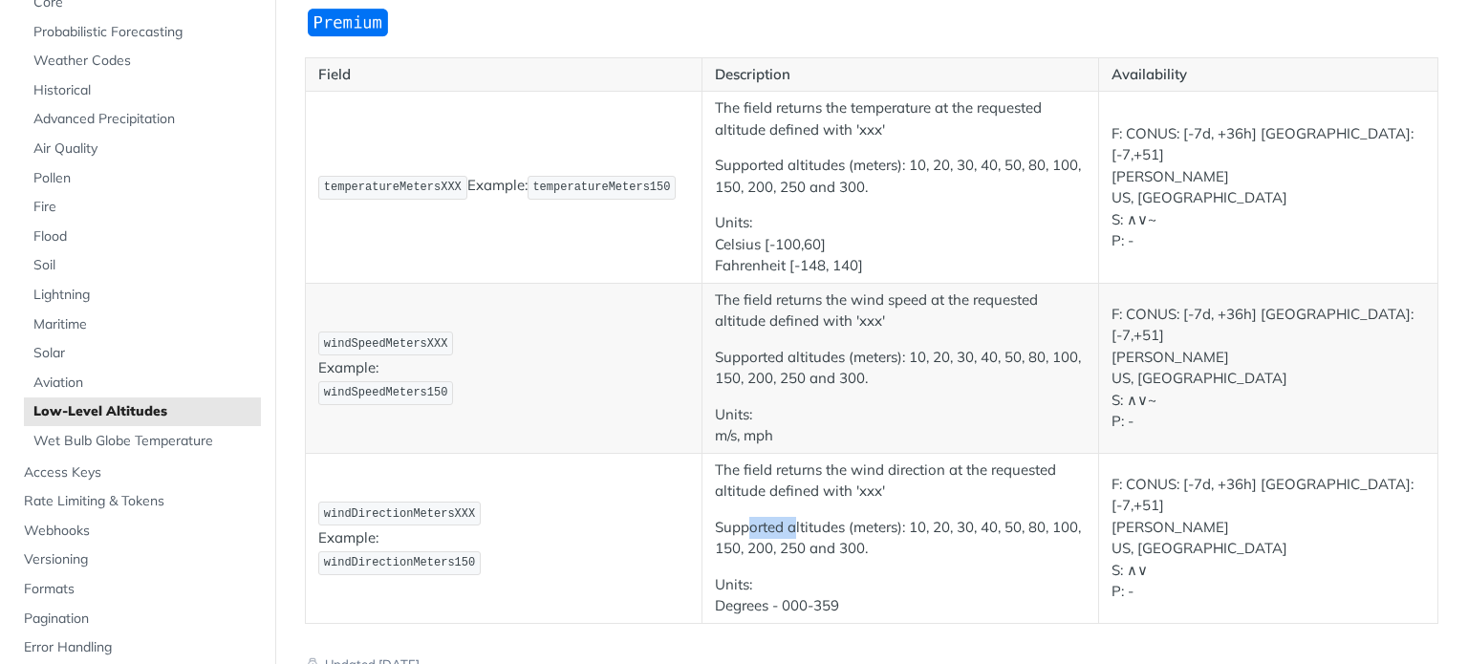
click at [788, 530] on p "Supported altitudes (meters): 10, 20, 30, 40, 50, 80, 100, 150, 200, 250 and 30…" at bounding box center [900, 538] width 371 height 43
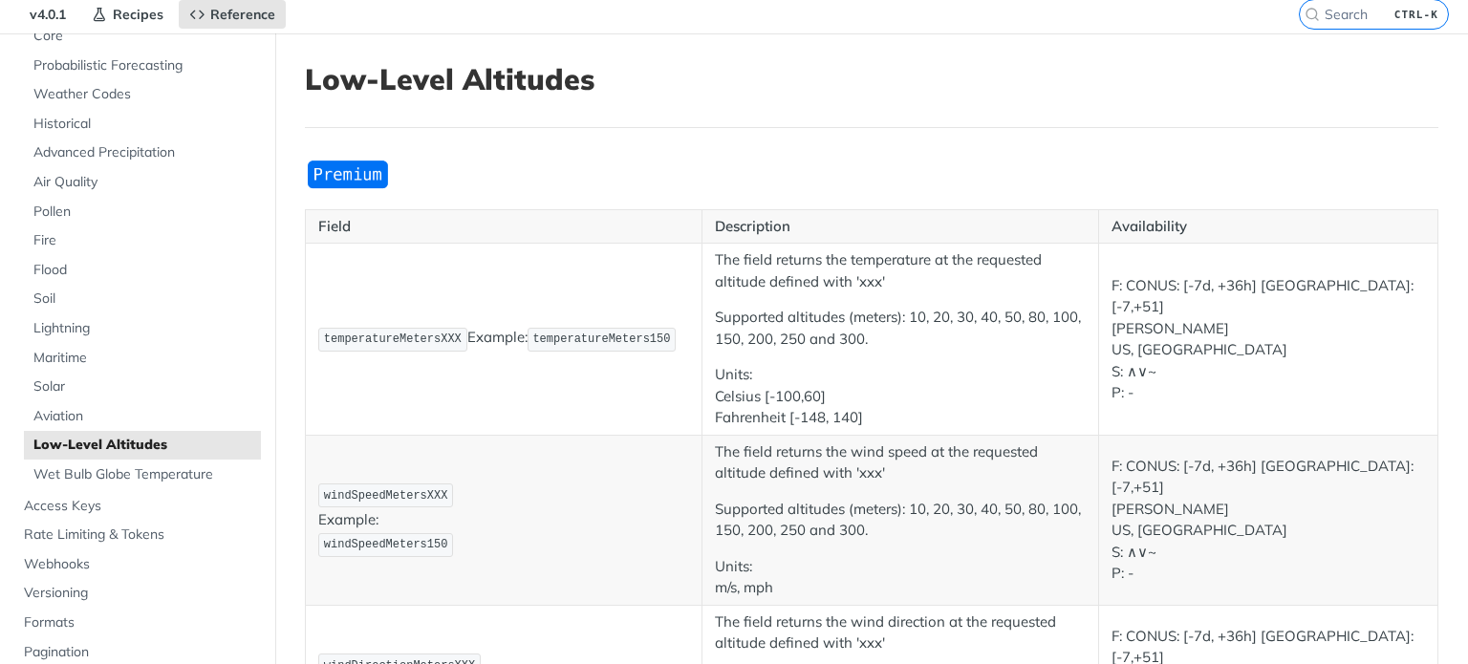
scroll to position [69, 0]
click at [743, 316] on p "Supported altitudes (meters): 10, 20, 30, 40, 50, 80, 100, 150, 200, 250 and 30…" at bounding box center [900, 328] width 371 height 43
drag, startPoint x: 711, startPoint y: 252, endPoint x: 783, endPoint y: 253, distance: 71.7
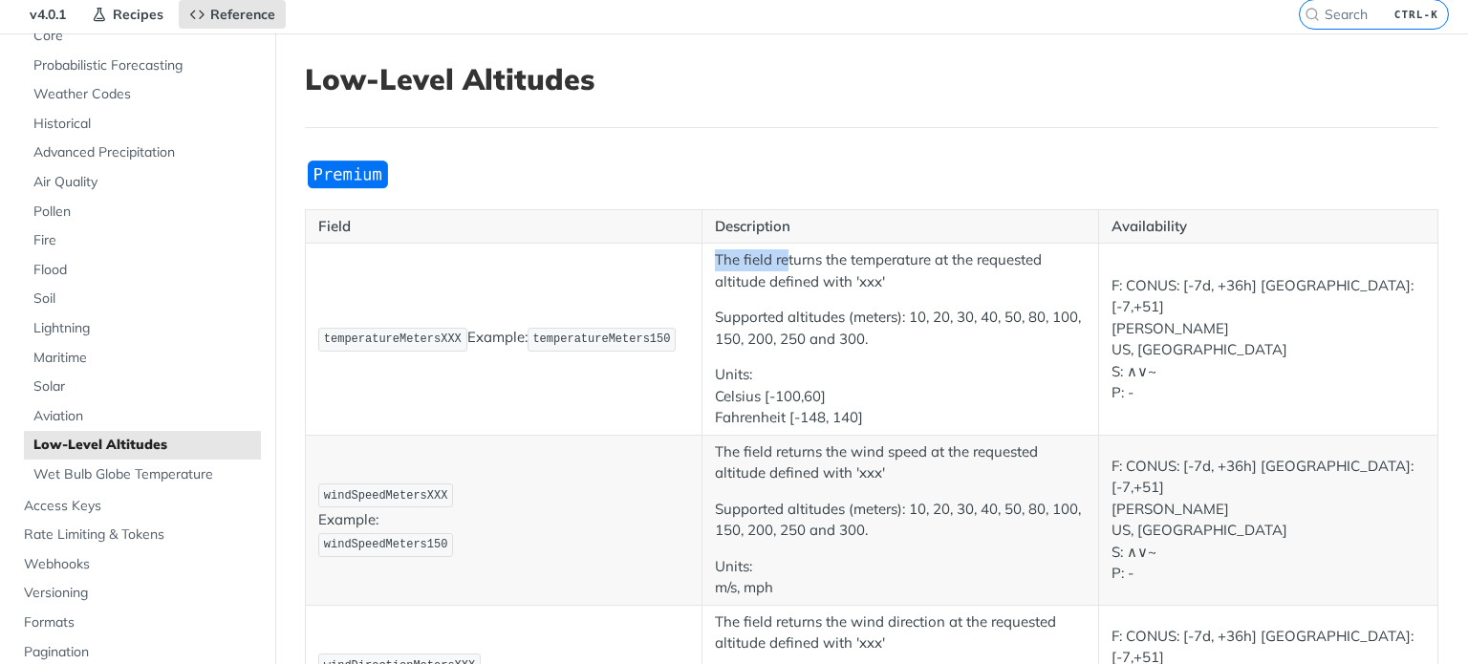
click at [783, 253] on p "The field returns the temperature at the requested altitude defined with 'xxx'" at bounding box center [900, 271] width 371 height 43
click at [155, 476] on span "Wet Bulb Globe Temperature" at bounding box center [144, 475] width 223 height 19
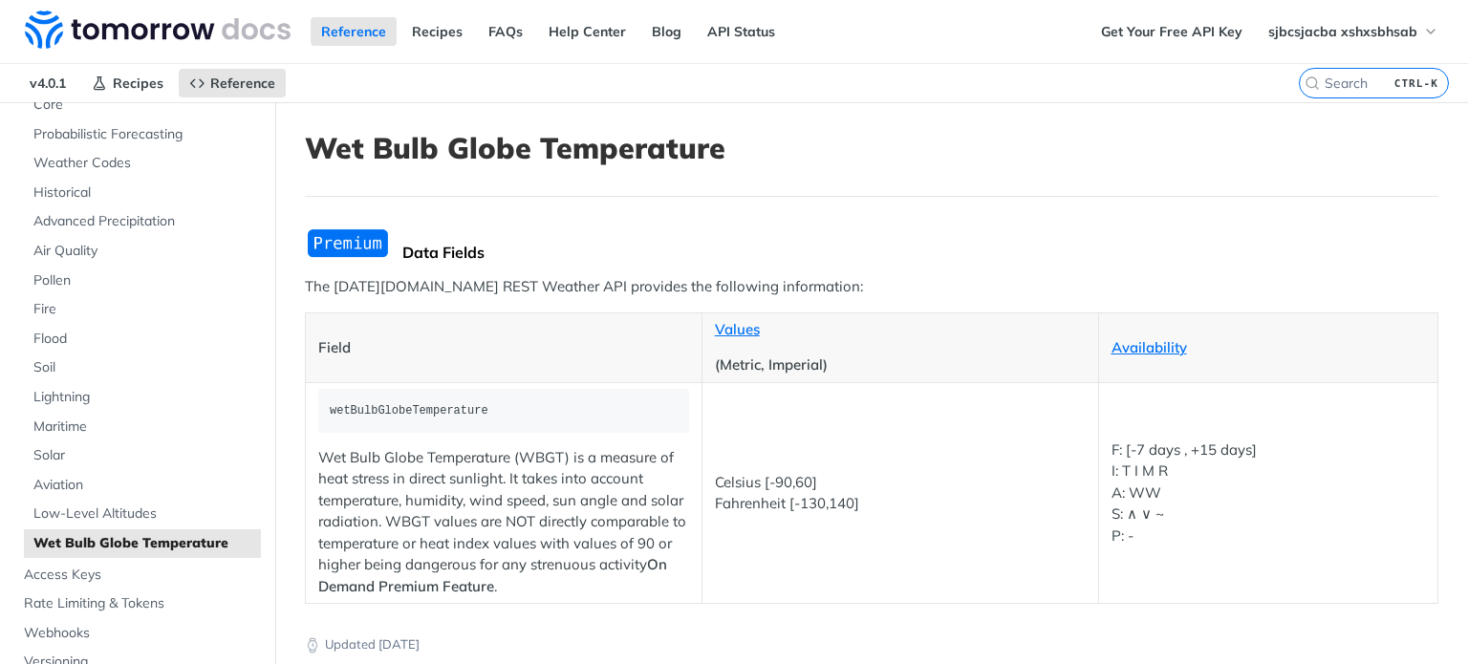
scroll to position [79, 0]
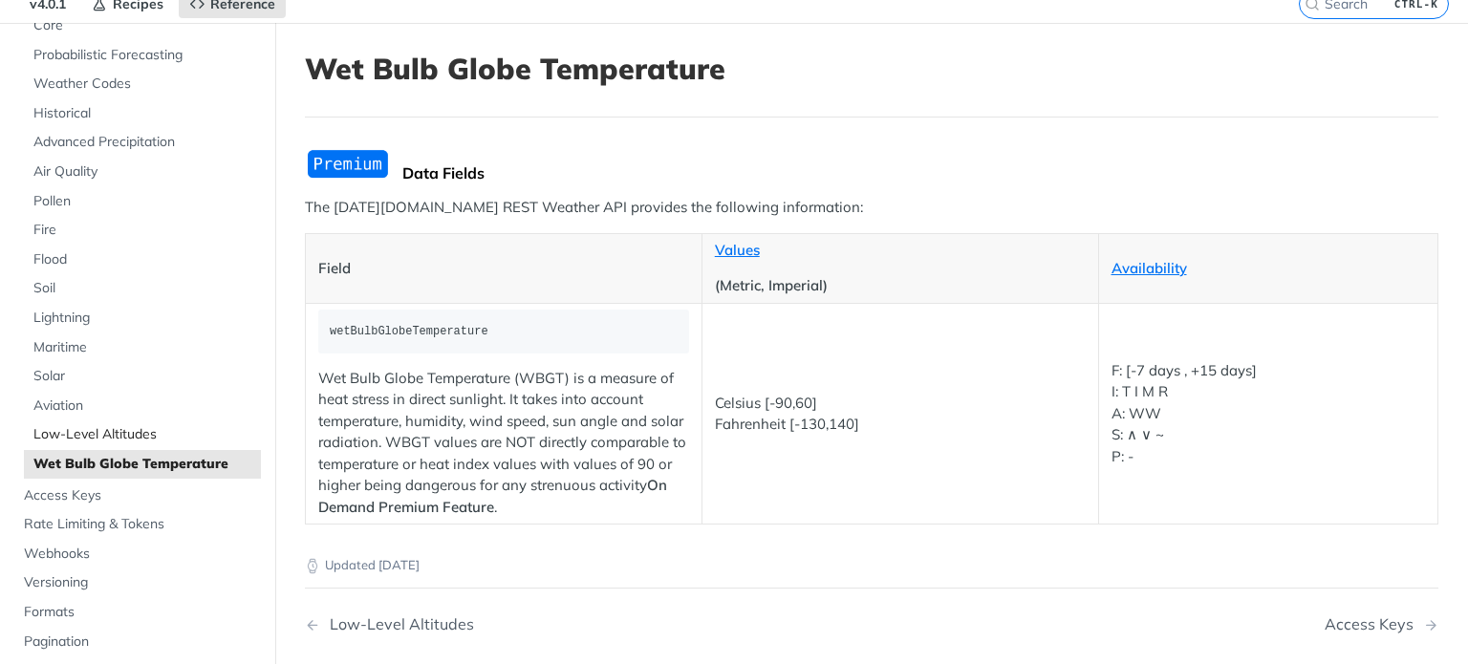
click at [78, 427] on span "Low-Level Altitudes" at bounding box center [144, 434] width 223 height 19
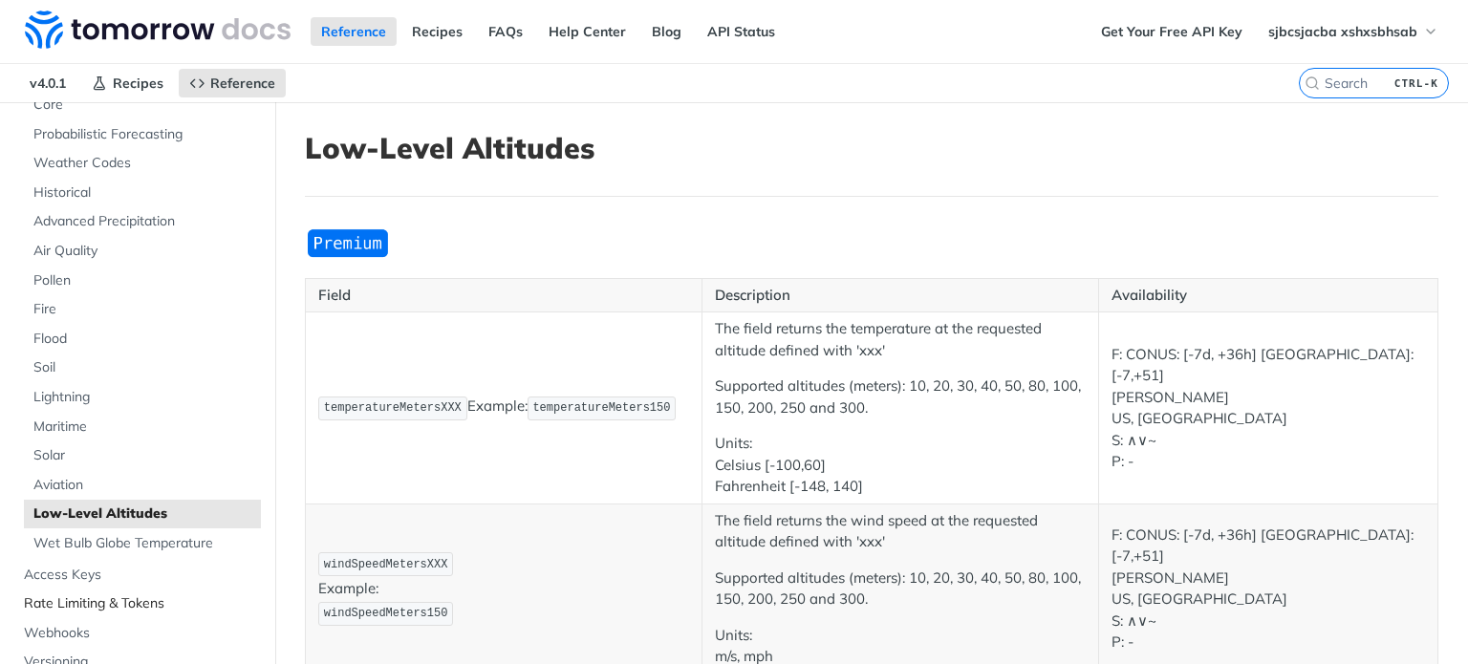
click at [90, 610] on span "Rate Limiting & Tokens" at bounding box center [140, 604] width 232 height 19
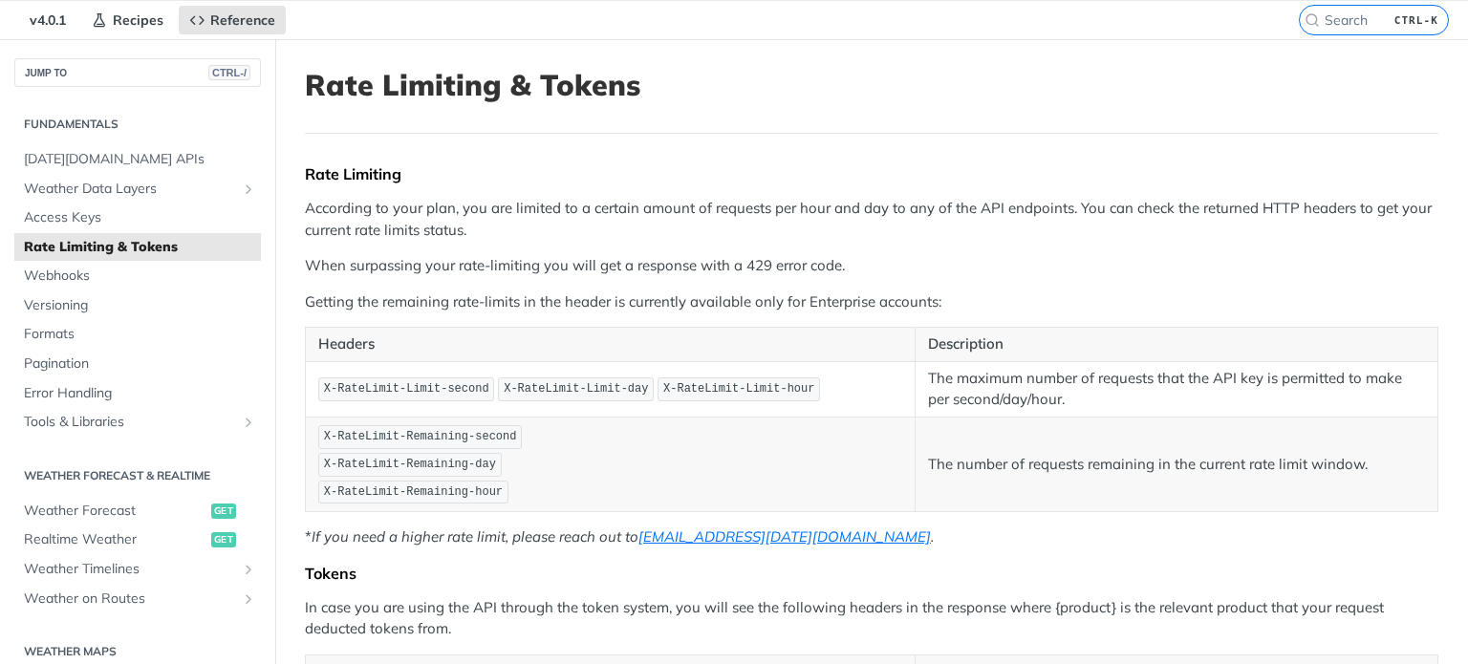
scroll to position [73, 0]
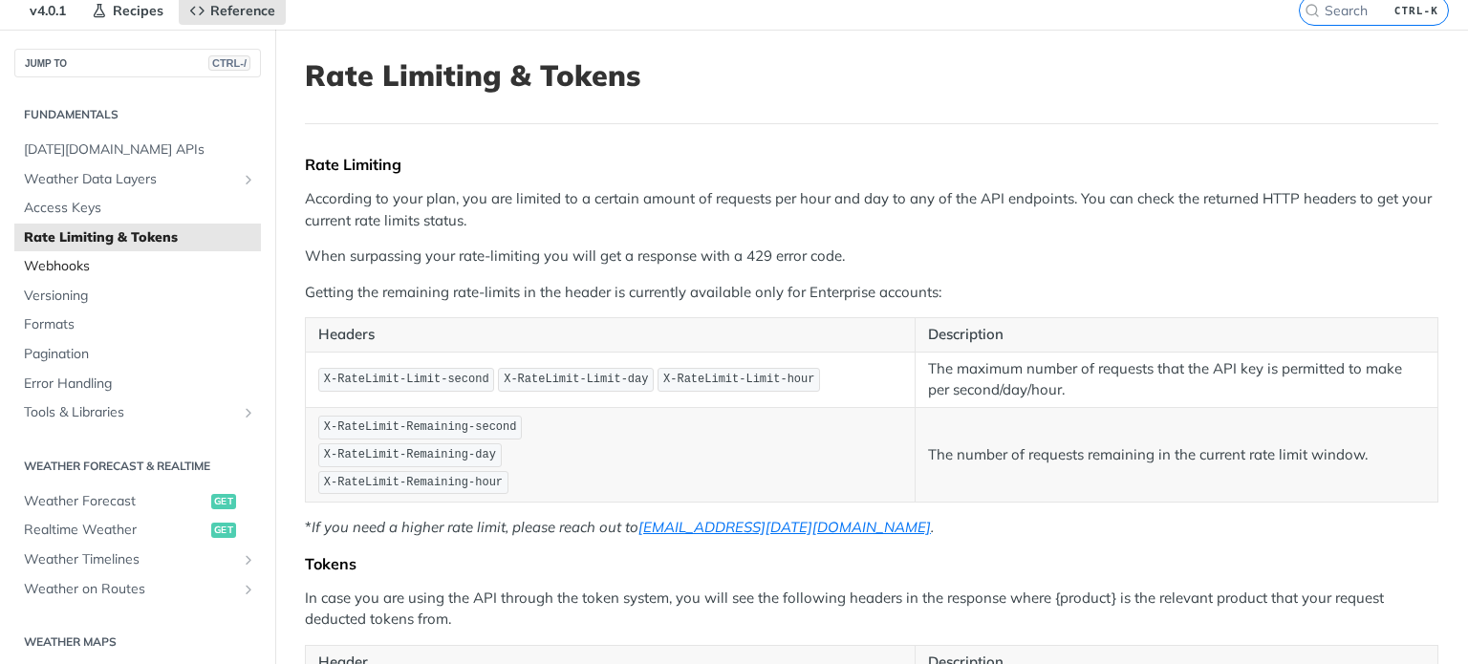
click at [115, 262] on span "Webhooks" at bounding box center [140, 266] width 232 height 19
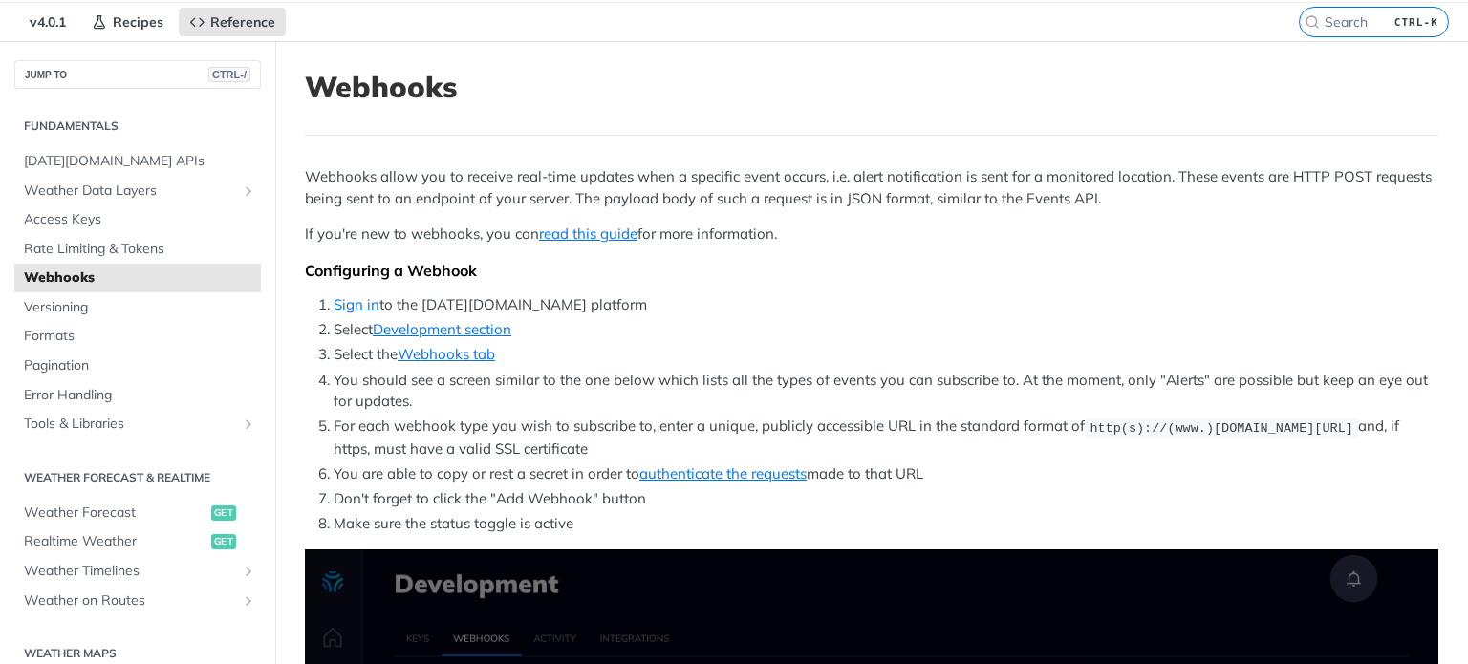
click at [435, 224] on p "If you're new to webhooks, you can read this guide for more information." at bounding box center [872, 235] width 1134 height 22
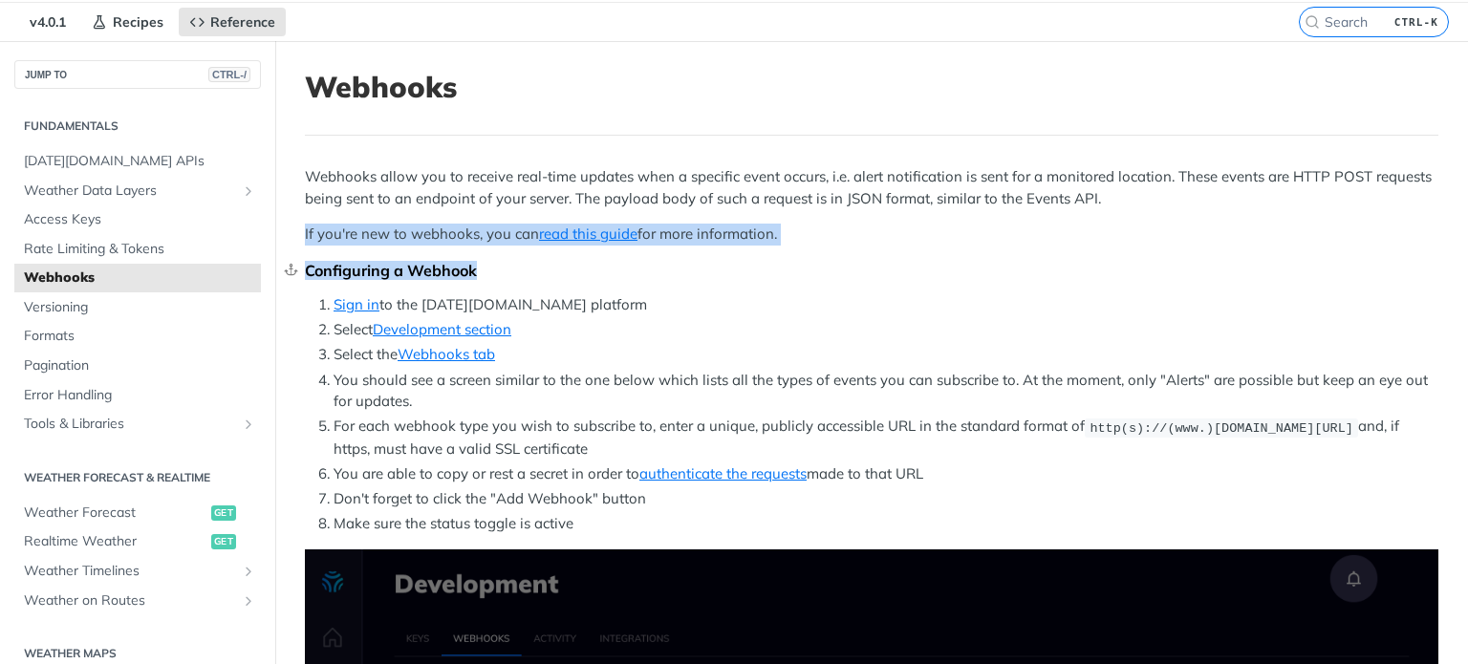
drag, startPoint x: 296, startPoint y: 234, endPoint x: 785, endPoint y: 258, distance: 489.1
click at [785, 261] on div "Configuring a Webhook" at bounding box center [872, 270] width 1134 height 19
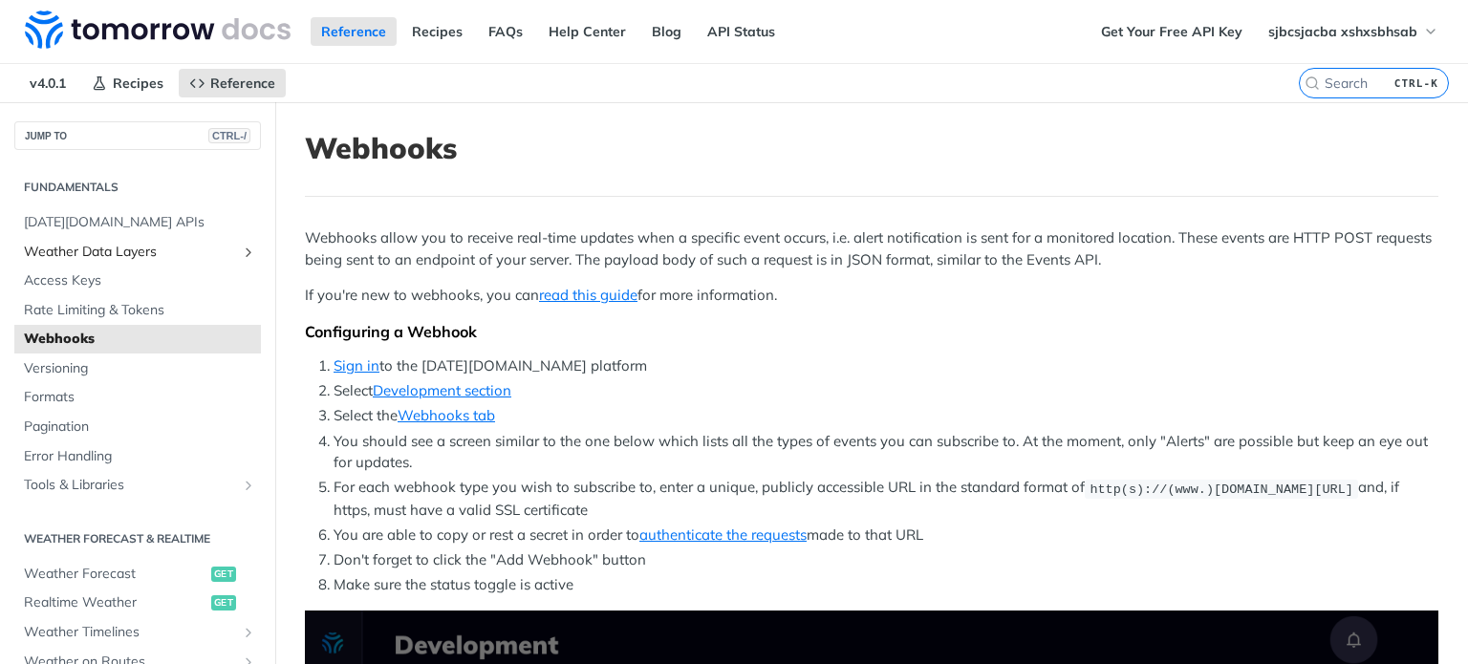
click at [112, 249] on span "Weather Data Layers" at bounding box center [130, 252] width 212 height 19
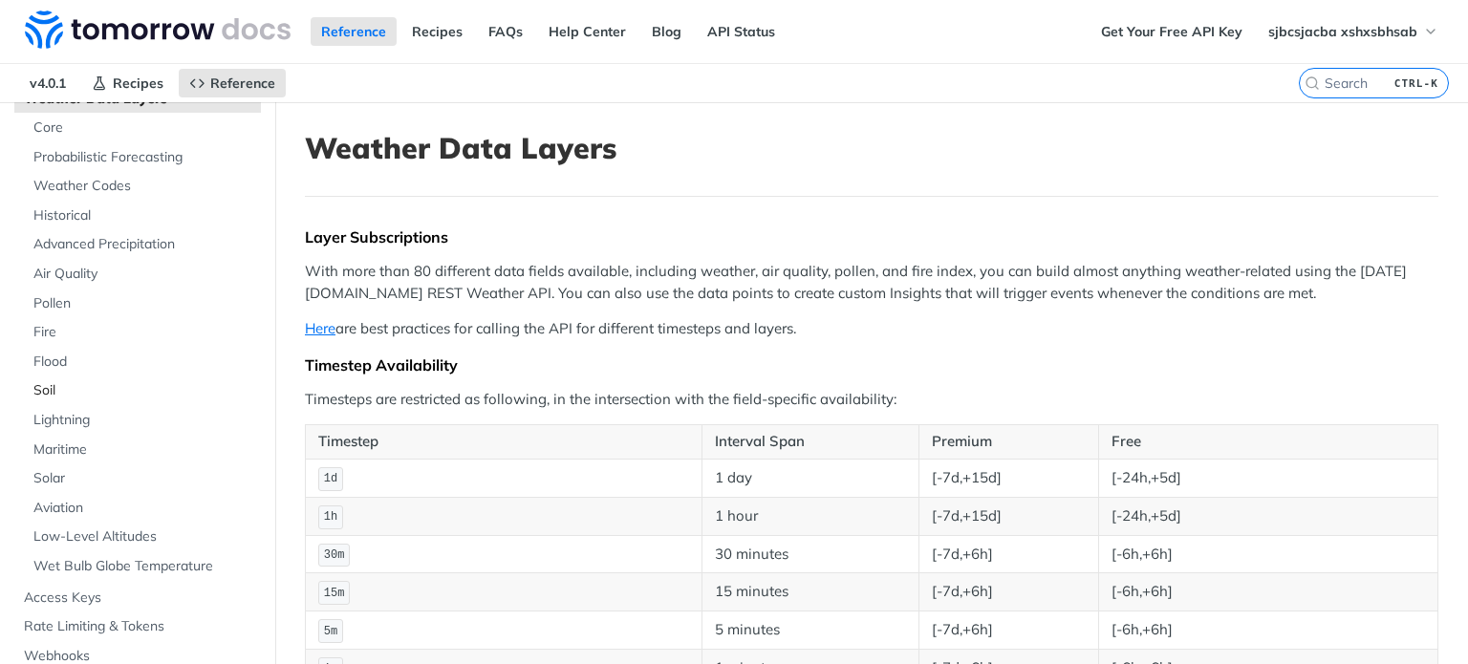
scroll to position [149, 0]
click at [71, 221] on span "Historical" at bounding box center [144, 219] width 223 height 19
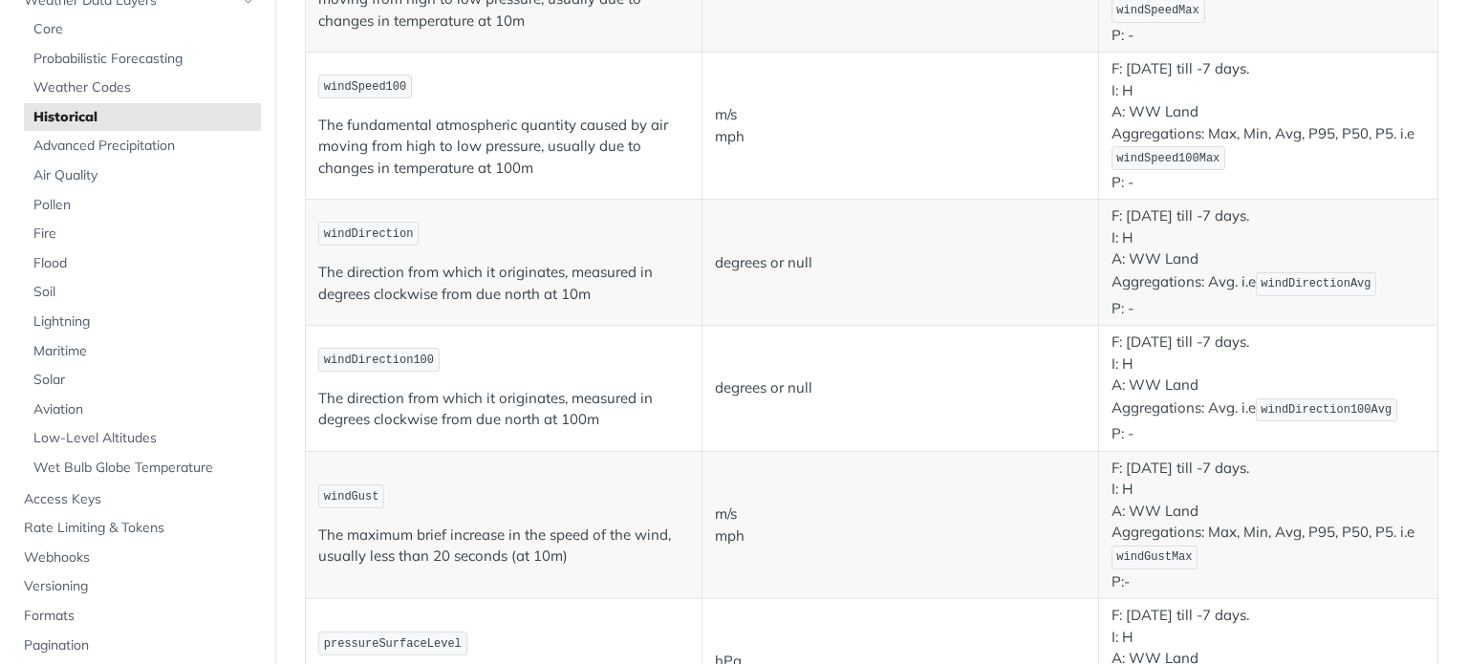
scroll to position [871, 0]
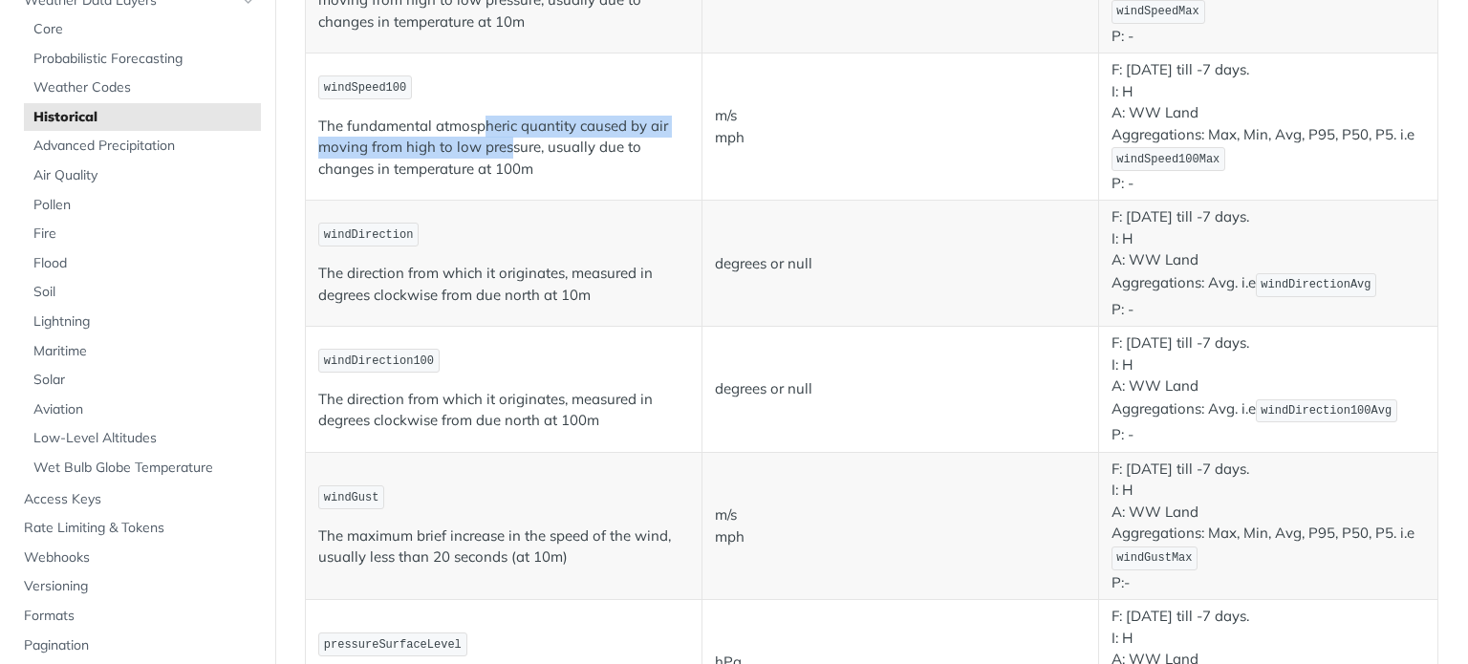
drag, startPoint x: 489, startPoint y: 124, endPoint x: 511, endPoint y: 149, distance: 33.2
click at [511, 149] on p "The fundamental atmospheric quantity caused by air moving from high to low pres…" at bounding box center [503, 148] width 371 height 65
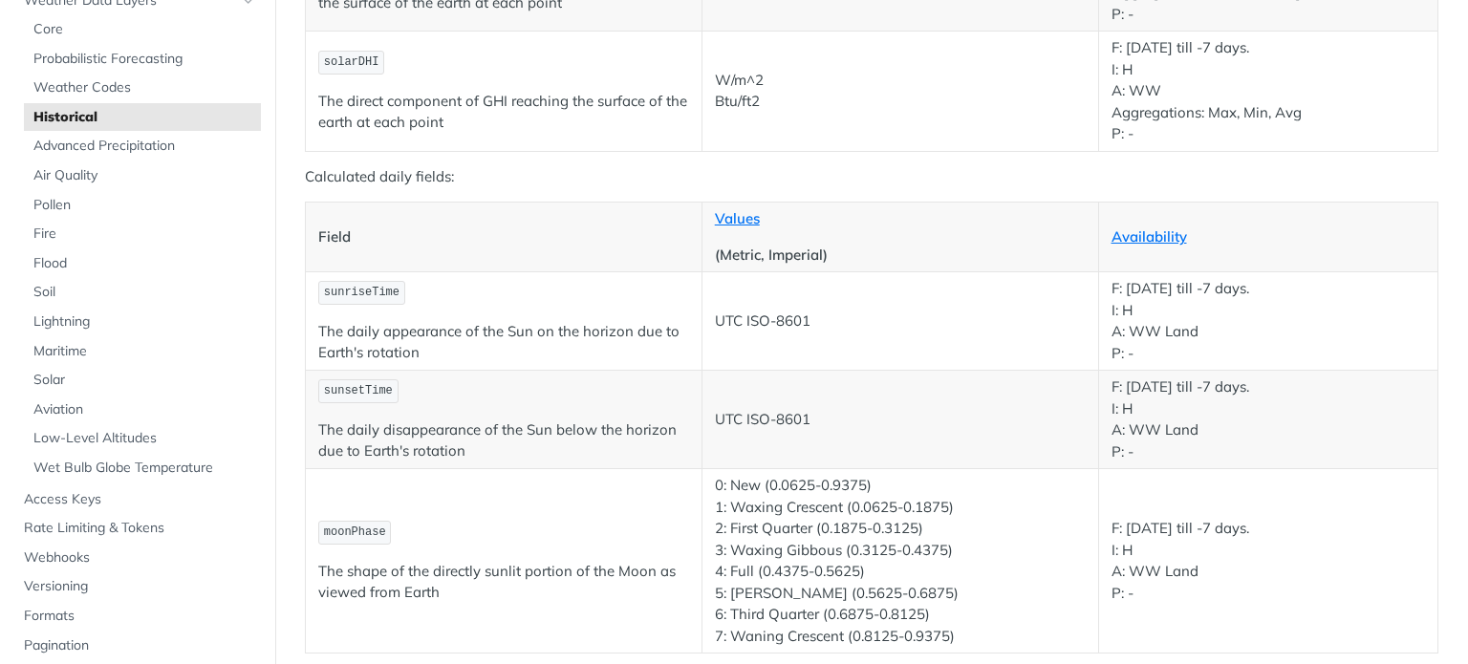
scroll to position [3243, 0]
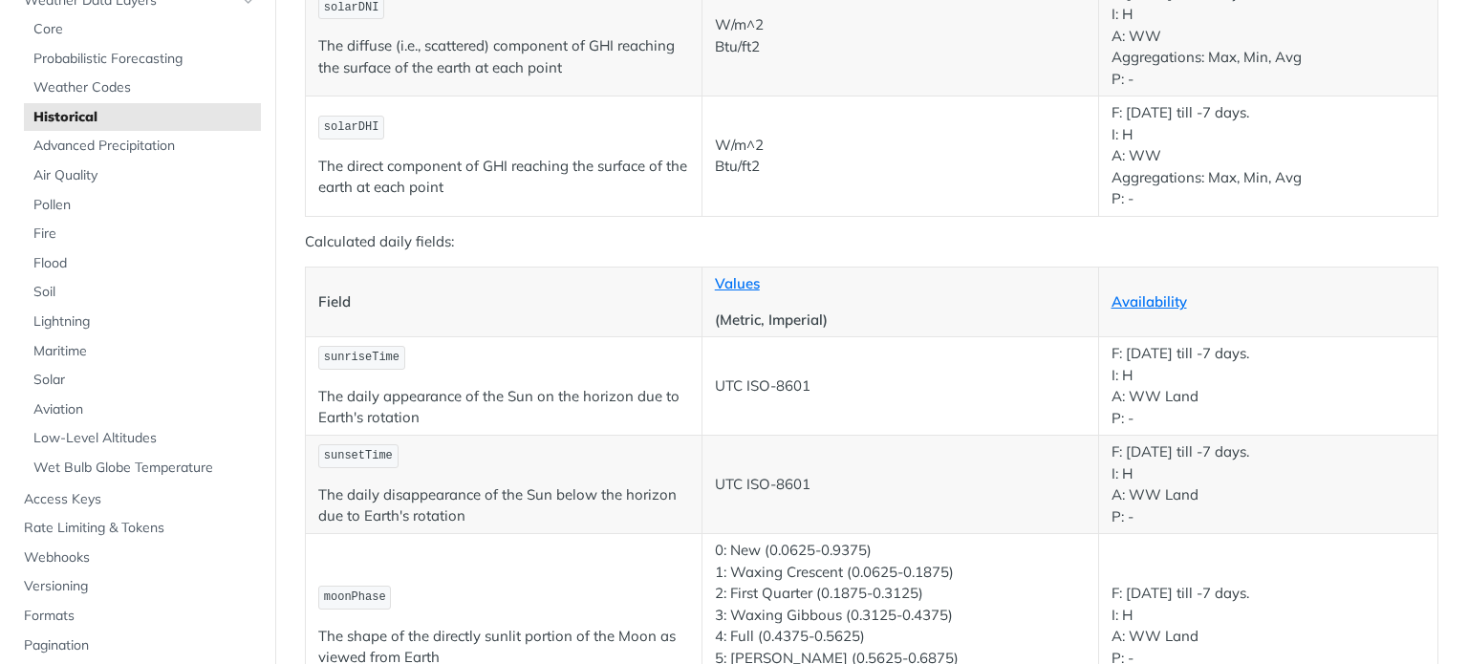
click at [371, 344] on p "sunriseTime" at bounding box center [503, 358] width 371 height 28
copy span "sunriseTime"
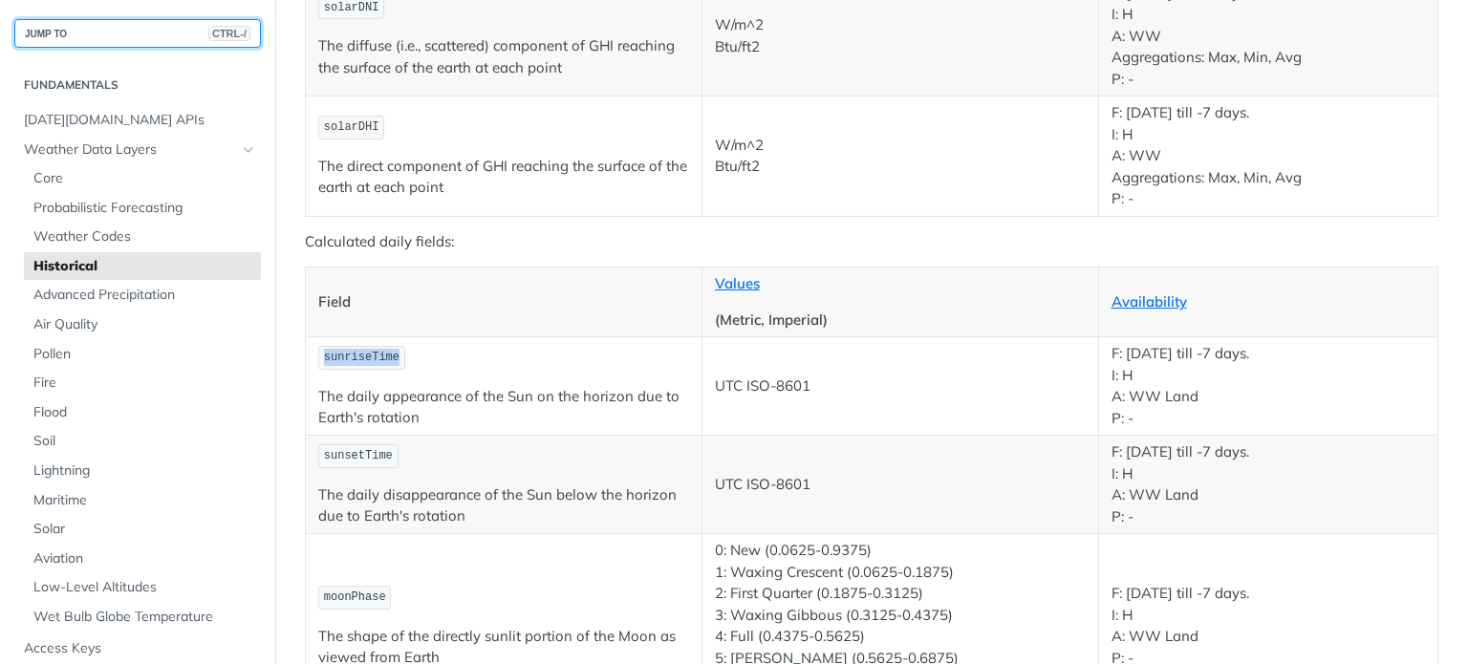
click at [92, 28] on button "JUMP TO CTRL-/" at bounding box center [137, 33] width 247 height 29
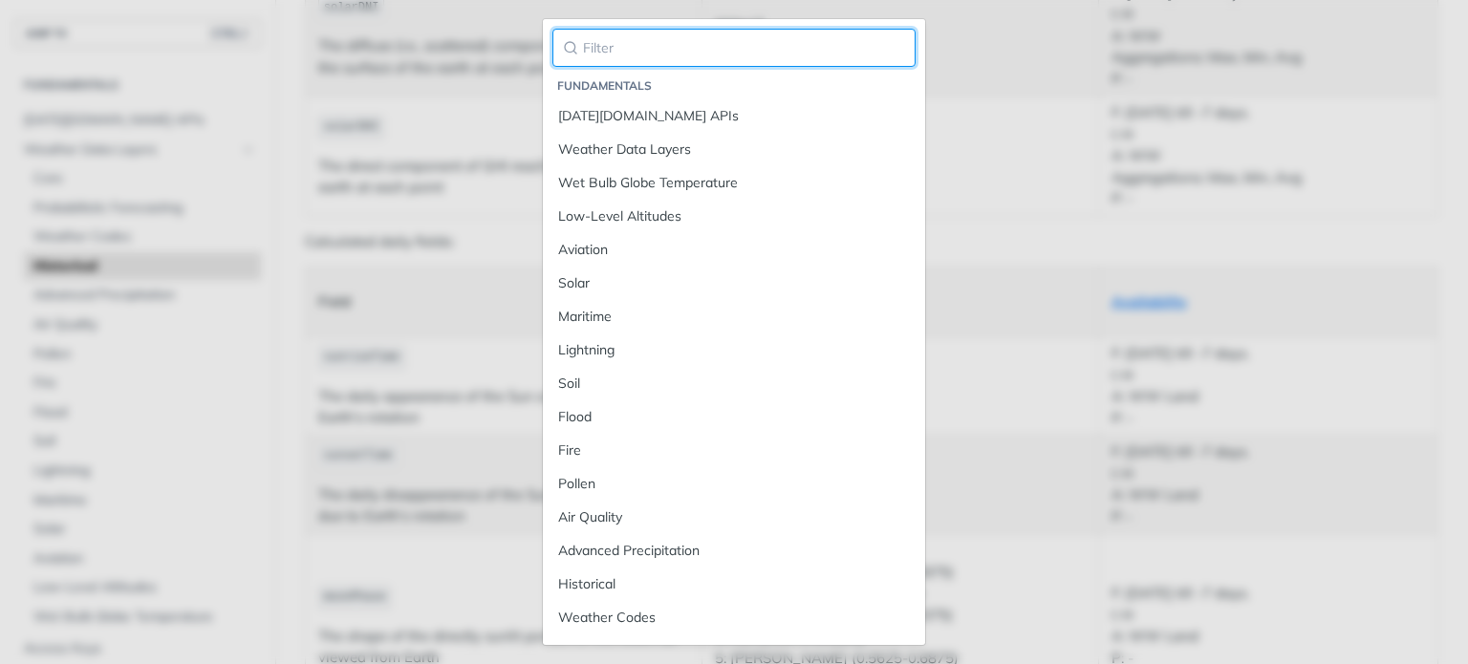
paste input "sunriseTime"
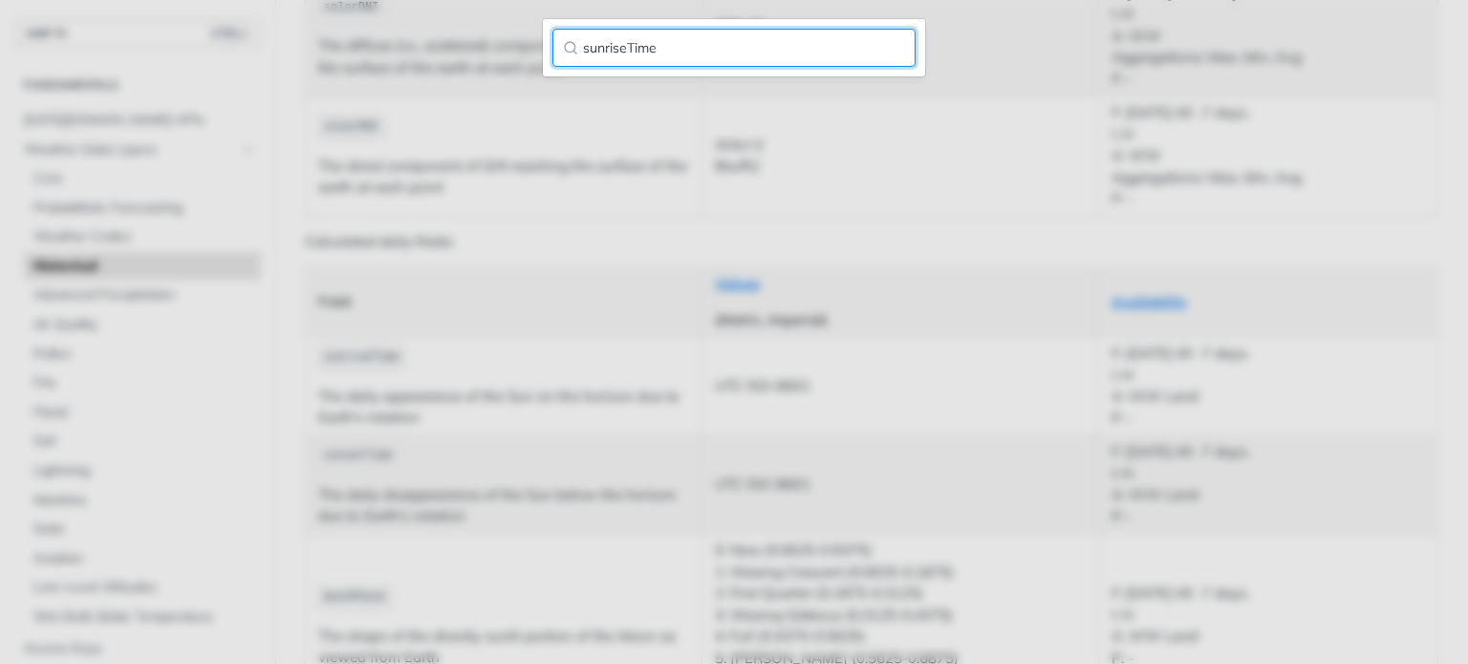
type input "sunriseTime"
click at [750, 41] on input "sunriseTime" at bounding box center [734, 48] width 363 height 38
click at [564, 50] on input "sunriseTime" at bounding box center [734, 48] width 363 height 38
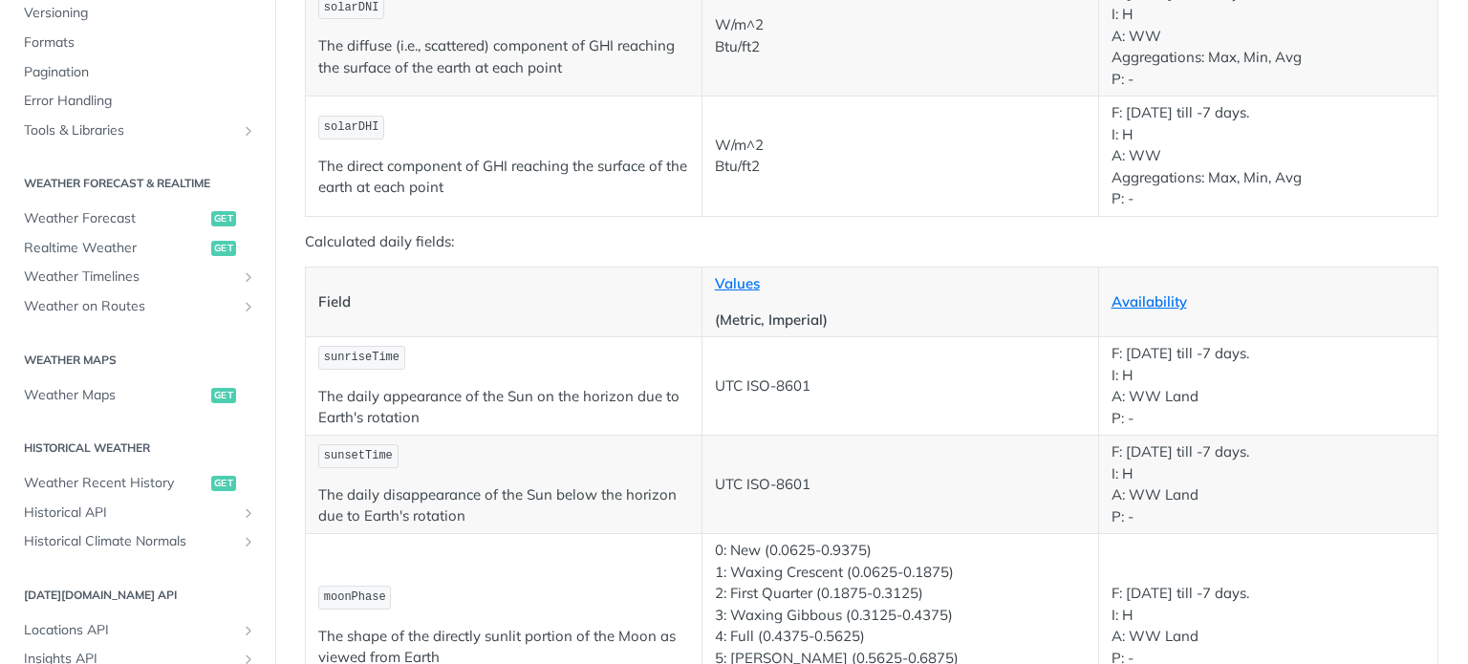
scroll to position [730, 0]
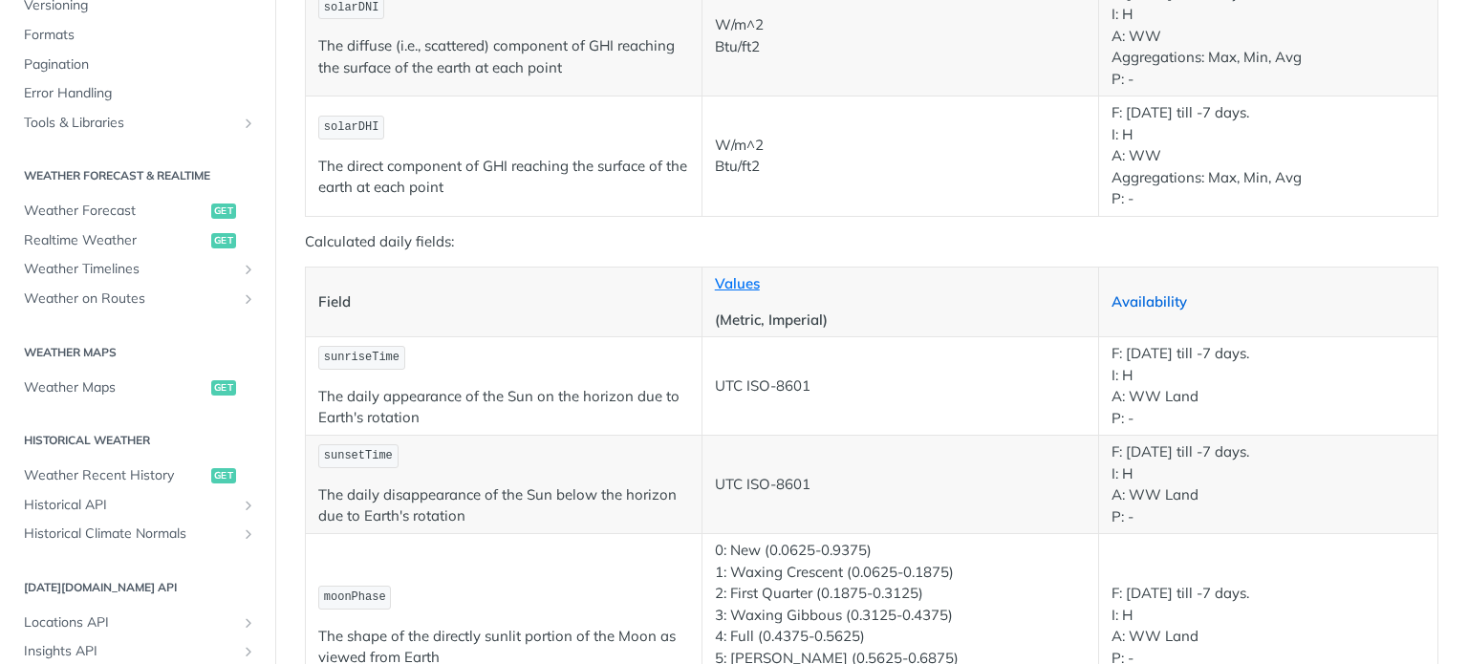
click at [1142, 295] on link "Availability" at bounding box center [1150, 302] width 76 height 18
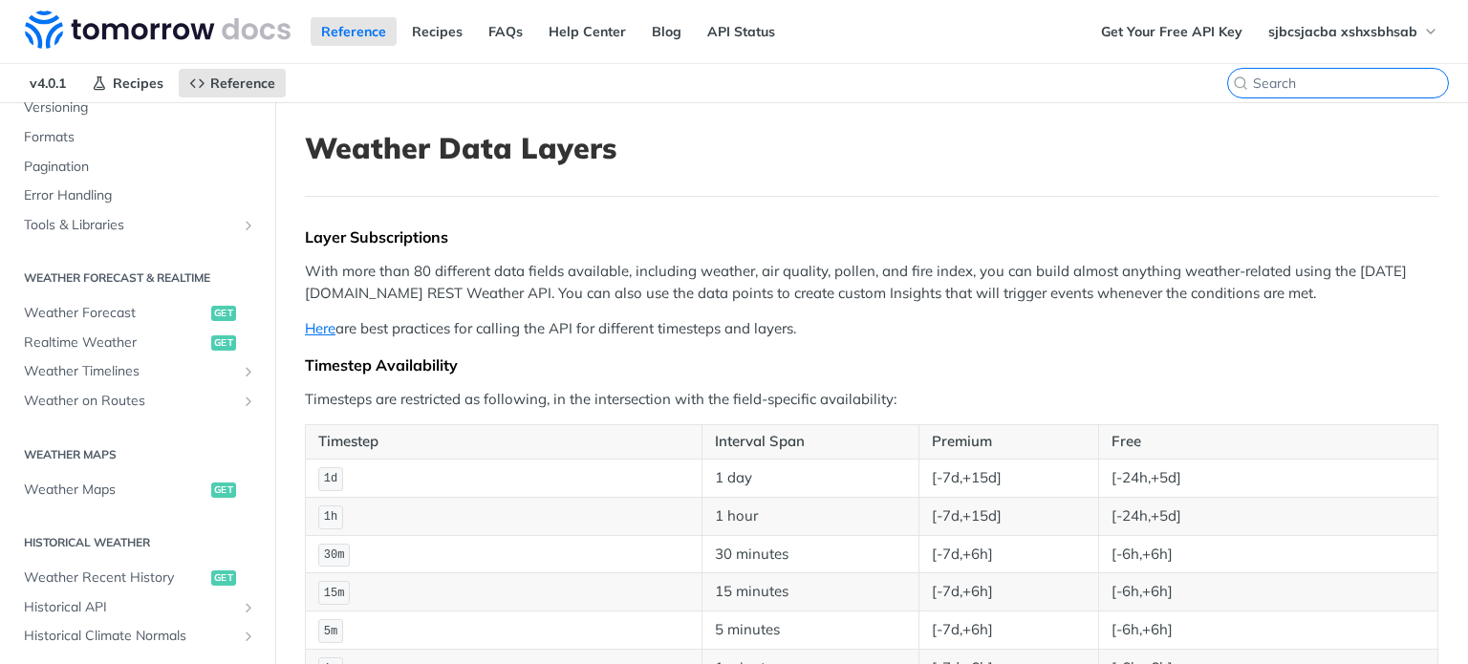
click at [1344, 85] on input "search" at bounding box center [1350, 83] width 195 height 17
paste input "sunriseTime"
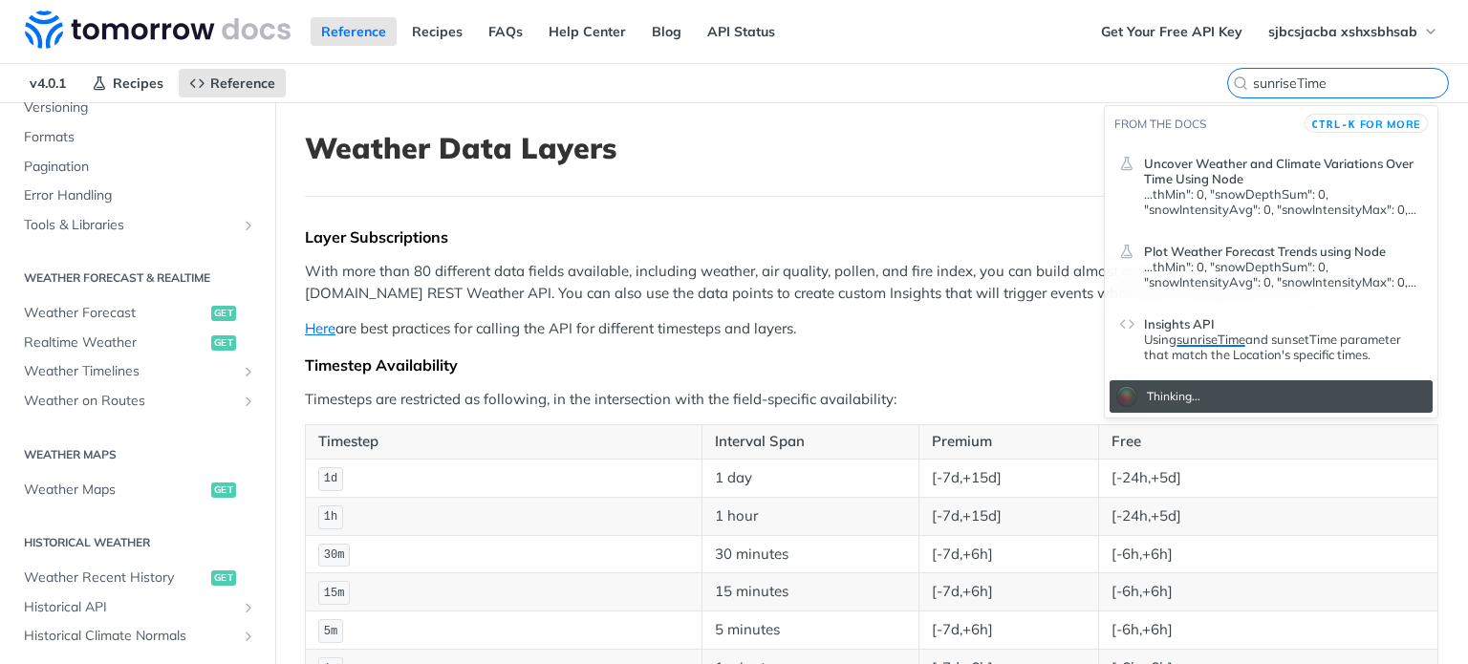
type input "sunriseTime"
click at [1149, 336] on p "Using sunriseTime and sunsetTime parameter that match the Location's specific t…" at bounding box center [1283, 347] width 279 height 31
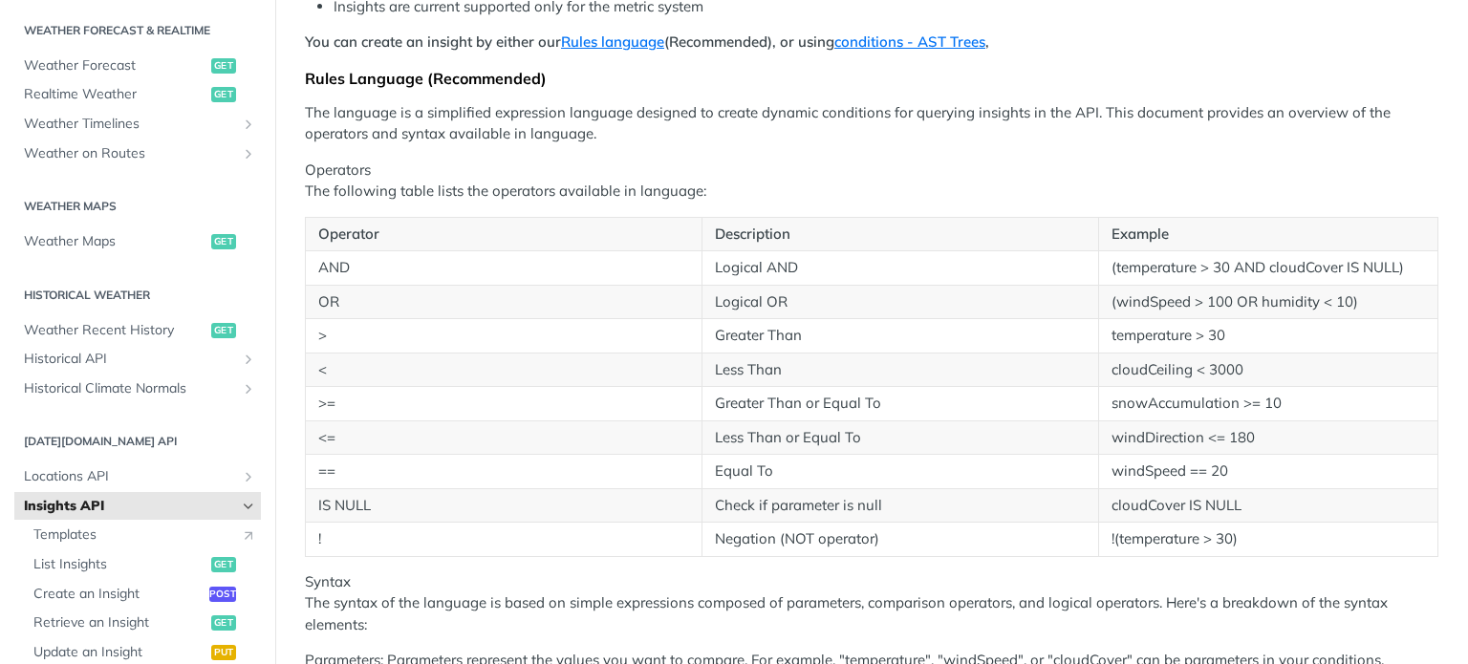
scroll to position [342, 0]
drag, startPoint x: 1170, startPoint y: 268, endPoint x: 1285, endPoint y: 274, distance: 114.9
click at [1285, 274] on td "(temperature > 30 AND cloudCover IS NULL)" at bounding box center [1268, 269] width 340 height 34
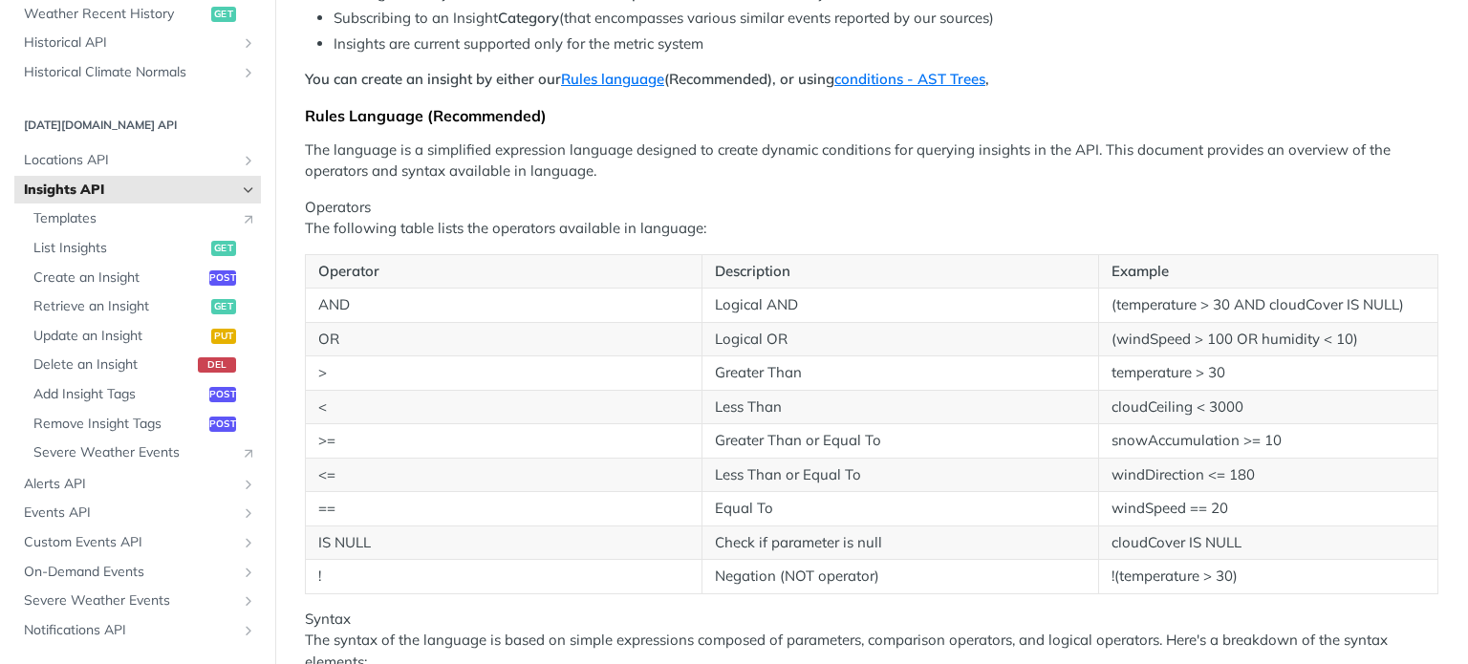
scroll to position [725, 0]
click at [97, 481] on span "Alerts API" at bounding box center [130, 482] width 212 height 19
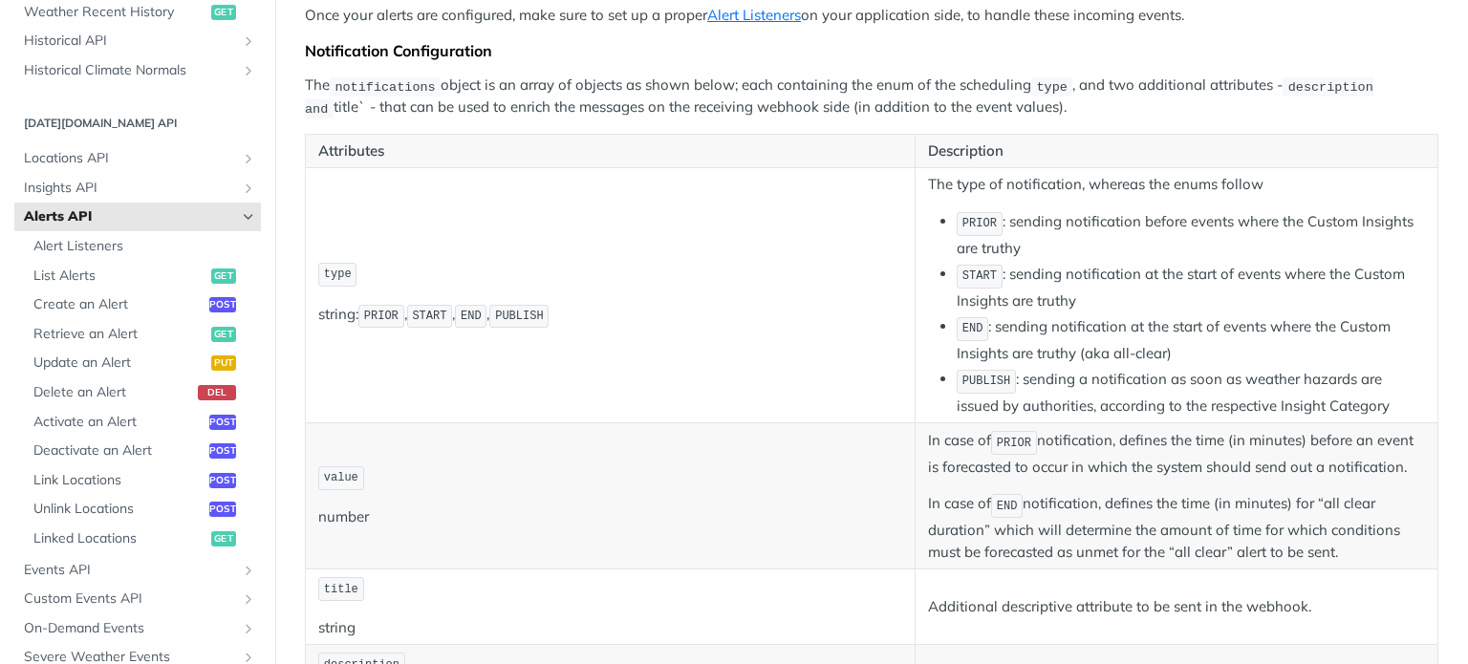
scroll to position [379, 0]
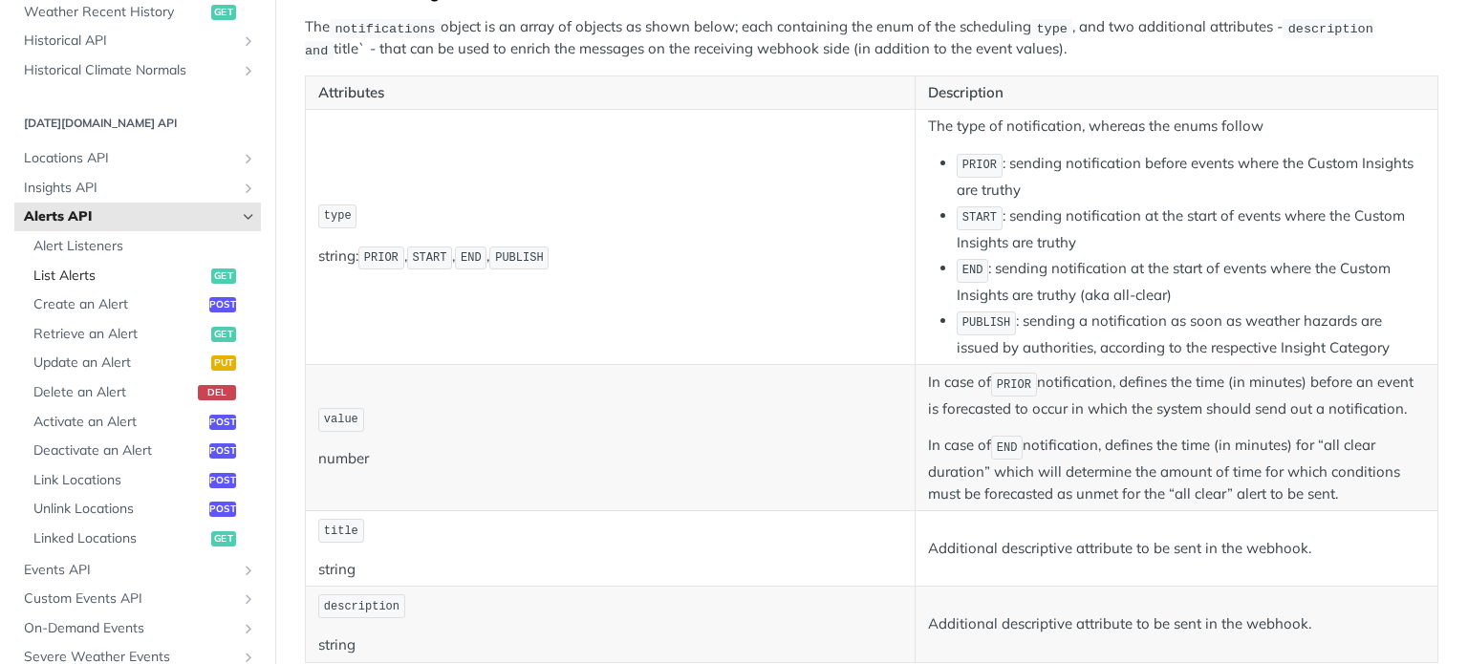
click at [78, 268] on span "List Alerts" at bounding box center [119, 276] width 173 height 19
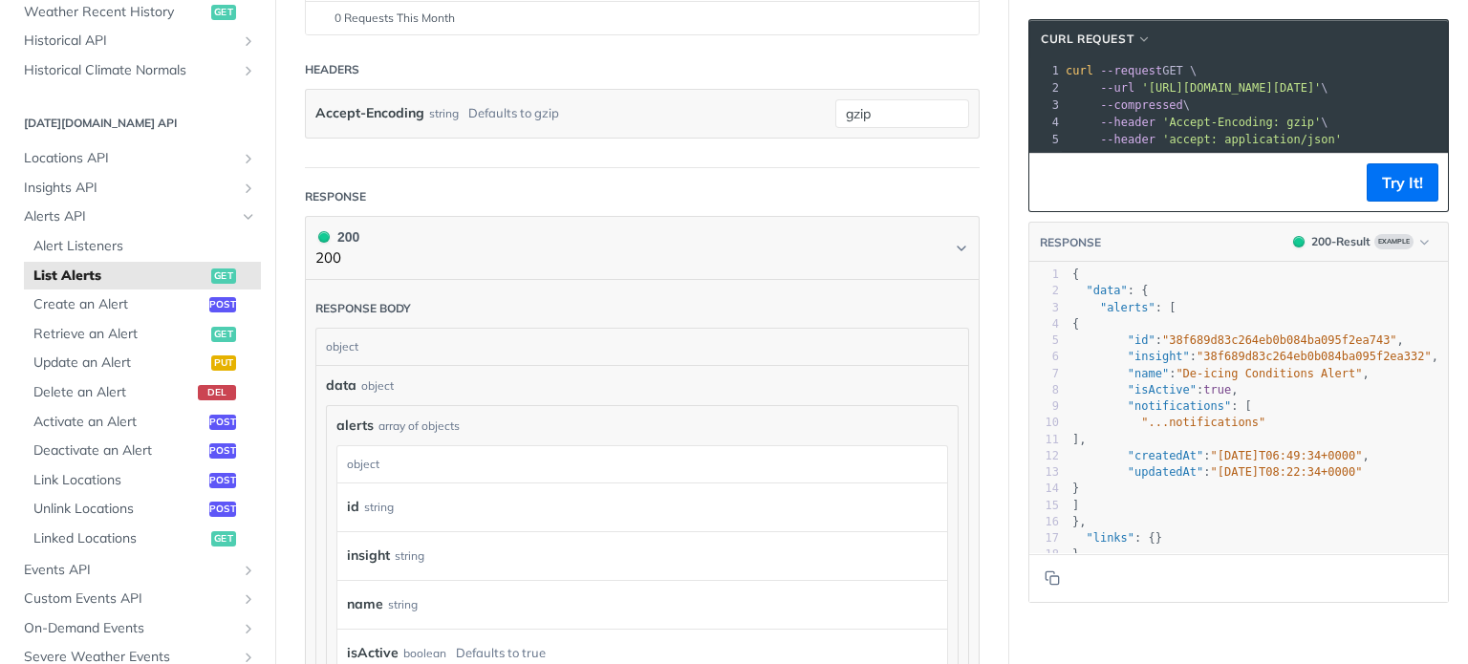
scroll to position [359, 0]
click at [98, 250] on span "Alert Listeners" at bounding box center [144, 246] width 223 height 19
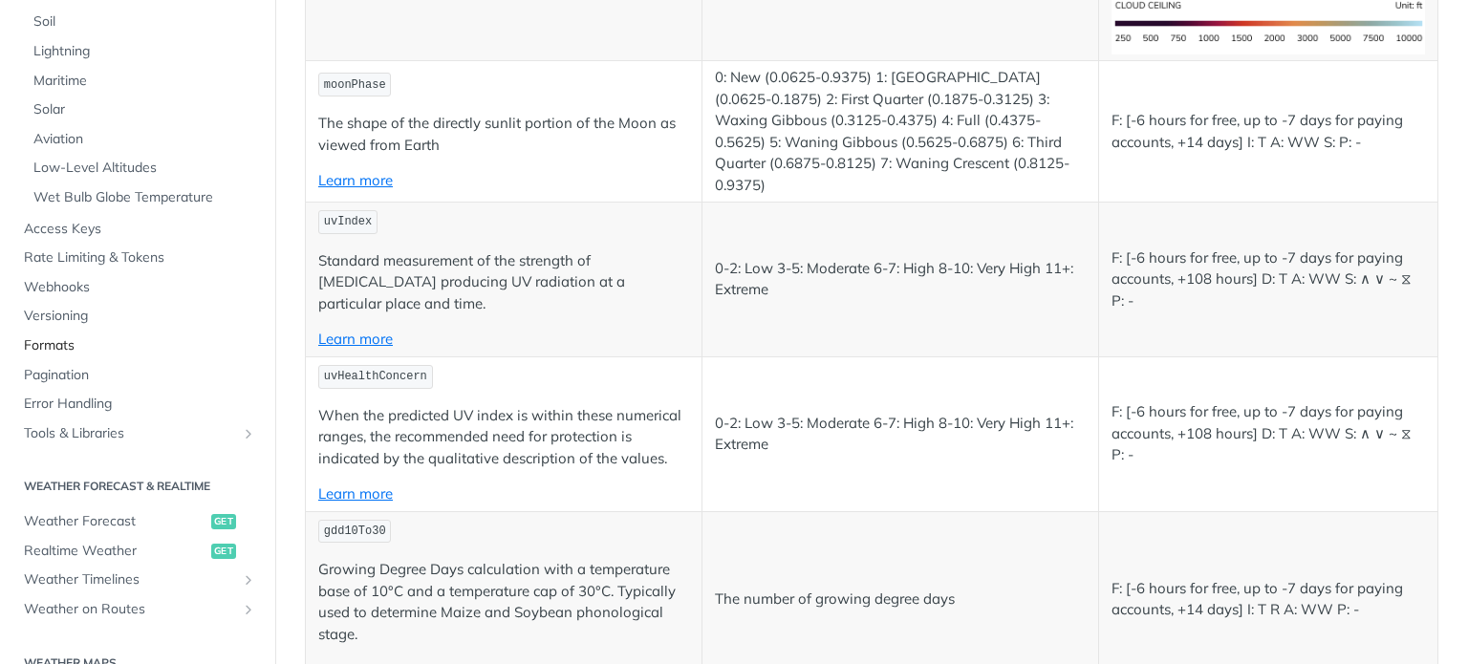
scroll to position [419, 0]
